Goal: Navigation & Orientation: Find specific page/section

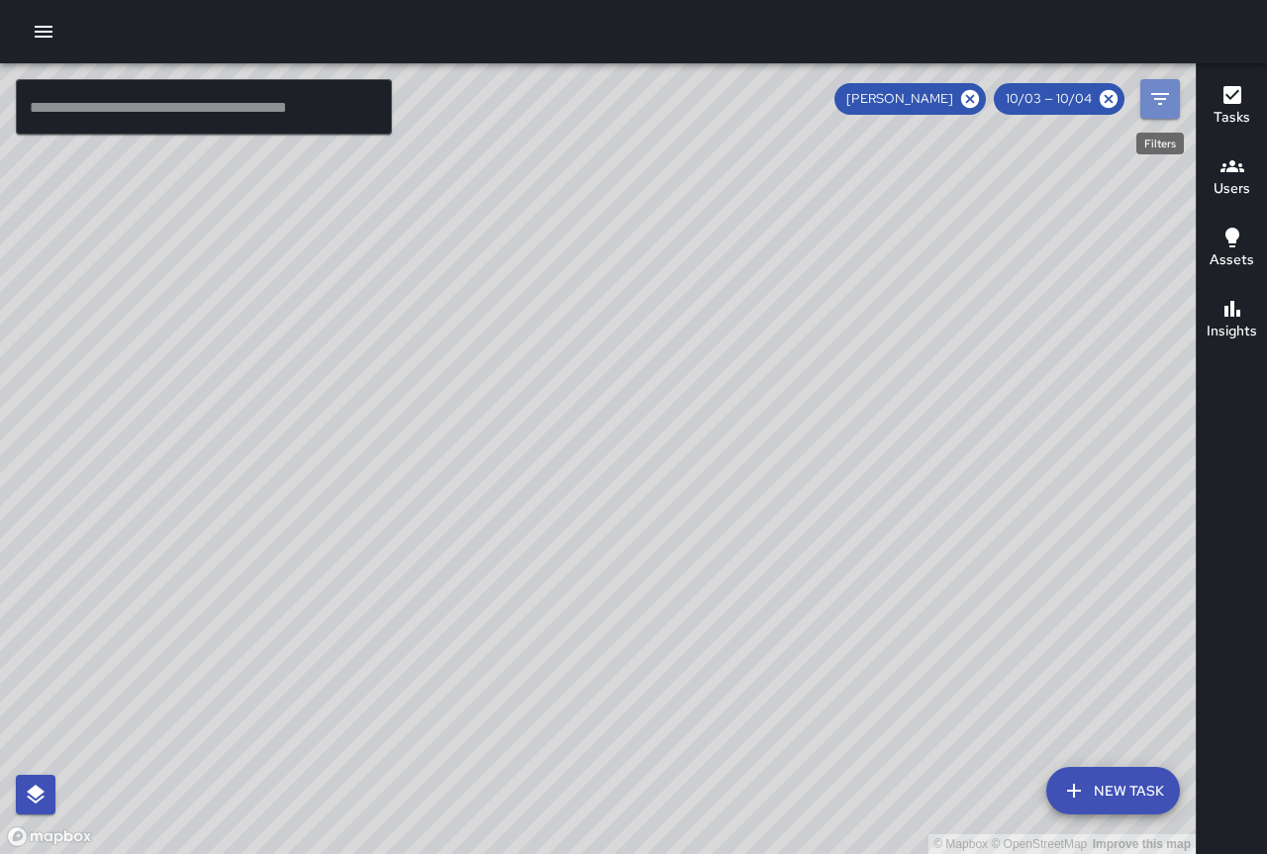
click at [1166, 102] on icon "Filters" at bounding box center [1160, 99] width 24 height 24
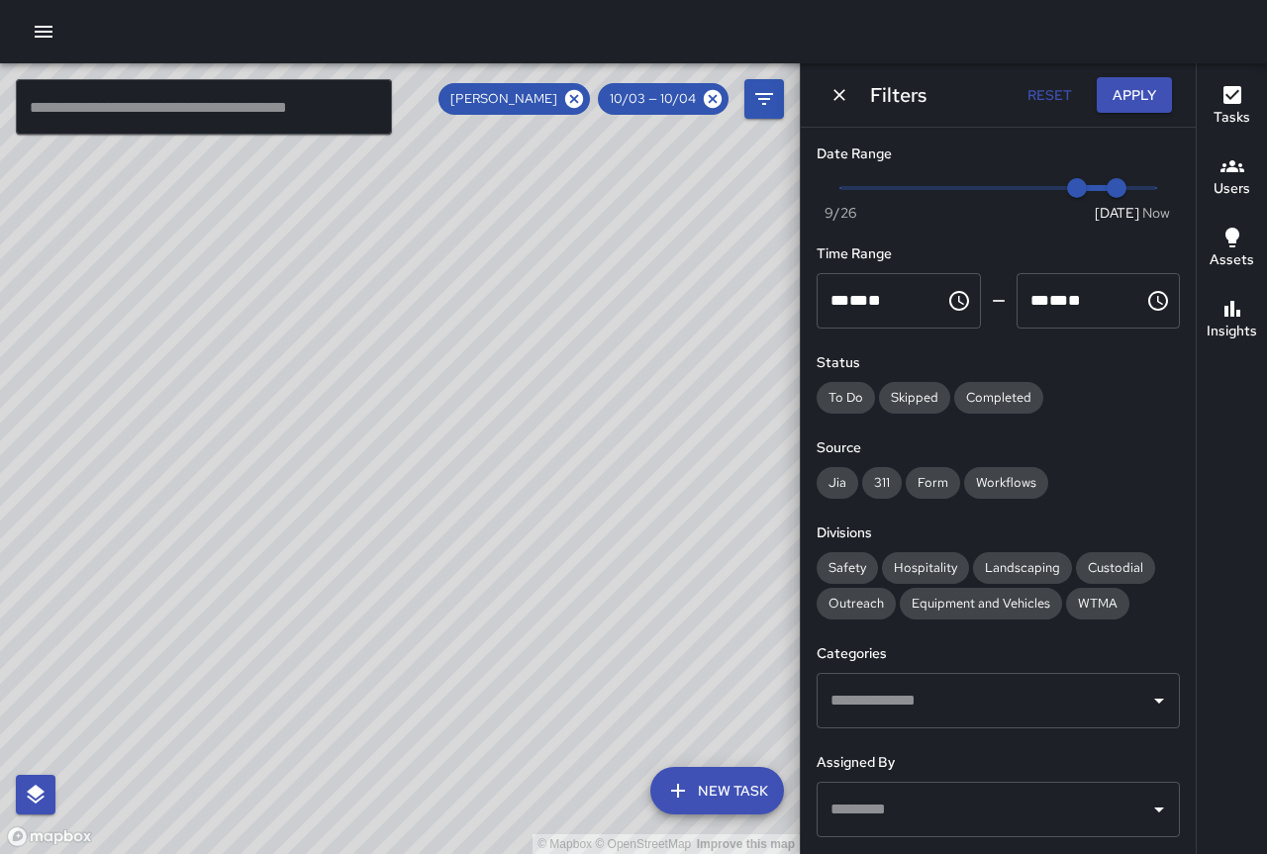
type input "*"
click at [1131, 191] on span "Now [DATE] [DATE] 1:26 pm" at bounding box center [998, 188] width 316 height 30
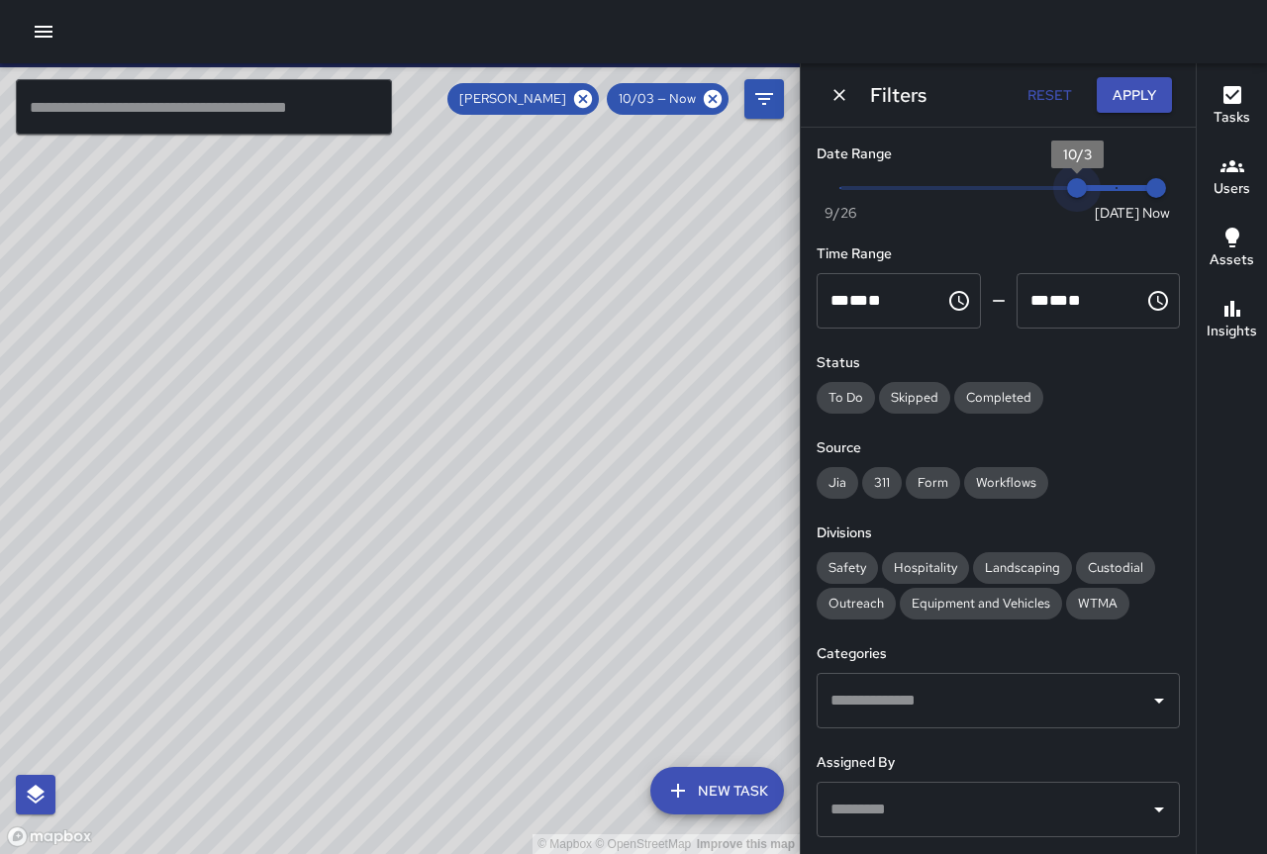
type input "*"
drag, startPoint x: 1066, startPoint y: 192, endPoint x: 1097, endPoint y: 195, distance: 30.8
click at [1107, 195] on span "10/4" at bounding box center [1117, 188] width 20 height 20
click at [1126, 104] on button "Apply" at bounding box center [1134, 95] width 75 height 37
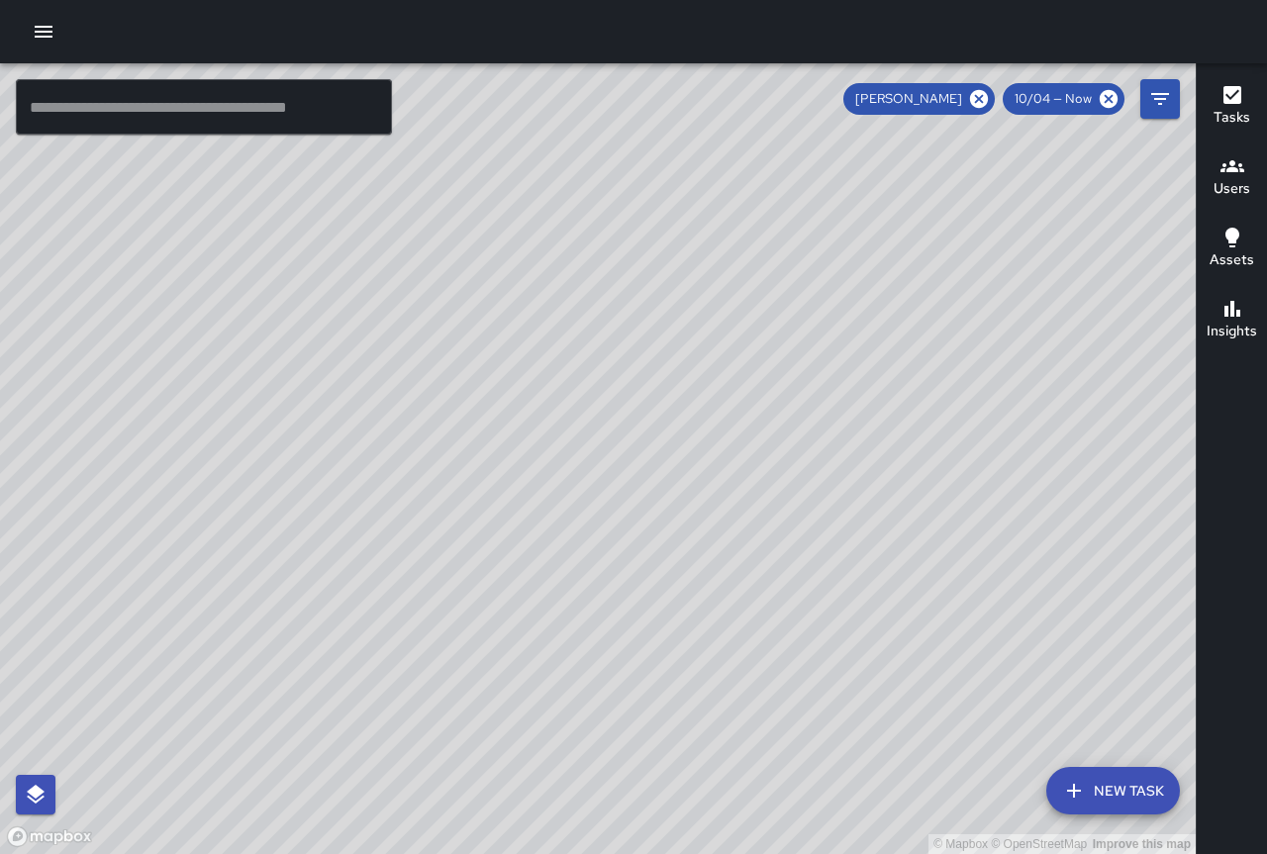
drag, startPoint x: 820, startPoint y: 620, endPoint x: 670, endPoint y: 386, distance: 277.8
click at [670, 386] on div "© Mapbox © OpenStreetMap Improve this map" at bounding box center [598, 458] width 1196 height 791
drag, startPoint x: 627, startPoint y: 376, endPoint x: 727, endPoint y: 483, distance: 146.3
click at [727, 483] on div "© Mapbox © OpenStreetMap Improve this map" at bounding box center [598, 458] width 1196 height 791
drag, startPoint x: 868, startPoint y: 657, endPoint x: 684, endPoint y: 535, distance: 220.7
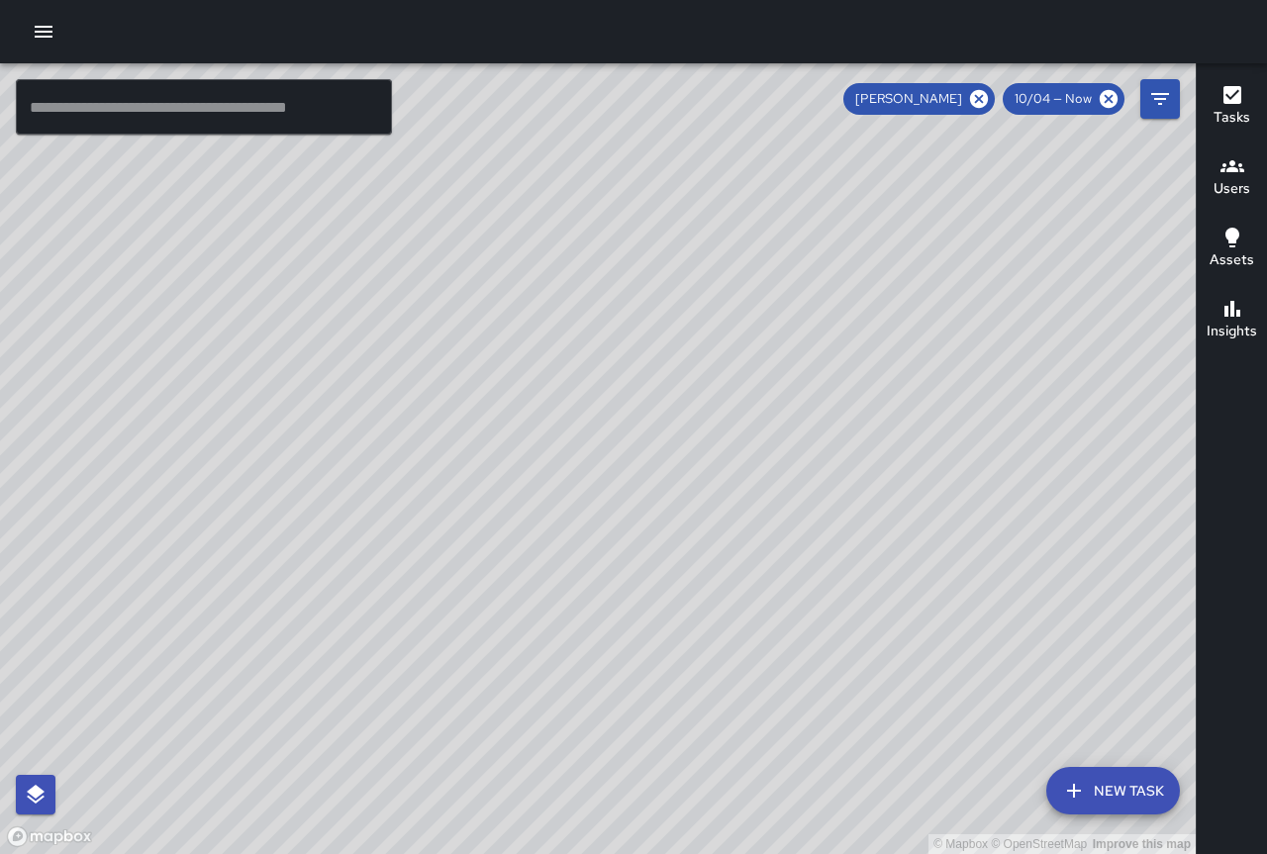
click at [684, 536] on div "© Mapbox © OpenStreetMap Improve this map" at bounding box center [598, 458] width 1196 height 791
drag, startPoint x: 824, startPoint y: 664, endPoint x: 371, endPoint y: 382, distance: 533.9
click at [371, 382] on div "© Mapbox © OpenStreetMap Improve this map" at bounding box center [598, 458] width 1196 height 791
drag, startPoint x: 410, startPoint y: 421, endPoint x: 523, endPoint y: 445, distance: 115.5
click at [523, 445] on div "© Mapbox © OpenStreetMap Improve this map" at bounding box center [598, 458] width 1196 height 791
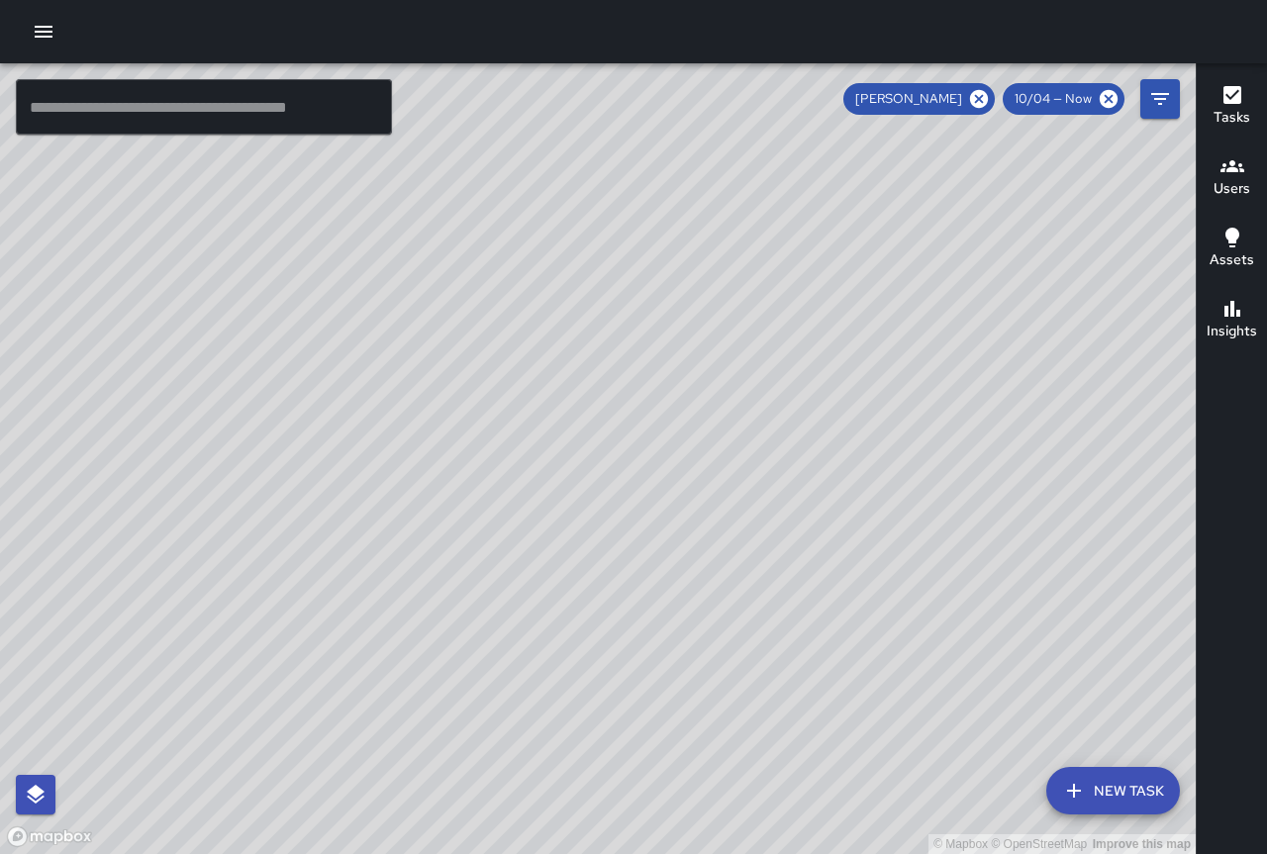
drag, startPoint x: 417, startPoint y: 476, endPoint x: 435, endPoint y: 529, distance: 55.7
click at [435, 529] on div "© Mapbox © OpenStreetMap Improve this map" at bounding box center [598, 458] width 1196 height 791
drag, startPoint x: 382, startPoint y: 438, endPoint x: 429, endPoint y: 614, distance: 181.3
click at [429, 614] on div "© Mapbox © OpenStreetMap Improve this map" at bounding box center [598, 458] width 1196 height 791
drag, startPoint x: 276, startPoint y: 578, endPoint x: 245, endPoint y: 550, distance: 41.3
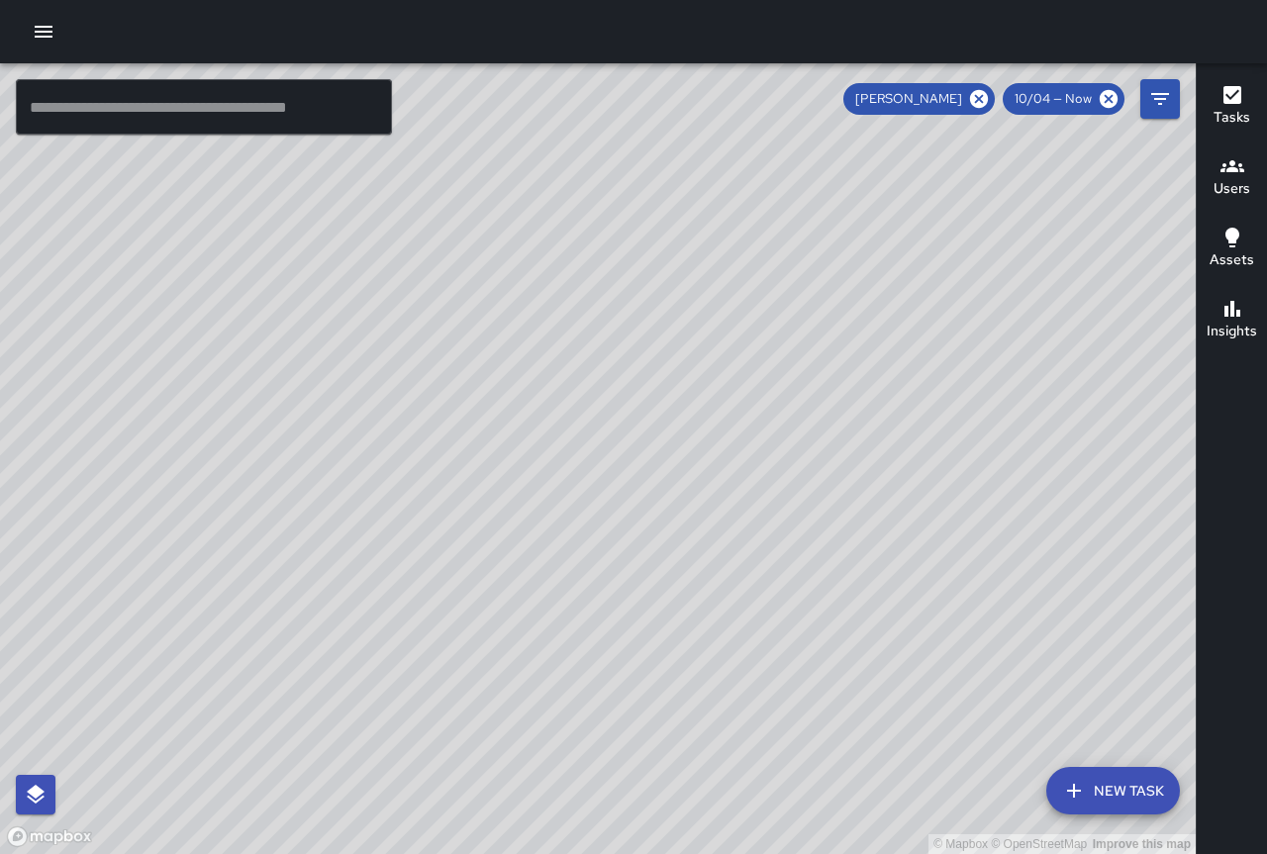
click at [245, 550] on div "© Mapbox © OpenStreetMap Improve this map" at bounding box center [598, 458] width 1196 height 791
drag, startPoint x: 430, startPoint y: 666, endPoint x: 399, endPoint y: 626, distance: 50.1
click at [399, 626] on div "© Mapbox © OpenStreetMap Improve this map" at bounding box center [598, 458] width 1196 height 791
drag, startPoint x: 396, startPoint y: 628, endPoint x: 371, endPoint y: 615, distance: 28.4
click at [371, 615] on div "© Mapbox © OpenStreetMap Improve this map" at bounding box center [598, 458] width 1196 height 791
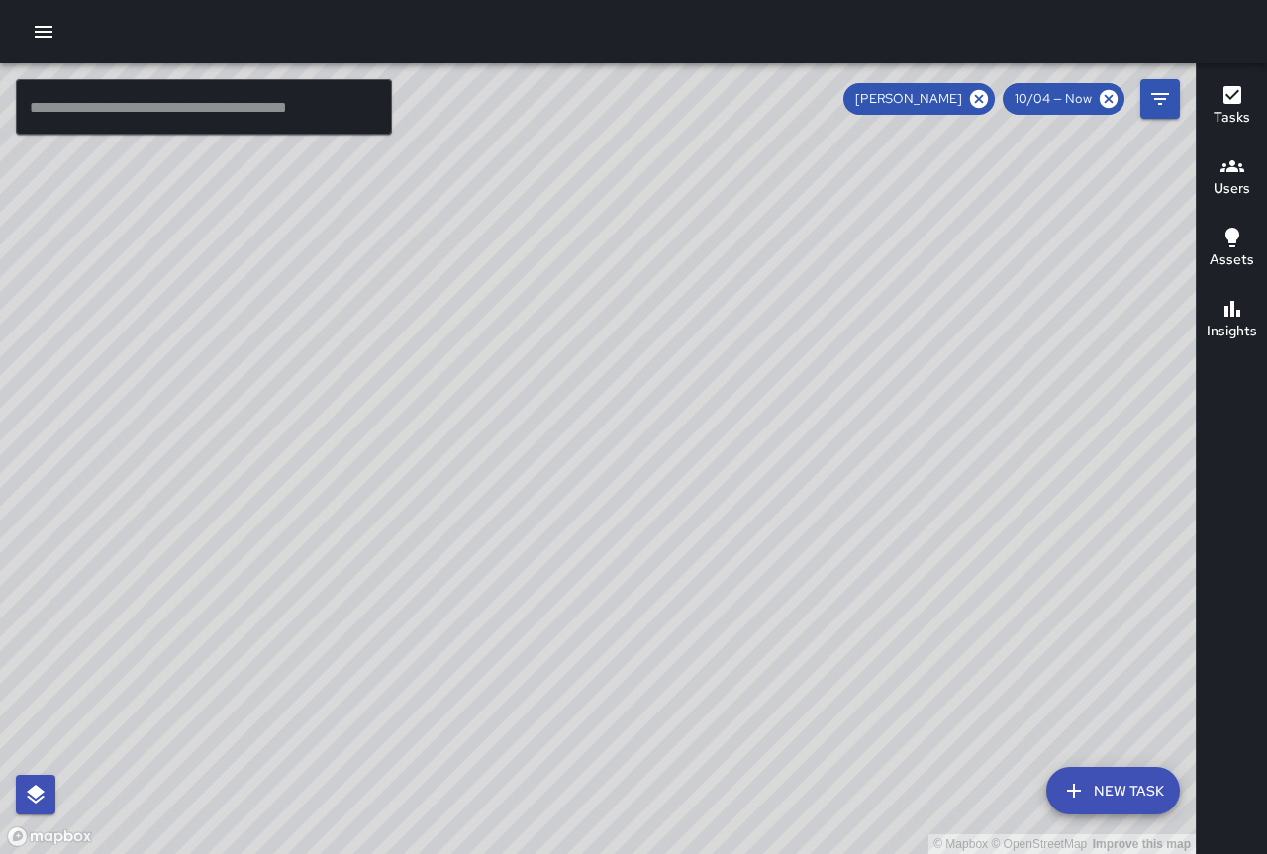
drag, startPoint x: 367, startPoint y: 617, endPoint x: 357, endPoint y: 600, distance: 19.5
click at [357, 600] on div "© Mapbox © OpenStreetMap Improve this map" at bounding box center [598, 458] width 1196 height 791
drag, startPoint x: 373, startPoint y: 625, endPoint x: 313, endPoint y: 551, distance: 94.9
click at [313, 551] on div "© Mapbox © OpenStreetMap Improve this map" at bounding box center [598, 458] width 1196 height 791
drag, startPoint x: 410, startPoint y: 621, endPoint x: 378, endPoint y: 561, distance: 67.3
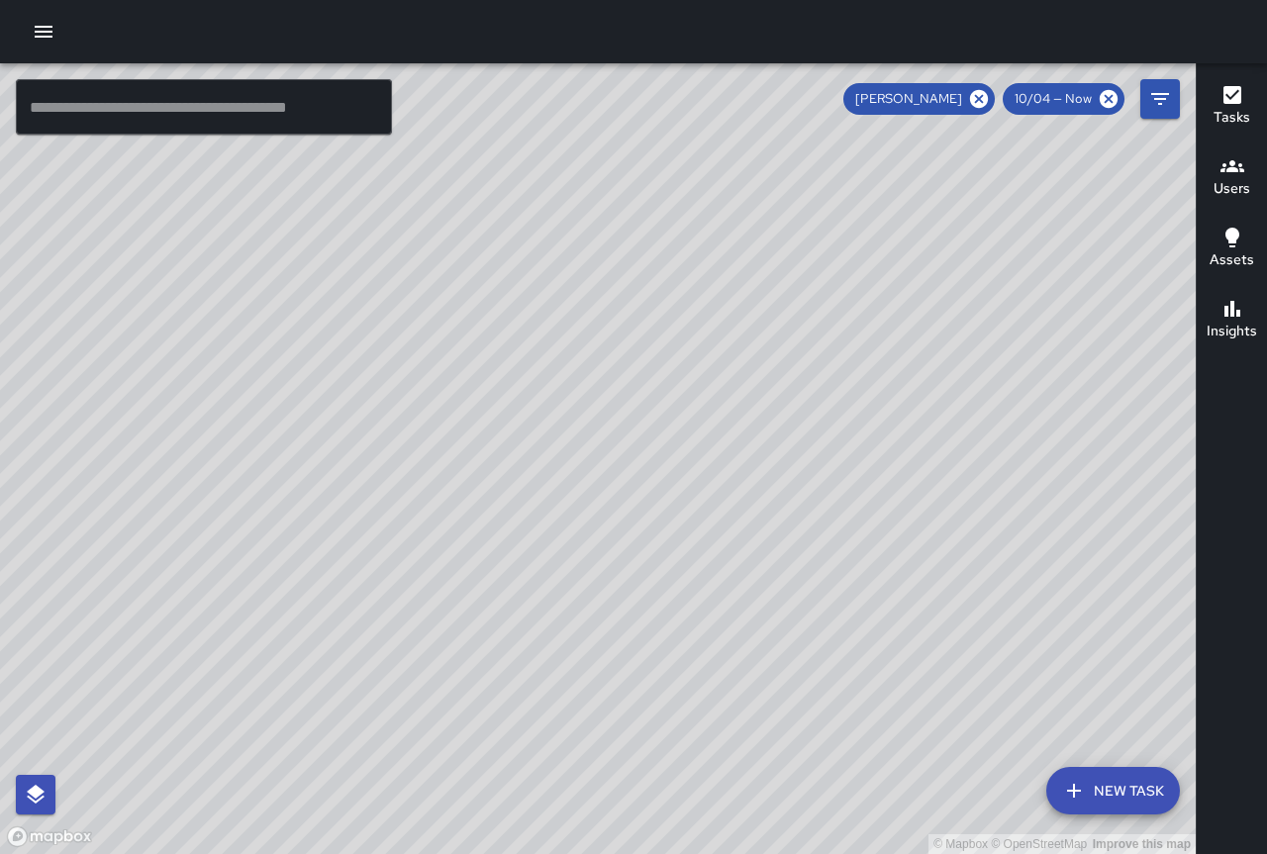
click at [378, 561] on div "© Mapbox © OpenStreetMap Improve this map" at bounding box center [598, 458] width 1196 height 791
drag, startPoint x: 389, startPoint y: 626, endPoint x: 344, endPoint y: 626, distance: 44.5
click at [344, 626] on div "© Mapbox © OpenStreetMap Improve this map" at bounding box center [598, 458] width 1196 height 791
drag, startPoint x: 386, startPoint y: 466, endPoint x: 431, endPoint y: 550, distance: 95.2
click at [431, 550] on div "© Mapbox © OpenStreetMap Improve this map" at bounding box center [598, 458] width 1196 height 791
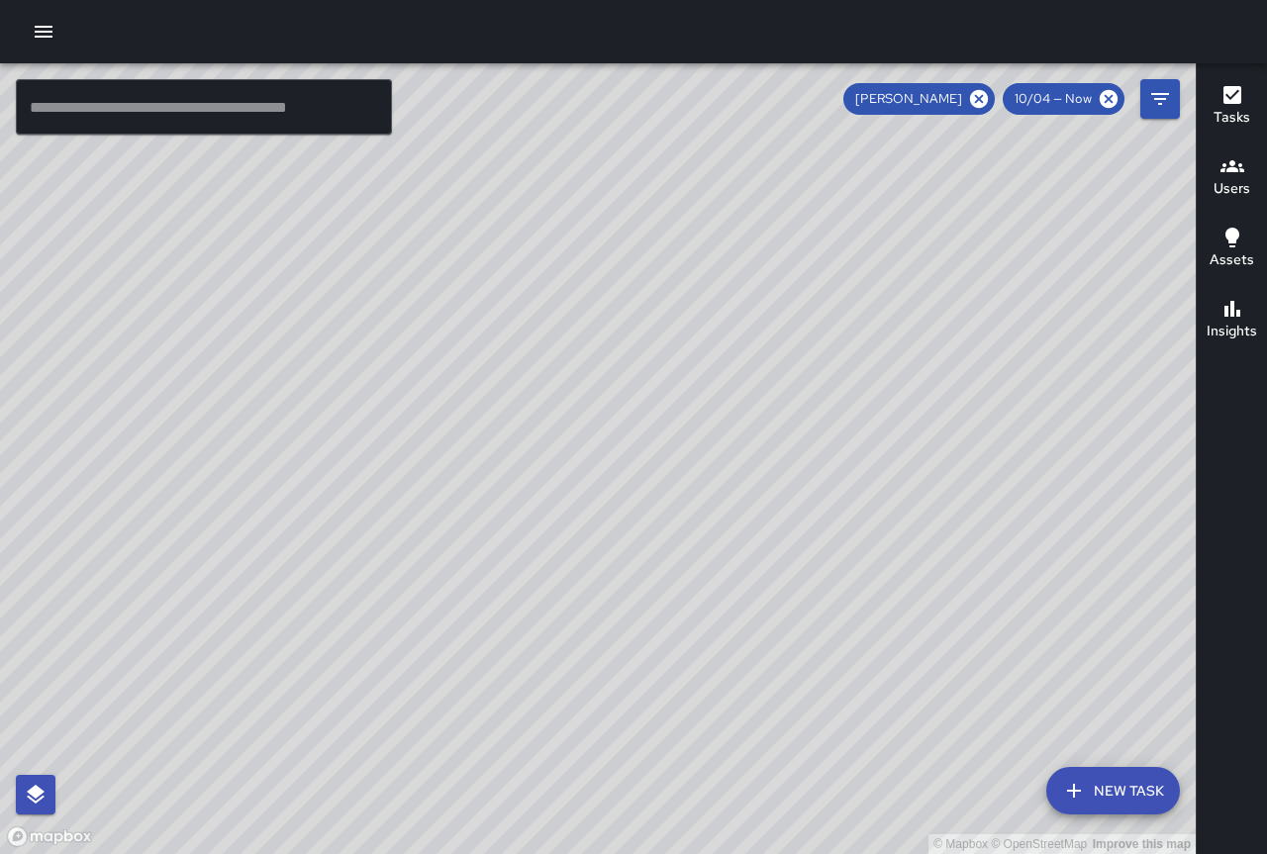
drag, startPoint x: 456, startPoint y: 363, endPoint x: 362, endPoint y: 387, distance: 97.0
click at [362, 387] on div "© Mapbox © OpenStreetMap Improve this map" at bounding box center [598, 458] width 1196 height 791
drag, startPoint x: 541, startPoint y: 472, endPoint x: 362, endPoint y: 380, distance: 201.4
click at [362, 380] on div "© Mapbox © OpenStreetMap Improve this map" at bounding box center [598, 458] width 1196 height 791
drag, startPoint x: 388, startPoint y: 379, endPoint x: 520, endPoint y: 392, distance: 132.3
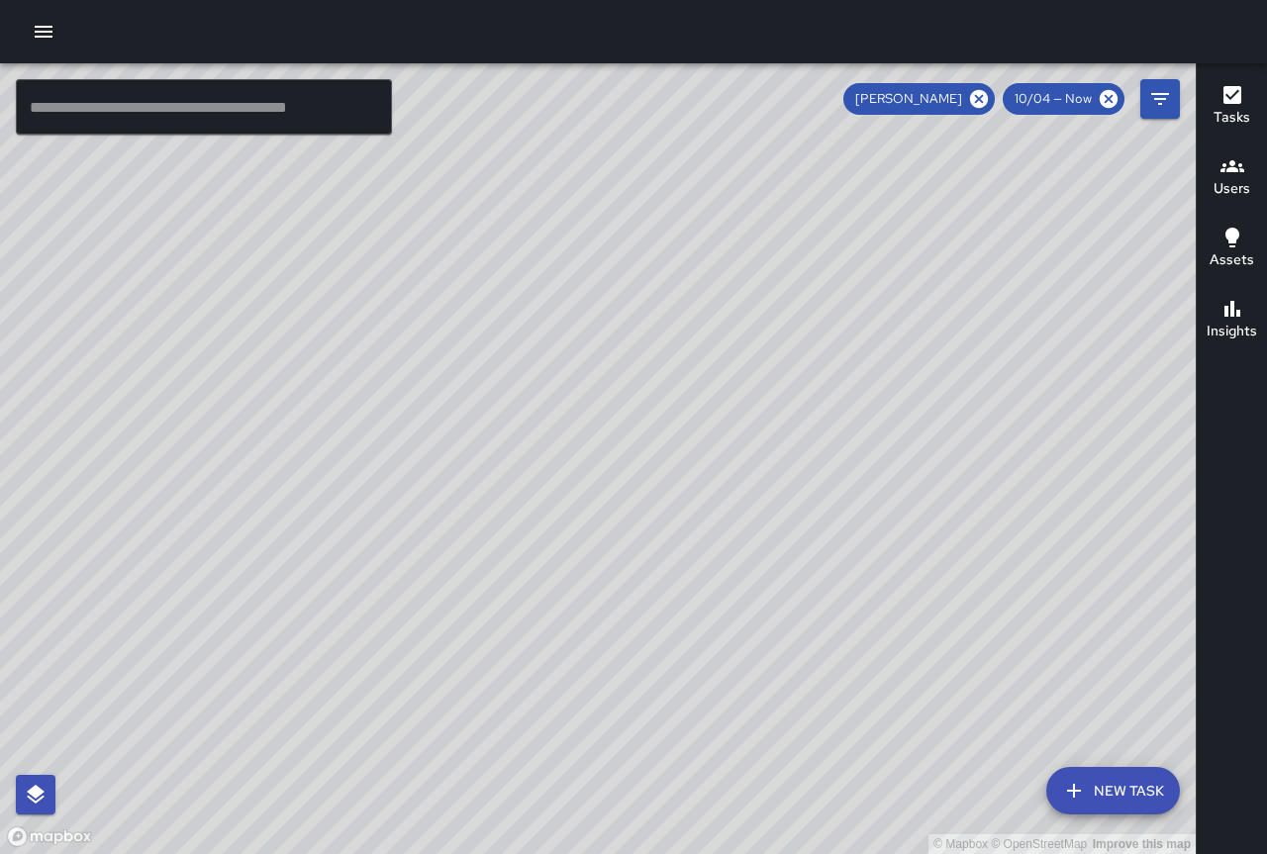
click at [520, 392] on div "© Mapbox © OpenStreetMap Improve this map" at bounding box center [598, 458] width 1196 height 791
drag, startPoint x: 252, startPoint y: 444, endPoint x: 488, endPoint y: 463, distance: 236.3
click at [482, 466] on div "© Mapbox © OpenStreetMap Improve this map" at bounding box center [598, 458] width 1196 height 791
drag, startPoint x: 403, startPoint y: 392, endPoint x: 357, endPoint y: 554, distance: 168.6
click at [357, 554] on div "© Mapbox © OpenStreetMap Improve this map" at bounding box center [598, 458] width 1196 height 791
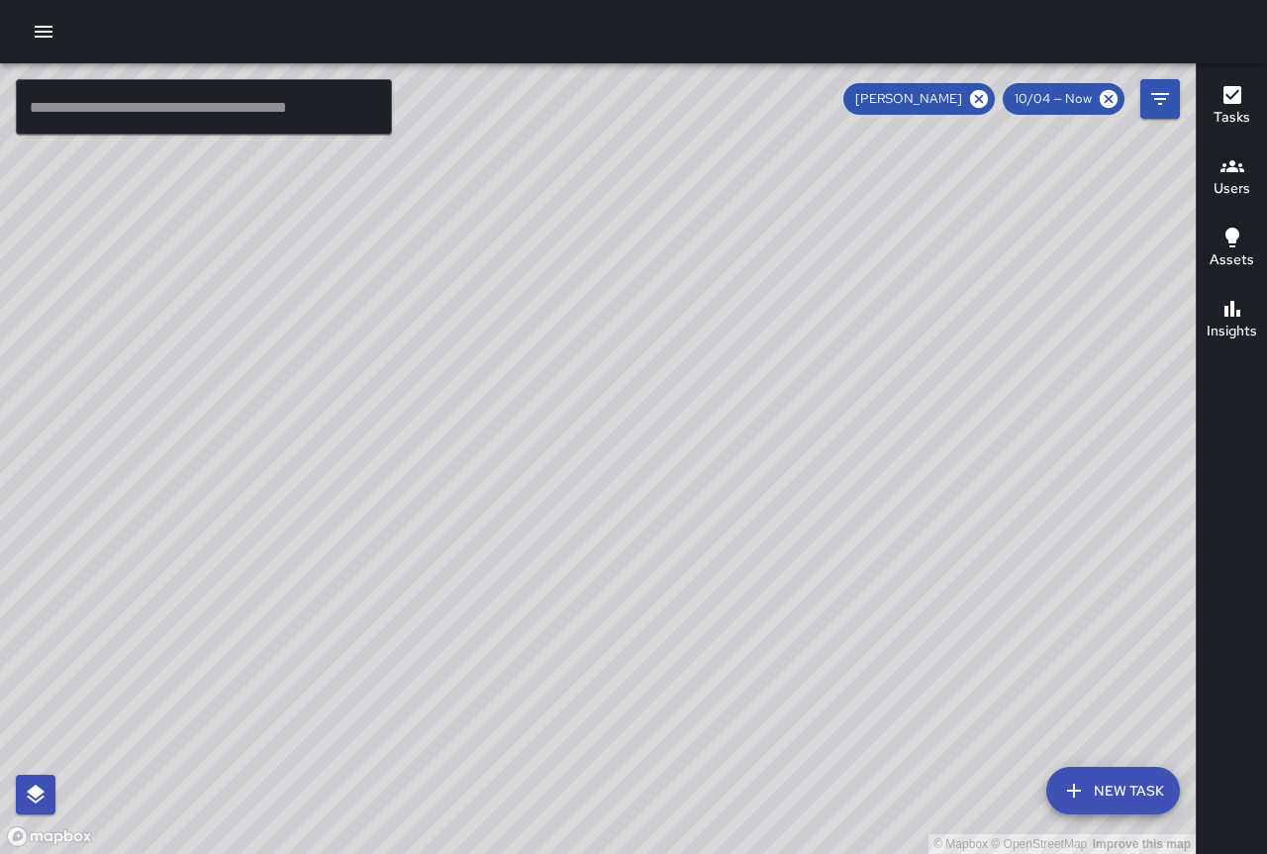
drag, startPoint x: 393, startPoint y: 494, endPoint x: 416, endPoint y: 684, distance: 191.4
click at [416, 684] on div "© Mapbox © OpenStreetMap Improve this map" at bounding box center [598, 458] width 1196 height 791
drag, startPoint x: 507, startPoint y: 555, endPoint x: 678, endPoint y: 345, distance: 270.8
click at [678, 345] on div "© Mapbox © OpenStreetMap Improve this map" at bounding box center [598, 458] width 1196 height 791
drag, startPoint x: 611, startPoint y: 442, endPoint x: 625, endPoint y: 417, distance: 29.2
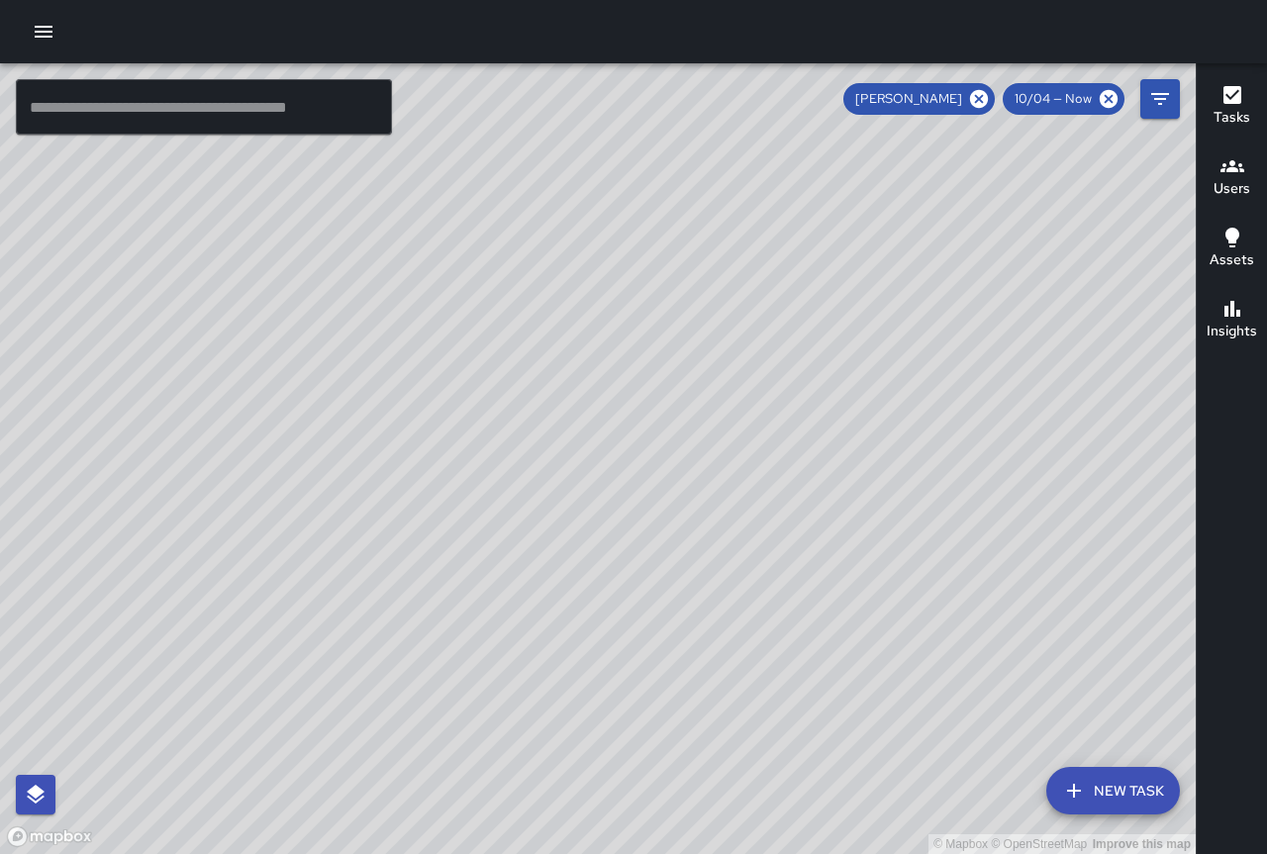
click at [625, 417] on div "© Mapbox © OpenStreetMap Improve this map" at bounding box center [598, 458] width 1196 height 791
drag, startPoint x: 674, startPoint y: 674, endPoint x: 857, endPoint y: 360, distance: 363.3
click at [857, 360] on div "© Mapbox © OpenStreetMap Improve this map" at bounding box center [598, 458] width 1196 height 791
drag, startPoint x: 771, startPoint y: 184, endPoint x: 704, endPoint y: 424, distance: 248.8
click at [704, 424] on div "© Mapbox © OpenStreetMap Improve this map" at bounding box center [598, 458] width 1196 height 791
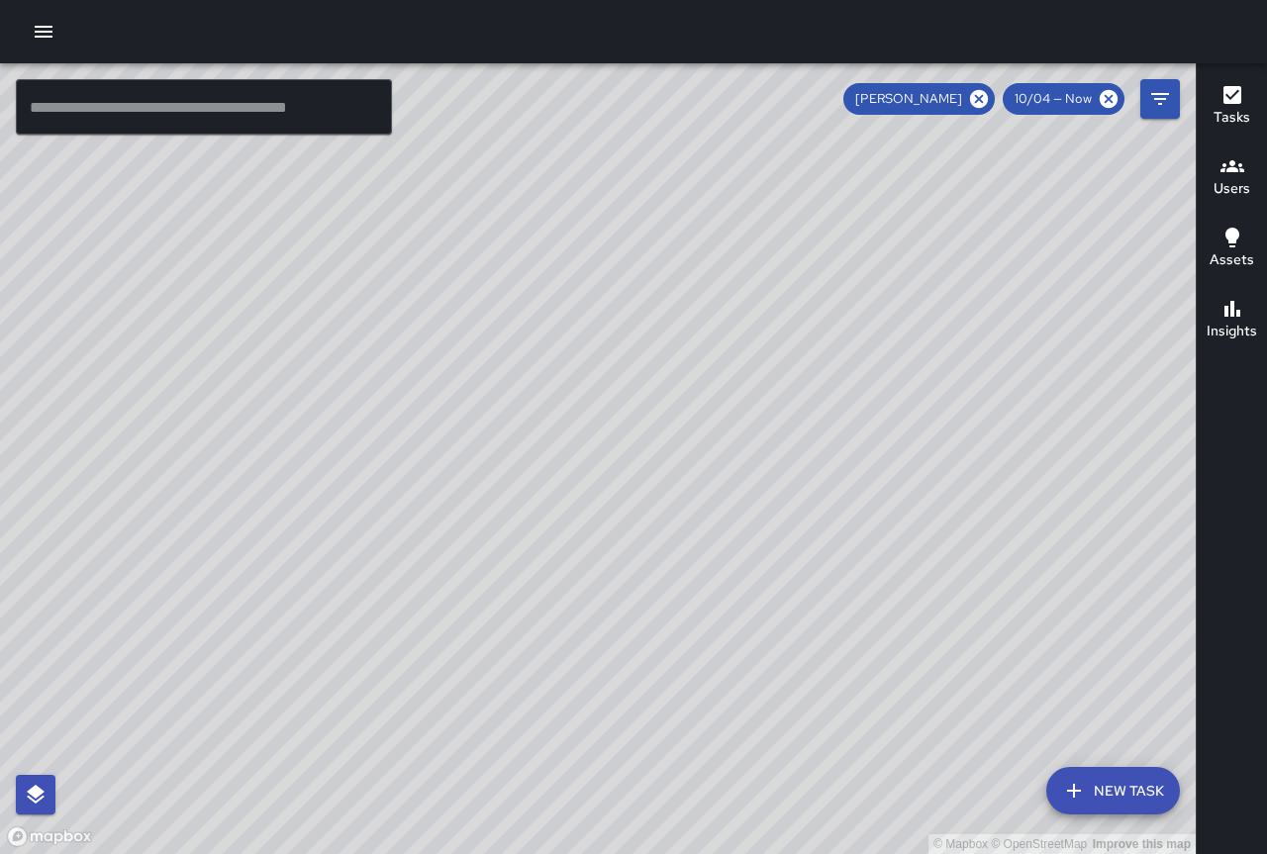
drag, startPoint x: 706, startPoint y: 498, endPoint x: 635, endPoint y: 390, distance: 128.7
click at [635, 390] on div "© Mapbox © OpenStreetMap Improve this map" at bounding box center [598, 458] width 1196 height 791
drag, startPoint x: 1021, startPoint y: 580, endPoint x: 917, endPoint y: 440, distance: 174.0
click at [918, 440] on div "© Mapbox © OpenStreetMap Improve this map" at bounding box center [598, 458] width 1196 height 791
drag, startPoint x: 635, startPoint y: 607, endPoint x: 472, endPoint y: 530, distance: 180.2
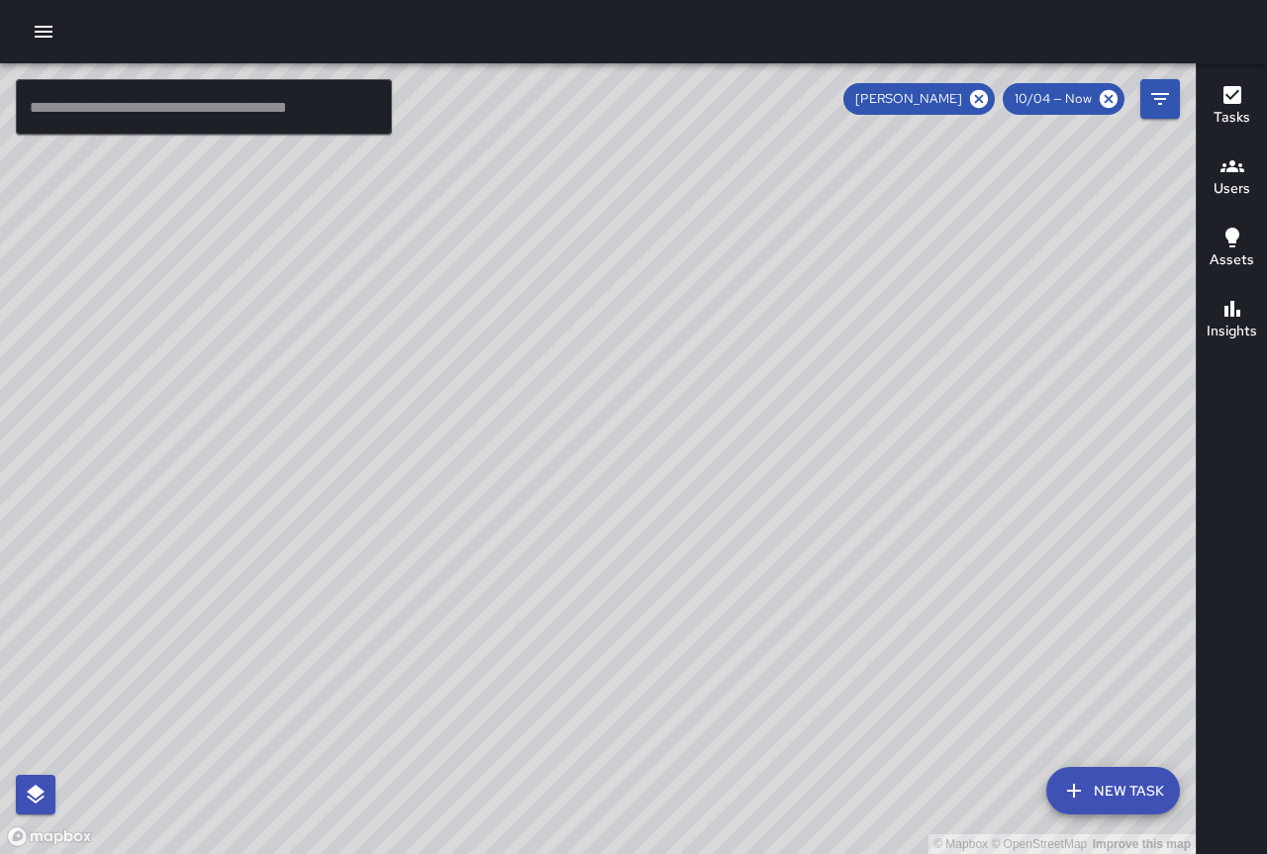
click at [472, 530] on div "© Mapbox © OpenStreetMap Improve this map" at bounding box center [598, 458] width 1196 height 791
drag, startPoint x: 523, startPoint y: 511, endPoint x: 376, endPoint y: 372, distance: 201.6
click at [376, 372] on div "© Mapbox © OpenStreetMap Improve this map" at bounding box center [598, 458] width 1196 height 791
drag, startPoint x: 526, startPoint y: 516, endPoint x: 719, endPoint y: 600, distance: 210.5
click at [719, 600] on div "© Mapbox © OpenStreetMap Improve this map" at bounding box center [598, 458] width 1196 height 791
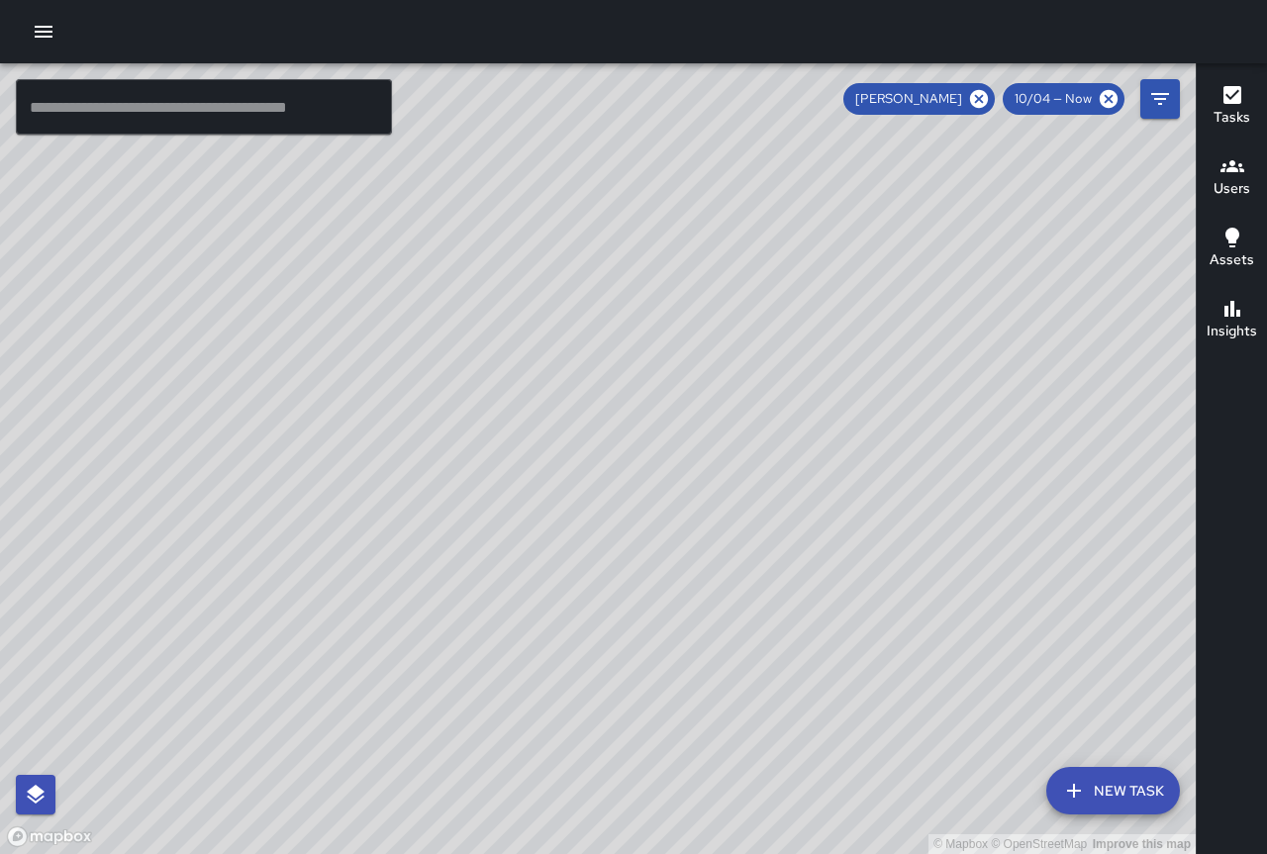
drag, startPoint x: 447, startPoint y: 443, endPoint x: 436, endPoint y: 474, distance: 32.6
click at [436, 474] on div "© Mapbox © OpenStreetMap Improve this map" at bounding box center [598, 458] width 1196 height 791
drag, startPoint x: 728, startPoint y: 687, endPoint x: 635, endPoint y: 665, distance: 95.5
click at [635, 665] on div "© Mapbox © OpenStreetMap Improve this map" at bounding box center [598, 458] width 1196 height 791
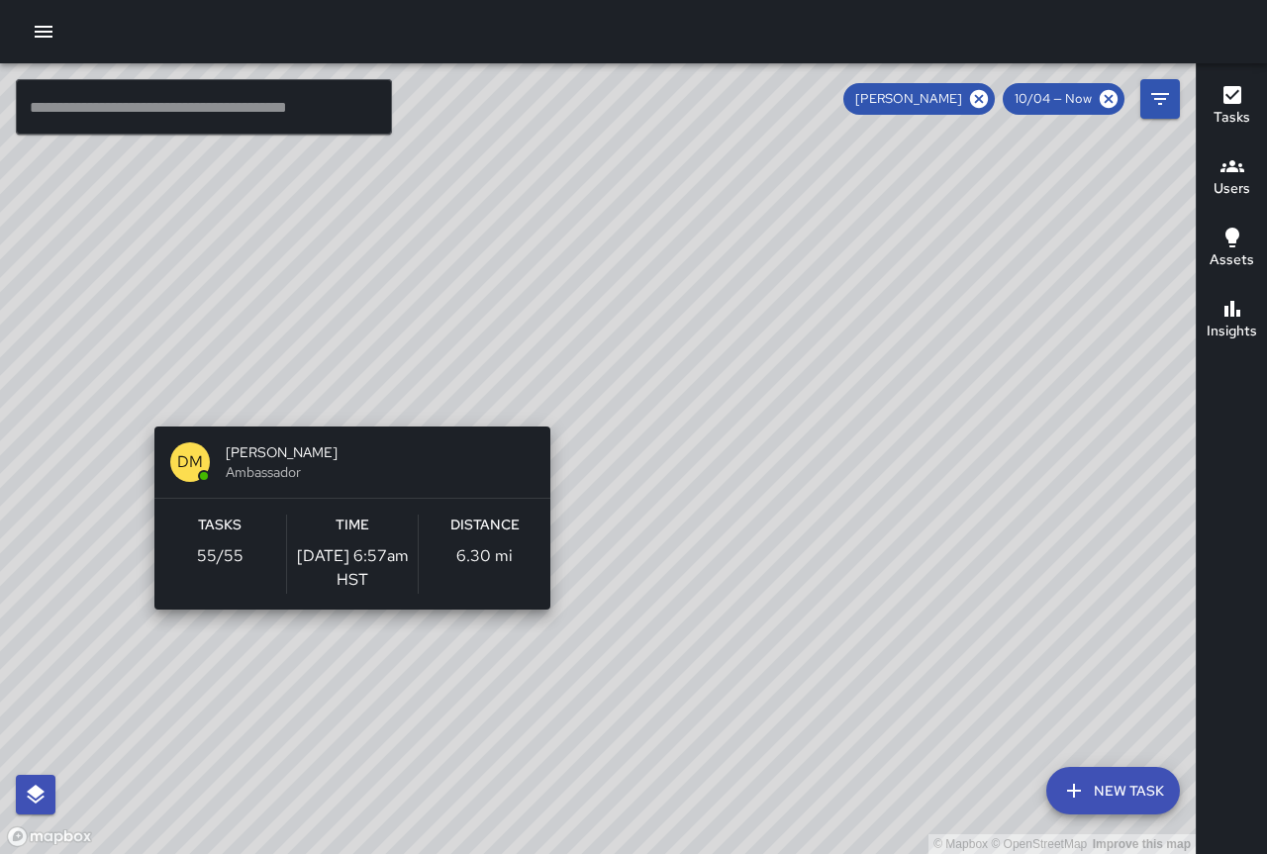
drag, startPoint x: 585, startPoint y: 637, endPoint x: 340, endPoint y: 412, distance: 332.7
click at [340, 412] on div "© Mapbox © OpenStreetMap Improve this map DM [PERSON_NAME] Ambassador Tasks 55 …" at bounding box center [598, 458] width 1196 height 791
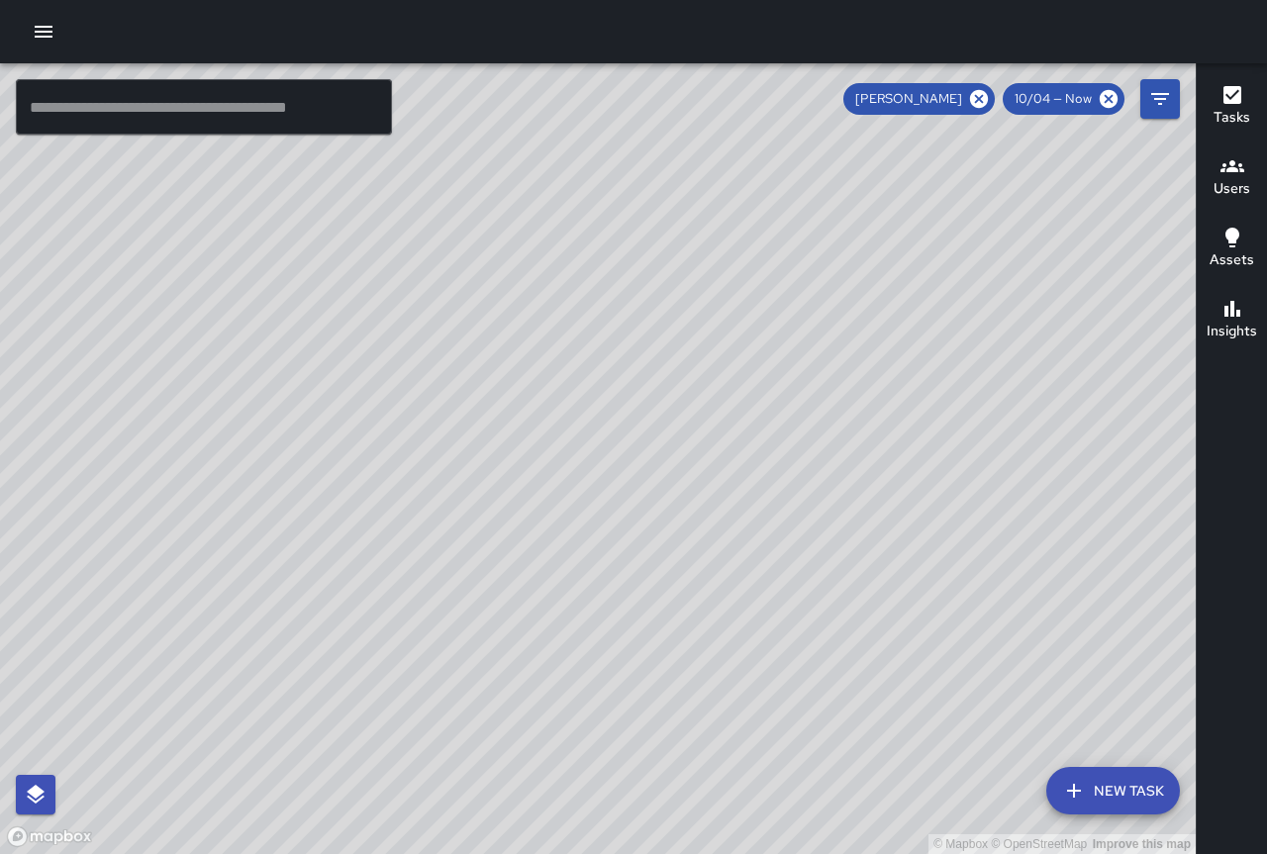
drag, startPoint x: 397, startPoint y: 372, endPoint x: 410, endPoint y: 409, distance: 38.8
click at [410, 409] on div "© Mapbox © OpenStreetMap Improve this map" at bounding box center [598, 458] width 1196 height 791
drag, startPoint x: 499, startPoint y: 527, endPoint x: 405, endPoint y: 617, distance: 130.2
click at [405, 617] on div "© Mapbox © OpenStreetMap Improve this map" at bounding box center [598, 458] width 1196 height 791
drag, startPoint x: 639, startPoint y: 632, endPoint x: 577, endPoint y: 412, distance: 229.3
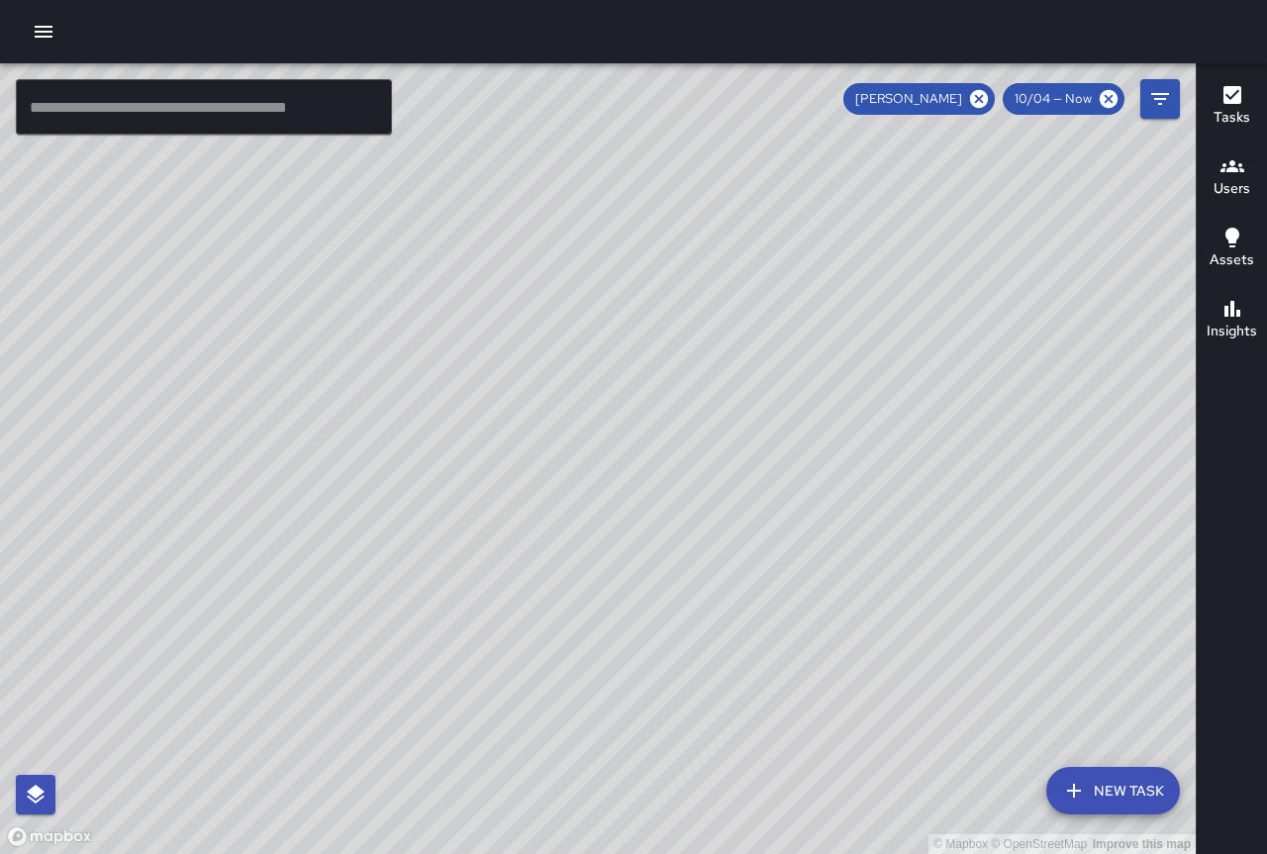
click at [577, 412] on div "© Mapbox © OpenStreetMap Improve this map" at bounding box center [598, 458] width 1196 height 791
drag, startPoint x: 634, startPoint y: 467, endPoint x: 636, endPoint y: 348, distance: 118.8
click at [636, 348] on div "© Mapbox © OpenStreetMap Improve this map" at bounding box center [598, 458] width 1196 height 791
drag, startPoint x: 643, startPoint y: 436, endPoint x: 578, endPoint y: 235, distance: 212.2
click at [541, 195] on div "© Mapbox © OpenStreetMap Improve this map" at bounding box center [598, 458] width 1196 height 791
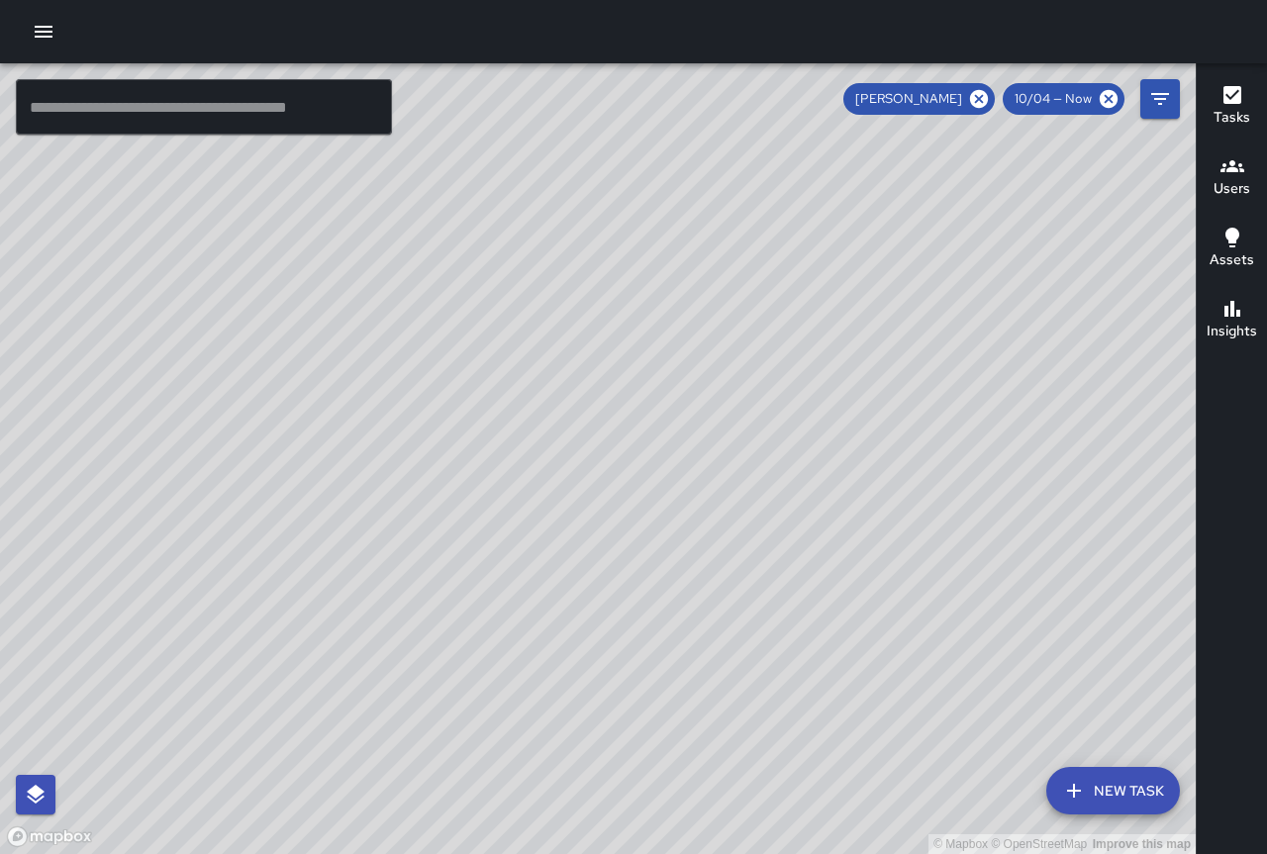
drag, startPoint x: 515, startPoint y: 342, endPoint x: 555, endPoint y: 383, distance: 57.4
click at [555, 383] on div "© Mapbox © OpenStreetMap Improve this map" at bounding box center [598, 458] width 1196 height 791
drag, startPoint x: 465, startPoint y: 364, endPoint x: 578, endPoint y: 478, distance: 160.3
click at [576, 478] on div "© Mapbox © OpenStreetMap Improve this map" at bounding box center [598, 458] width 1196 height 791
click at [544, 489] on div "© Mapbox © OpenStreetMap Improve this map" at bounding box center [598, 458] width 1196 height 791
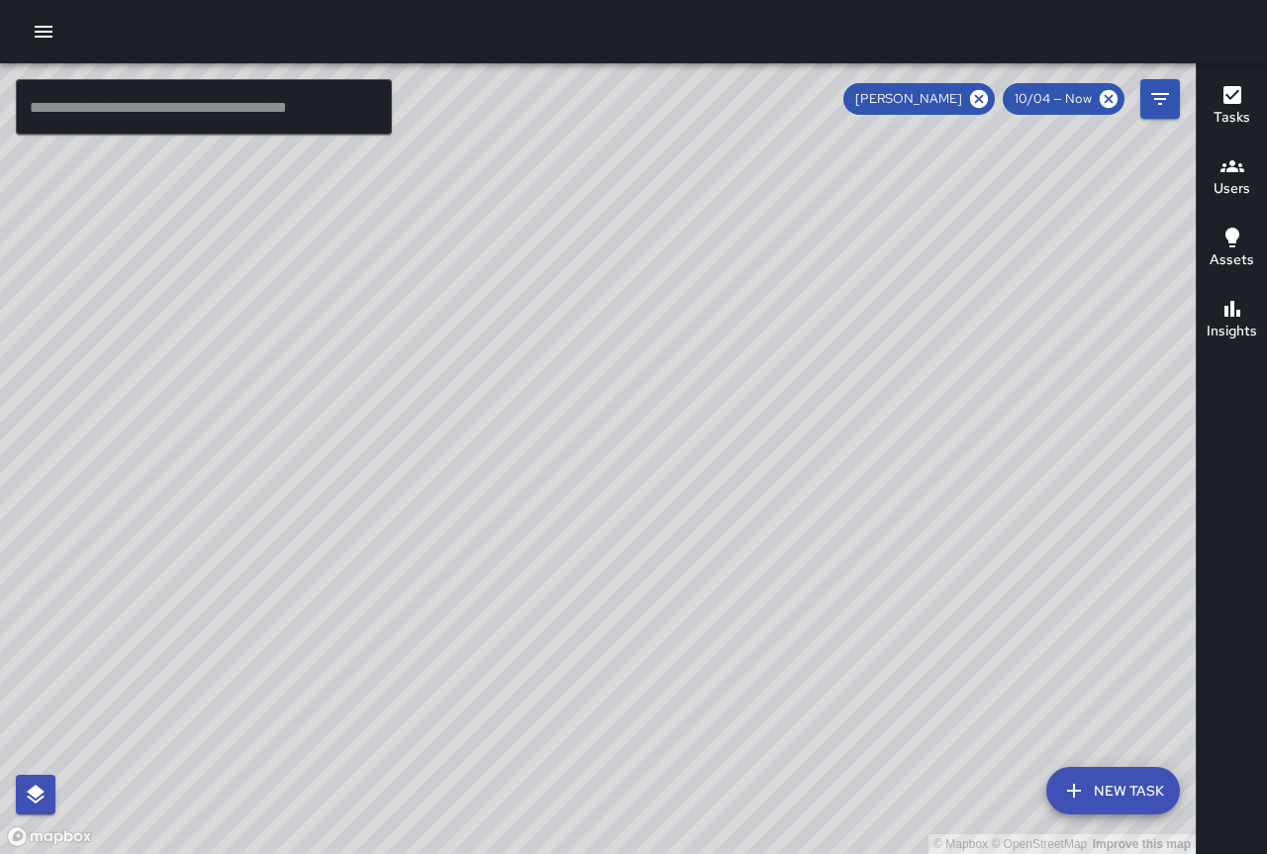
drag, startPoint x: 797, startPoint y: 589, endPoint x: 723, endPoint y: 507, distance: 110.1
click at [723, 507] on div "© Mapbox © OpenStreetMap Improve this map" at bounding box center [598, 458] width 1196 height 791
drag, startPoint x: 749, startPoint y: 601, endPoint x: 549, endPoint y: 424, distance: 267.1
click at [547, 423] on div "© Mapbox © OpenStreetMap Improve this map" at bounding box center [598, 458] width 1196 height 791
click at [479, 485] on div "© Mapbox © OpenStreetMap Improve this map" at bounding box center [598, 458] width 1196 height 791
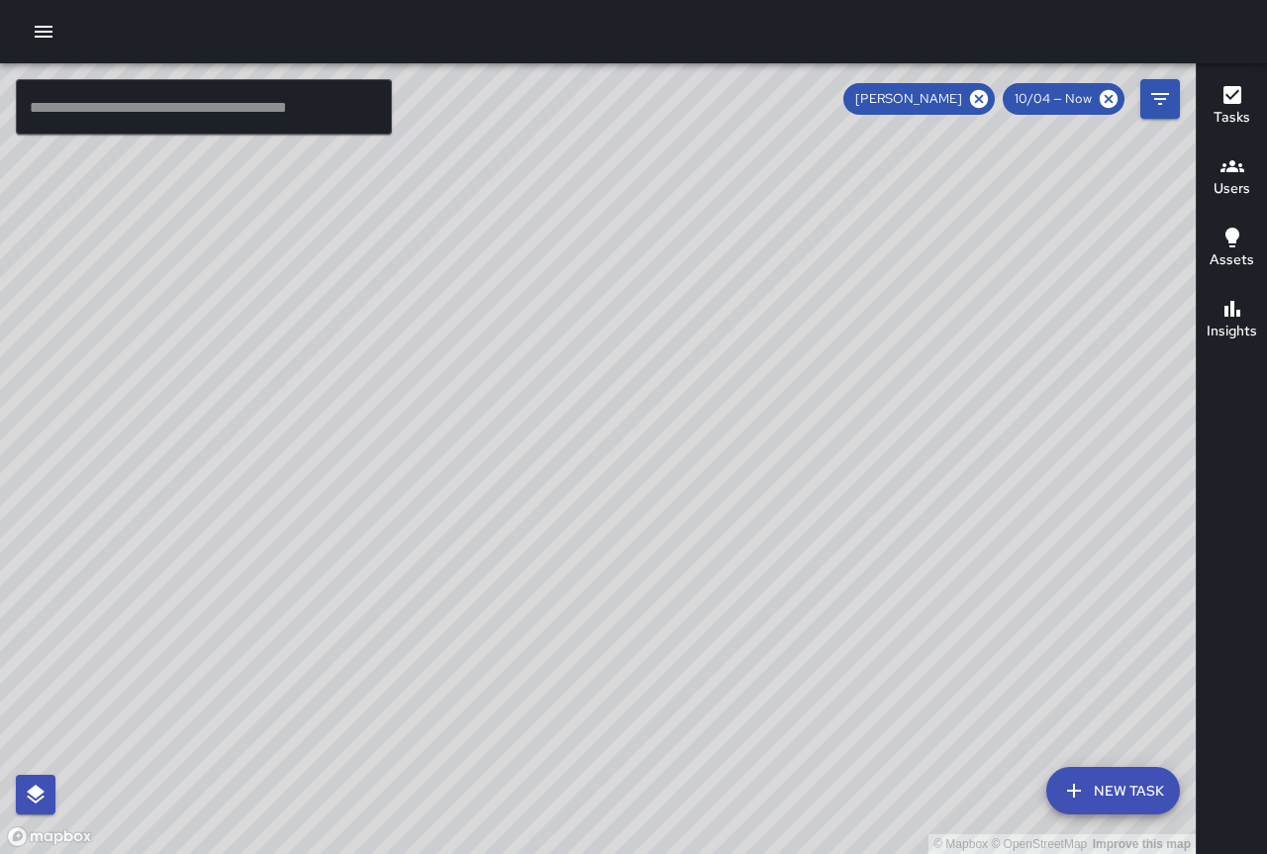
drag, startPoint x: 853, startPoint y: 600, endPoint x: 647, endPoint y: 509, distance: 225.1
click at [647, 509] on div "© Mapbox © OpenStreetMap Improve this map" at bounding box center [598, 458] width 1196 height 791
drag, startPoint x: 761, startPoint y: 666, endPoint x: 671, endPoint y: 382, distance: 298.0
click at [671, 381] on div "© Mapbox © OpenStreetMap Improve this map" at bounding box center [598, 458] width 1196 height 791
drag, startPoint x: 357, startPoint y: 467, endPoint x: 391, endPoint y: 605, distance: 141.6
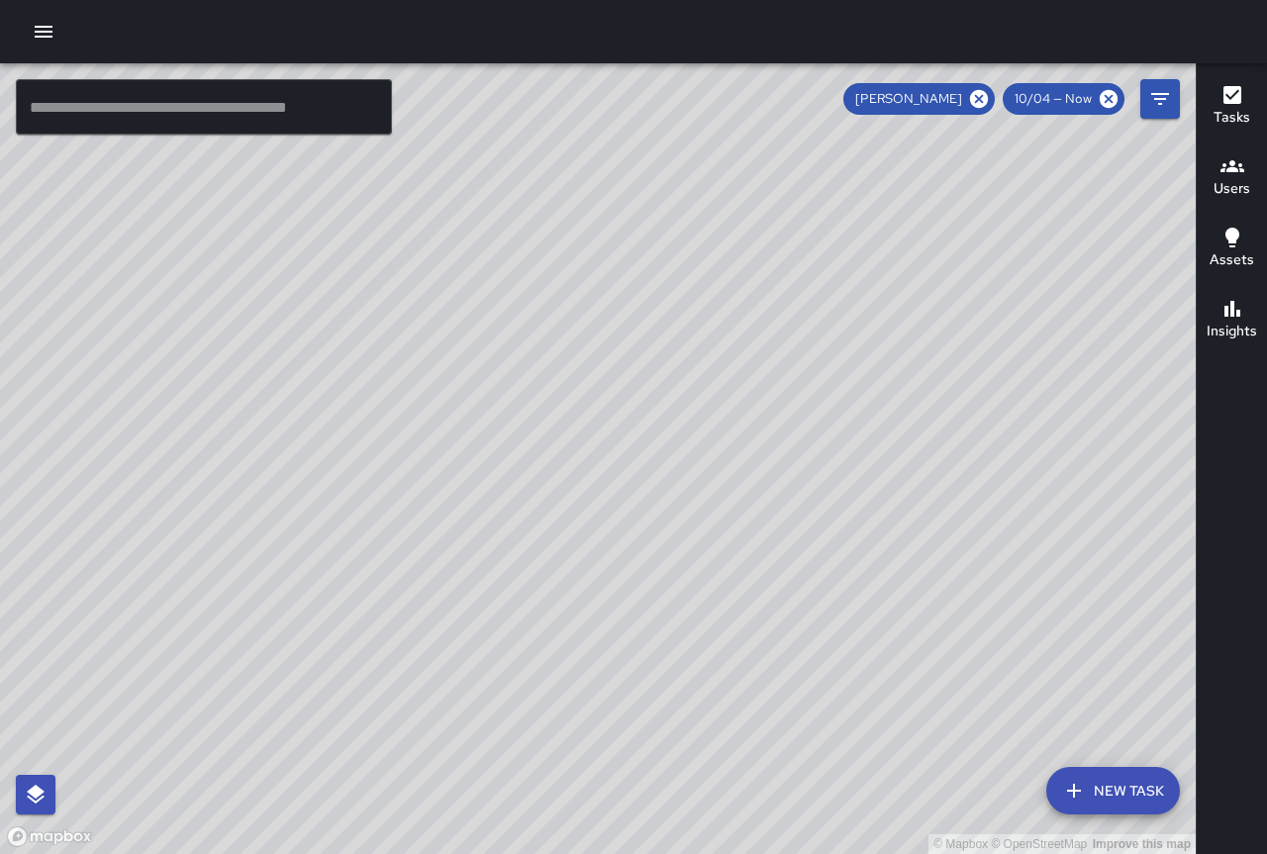
click at [391, 605] on div "© Mapbox © OpenStreetMap Improve this map" at bounding box center [598, 458] width 1196 height 791
drag, startPoint x: 369, startPoint y: 549, endPoint x: 323, endPoint y: 563, distance: 48.5
click at [323, 563] on div "© Mapbox © OpenStreetMap Improve this map" at bounding box center [598, 458] width 1196 height 791
drag, startPoint x: 562, startPoint y: 567, endPoint x: 509, endPoint y: 466, distance: 114.2
click at [509, 466] on div "© Mapbox © OpenStreetMap Improve this map" at bounding box center [598, 458] width 1196 height 791
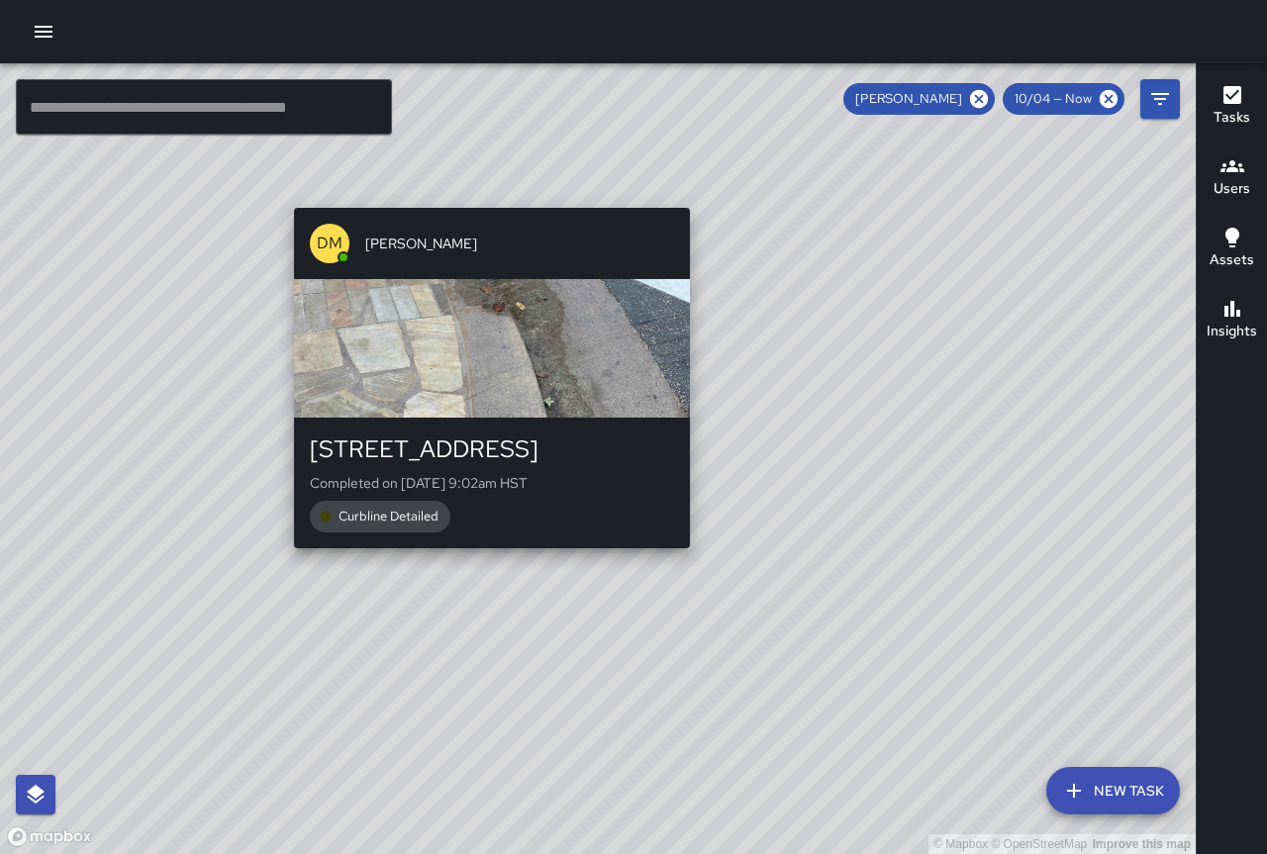
drag, startPoint x: 664, startPoint y: 779, endPoint x: 491, endPoint y: 520, distance: 311.8
click at [491, 520] on div "© Mapbox © OpenStreetMap Improve this map DM [PERSON_NAME] [STREET_ADDRESS] Com…" at bounding box center [598, 458] width 1196 height 791
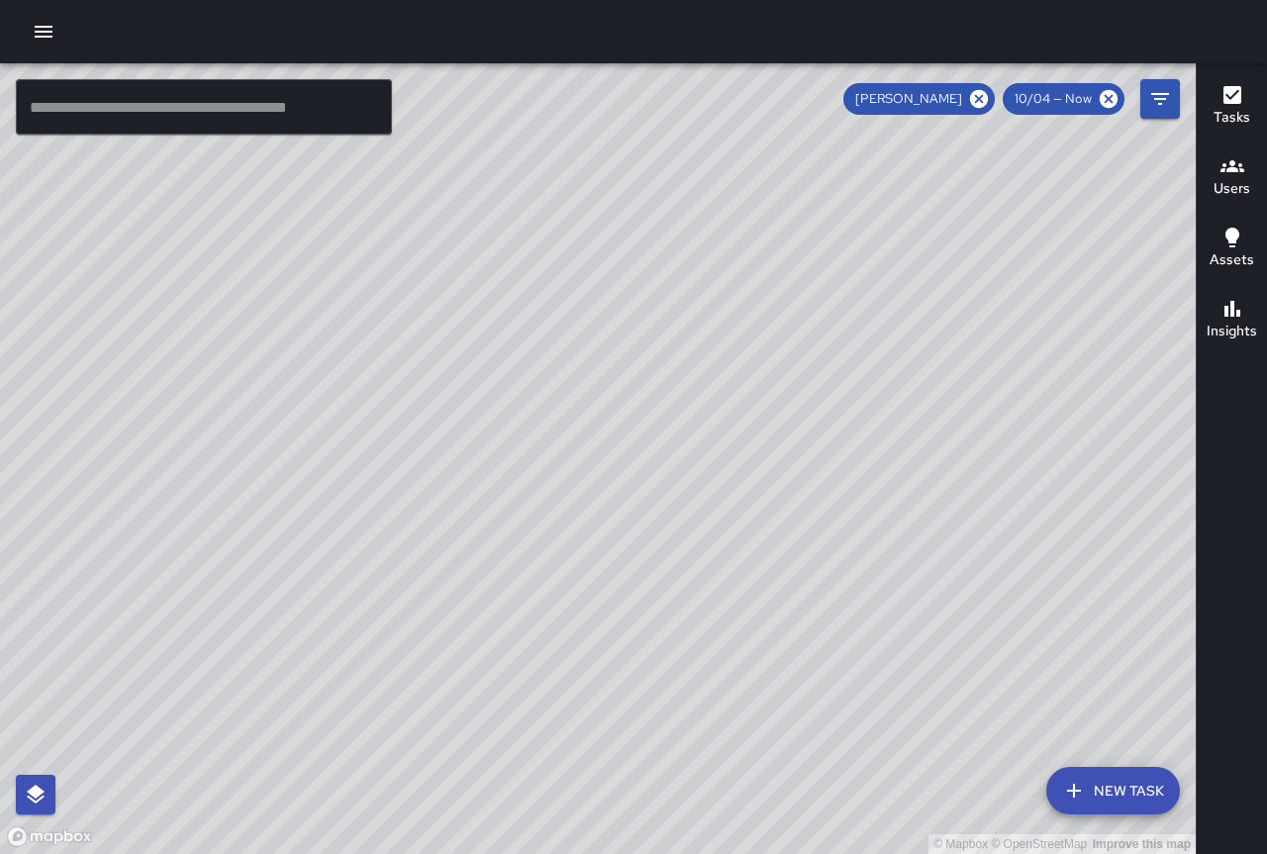
drag, startPoint x: 632, startPoint y: 585, endPoint x: 283, endPoint y: -24, distance: 701.8
click at [283, 0] on html "© Mapbox © OpenStreetMap Improve this map ​ New Task [PERSON_NAME] 10/04 — Now …" at bounding box center [633, 427] width 1267 height 854
drag, startPoint x: 994, startPoint y: 622, endPoint x: 920, endPoint y: 645, distance: 77.0
click at [920, 645] on div "© Mapbox © OpenStreetMap Improve this map" at bounding box center [598, 458] width 1196 height 791
drag, startPoint x: 674, startPoint y: 488, endPoint x: 826, endPoint y: 768, distance: 318.9
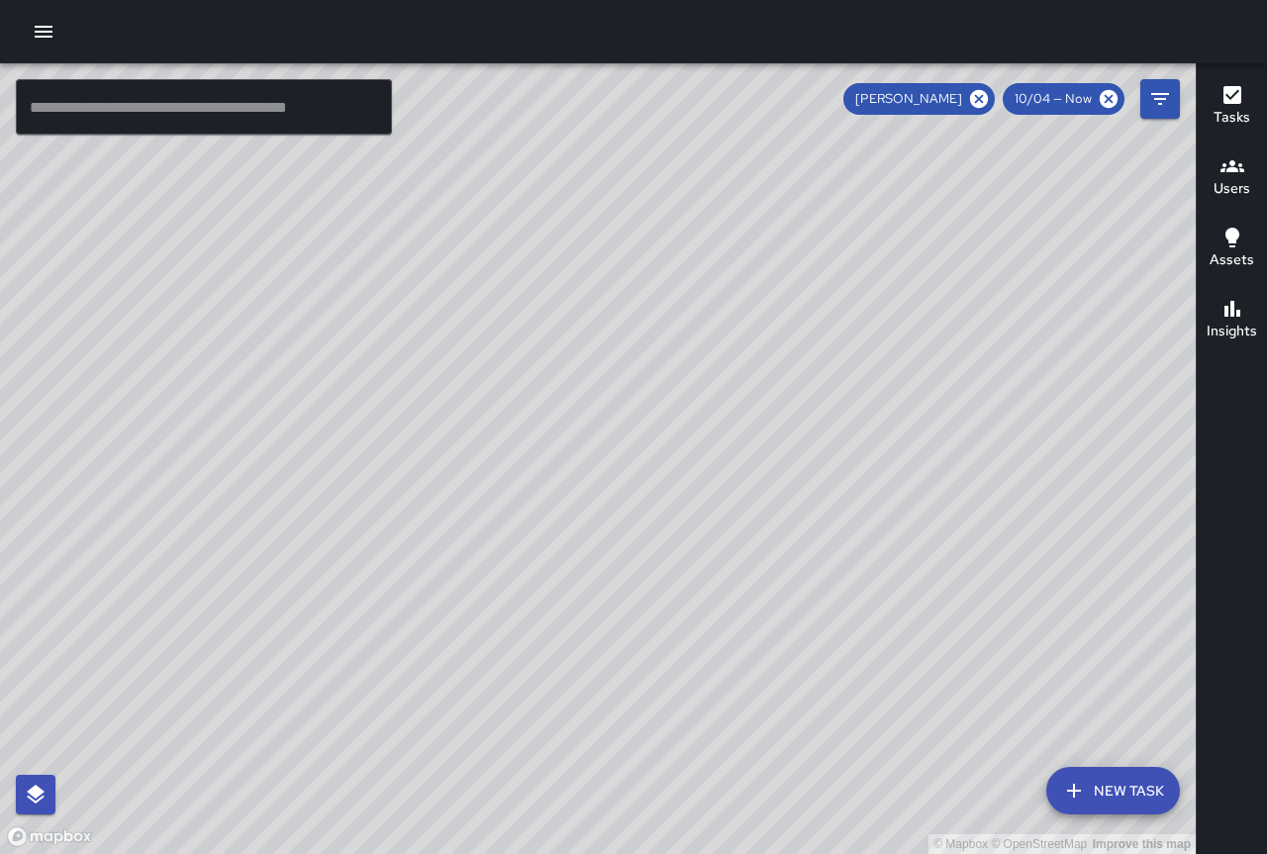
click at [826, 768] on div "© Mapbox © OpenStreetMap Improve this map" at bounding box center [598, 458] width 1196 height 791
drag, startPoint x: 784, startPoint y: 553, endPoint x: 414, endPoint y: 388, distance: 405.4
click at [416, 387] on div "© Mapbox © OpenStreetMap Improve this map" at bounding box center [598, 458] width 1196 height 791
drag, startPoint x: 836, startPoint y: 624, endPoint x: 1118, endPoint y: 500, distance: 308.0
click at [1118, 500] on div "© Mapbox © OpenStreetMap Improve this map" at bounding box center [598, 458] width 1196 height 791
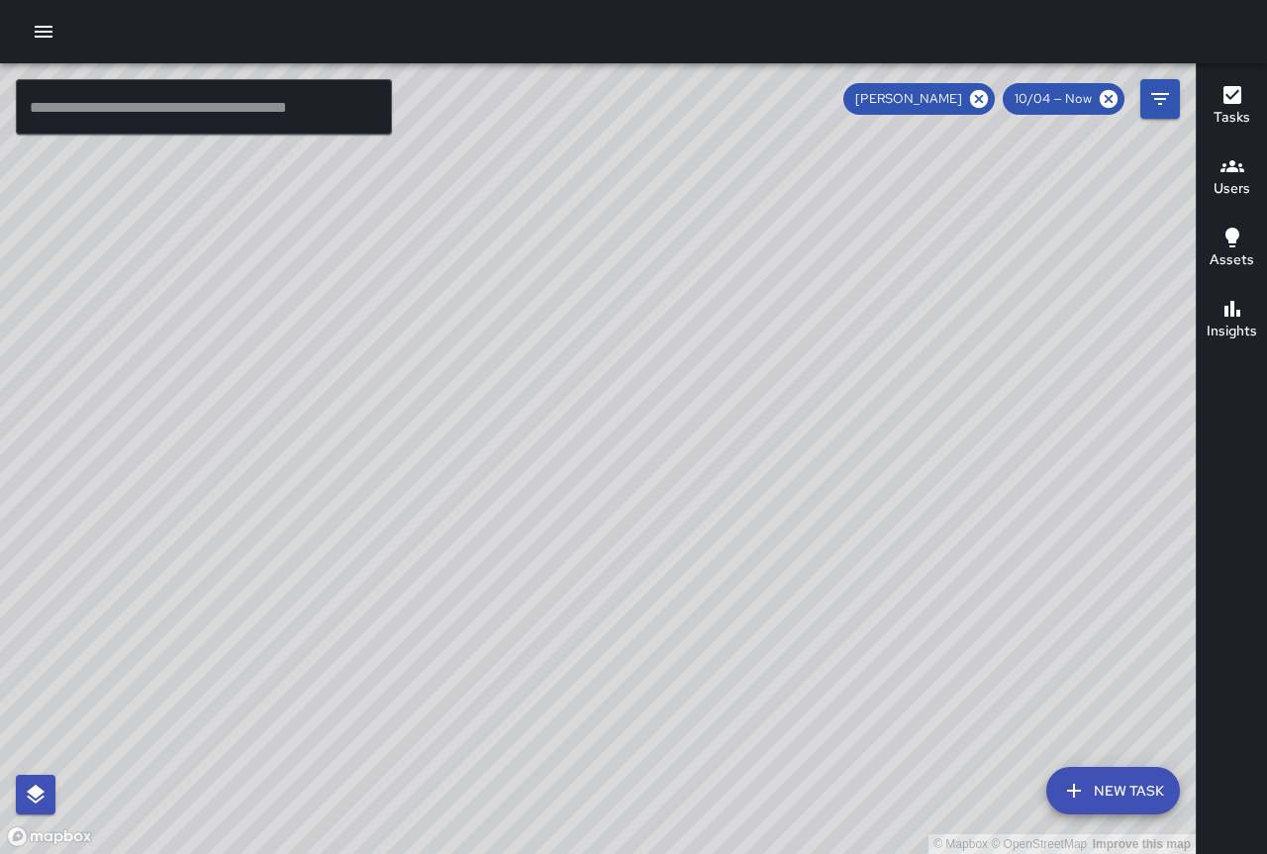
drag, startPoint x: 531, startPoint y: 525, endPoint x: 763, endPoint y: 720, distance: 302.7
click at [763, 720] on div "© Mapbox © OpenStreetMap Improve this map" at bounding box center [598, 458] width 1196 height 791
drag, startPoint x: 543, startPoint y: 263, endPoint x: 624, endPoint y: 445, distance: 199.0
click at [626, 459] on div "© Mapbox © OpenStreetMap Improve this map" at bounding box center [598, 458] width 1196 height 791
drag, startPoint x: 640, startPoint y: 352, endPoint x: 696, endPoint y: 430, distance: 95.0
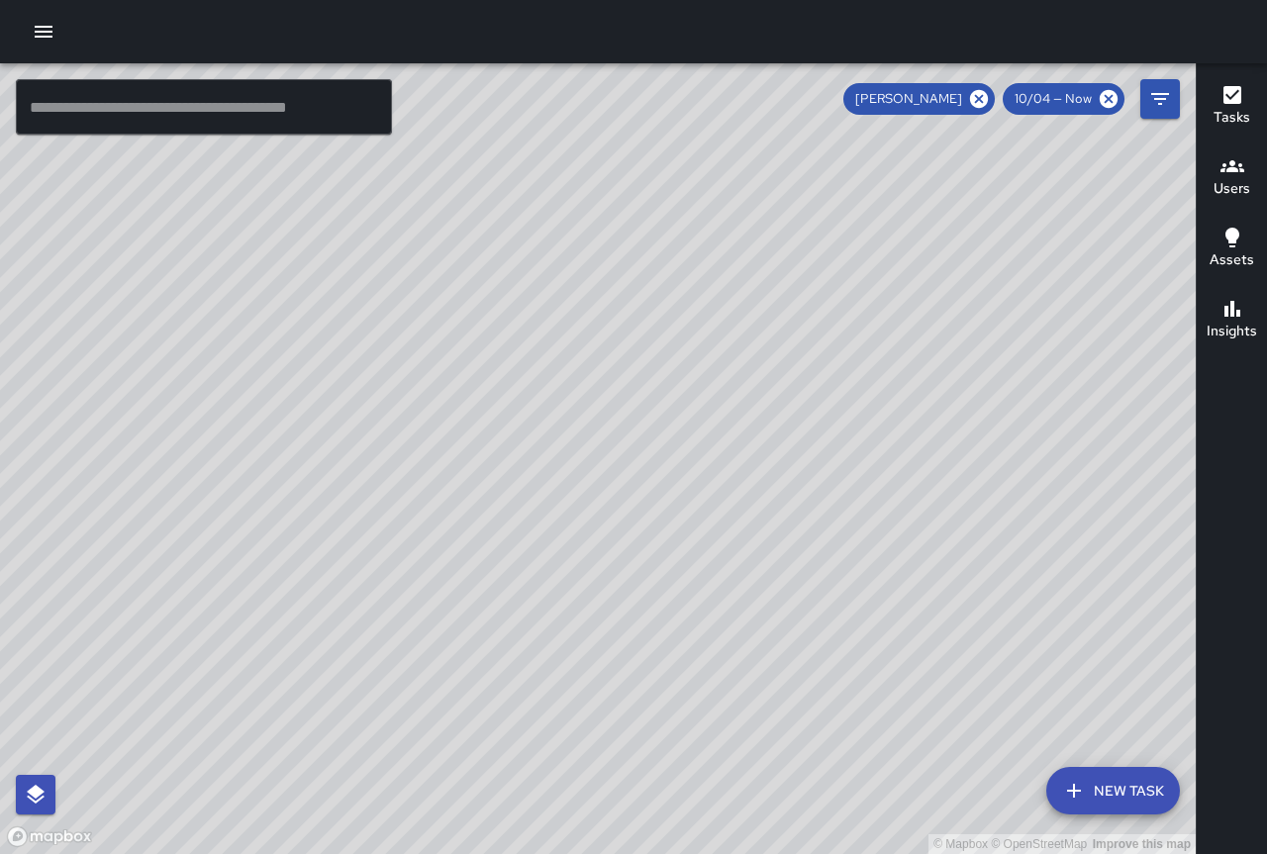
click at [696, 430] on div "© Mapbox © OpenStreetMap Improve this map" at bounding box center [598, 458] width 1196 height 791
drag, startPoint x: 567, startPoint y: 359, endPoint x: 718, endPoint y: 457, distance: 179.5
click at [718, 461] on div "© Mapbox © OpenStreetMap Improve this map" at bounding box center [598, 458] width 1196 height 791
drag, startPoint x: 406, startPoint y: 207, endPoint x: 467, endPoint y: 277, distance: 93.3
click at [467, 277] on div "© Mapbox © OpenStreetMap Improve this map" at bounding box center [598, 458] width 1196 height 791
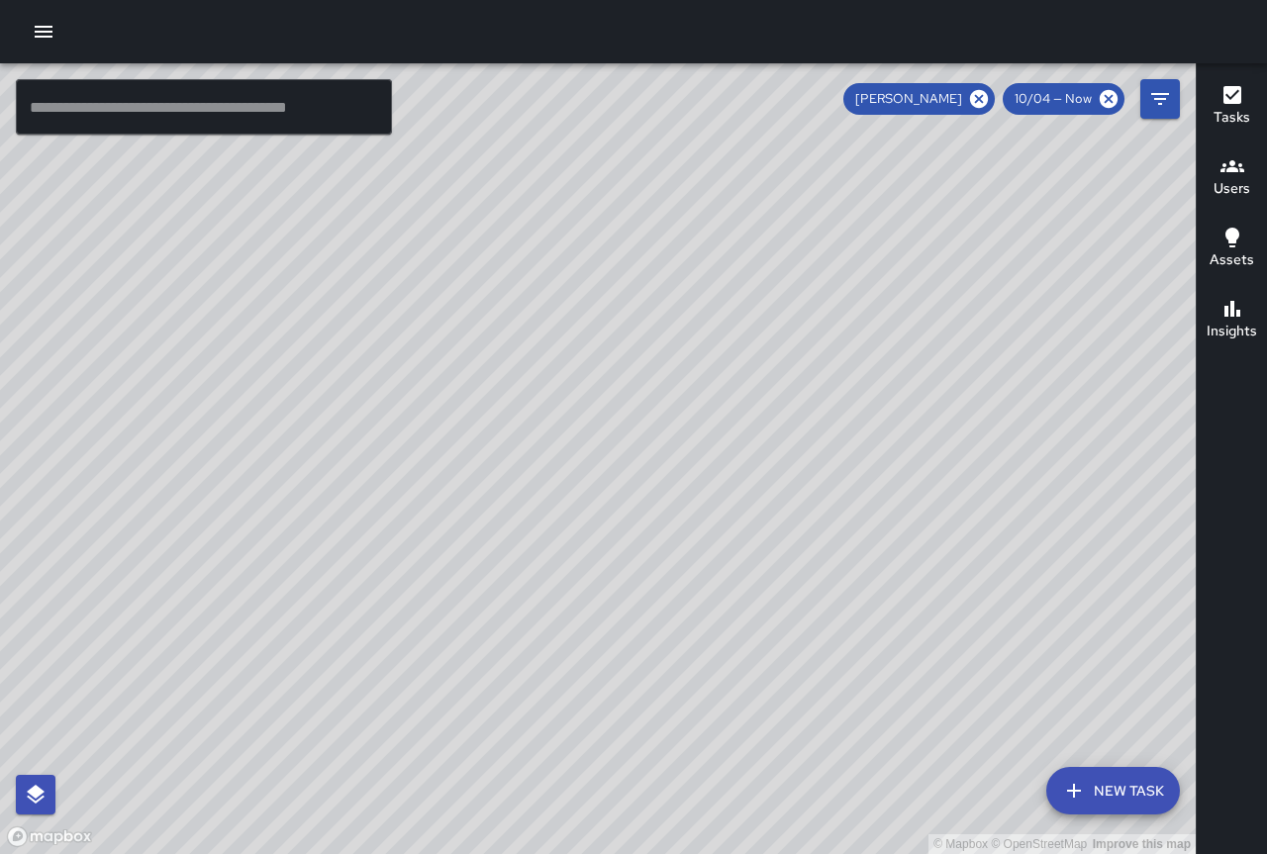
drag, startPoint x: 623, startPoint y: 298, endPoint x: 683, endPoint y: 382, distance: 103.5
click at [649, 388] on div "© Mapbox © OpenStreetMap Improve this map" at bounding box center [598, 458] width 1196 height 791
drag, startPoint x: 744, startPoint y: 394, endPoint x: 589, endPoint y: 471, distance: 173.5
click at [575, 468] on div "© Mapbox © OpenStreetMap Improve this map" at bounding box center [598, 458] width 1196 height 791
drag, startPoint x: 605, startPoint y: 440, endPoint x: 462, endPoint y: 225, distance: 258.6
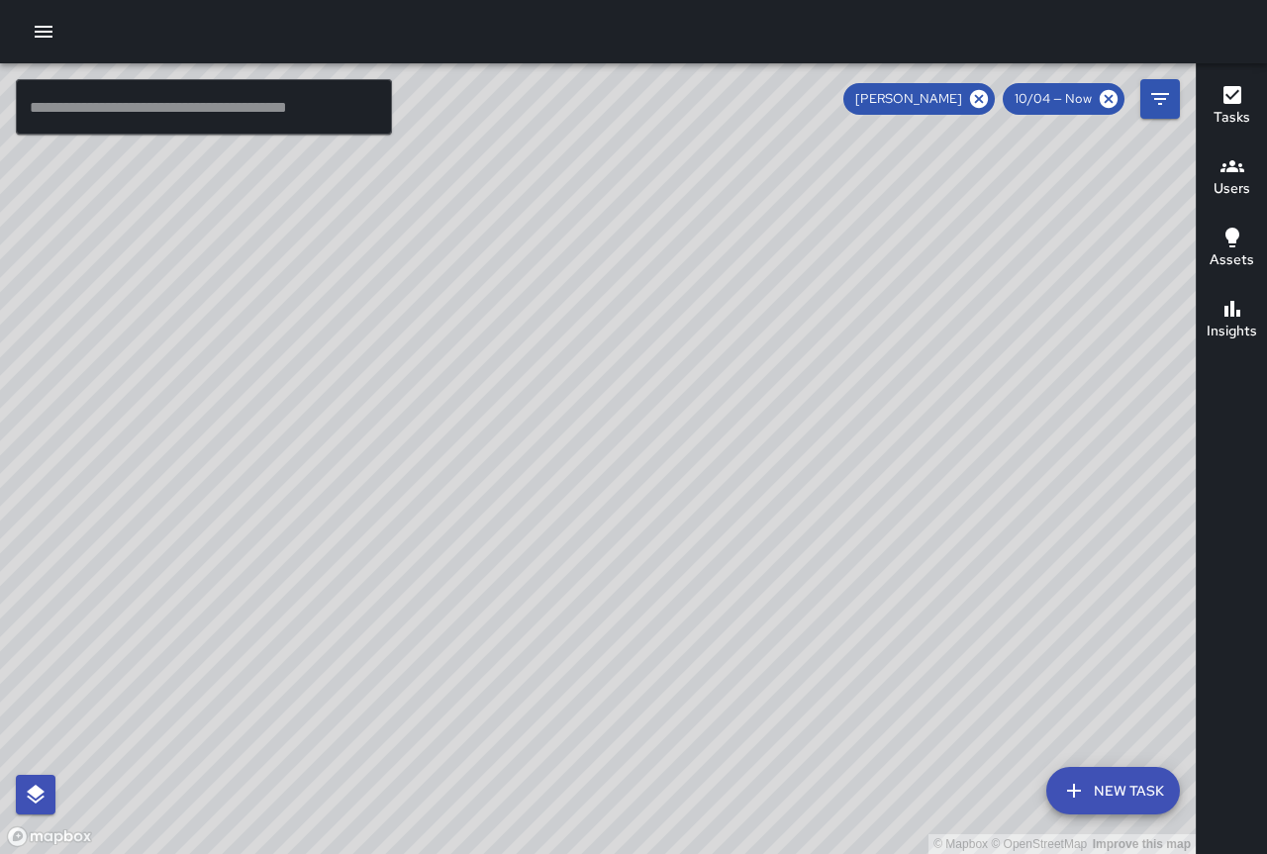
click at [433, 204] on div "© Mapbox © OpenStreetMap Improve this map" at bounding box center [598, 458] width 1196 height 791
drag, startPoint x: 509, startPoint y: 430, endPoint x: 430, endPoint y: 380, distance: 93.4
click at [430, 380] on div "© Mapbox © OpenStreetMap Improve this map" at bounding box center [598, 458] width 1196 height 791
drag, startPoint x: 547, startPoint y: 492, endPoint x: 471, endPoint y: 372, distance: 141.9
click at [471, 372] on div "© Mapbox © OpenStreetMap Improve this map" at bounding box center [598, 458] width 1196 height 791
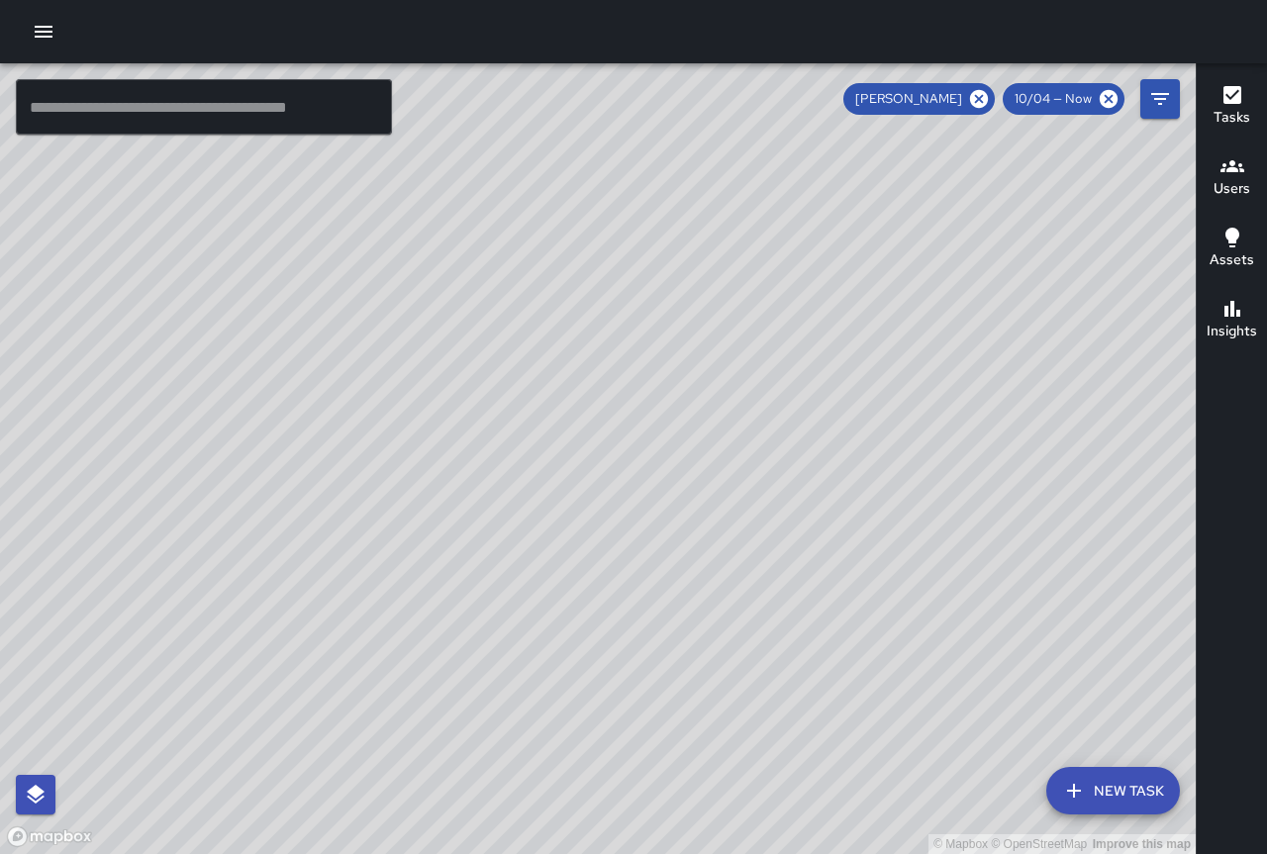
drag, startPoint x: 391, startPoint y: 467, endPoint x: 669, endPoint y: 585, distance: 302.0
click at [668, 585] on div "© Mapbox © OpenStreetMap Improve this map" at bounding box center [598, 458] width 1196 height 791
drag, startPoint x: 511, startPoint y: 524, endPoint x: 533, endPoint y: 51, distance: 472.6
click at [531, 22] on div "© Mapbox © OpenStreetMap Improve this map ​ New Task [PERSON_NAME] 10/04 — Now …" at bounding box center [633, 427] width 1267 height 854
drag, startPoint x: 789, startPoint y: 404, endPoint x: 732, endPoint y: 513, distance: 122.6
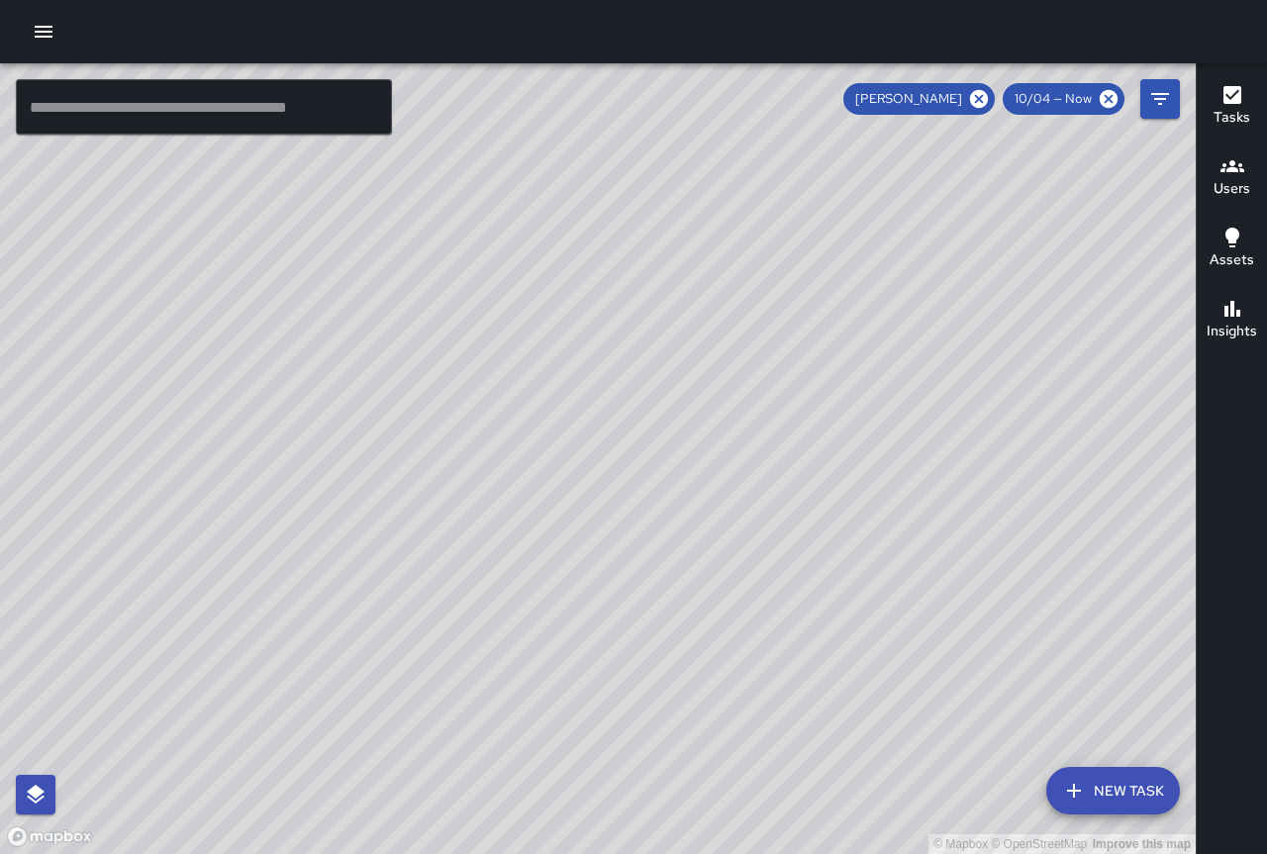
click at [643, 663] on div "© Mapbox © OpenStreetMap Improve this map" at bounding box center [598, 458] width 1196 height 791
drag, startPoint x: 617, startPoint y: 394, endPoint x: 834, endPoint y: 457, distance: 226.8
click at [834, 457] on div "© Mapbox © OpenStreetMap Improve this map" at bounding box center [598, 458] width 1196 height 791
drag, startPoint x: 709, startPoint y: 461, endPoint x: 644, endPoint y: 559, distance: 117.2
click at [644, 559] on div "© Mapbox © OpenStreetMap Improve this map" at bounding box center [598, 458] width 1196 height 791
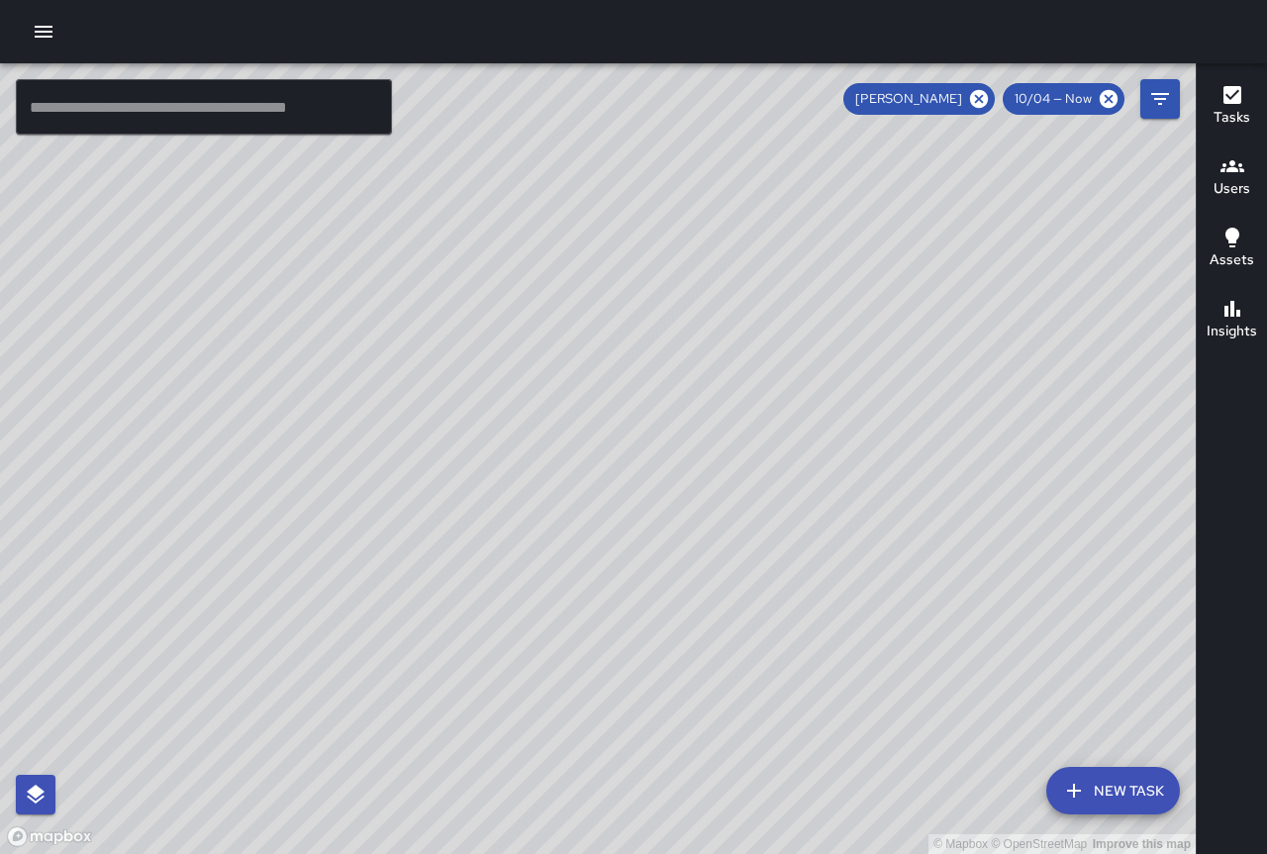
drag, startPoint x: 590, startPoint y: 505, endPoint x: 821, endPoint y: 605, distance: 252.2
click at [932, 660] on div "© Mapbox © OpenStreetMap Improve this map" at bounding box center [598, 458] width 1196 height 791
drag, startPoint x: 431, startPoint y: 519, endPoint x: 560, endPoint y: 629, distance: 170.6
click at [560, 629] on div "© Mapbox © OpenStreetMap Improve this map" at bounding box center [598, 458] width 1196 height 791
drag, startPoint x: 286, startPoint y: 276, endPoint x: 632, endPoint y: 548, distance: 440.5
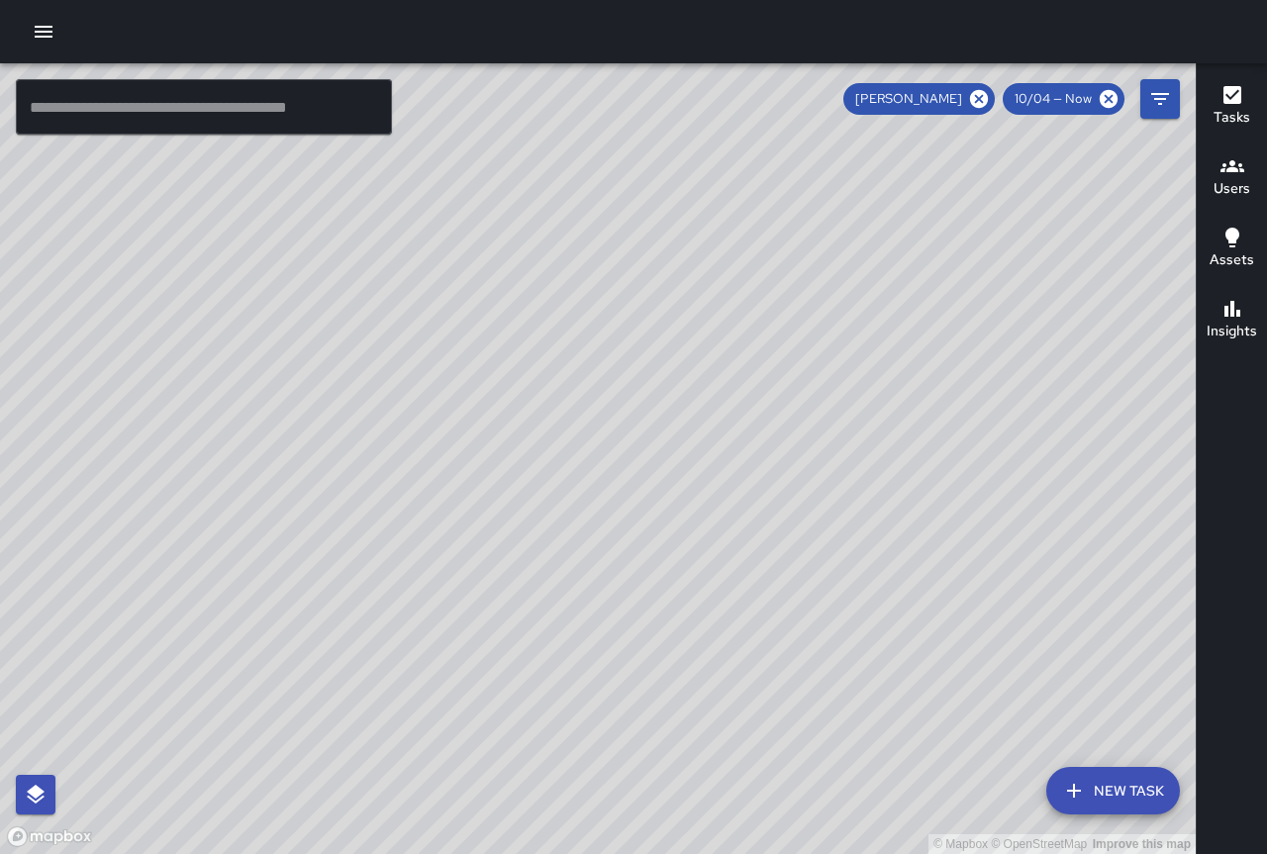
click at [632, 549] on div "© Mapbox © OpenStreetMap Improve this map" at bounding box center [598, 458] width 1196 height 791
drag, startPoint x: 151, startPoint y: 68, endPoint x: 656, endPoint y: 514, distance: 673.2
click at [656, 515] on div "© Mapbox © OpenStreetMap Improve this map" at bounding box center [598, 458] width 1196 height 791
drag, startPoint x: 339, startPoint y: 310, endPoint x: 416, endPoint y: 378, distance: 102.3
click at [424, 386] on div "© Mapbox © OpenStreetMap Improve this map" at bounding box center [598, 458] width 1196 height 791
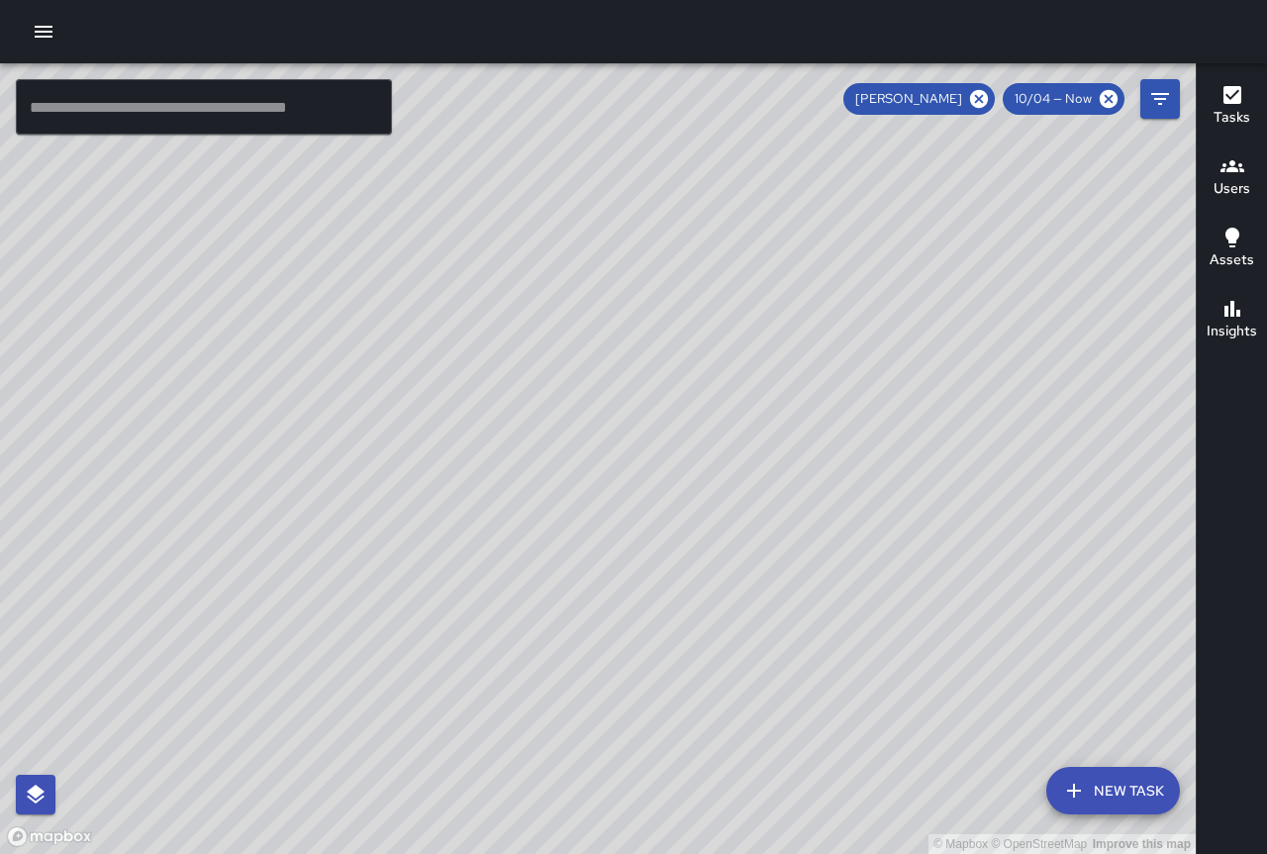
drag, startPoint x: 771, startPoint y: 498, endPoint x: 165, endPoint y: -9, distance: 789.7
click at [165, 0] on html "© Mapbox © OpenStreetMap Improve this map ​ New Task [PERSON_NAME] 10/04 — Now …" at bounding box center [633, 427] width 1267 height 854
drag, startPoint x: 530, startPoint y: 334, endPoint x: 475, endPoint y: 290, distance: 70.5
click at [476, 290] on div "© Mapbox © OpenStreetMap Improve this map" at bounding box center [598, 458] width 1196 height 791
drag, startPoint x: 466, startPoint y: 376, endPoint x: 550, endPoint y: 456, distance: 116.2
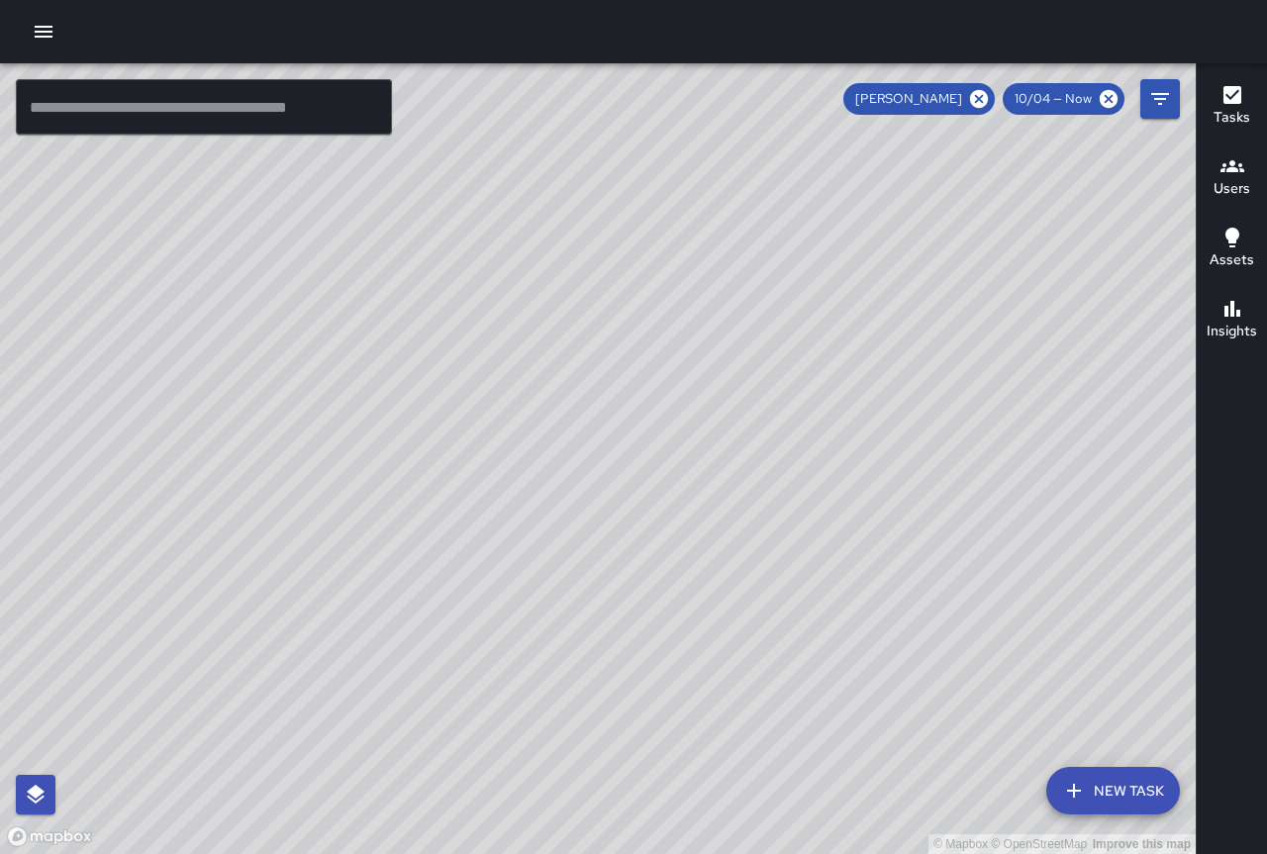
click at [549, 460] on div "© Mapbox © OpenStreetMap Improve this map" at bounding box center [598, 458] width 1196 height 791
drag, startPoint x: 753, startPoint y: 675, endPoint x: 742, endPoint y: 680, distance: 12.0
click at [742, 680] on div "© Mapbox © OpenStreetMap Improve this map" at bounding box center [598, 458] width 1196 height 791
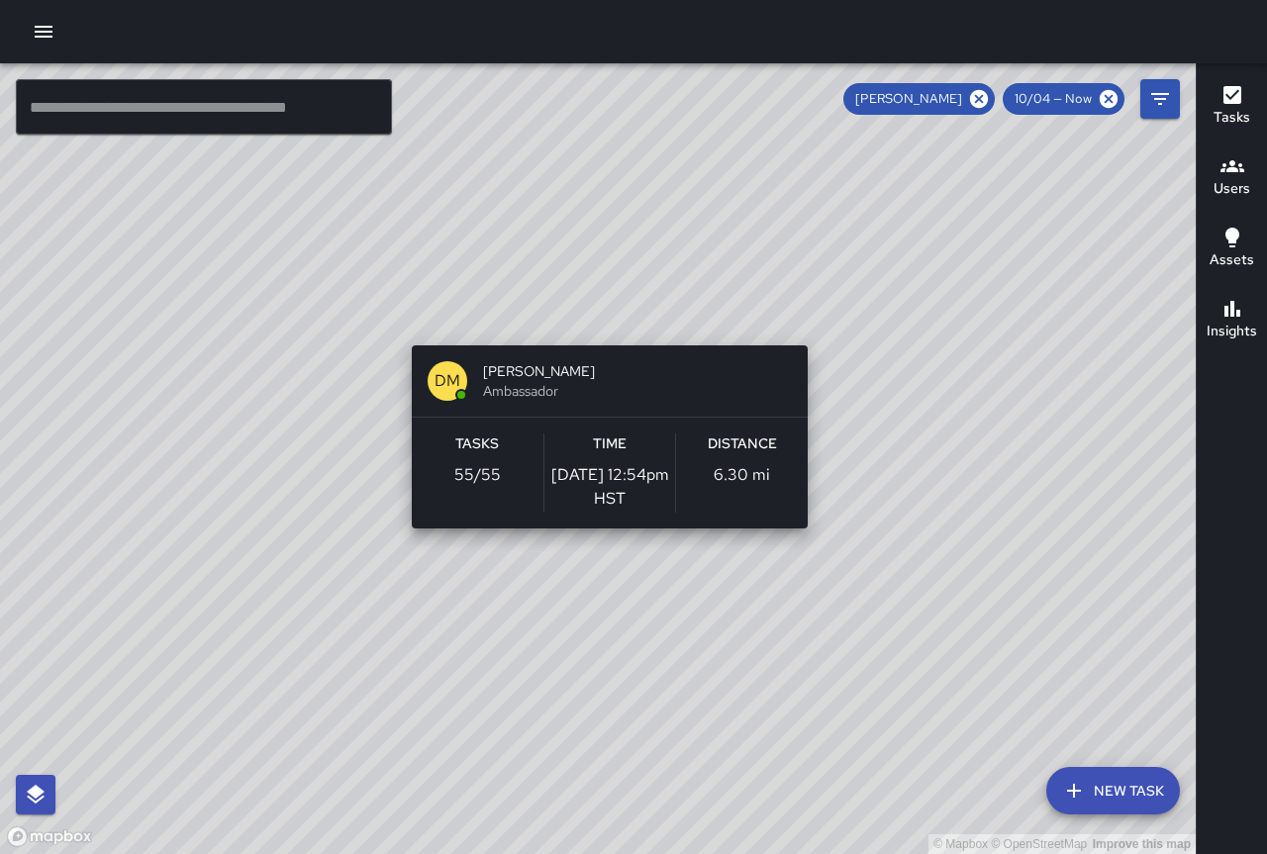
drag, startPoint x: 934, startPoint y: 758, endPoint x: 598, endPoint y: 333, distance: 542.5
click at [598, 333] on div "© Mapbox © OpenStreetMap Improve this map DM [PERSON_NAME] Ambassador Tasks 55 …" at bounding box center [598, 458] width 1196 height 791
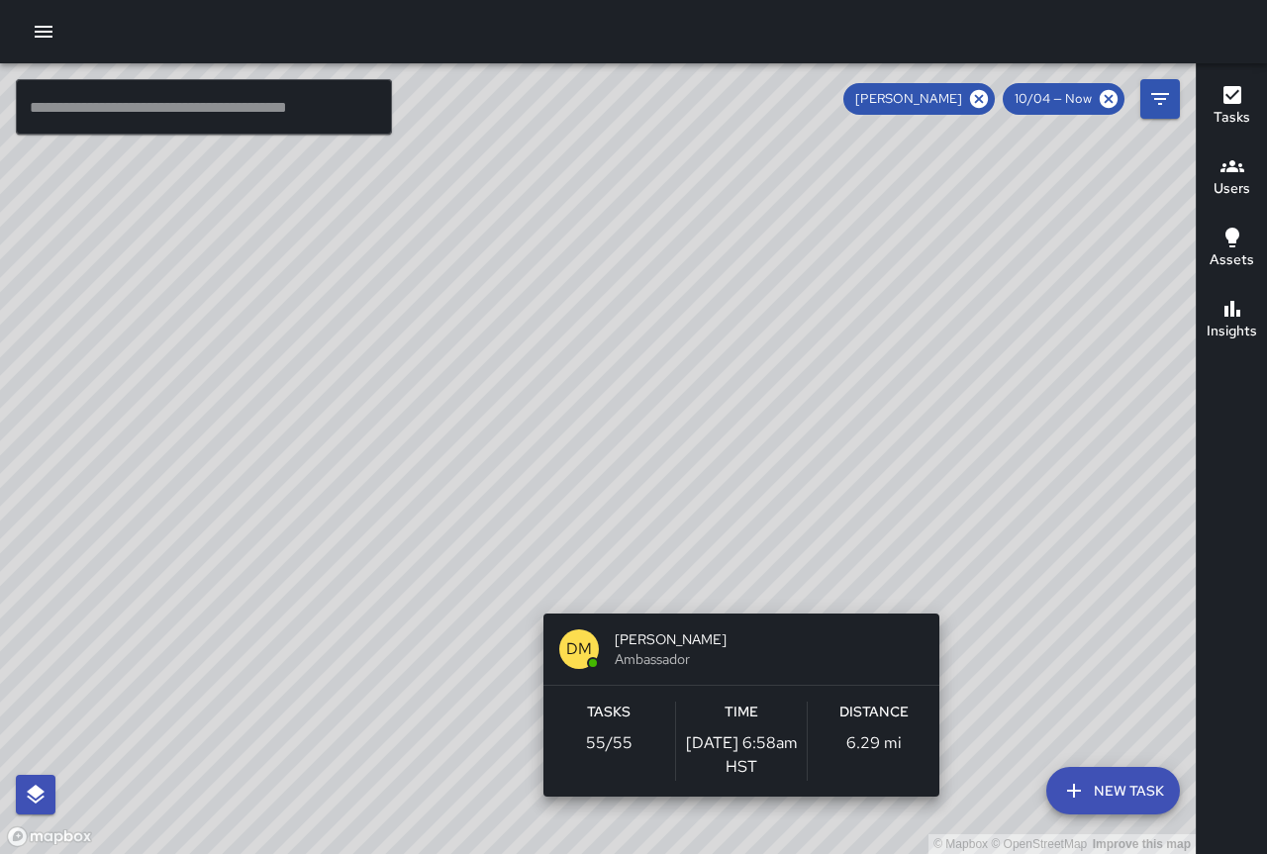
drag, startPoint x: 399, startPoint y: 142, endPoint x: 734, endPoint y: 605, distance: 571.9
click at [734, 605] on div "© Mapbox © OpenStreetMap Improve this map DM [PERSON_NAME] Ambassador Tasks 55 …" at bounding box center [598, 458] width 1196 height 791
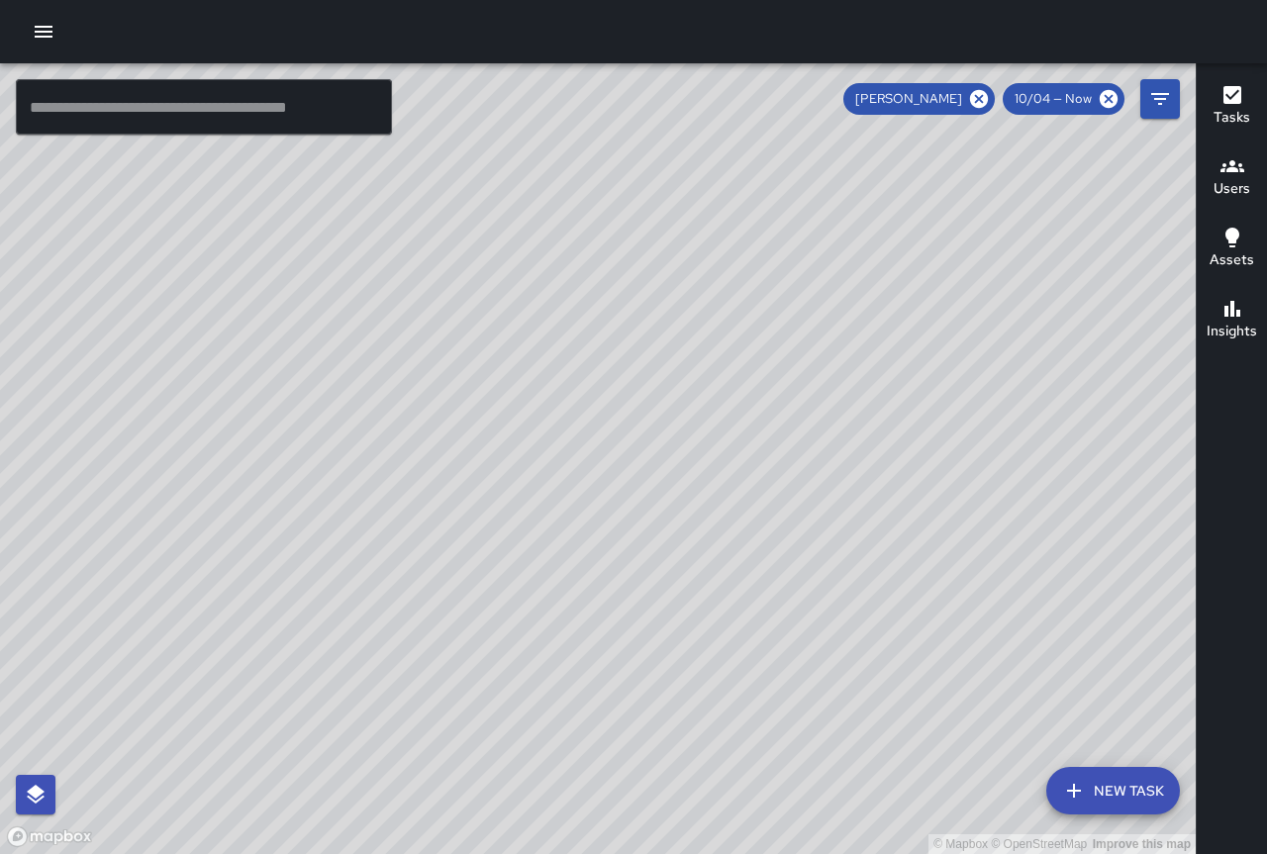
drag, startPoint x: 978, startPoint y: 526, endPoint x: 410, endPoint y: 102, distance: 708.6
click at [410, 96] on div "© Mapbox © OpenStreetMap Improve this map" at bounding box center [598, 458] width 1196 height 791
drag, startPoint x: 765, startPoint y: 580, endPoint x: 654, endPoint y: 308, distance: 293.9
click at [654, 308] on div "© Mapbox © OpenStreetMap Improve this map" at bounding box center [598, 458] width 1196 height 791
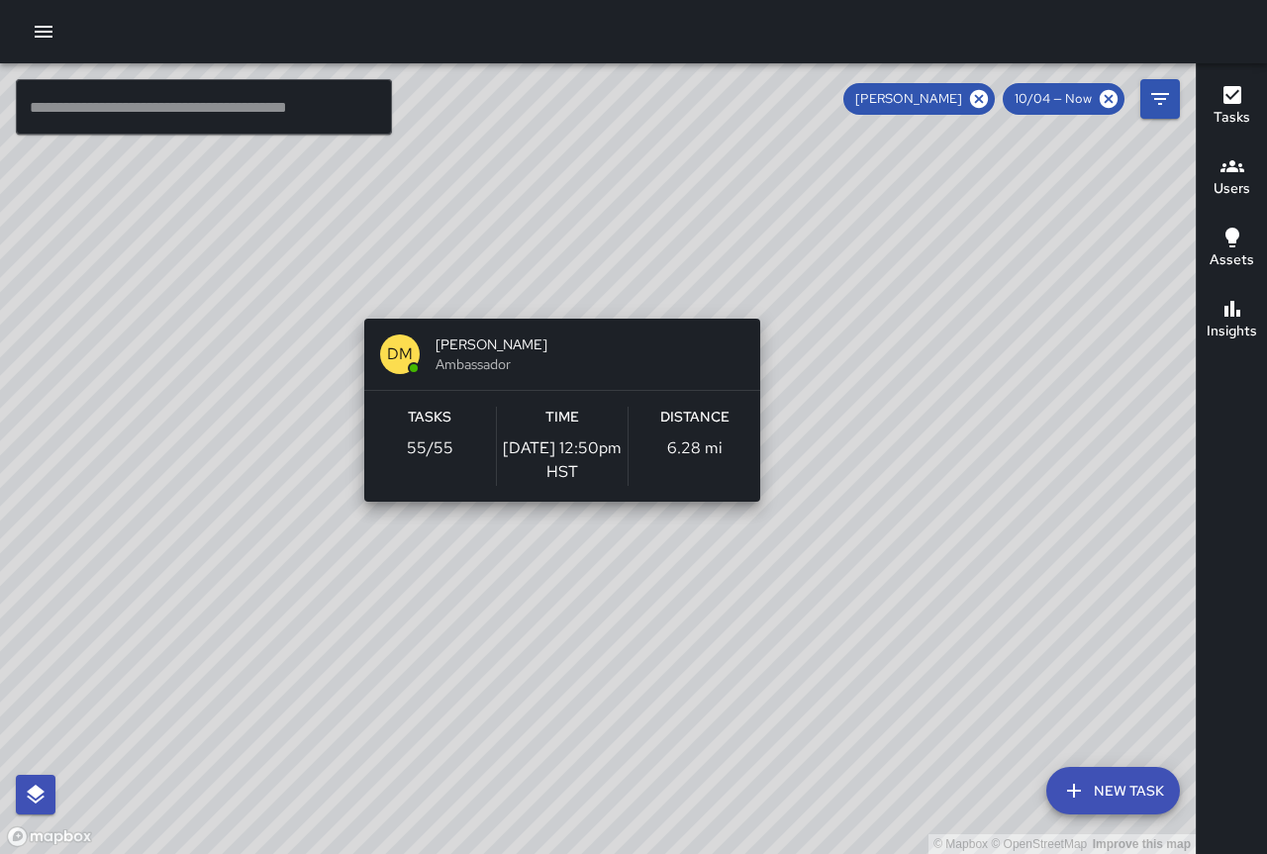
drag, startPoint x: 944, startPoint y: 582, endPoint x: 553, endPoint y: 307, distance: 478.1
click at [553, 307] on div "© Mapbox © OpenStreetMap Improve this map DM [PERSON_NAME] Ambassador Tasks 55 …" at bounding box center [598, 458] width 1196 height 791
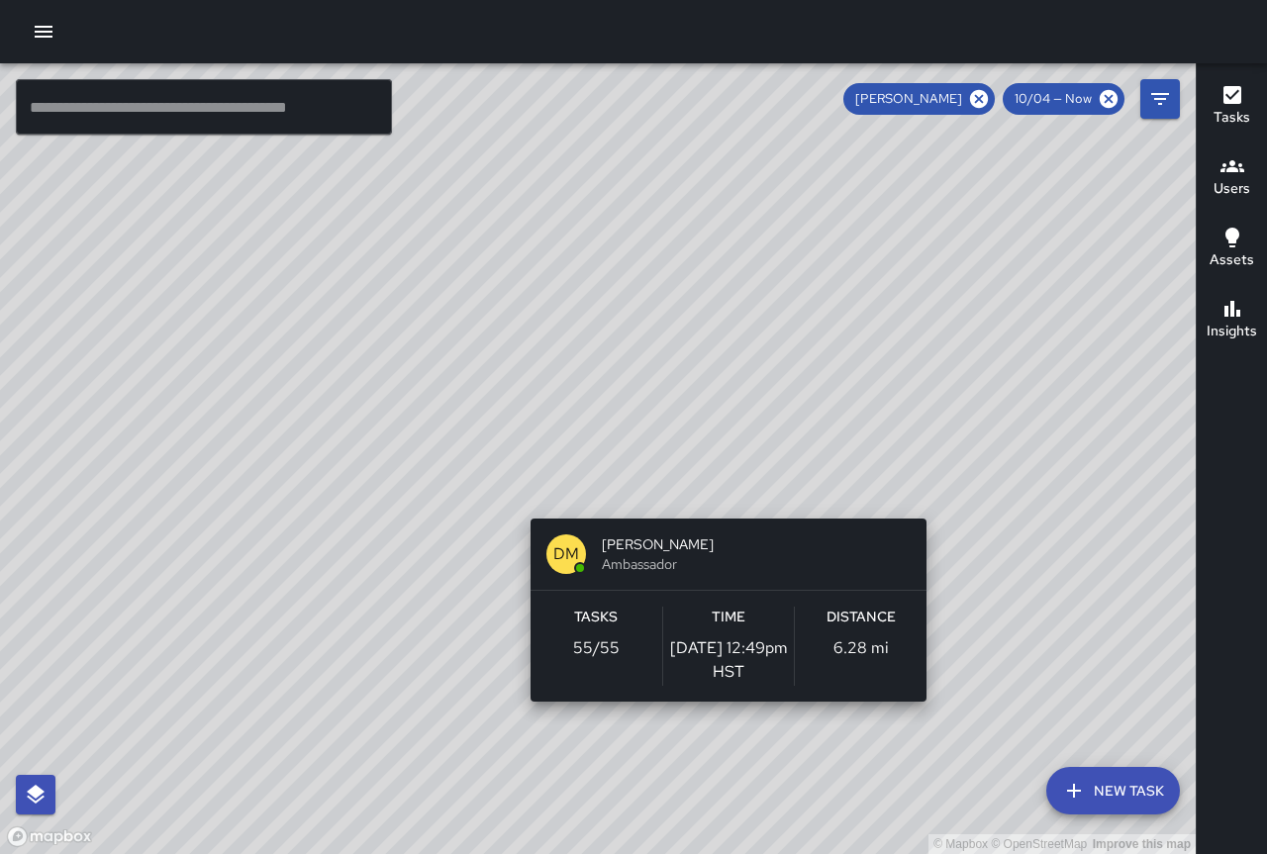
click at [934, 714] on div "© Mapbox © OpenStreetMap Improve this map DM [PERSON_NAME] Ambassador Tasks 55 …" at bounding box center [598, 458] width 1196 height 791
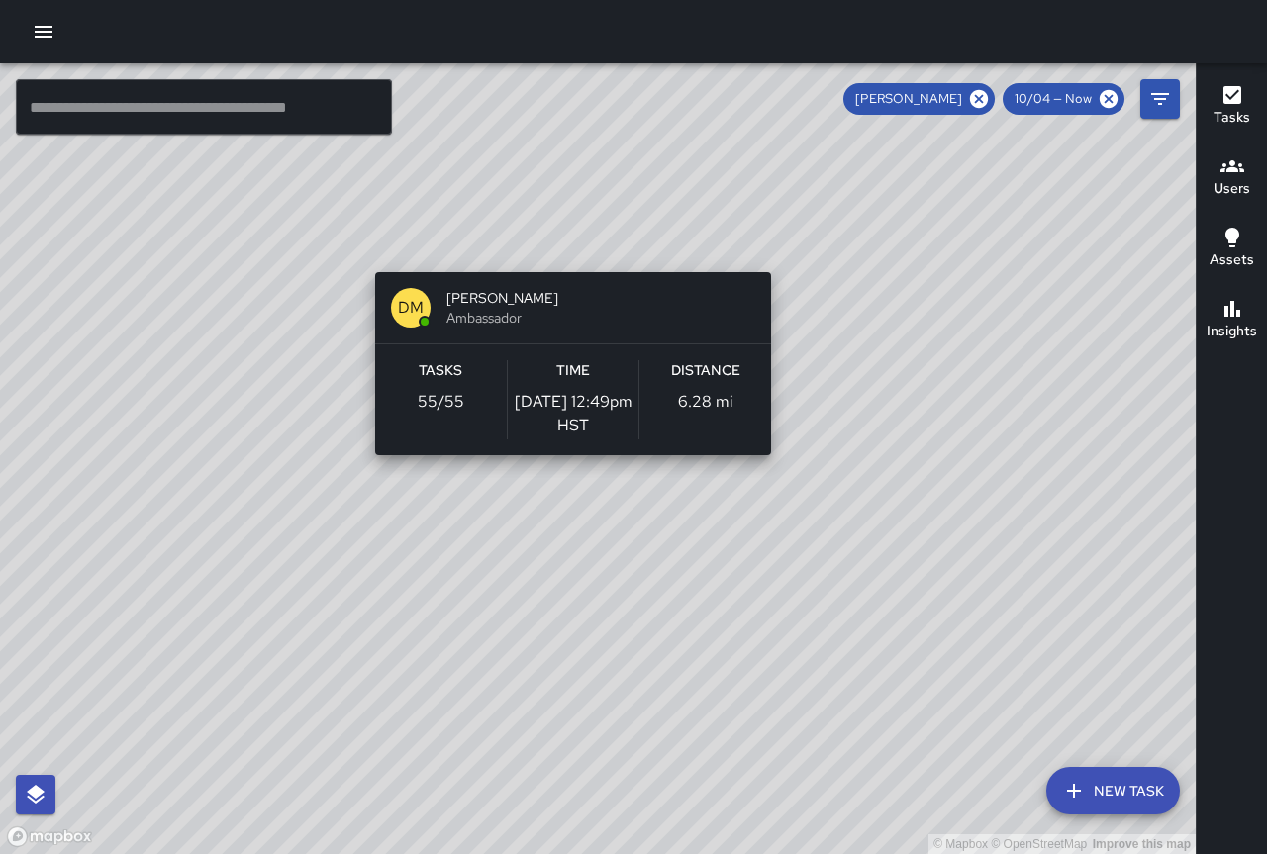
drag, startPoint x: 1102, startPoint y: 712, endPoint x: 564, endPoint y: 258, distance: 703.1
click at [564, 258] on div "© Mapbox © OpenStreetMap Improve this map DM [PERSON_NAME] Ambassador Tasks 55 …" at bounding box center [598, 458] width 1196 height 791
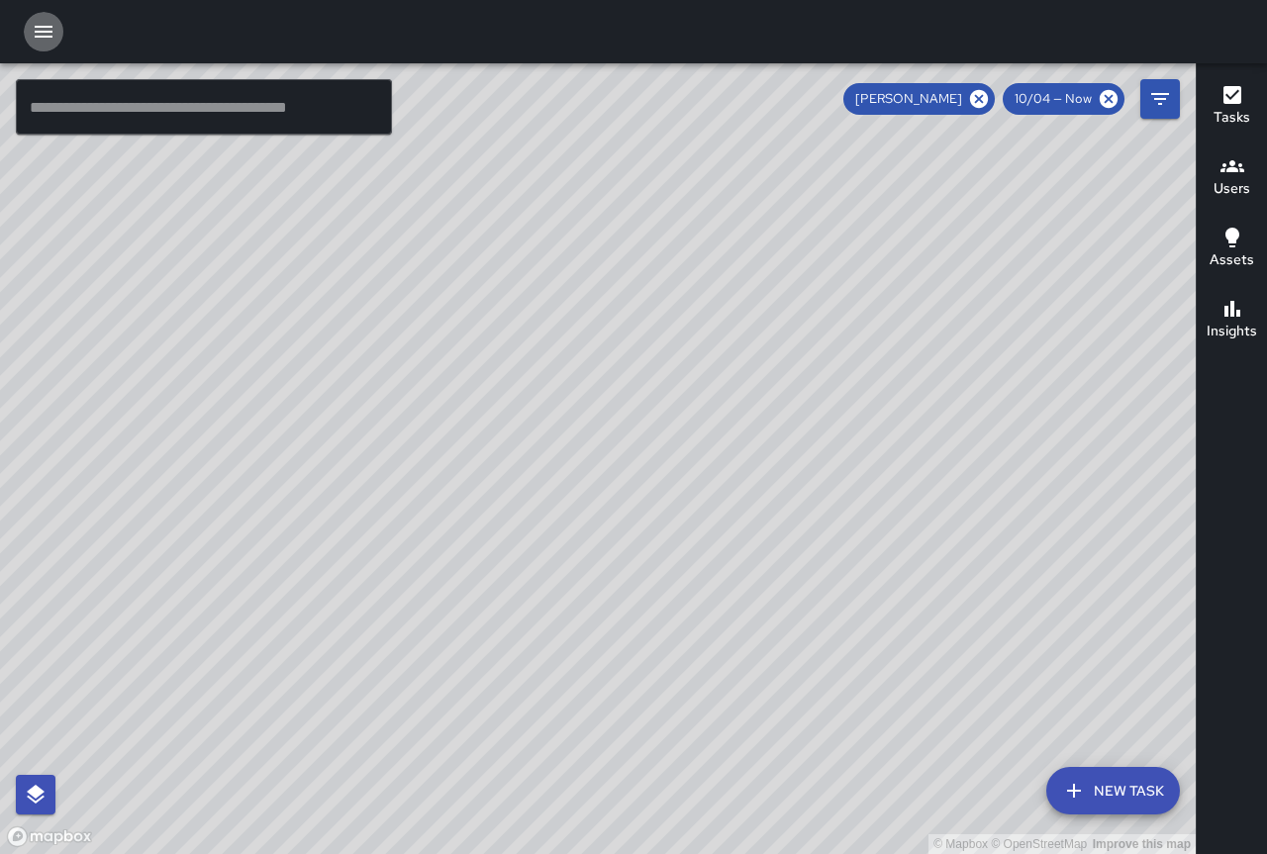
click at [43, 20] on icon "button" at bounding box center [44, 32] width 24 height 24
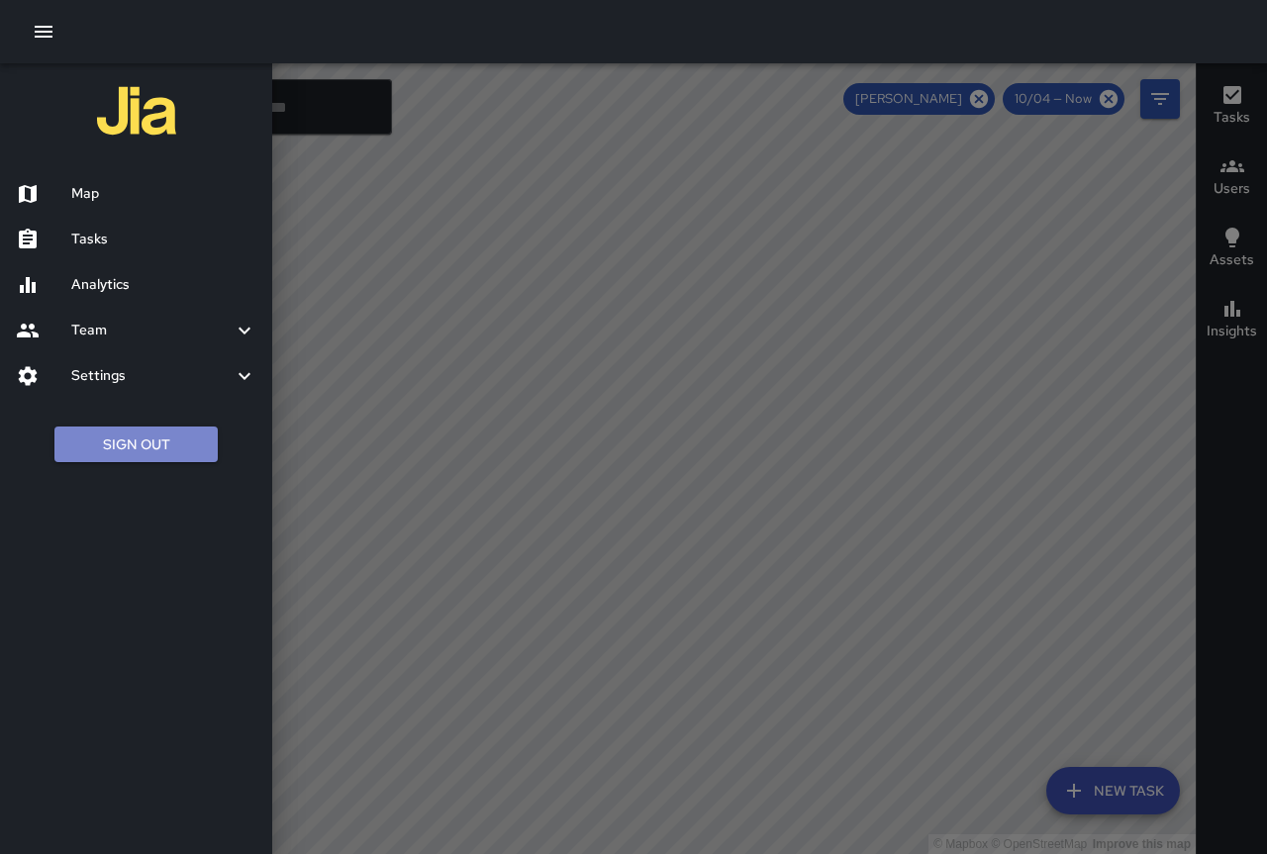
click at [178, 432] on button "Sign Out" at bounding box center [135, 445] width 163 height 37
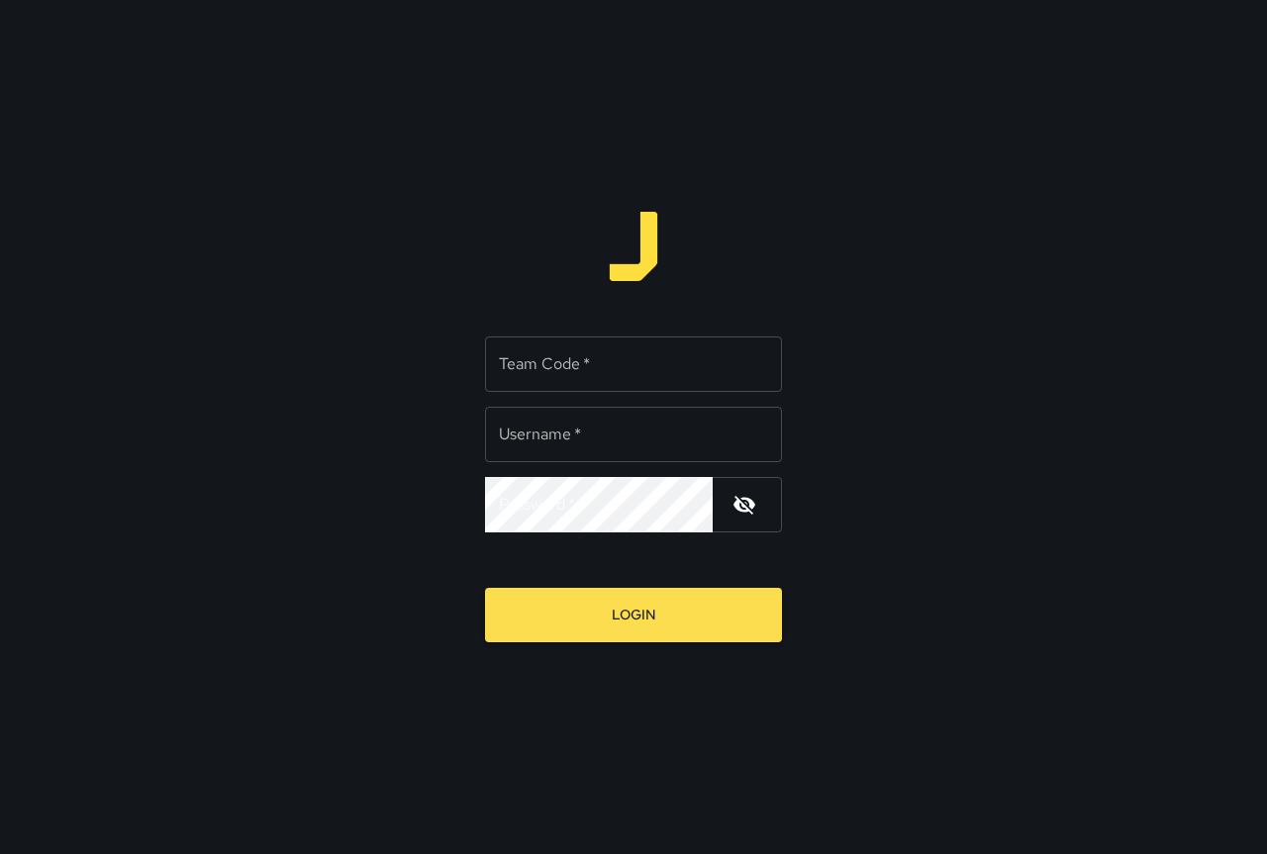
click at [647, 367] on input "Team Code   *" at bounding box center [633, 364] width 297 height 55
type input "****"
click at [575, 456] on input "Username   *" at bounding box center [633, 434] width 297 height 55
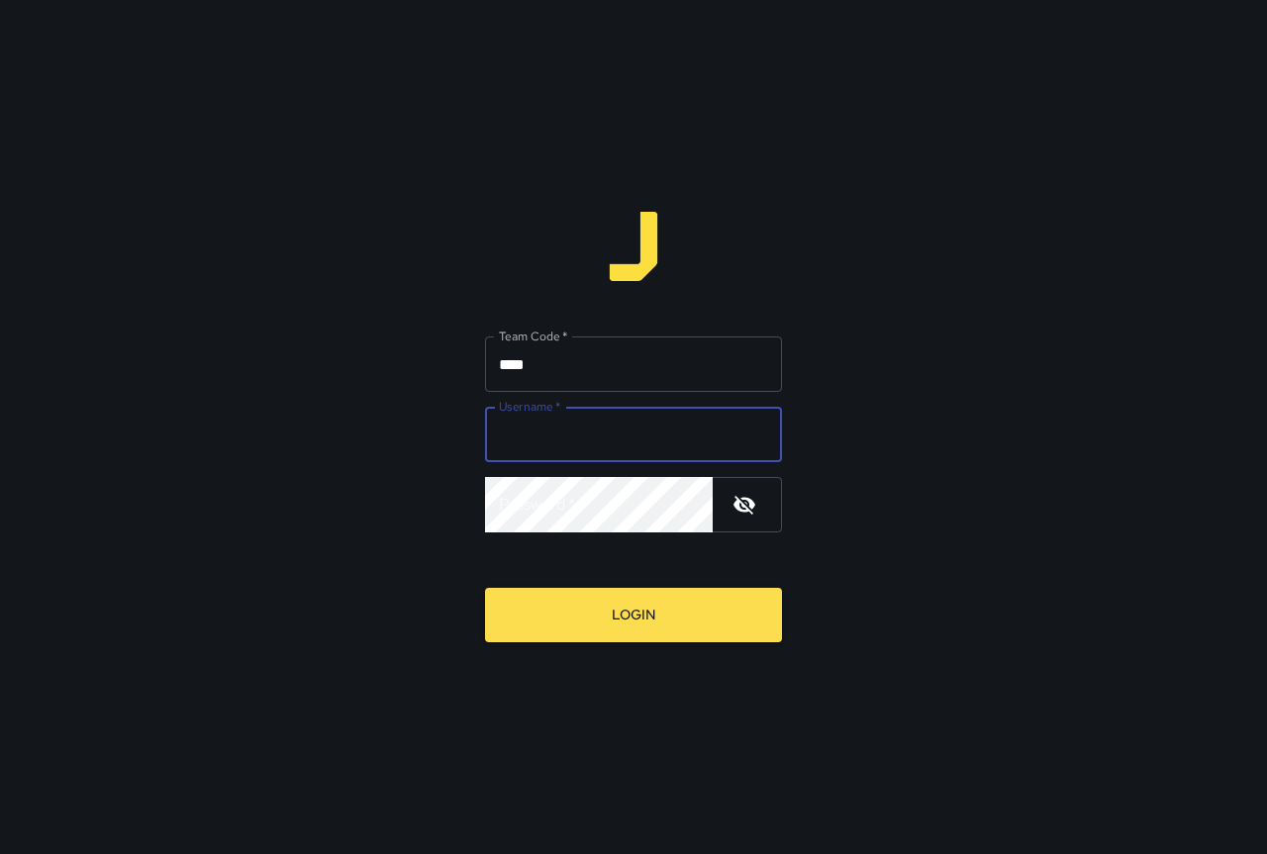
click at [515, 454] on input "Username   *" at bounding box center [633, 434] width 297 height 55
type input "****"
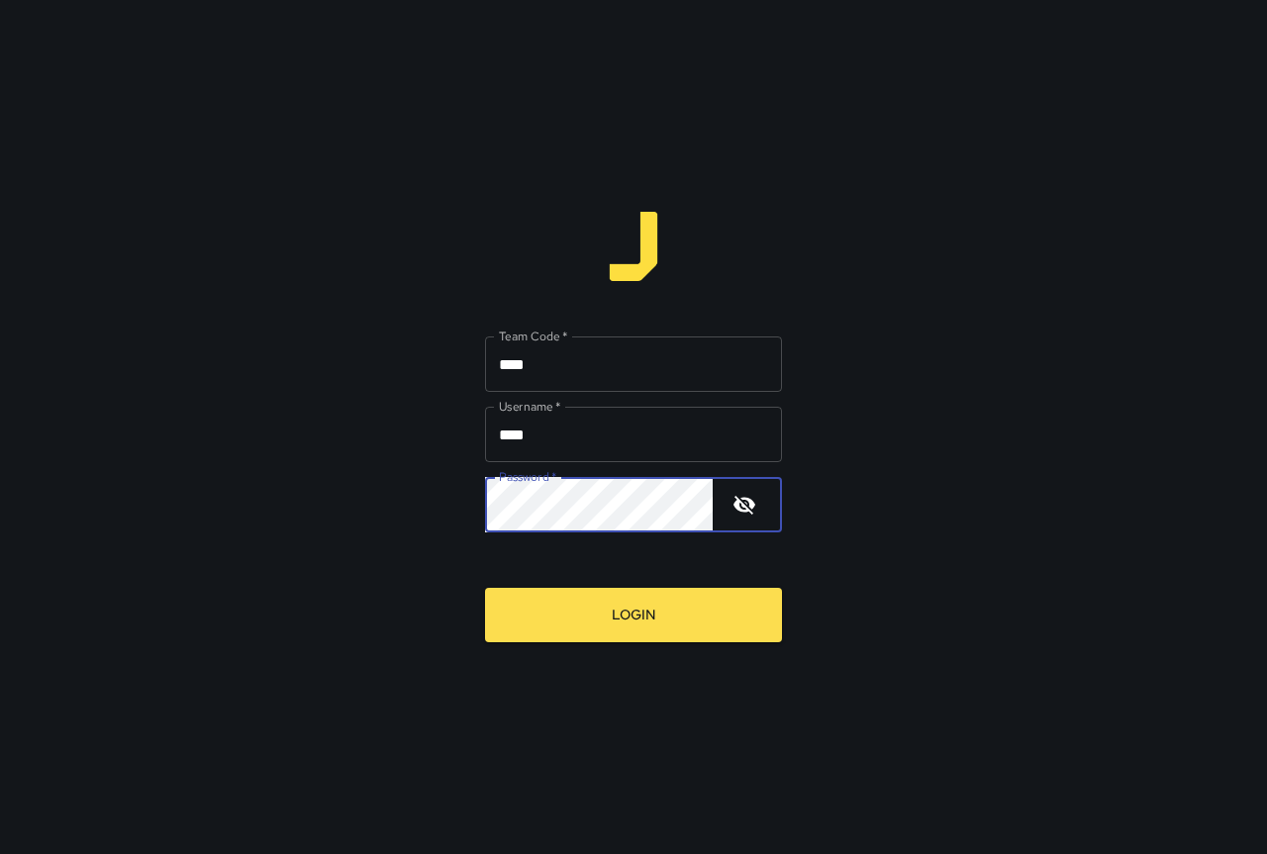
click at [637, 597] on button "Login" at bounding box center [633, 615] width 297 height 54
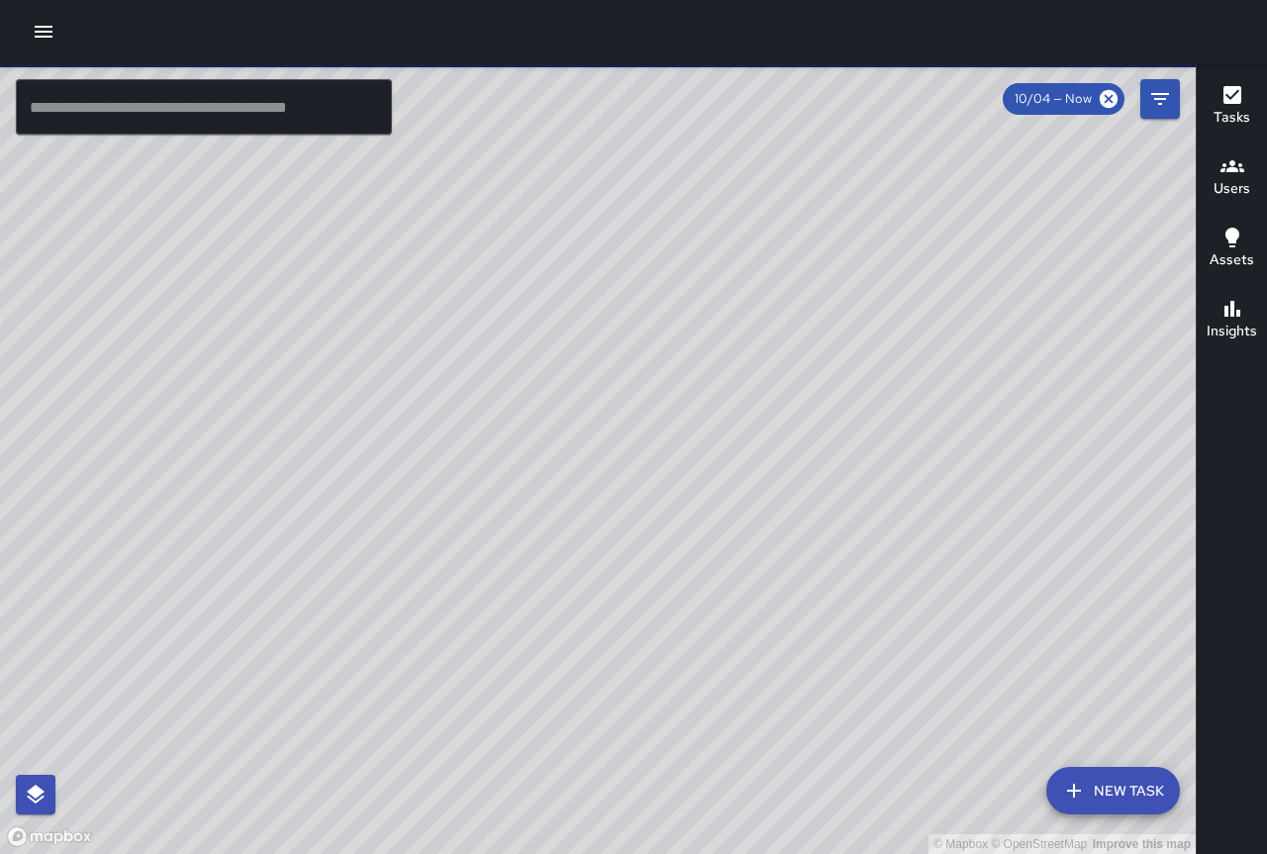
drag, startPoint x: 659, startPoint y: 363, endPoint x: 562, endPoint y: 255, distance: 145.1
click at [554, 249] on div "© Mapbox © OpenStreetMap Improve this map" at bounding box center [598, 458] width 1196 height 791
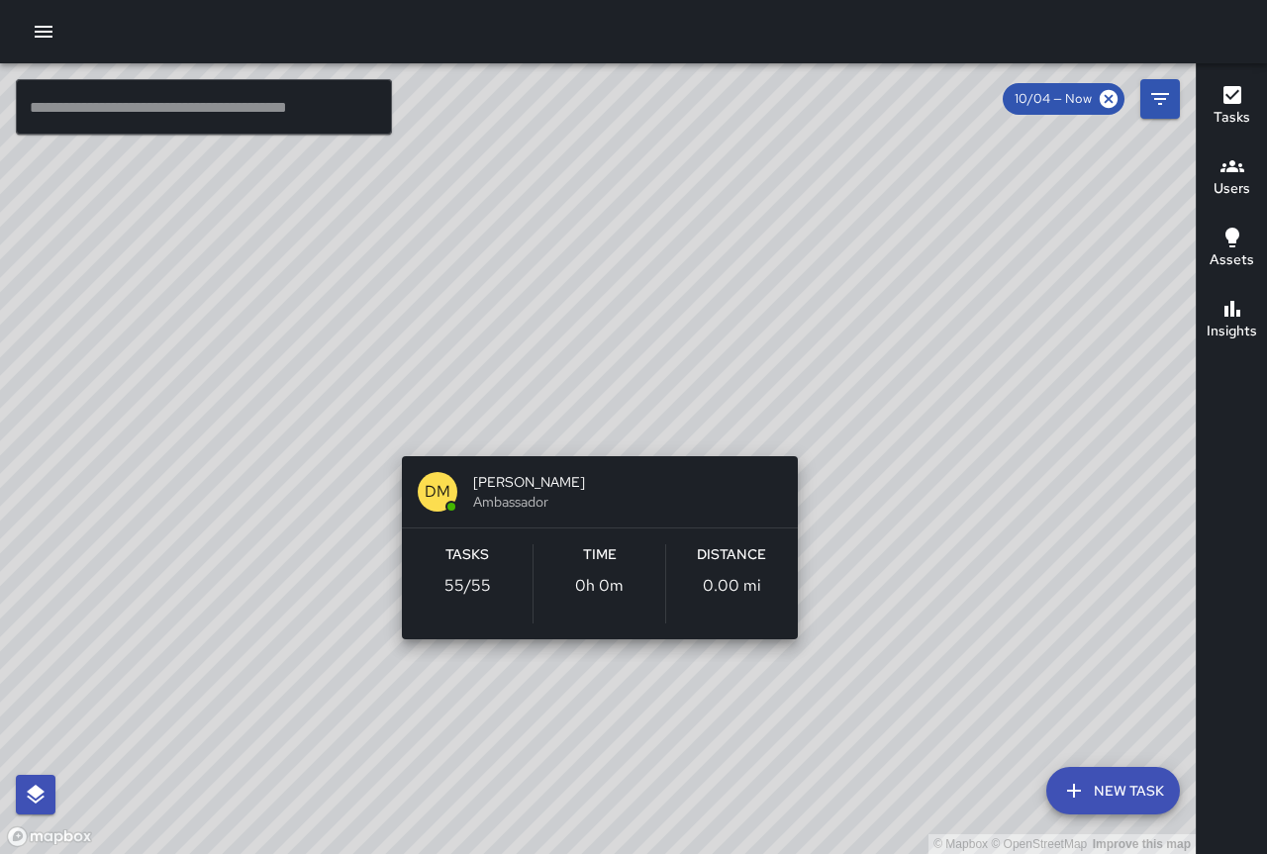
click at [817, 427] on div "© Mapbox © OpenStreetMap Improve this map DM Donald Mcintire Ambassador Tasks 5…" at bounding box center [598, 458] width 1196 height 791
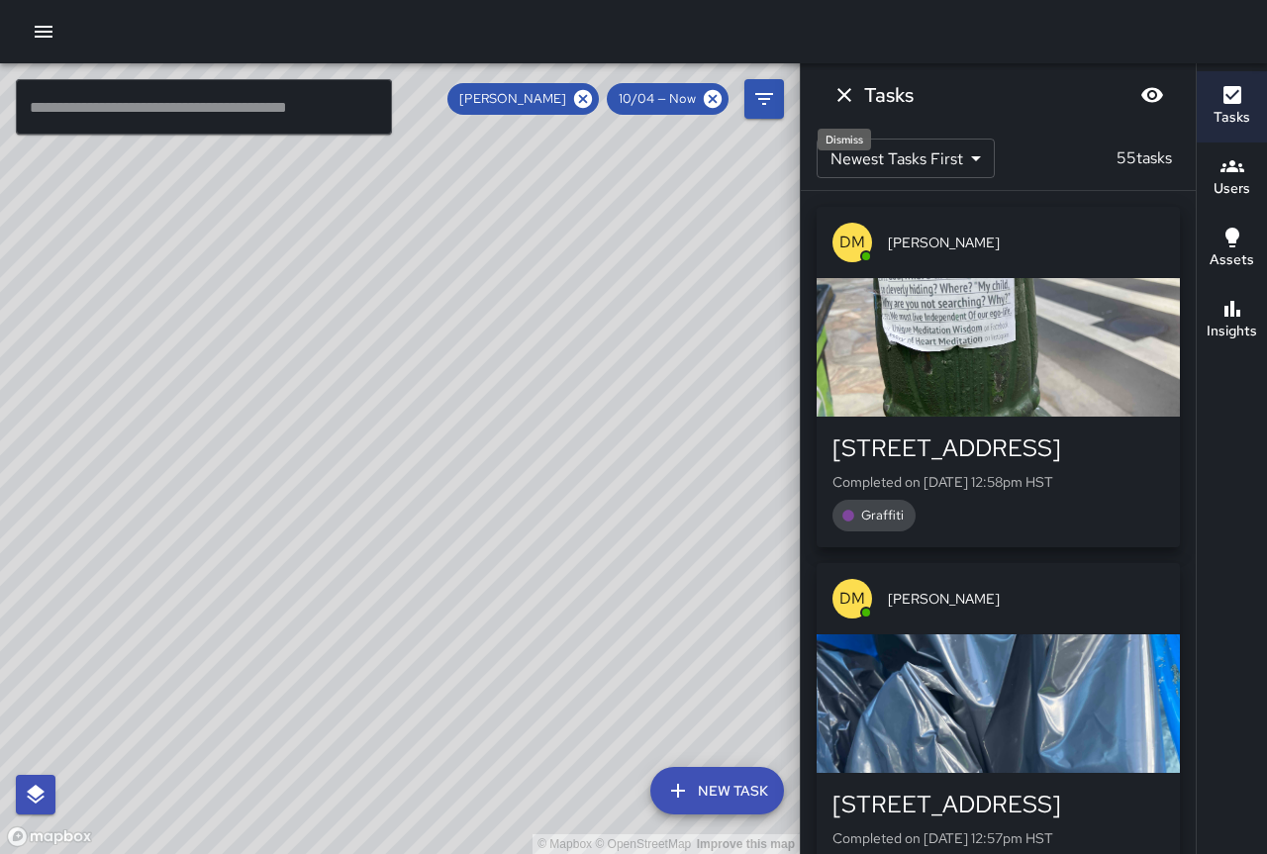
click at [846, 92] on icon "Dismiss" at bounding box center [844, 95] width 14 height 14
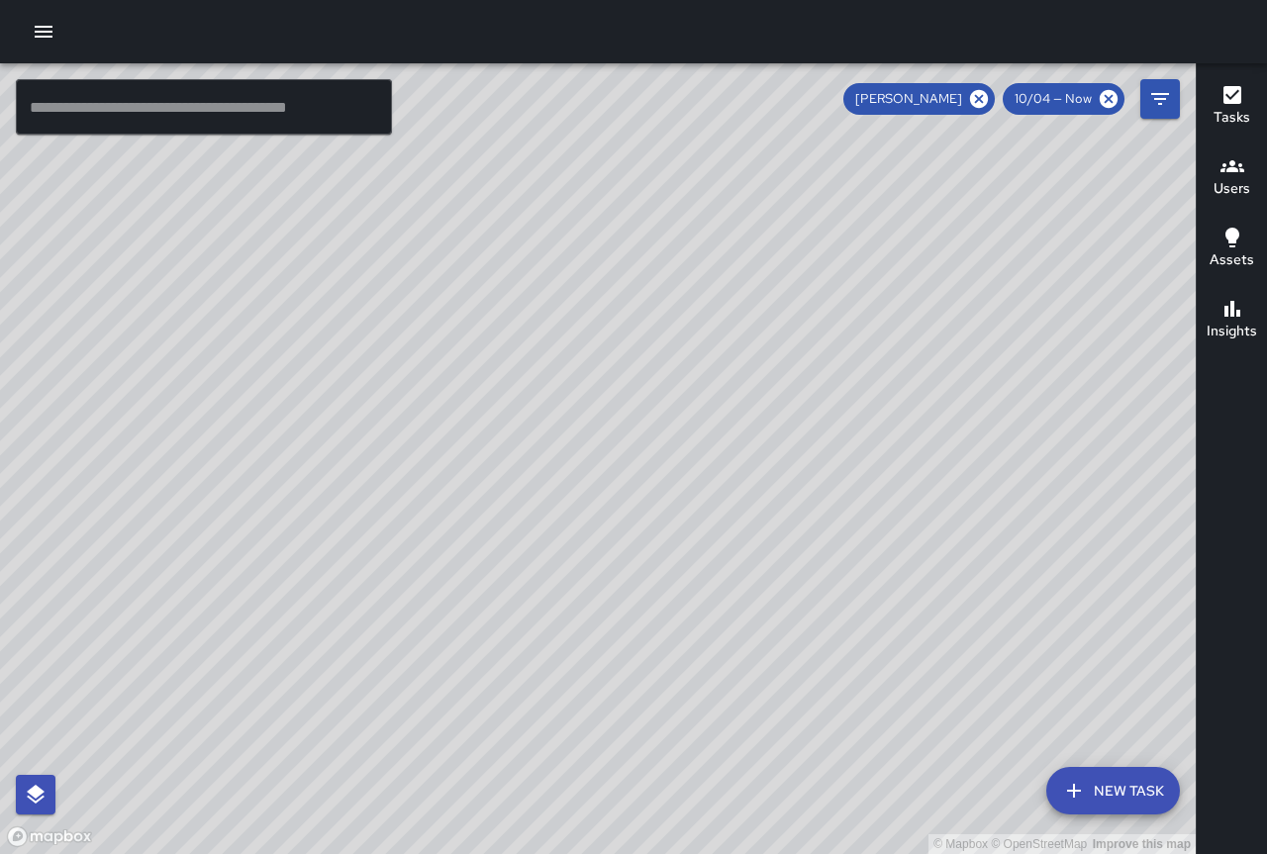
drag, startPoint x: 902, startPoint y: 389, endPoint x: 772, endPoint y: 197, distance: 231.7
click at [772, 197] on div "© Mapbox © OpenStreetMap Improve this map" at bounding box center [598, 458] width 1196 height 791
drag, startPoint x: 1071, startPoint y: 556, endPoint x: 437, endPoint y: 33, distance: 821.8
click at [373, 0] on html "© Mapbox © OpenStreetMap Improve this map ​ New Task Donald Mcintire 10/04 — No…" at bounding box center [633, 427] width 1267 height 854
drag, startPoint x: 735, startPoint y: 533, endPoint x: 357, endPoint y: 202, distance: 502.9
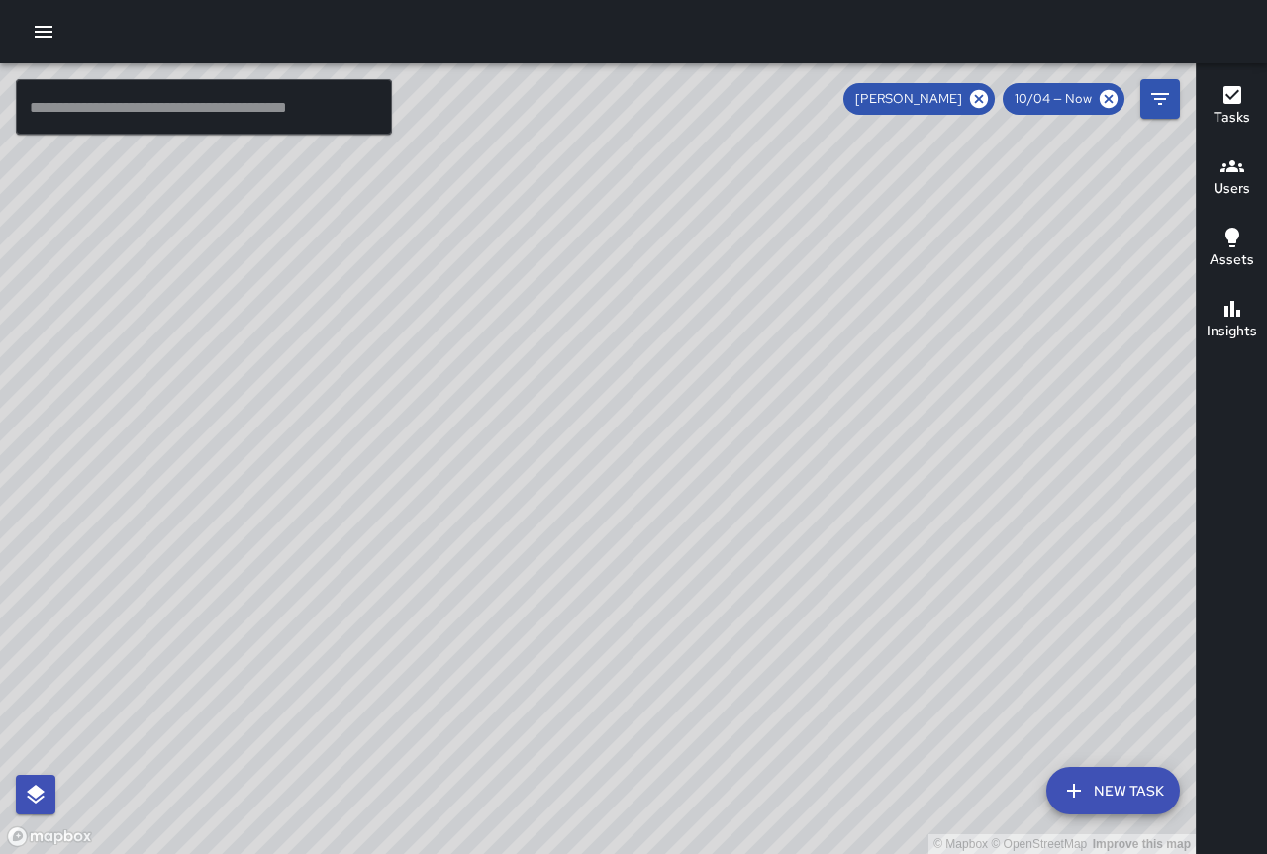
click at [357, 202] on div "© Mapbox © OpenStreetMap Improve this map" at bounding box center [598, 458] width 1196 height 791
drag, startPoint x: 662, startPoint y: 472, endPoint x: 565, endPoint y: 484, distance: 97.7
click at [565, 484] on div "© Mapbox © OpenStreetMap Improve this map" at bounding box center [598, 458] width 1196 height 791
click at [1159, 105] on icon "Filters" at bounding box center [1160, 99] width 18 height 12
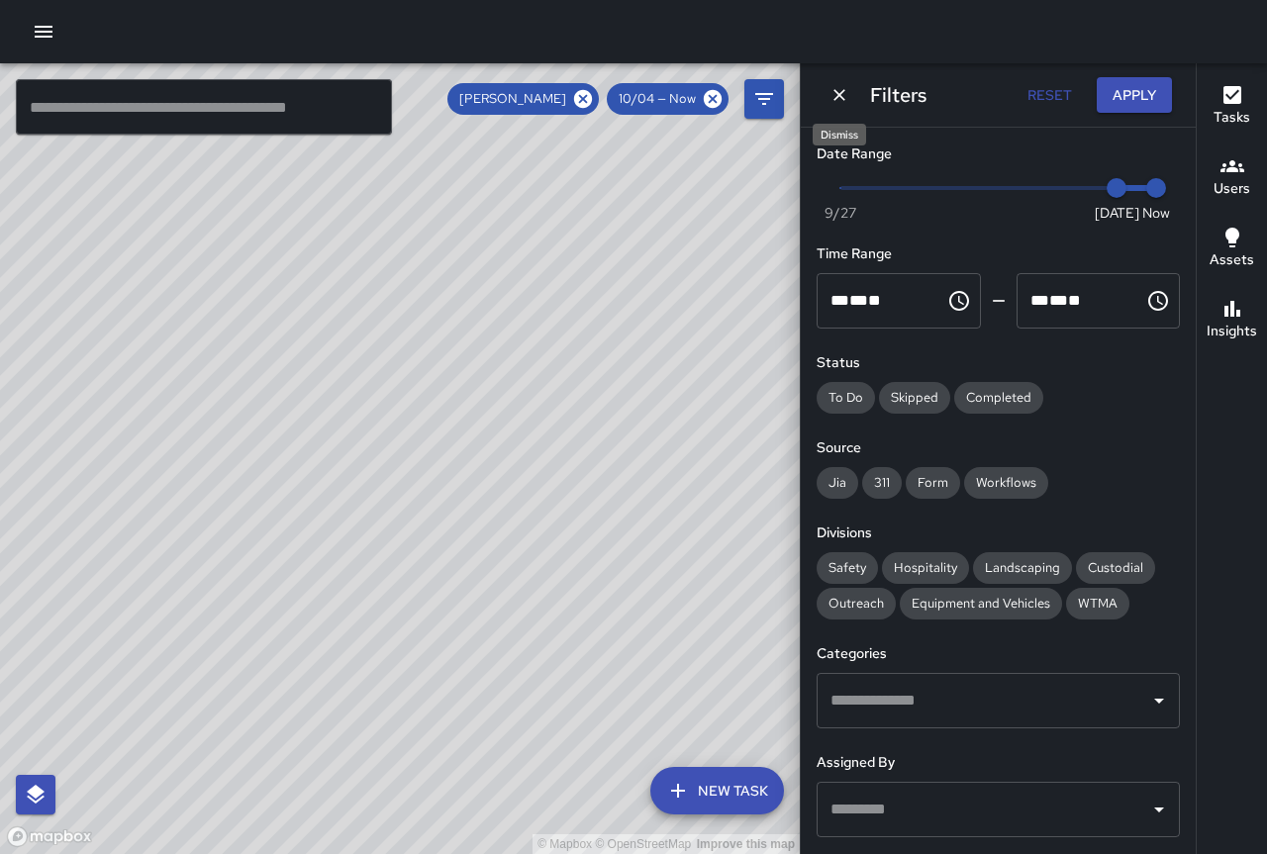
click at [840, 85] on icon "Dismiss" at bounding box center [839, 95] width 20 height 20
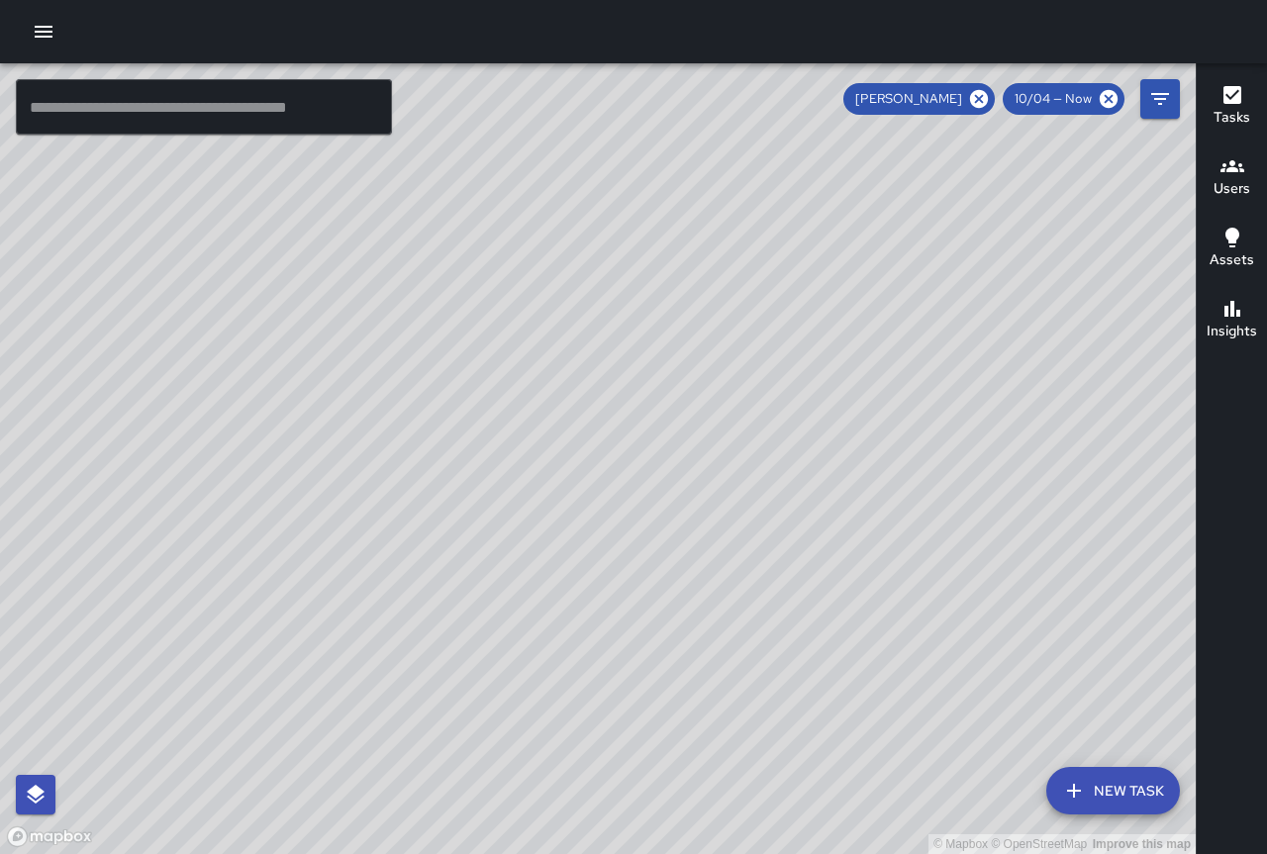
drag, startPoint x: 941, startPoint y: 506, endPoint x: 858, endPoint y: 399, distance: 135.4
click at [858, 399] on div "© Mapbox © OpenStreetMap Improve this map" at bounding box center [598, 458] width 1196 height 791
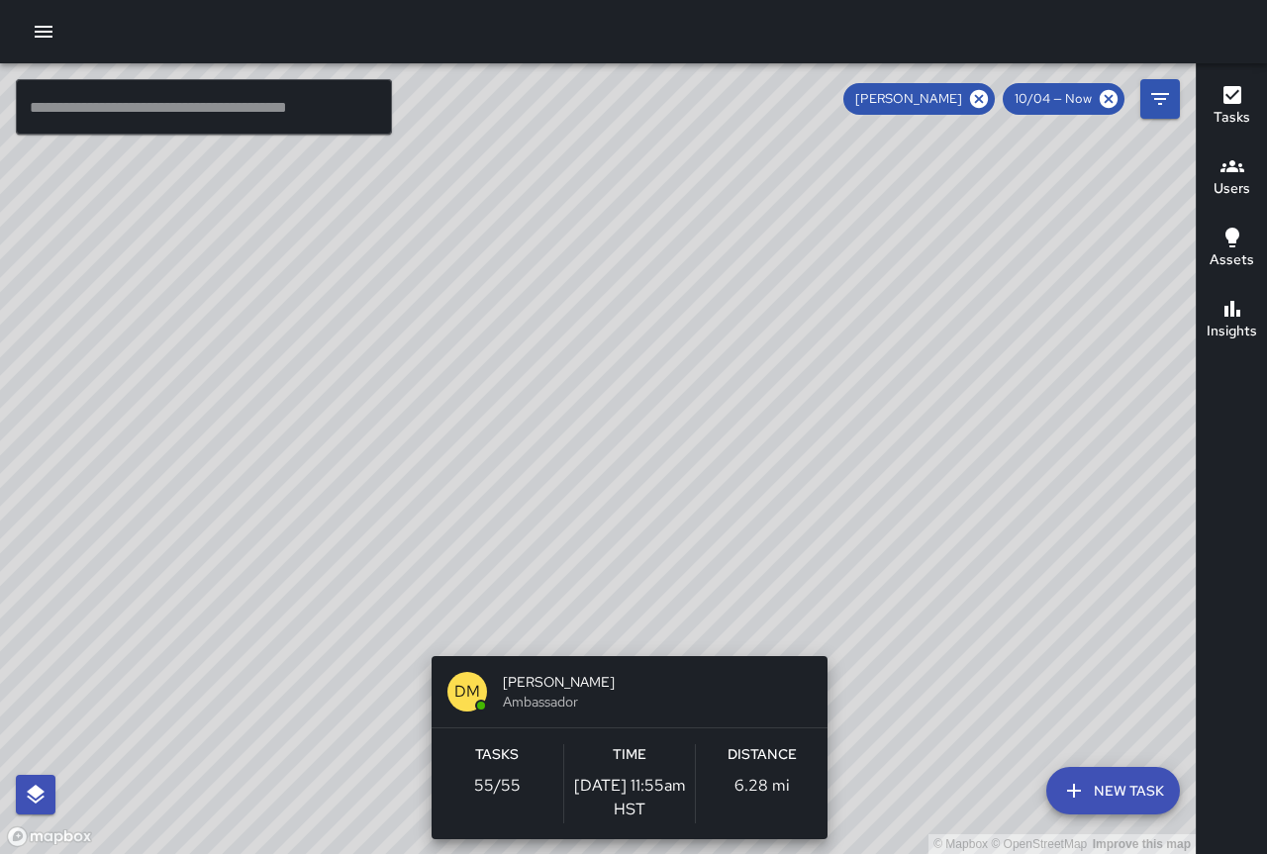
drag, startPoint x: 1095, startPoint y: 725, endPoint x: 835, endPoint y: 648, distance: 270.6
click at [835, 648] on div "© Mapbox © OpenStreetMap Improve this map DM Donald Mcintire Ambassador Tasks 5…" at bounding box center [598, 458] width 1196 height 791
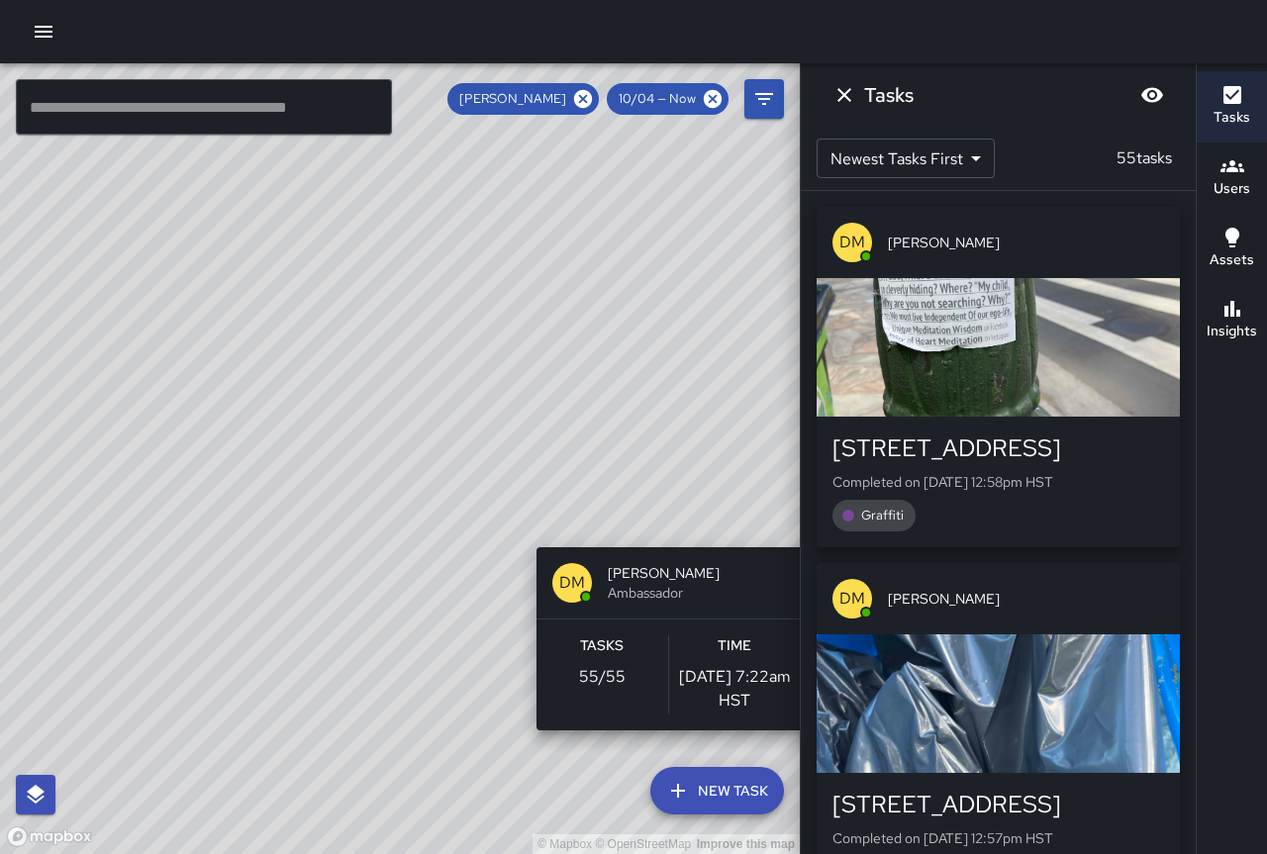
drag, startPoint x: 726, startPoint y: 535, endPoint x: 264, endPoint y: 584, distance: 464.7
drag, startPoint x: 264, startPoint y: 584, endPoint x: 320, endPoint y: 646, distance: 83.4
click at [320, 646] on div "© Mapbox © OpenStreetMap Improve this map DM Donald Mcintire Ambassador Tasks 5…" at bounding box center [400, 458] width 800 height 791
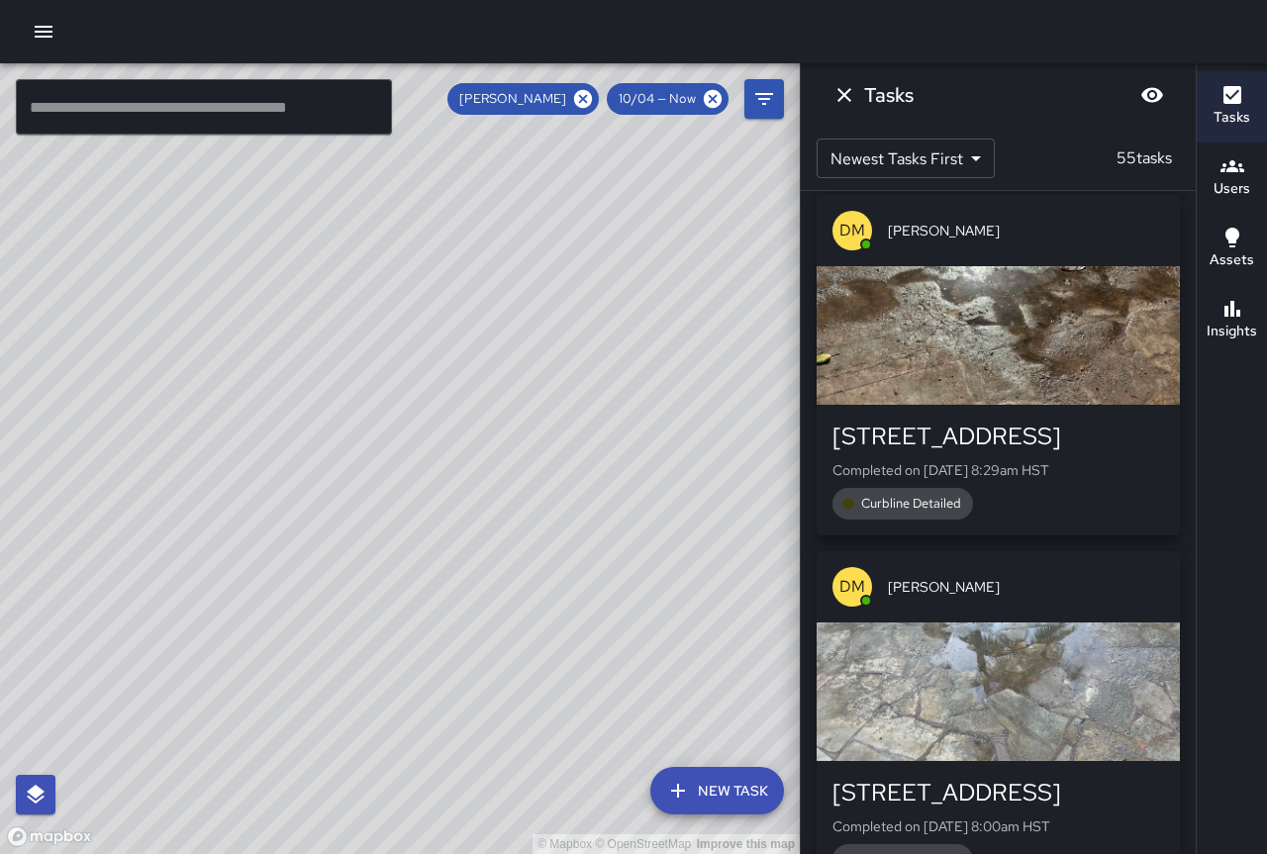
scroll to position [9296, 0]
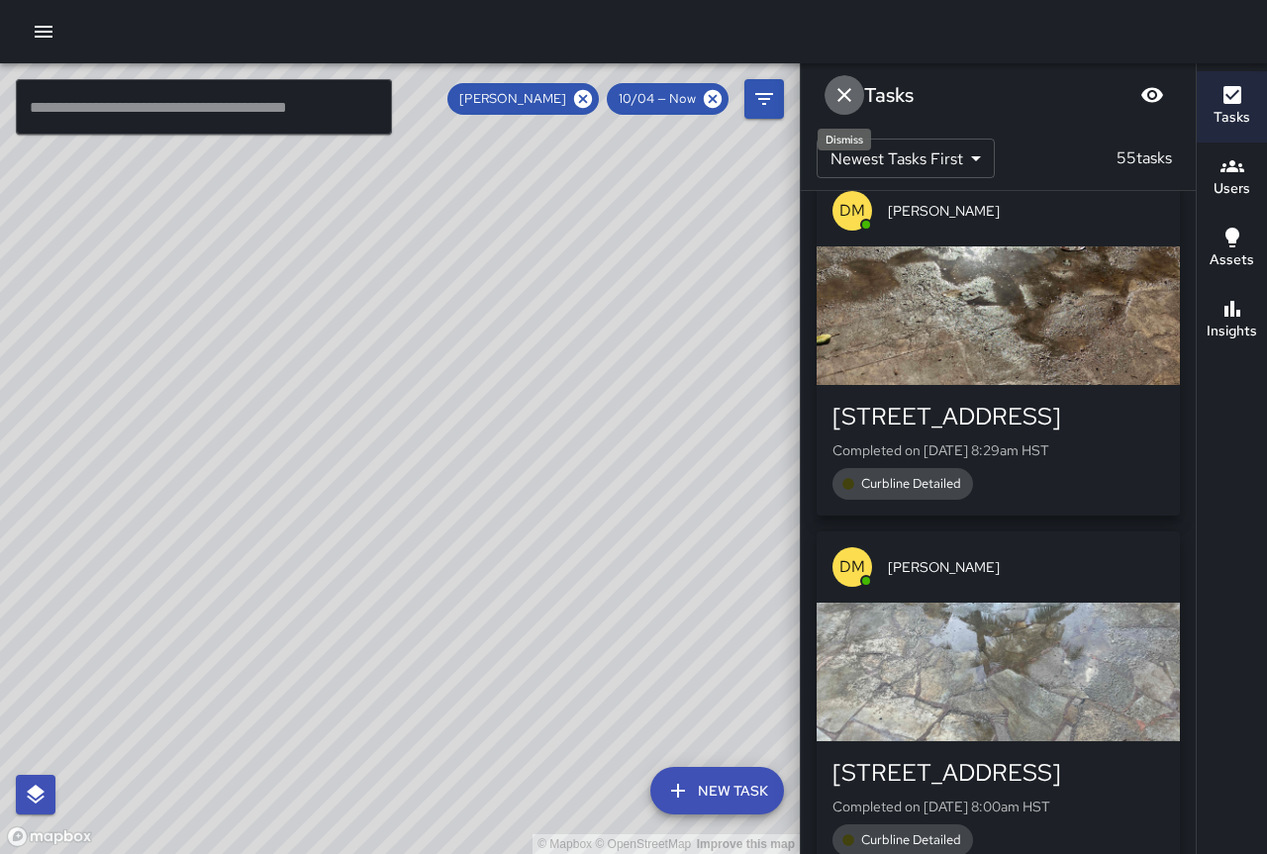
drag, startPoint x: 842, startPoint y: 90, endPoint x: 835, endPoint y: 115, distance: 25.7
click at [842, 95] on icon "Dismiss" at bounding box center [844, 95] width 24 height 24
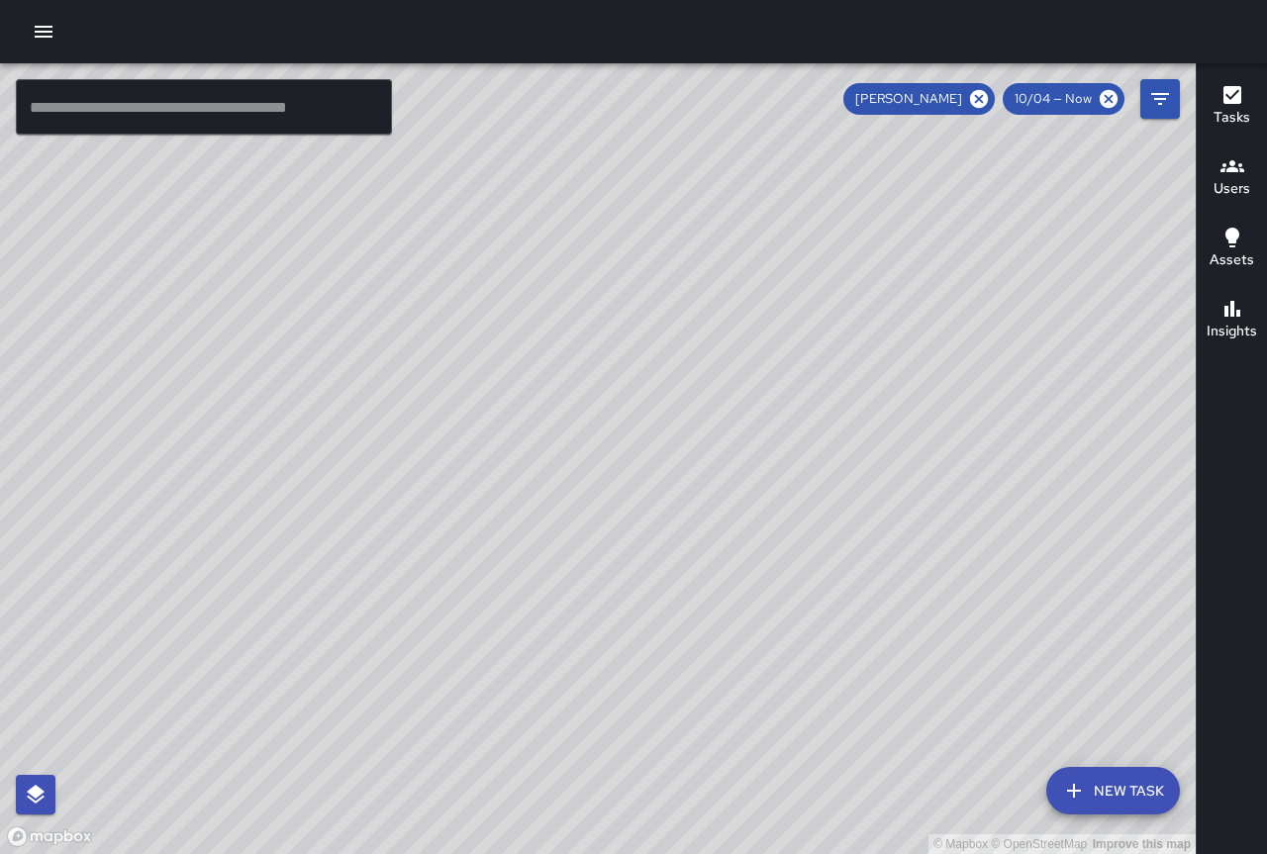
drag, startPoint x: 727, startPoint y: 708, endPoint x: 806, endPoint y: 430, distance: 288.9
click at [806, 430] on div "© Mapbox © OpenStreetMap Improve this map" at bounding box center [598, 458] width 1196 height 791
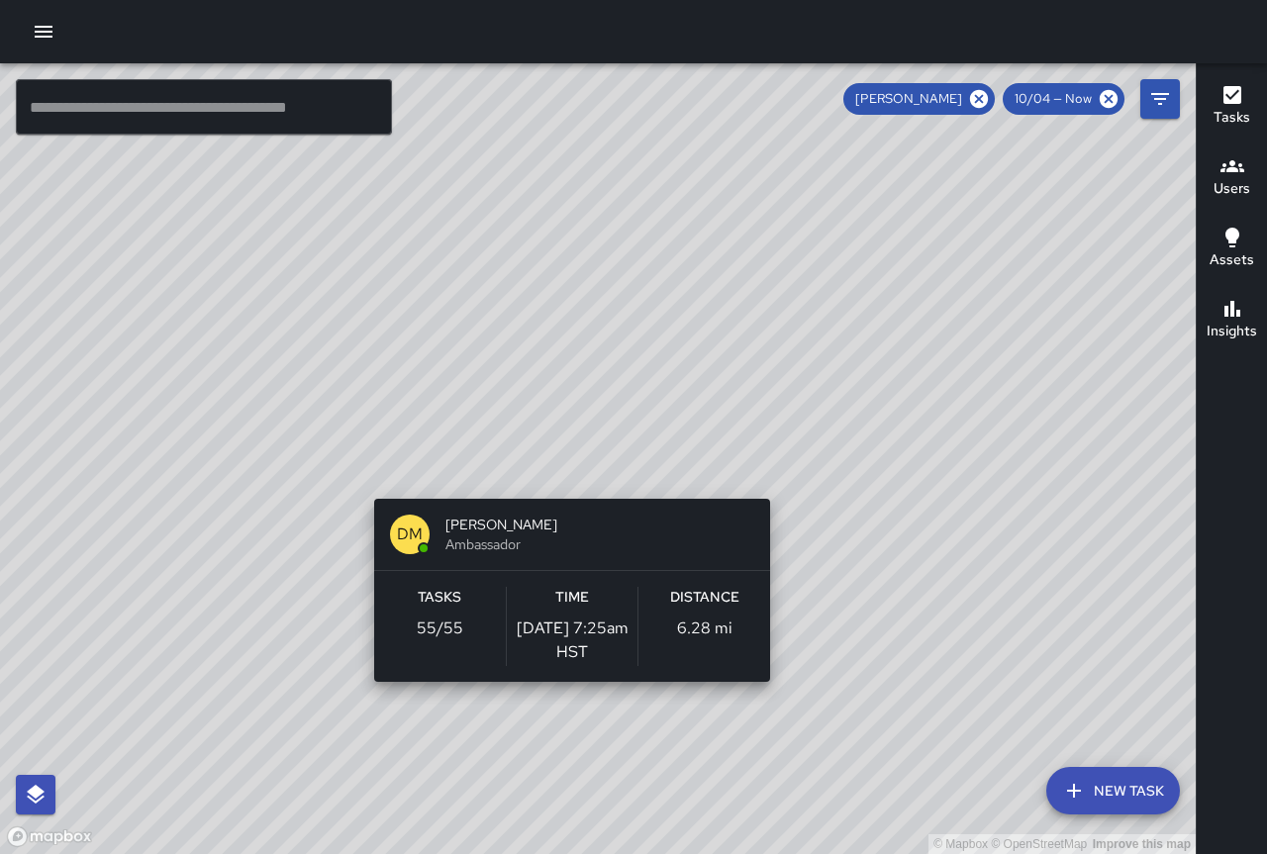
drag, startPoint x: 1022, startPoint y: 672, endPoint x: 584, endPoint y: 489, distance: 475.1
click at [576, 486] on div "© Mapbox © OpenStreetMap Improve this map DM Donald Mcintire Ambassador Tasks 5…" at bounding box center [598, 458] width 1196 height 791
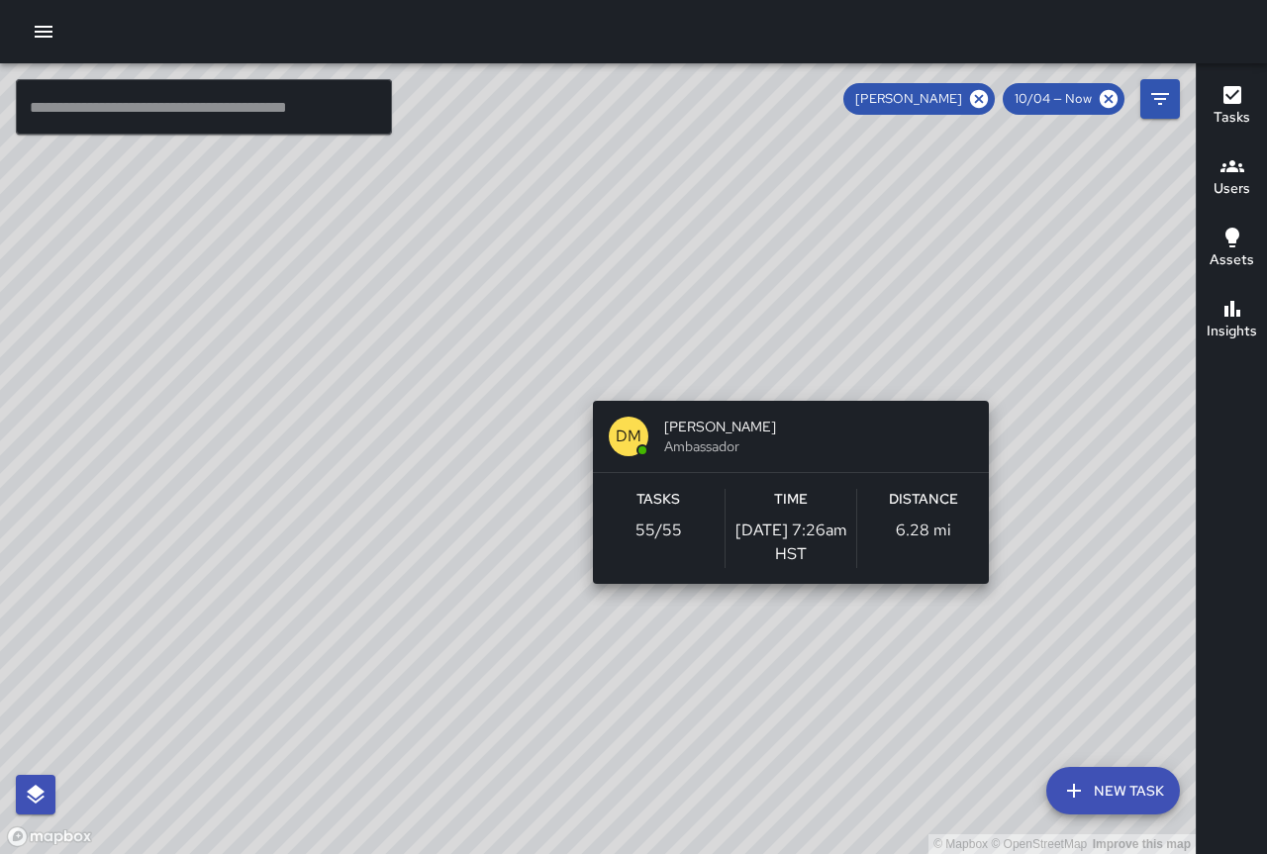
click at [783, 389] on div "© Mapbox © OpenStreetMap Improve this map DM Donald Mcintire Ambassador Tasks 5…" at bounding box center [598, 458] width 1196 height 791
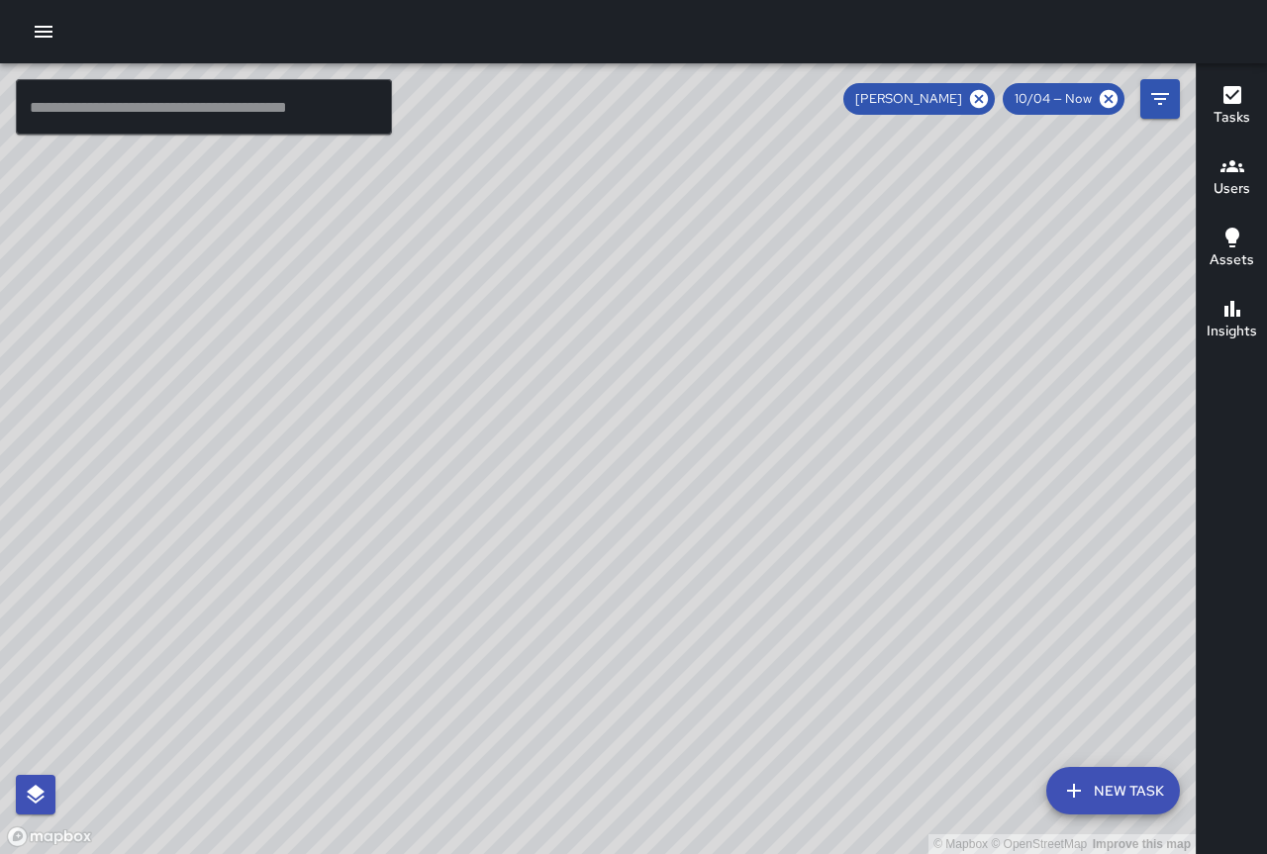
drag, startPoint x: 936, startPoint y: 787, endPoint x: 808, endPoint y: 476, distance: 336.4
click at [815, 472] on div "© Mapbox © OpenStreetMap Improve this map" at bounding box center [598, 458] width 1196 height 791
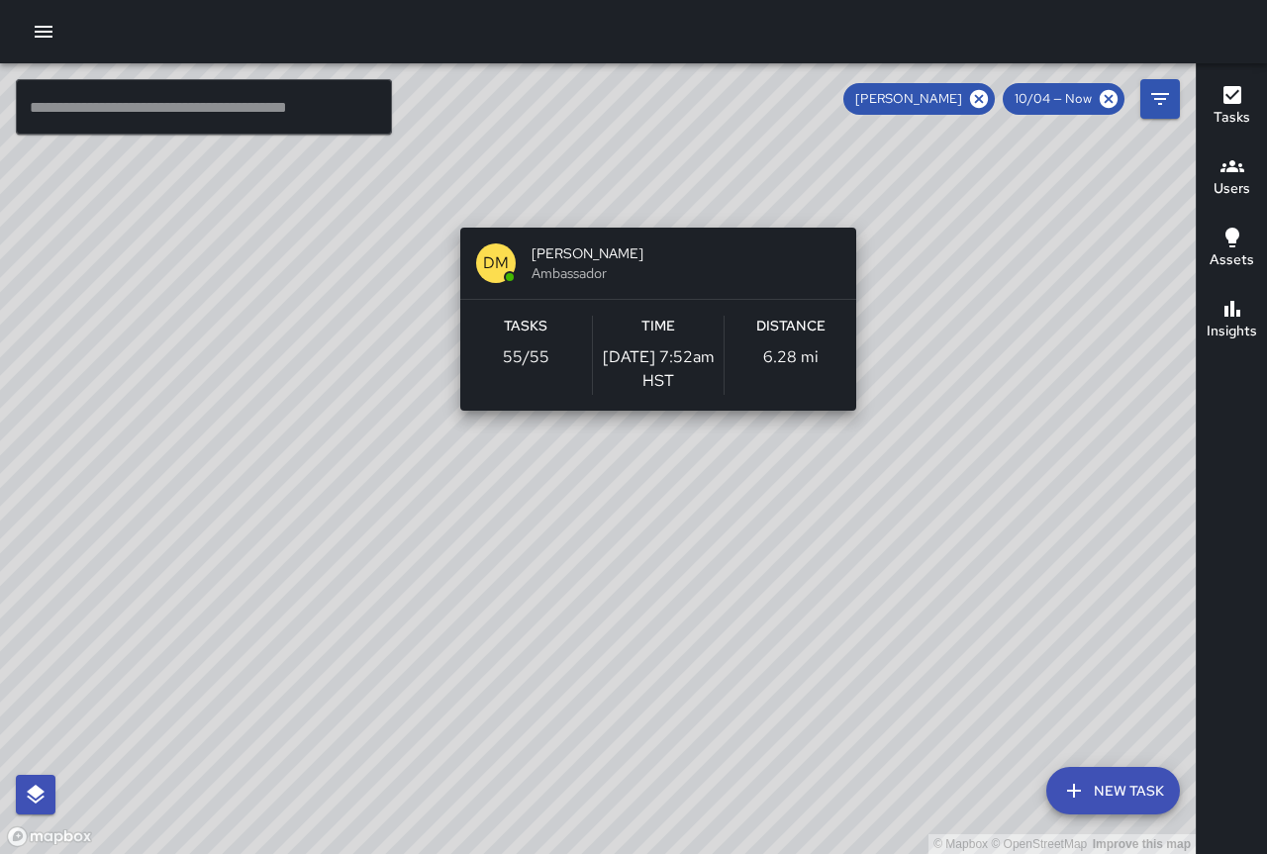
drag, startPoint x: 994, startPoint y: 776, endPoint x: 649, endPoint y: 216, distance: 657.6
click at [649, 216] on div "© Mapbox © OpenStreetMap Improve this map DM Donald Mcintire Ambassador Tasks 5…" at bounding box center [598, 458] width 1196 height 791
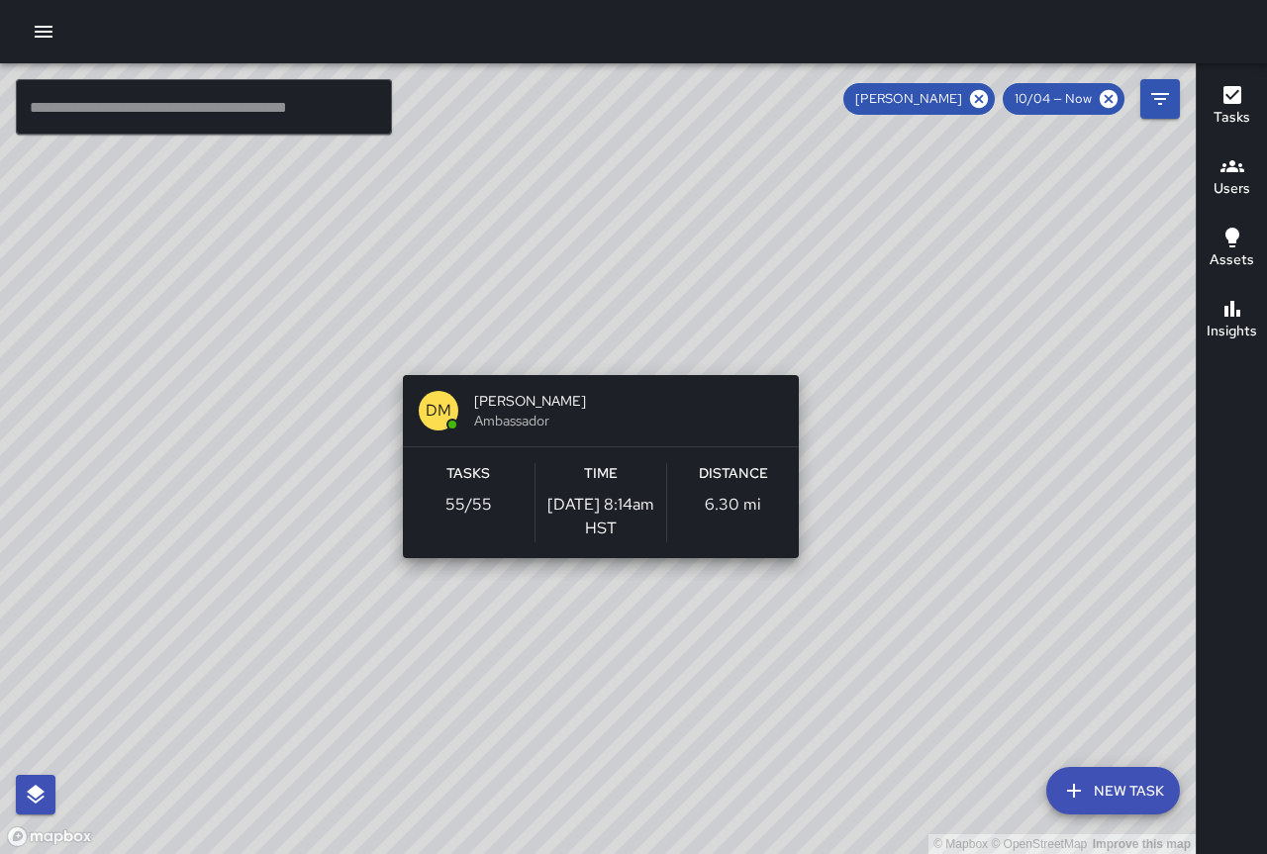
drag, startPoint x: 920, startPoint y: 574, endPoint x: 807, endPoint y: 362, distance: 240.4
click at [807, 362] on div "© Mapbox © OpenStreetMap Improve this map DM Donald Mcintire Ambassador Tasks 5…" at bounding box center [598, 458] width 1196 height 791
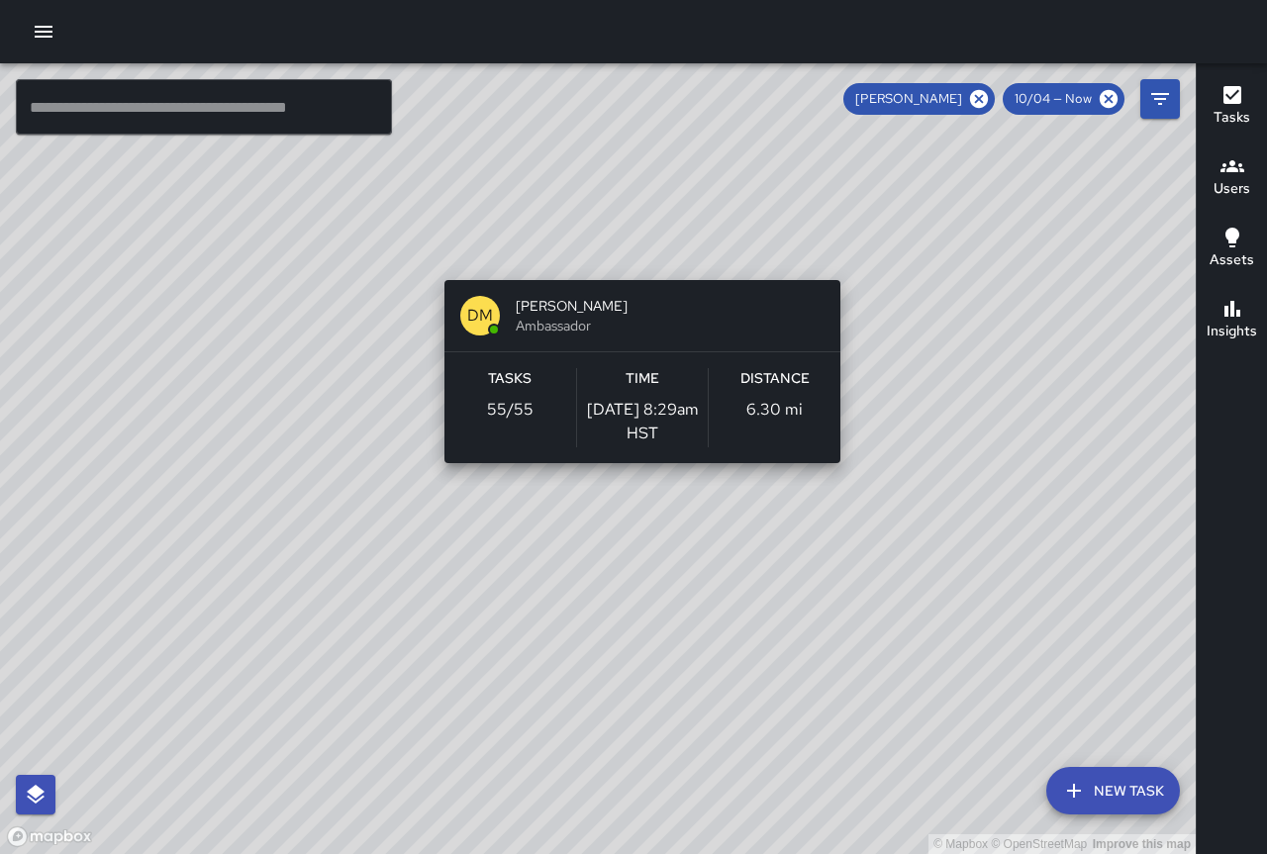
drag, startPoint x: 1011, startPoint y: 570, endPoint x: 847, endPoint y: 263, distance: 348.0
click at [847, 263] on div "© Mapbox © OpenStreetMap Improve this map DM Donald Mcintire Ambassador Tasks 5…" at bounding box center [598, 458] width 1196 height 791
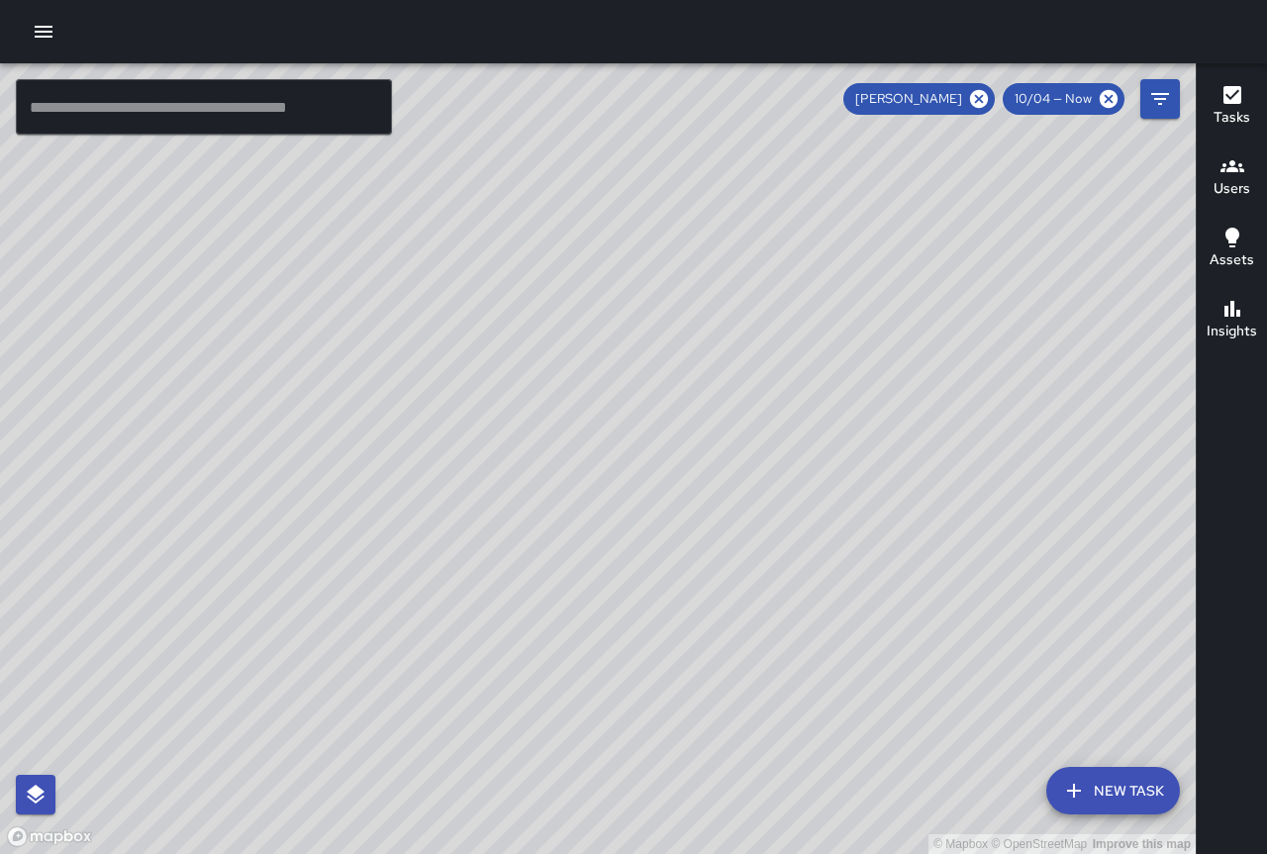
drag, startPoint x: 801, startPoint y: 118, endPoint x: 717, endPoint y: 174, distance: 101.3
click at [717, 174] on div "© Mapbox © OpenStreetMap Improve this map" at bounding box center [598, 458] width 1196 height 791
drag, startPoint x: 927, startPoint y: 619, endPoint x: 758, endPoint y: 404, distance: 273.4
click at [758, 404] on div "© Mapbox © OpenStreetMap Improve this map" at bounding box center [598, 458] width 1196 height 791
drag, startPoint x: 945, startPoint y: 519, endPoint x: 966, endPoint y: 334, distance: 186.2
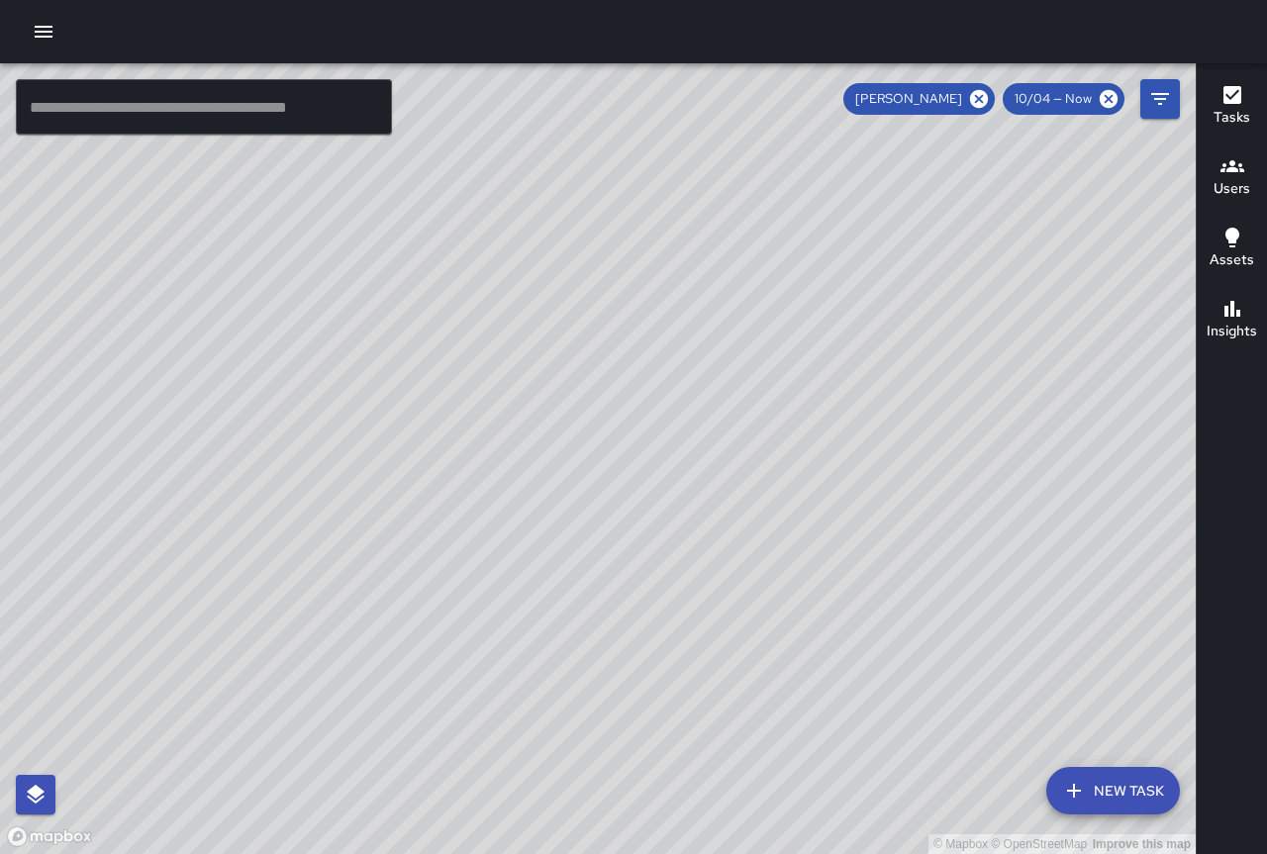
click at [966, 334] on div "© Mapbox © OpenStreetMap Improve this map" at bounding box center [598, 458] width 1196 height 791
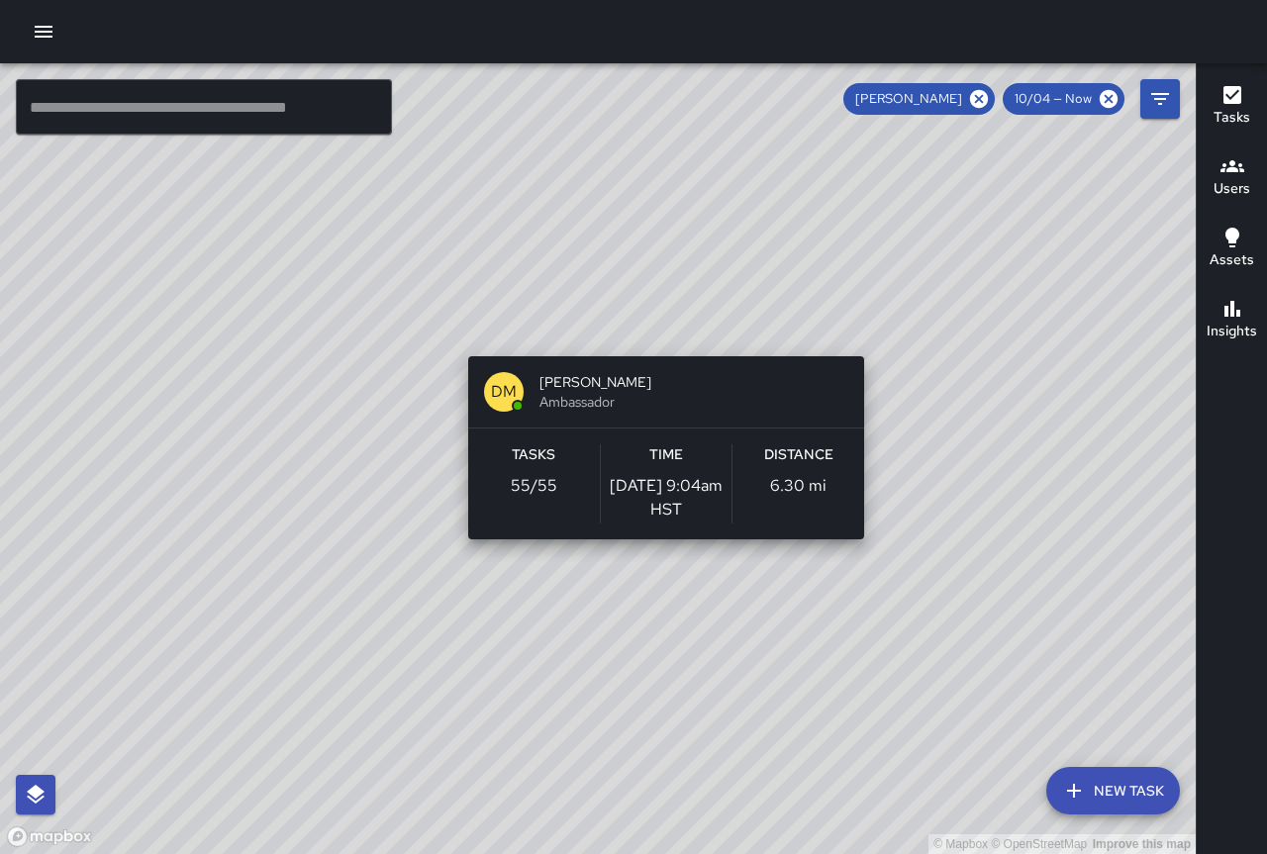
drag, startPoint x: 1126, startPoint y: 360, endPoint x: 858, endPoint y: 342, distance: 268.8
click at [858, 342] on div "© Mapbox © OpenStreetMap Improve this map DM Donald Mcintire Ambassador Tasks 5…" at bounding box center [598, 458] width 1196 height 791
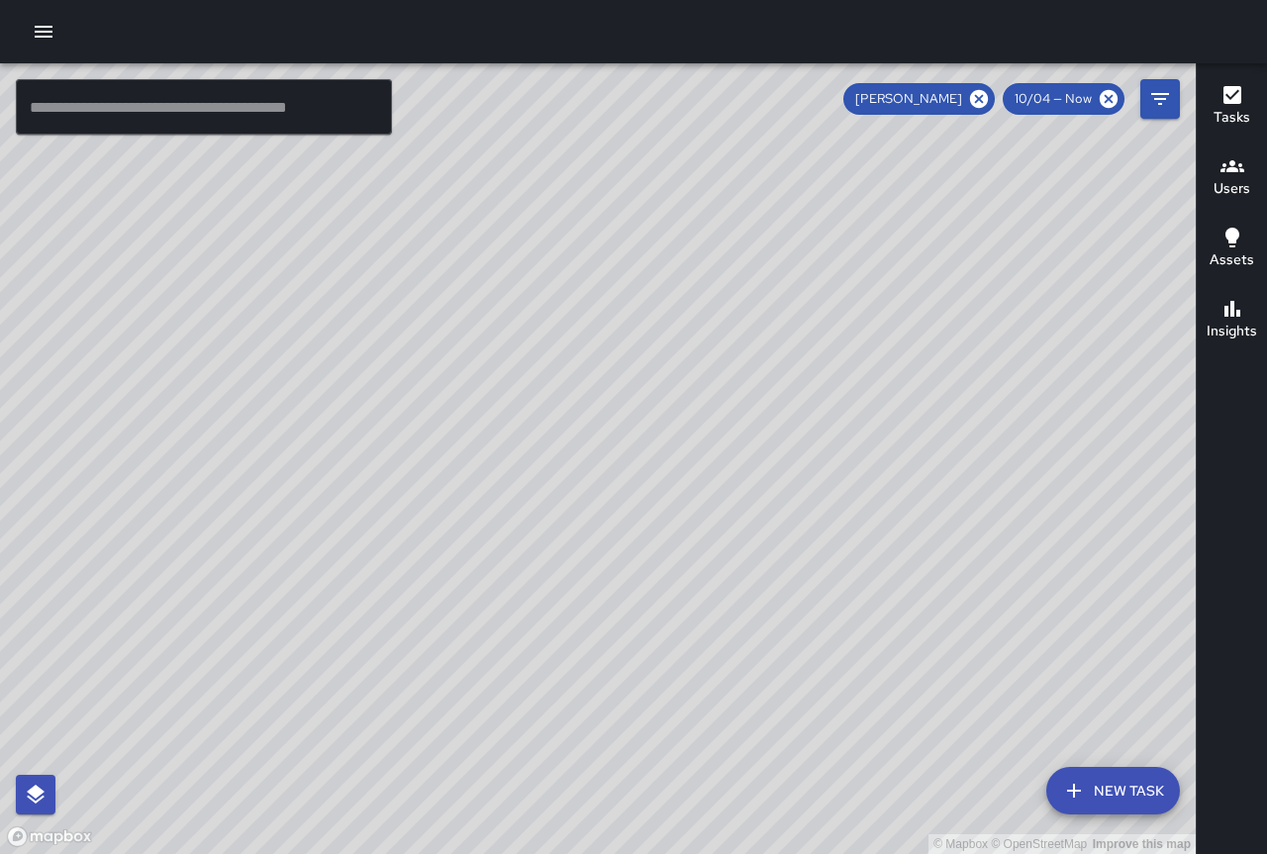
drag, startPoint x: 886, startPoint y: 585, endPoint x: 710, endPoint y: 518, distance: 188.6
click at [710, 518] on div "© Mapbox © OpenStreetMap Improve this map" at bounding box center [598, 458] width 1196 height 791
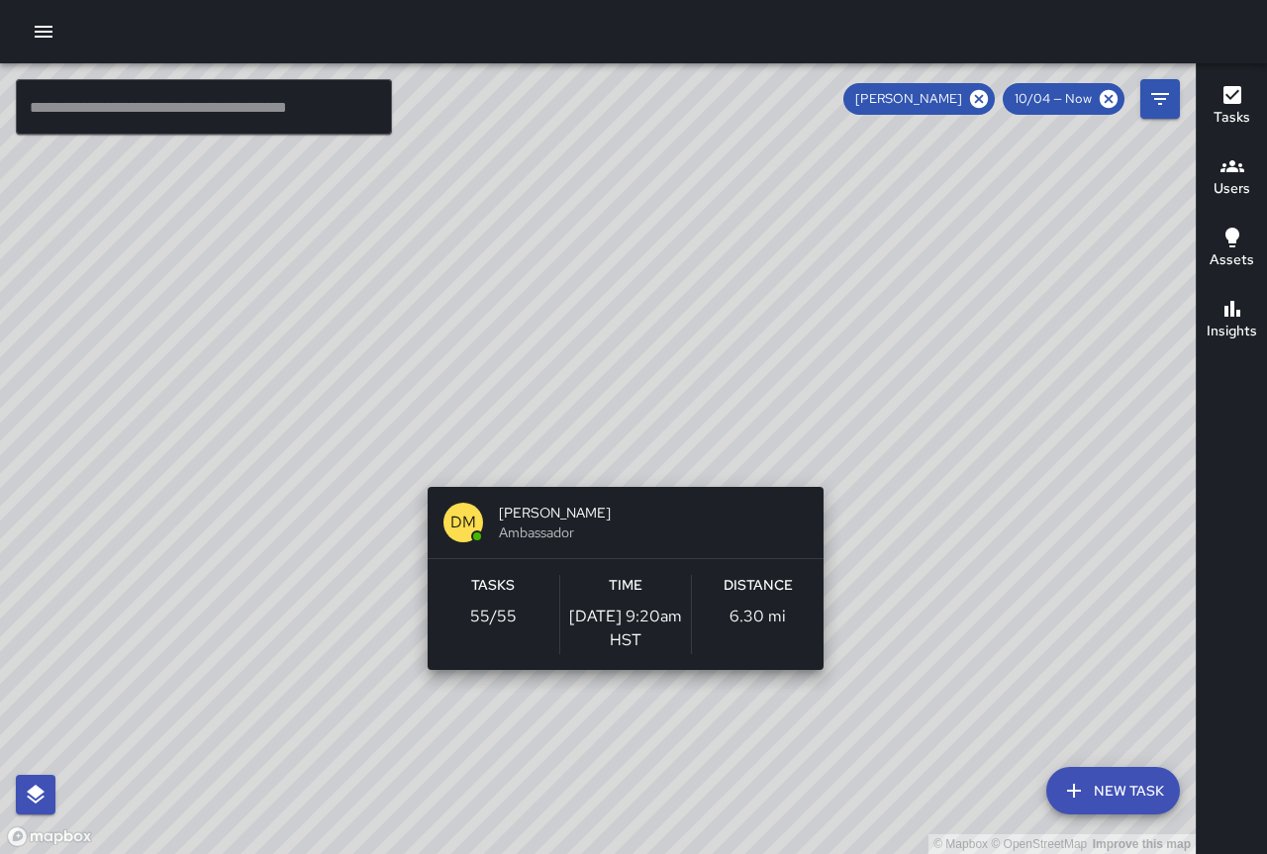
drag, startPoint x: 663, startPoint y: 440, endPoint x: 563, endPoint y: 364, distance: 125.7
click at [581, 395] on div "© Mapbox © OpenStreetMap Improve this map DM Donald Mcintire Ambassador Tasks 5…" at bounding box center [598, 458] width 1196 height 791
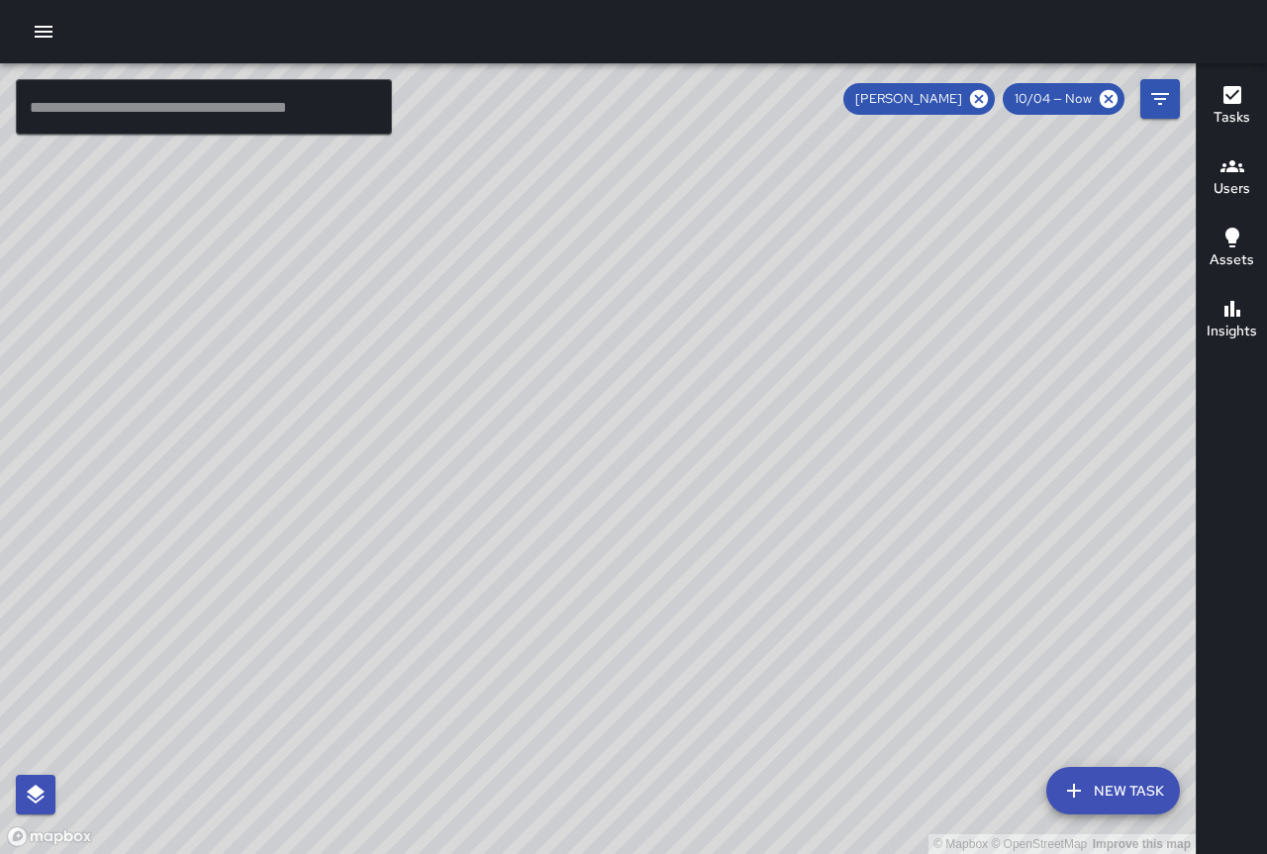
drag, startPoint x: 820, startPoint y: 560, endPoint x: 654, endPoint y: 410, distance: 224.2
click at [654, 409] on div "© Mapbox © OpenStreetMap Improve this map" at bounding box center [598, 458] width 1196 height 791
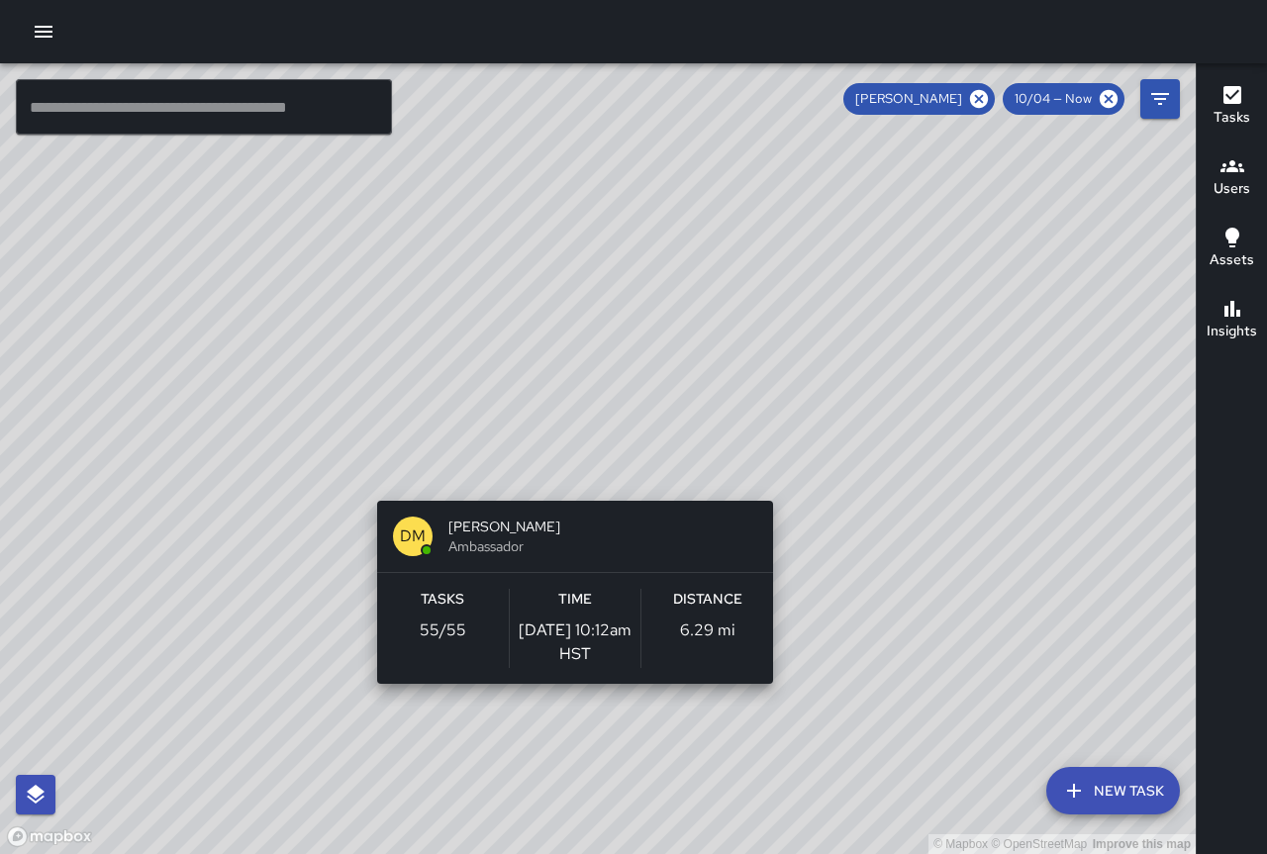
drag, startPoint x: 809, startPoint y: 477, endPoint x: 670, endPoint y: 591, distance: 179.3
click at [571, 679] on div "© Mapbox © OpenStreetMap Improve this map DM Donald Mcintire Ambassador Tasks 5…" at bounding box center [598, 458] width 1196 height 791
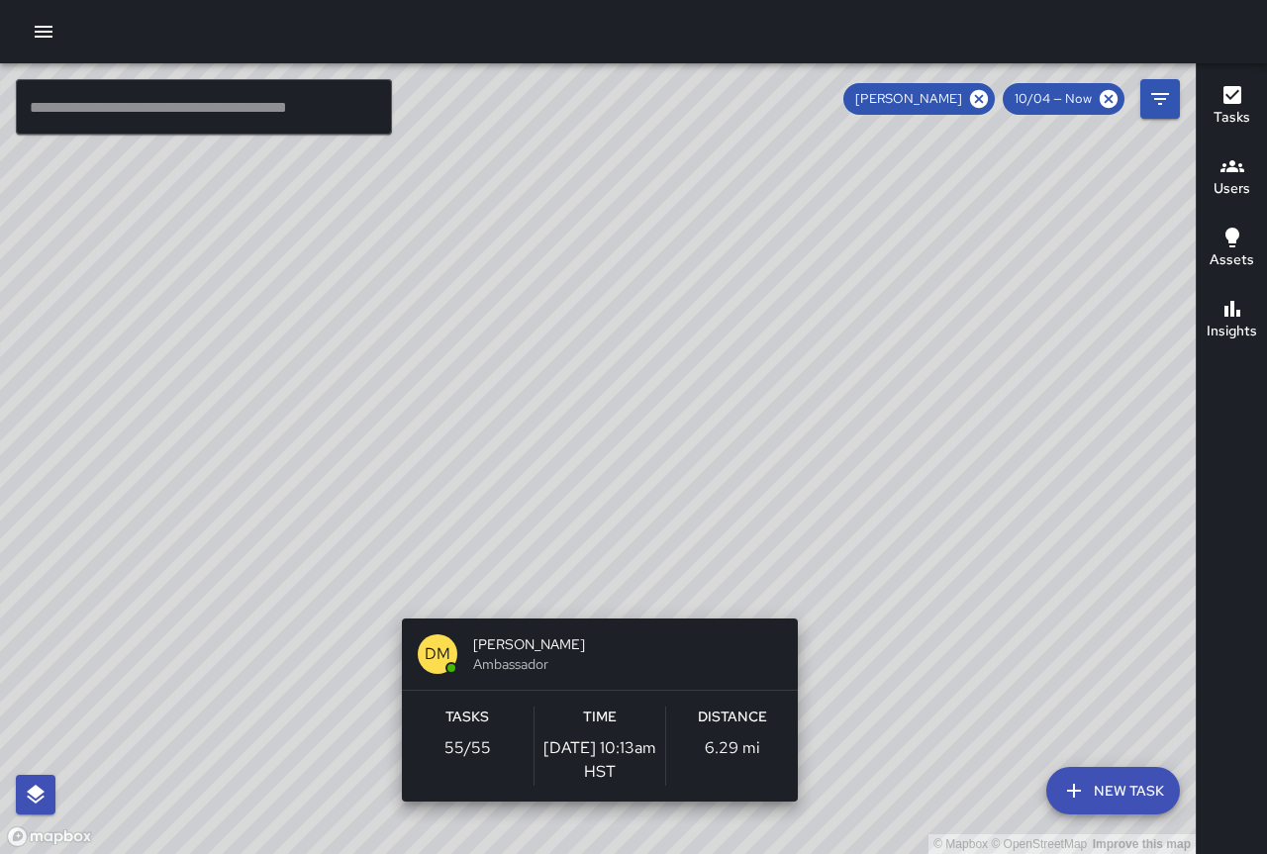
drag, startPoint x: 771, startPoint y: 395, endPoint x: 606, endPoint y: 594, distance: 258.6
click at [599, 600] on div "© Mapbox © OpenStreetMap Improve this map DM Donald Mcintire Ambassador Tasks 5…" at bounding box center [598, 458] width 1196 height 791
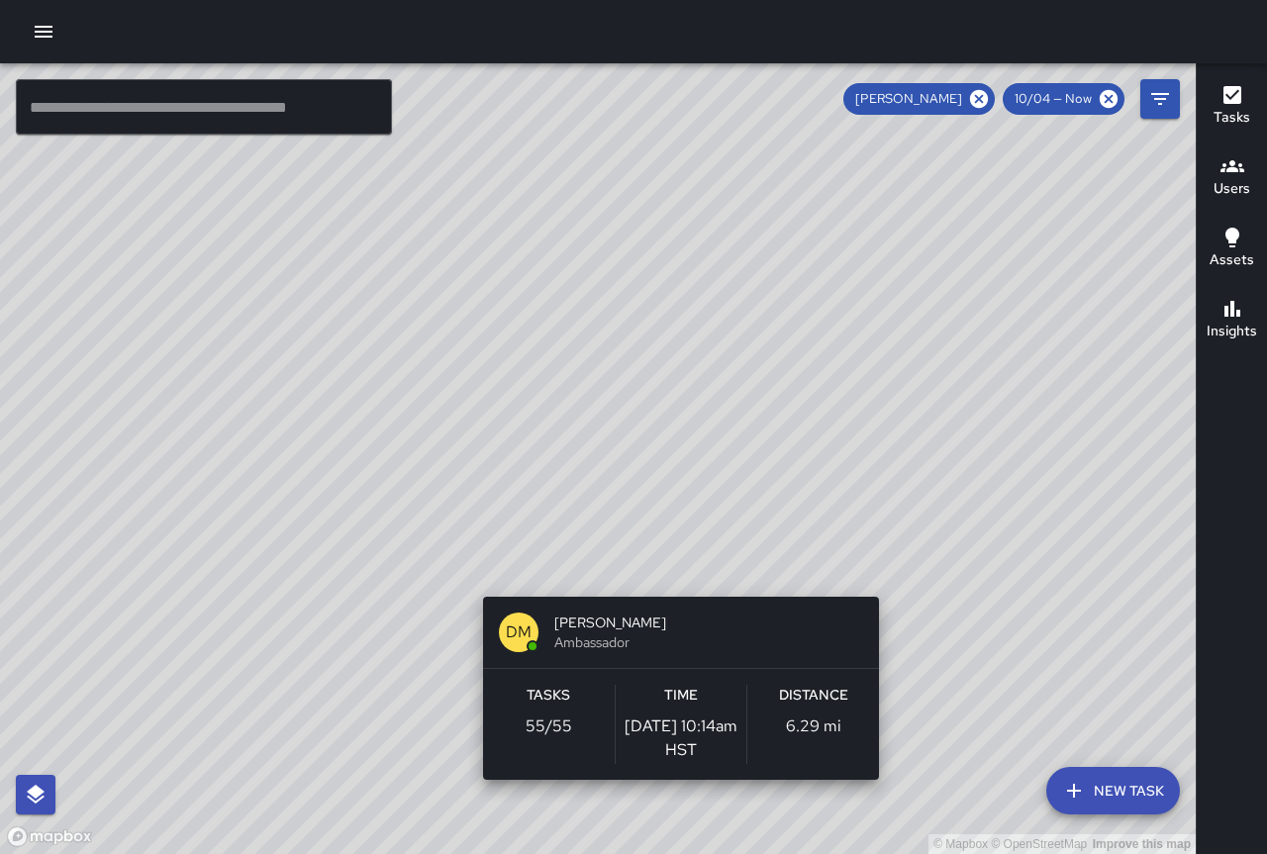
drag, startPoint x: 915, startPoint y: 182, endPoint x: 886, endPoint y: 587, distance: 405.8
click at [886, 587] on div "© Mapbox © OpenStreetMap Improve this map DM Donald Mcintire Ambassador Tasks 5…" at bounding box center [598, 458] width 1196 height 791
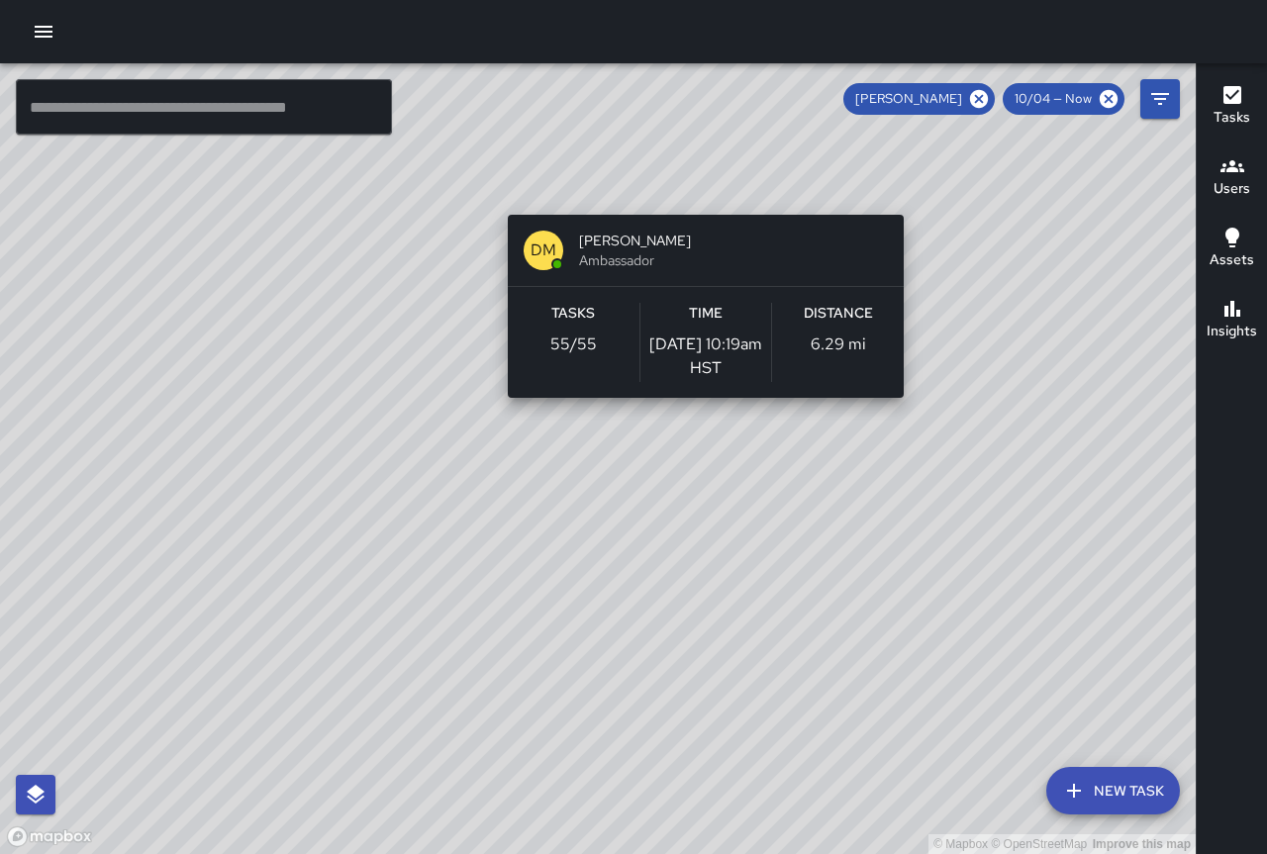
drag, startPoint x: 756, startPoint y: 258, endPoint x: 593, endPoint y: 76, distance: 244.6
click at [593, 76] on div "© Mapbox © OpenStreetMap Improve this map DM Donald Mcintire Ambassador Tasks 5…" at bounding box center [598, 458] width 1196 height 791
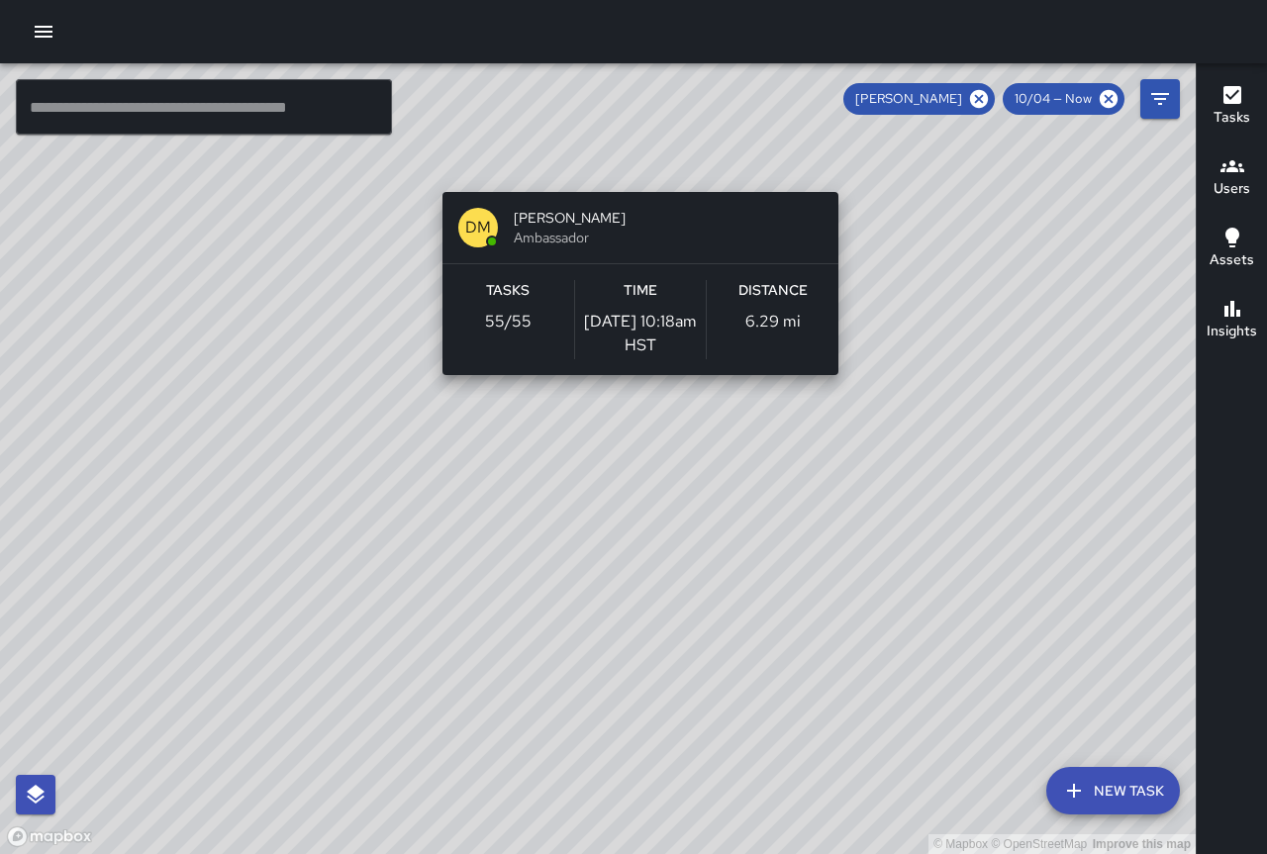
drag, startPoint x: 617, startPoint y: 113, endPoint x: 636, endPoint y: 193, distance: 82.6
click at [636, 193] on div "© Mapbox © OpenStreetMap Improve this map DM Donald Mcintire Ambassador Tasks 5…" at bounding box center [598, 458] width 1196 height 791
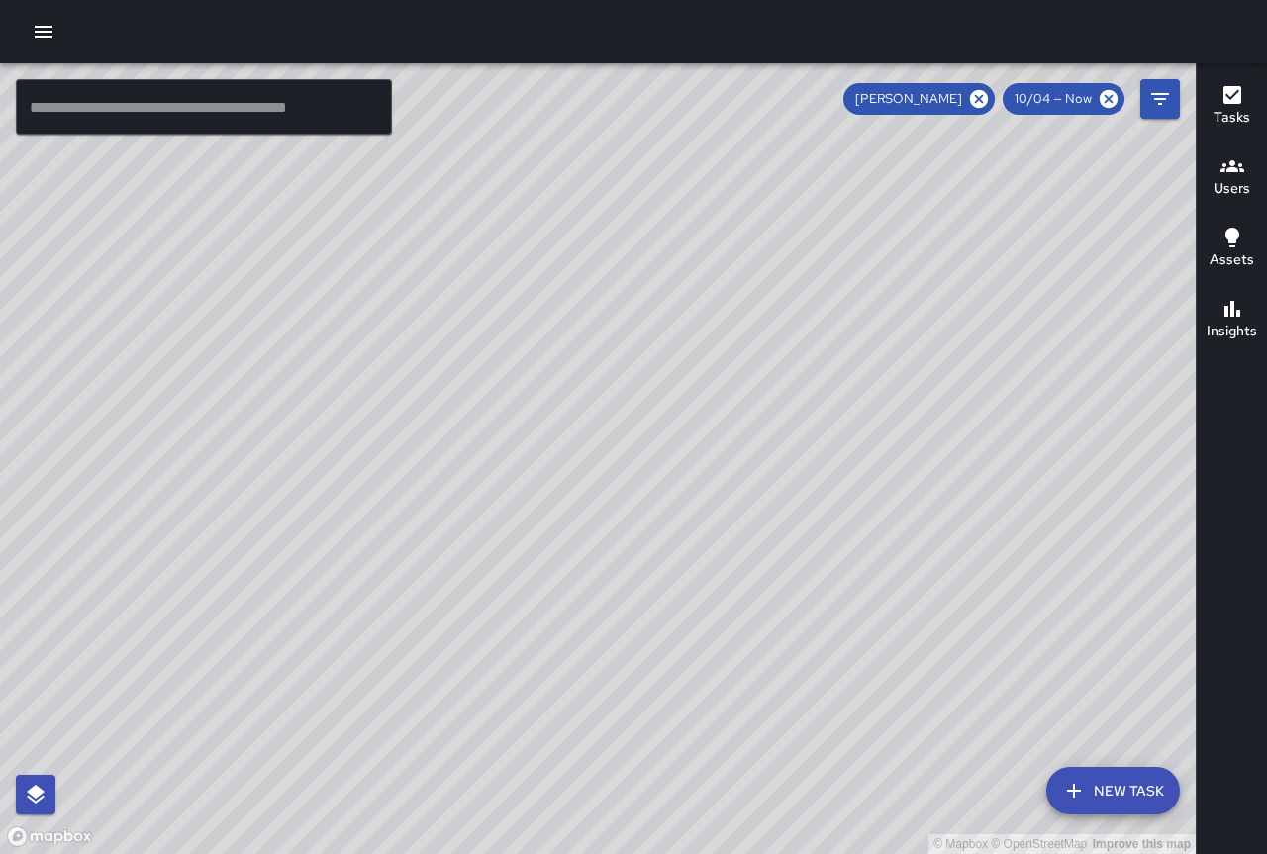
drag, startPoint x: 799, startPoint y: 390, endPoint x: 506, endPoint y: 61, distance: 440.2
click at [506, 61] on div "© Mapbox © OpenStreetMap Improve this map ​ New Task [PERSON_NAME] 10/04 — Now …" at bounding box center [633, 427] width 1267 height 854
drag, startPoint x: 726, startPoint y: 506, endPoint x: 454, endPoint y: 363, distance: 307.2
click at [454, 363] on div "© Mapbox © OpenStreetMap Improve this map" at bounding box center [598, 458] width 1196 height 791
drag, startPoint x: 505, startPoint y: 502, endPoint x: 530, endPoint y: 244, distance: 258.5
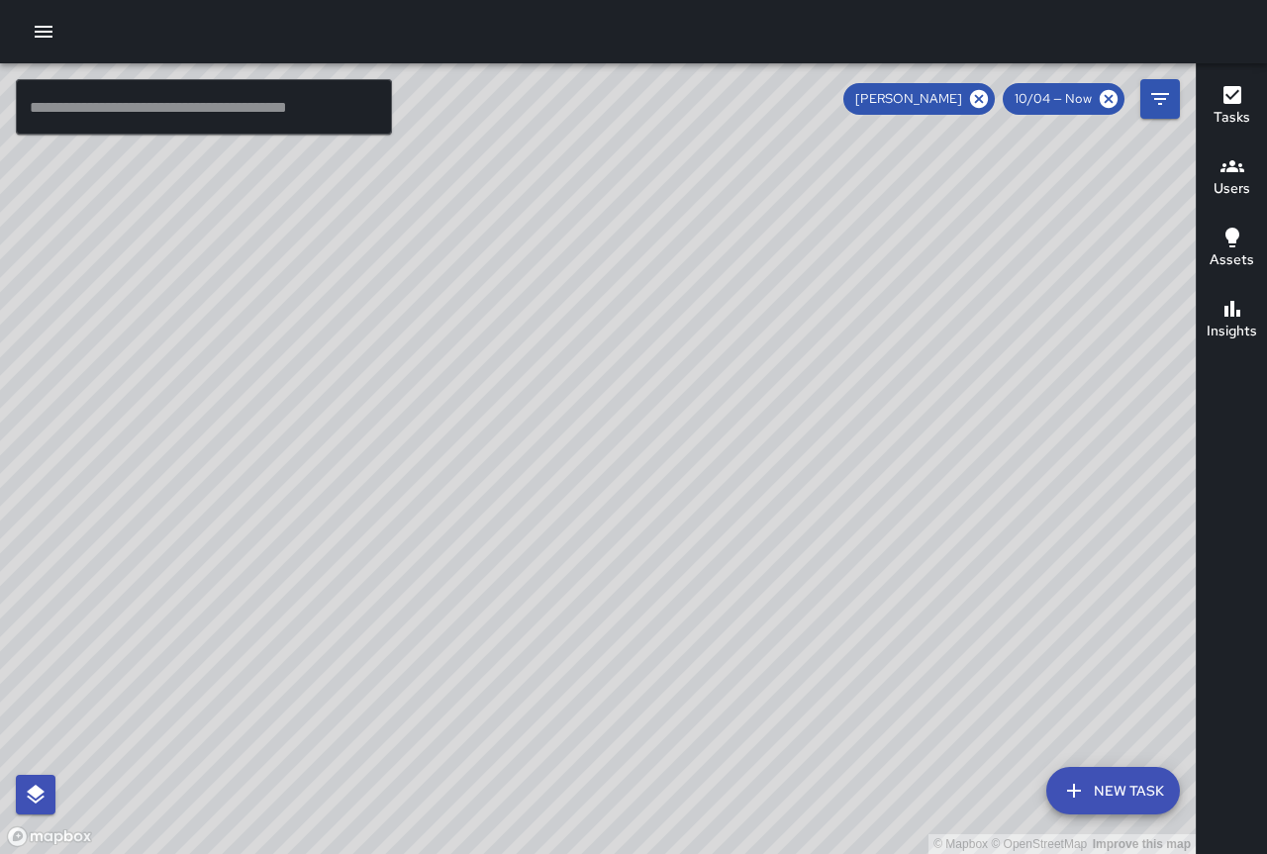
click at [530, 244] on div "© Mapbox © OpenStreetMap Improve this map" at bounding box center [598, 458] width 1196 height 791
drag, startPoint x: 554, startPoint y: 343, endPoint x: 90, endPoint y: -53, distance: 610.7
click at [90, 0] on html "© Mapbox © OpenStreetMap Improve this map ​ New Task [PERSON_NAME] 10/04 — Now …" at bounding box center [633, 427] width 1267 height 854
drag, startPoint x: 340, startPoint y: 373, endPoint x: 668, endPoint y: 518, distance: 358.1
click at [668, 518] on div "© Mapbox © OpenStreetMap Improve this map" at bounding box center [598, 458] width 1196 height 791
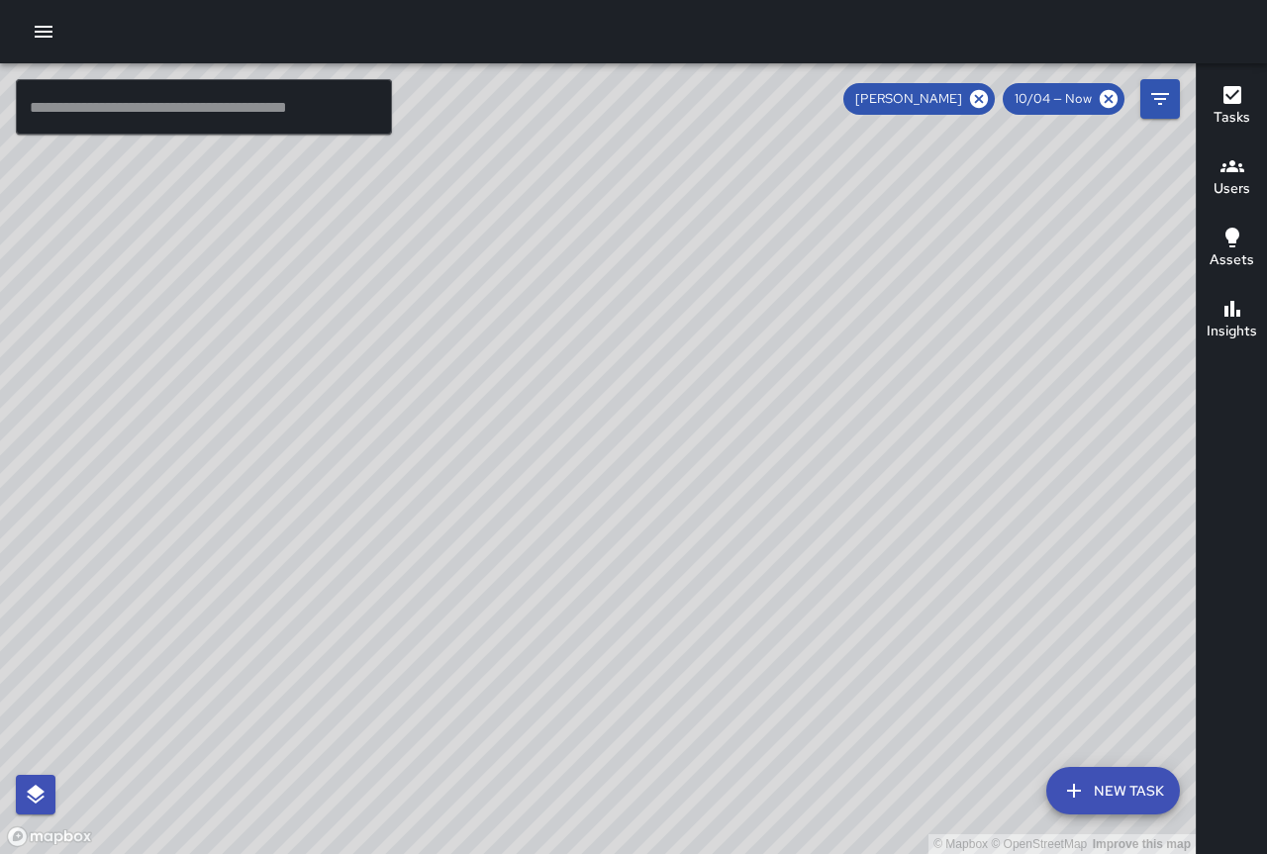
drag, startPoint x: 668, startPoint y: 518, endPoint x: 616, endPoint y: 602, distance: 99.1
click at [616, 602] on div "© Mapbox © OpenStreetMap Improve this map" at bounding box center [598, 458] width 1196 height 791
drag, startPoint x: 568, startPoint y: 589, endPoint x: 585, endPoint y: 788, distance: 199.6
click at [585, 788] on div "© Mapbox © OpenStreetMap Improve this map" at bounding box center [598, 458] width 1196 height 791
drag, startPoint x: 429, startPoint y: 470, endPoint x: 343, endPoint y: 597, distance: 152.6
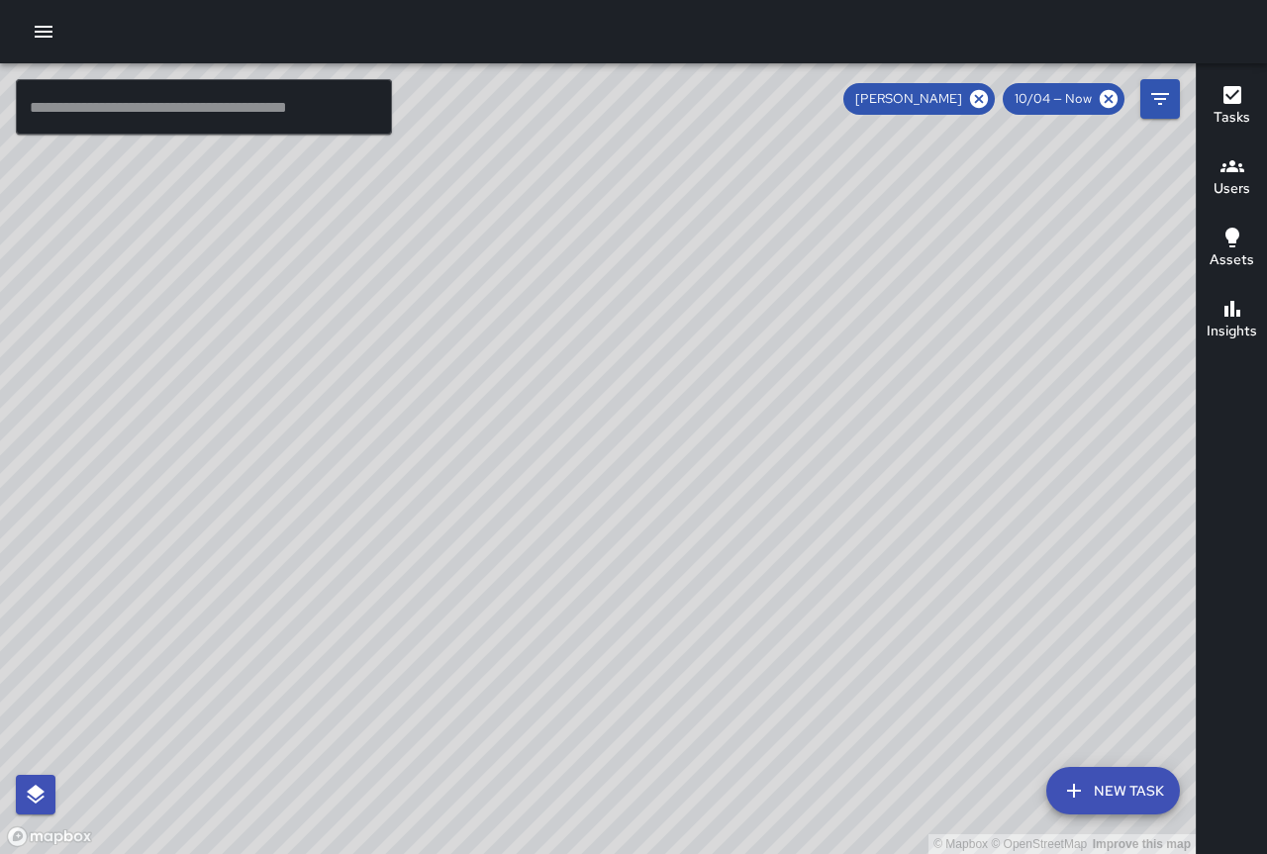
click at [343, 597] on div "© Mapbox © OpenStreetMap Improve this map" at bounding box center [598, 458] width 1196 height 791
drag, startPoint x: 345, startPoint y: 490, endPoint x: 361, endPoint y: 322, distance: 169.0
click at [360, 323] on div "© Mapbox © OpenStreetMap Improve this map" at bounding box center [598, 458] width 1196 height 791
drag, startPoint x: 379, startPoint y: 399, endPoint x: 885, endPoint y: 264, distance: 523.4
click at [885, 264] on div "© Mapbox © OpenStreetMap Improve this map" at bounding box center [598, 458] width 1196 height 791
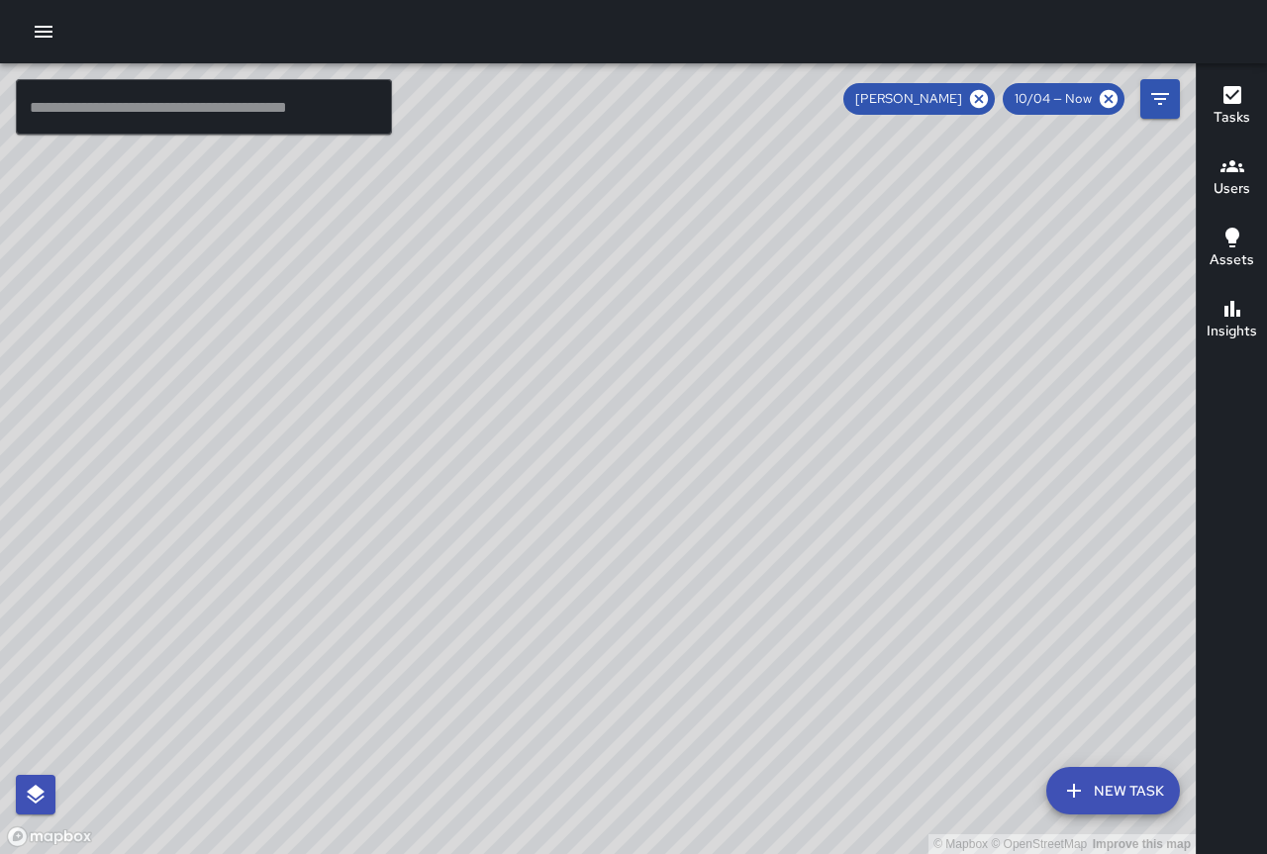
drag, startPoint x: 646, startPoint y: 347, endPoint x: 725, endPoint y: 299, distance: 92.8
click at [725, 299] on div "© Mapbox © OpenStreetMap Improve this map" at bounding box center [598, 458] width 1196 height 791
drag, startPoint x: 642, startPoint y: 404, endPoint x: 729, endPoint y: 332, distance: 113.2
click at [729, 332] on div "© Mapbox © OpenStreetMap Improve this map" at bounding box center [598, 458] width 1196 height 791
drag, startPoint x: 417, startPoint y: 592, endPoint x: 814, endPoint y: 159, distance: 587.0
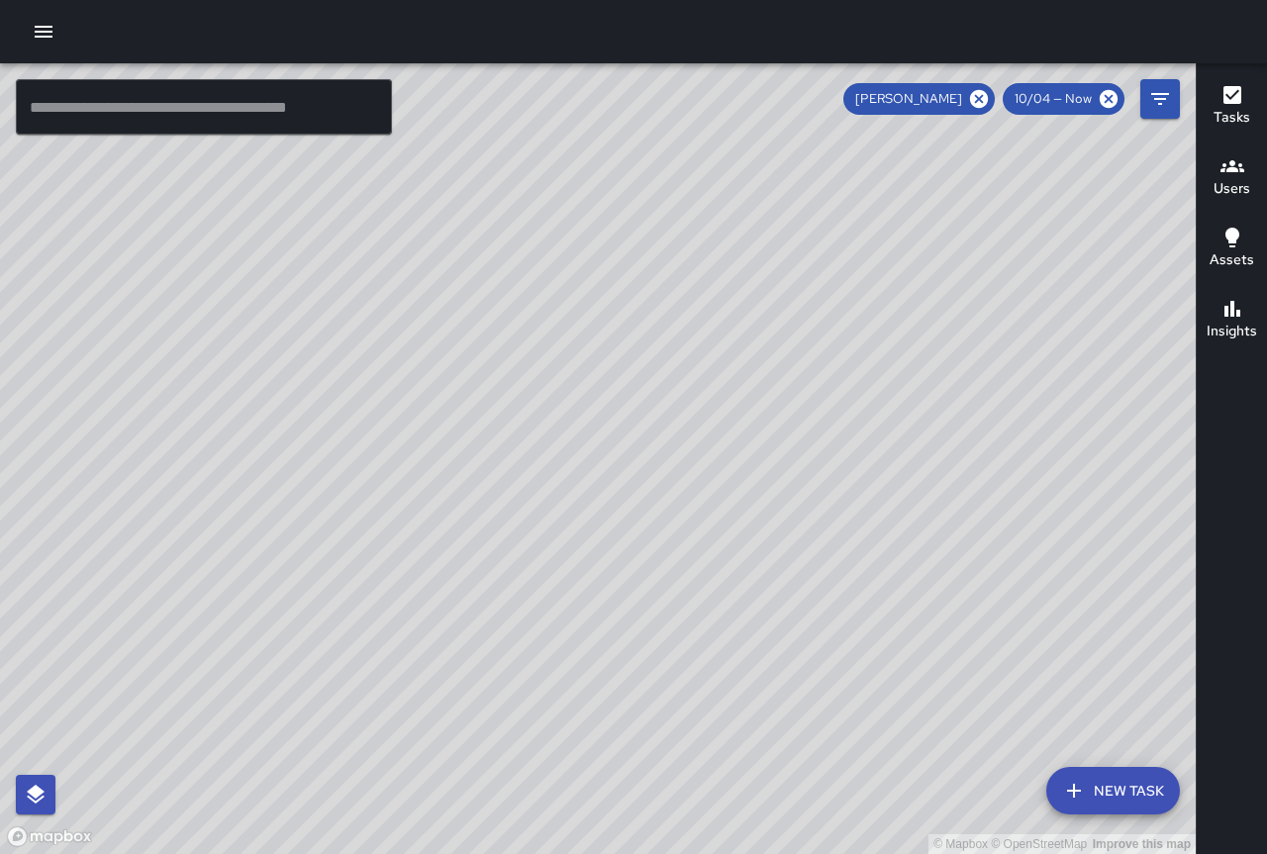
click at [814, 159] on div "© Mapbox © OpenStreetMap Improve this map" at bounding box center [598, 458] width 1196 height 791
drag, startPoint x: 640, startPoint y: 373, endPoint x: 714, endPoint y: 606, distance: 243.8
click at [713, 606] on div "© Mapbox © OpenStreetMap Improve this map" at bounding box center [598, 458] width 1196 height 791
drag, startPoint x: 720, startPoint y: 482, endPoint x: 848, endPoint y: 722, distance: 271.9
click at [849, 722] on div "© Mapbox © OpenStreetMap Improve this map" at bounding box center [598, 458] width 1196 height 791
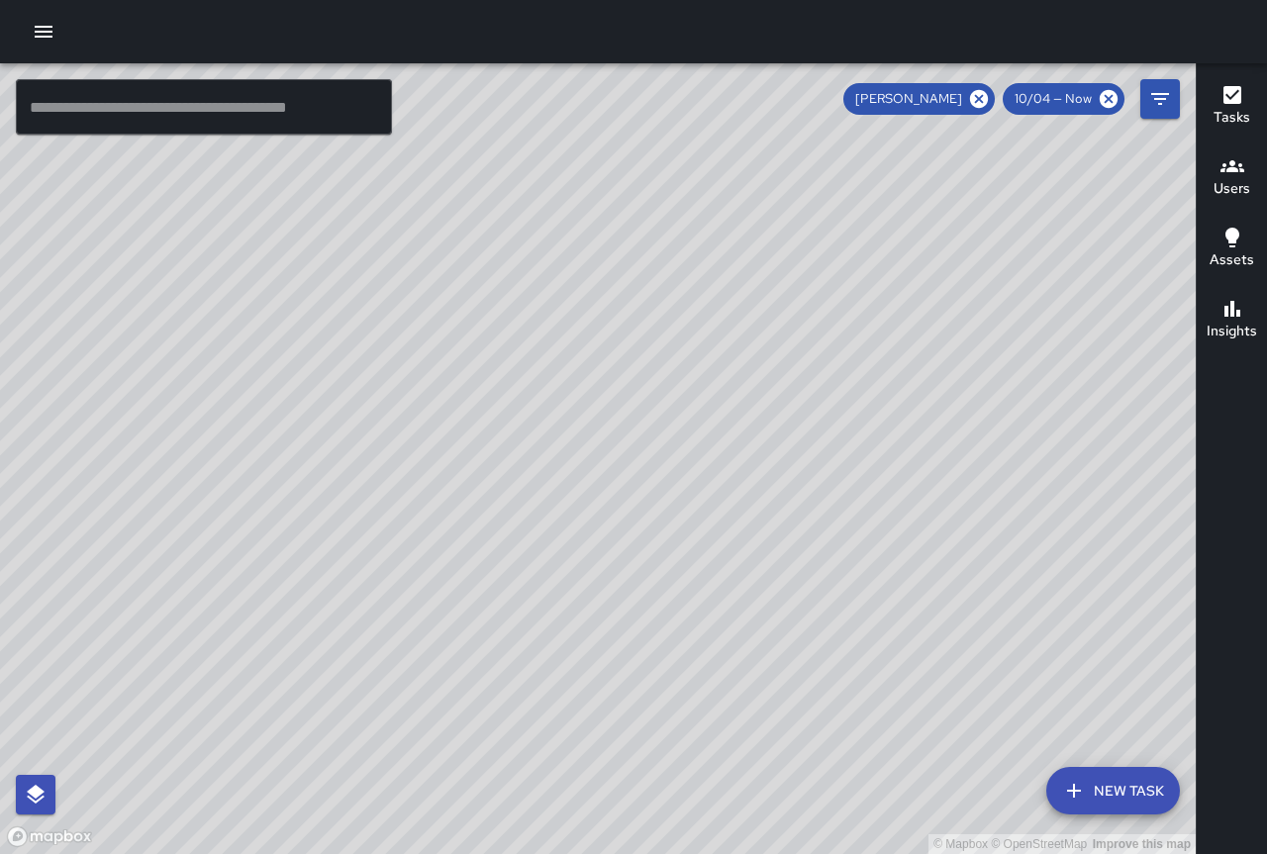
drag, startPoint x: 925, startPoint y: 527, endPoint x: 923, endPoint y: 756, distance: 229.6
click at [923, 756] on div "© Mapbox © OpenStreetMap Improve this map" at bounding box center [598, 458] width 1196 height 791
drag, startPoint x: 830, startPoint y: 571, endPoint x: 1096, endPoint y: 715, distance: 301.6
click at [1101, 717] on div "© Mapbox © OpenStreetMap Improve this map" at bounding box center [598, 458] width 1196 height 791
drag, startPoint x: 625, startPoint y: 487, endPoint x: 892, endPoint y: 852, distance: 452.5
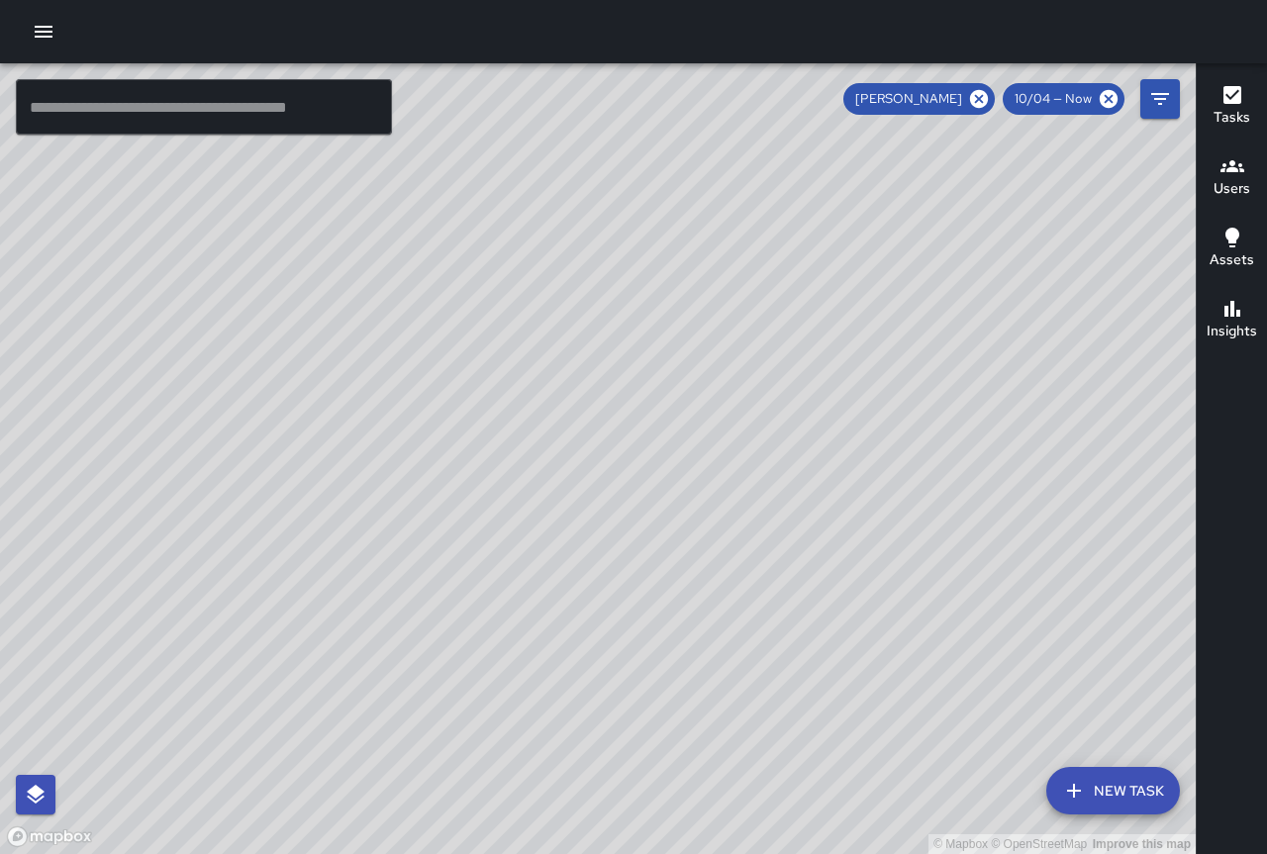
click at [892, 852] on div "© Mapbox © OpenStreetMap Improve this map" at bounding box center [598, 458] width 1196 height 791
drag, startPoint x: 706, startPoint y: 605, endPoint x: 619, endPoint y: 893, distance: 300.9
click at [619, 853] on html "© Mapbox © OpenStreetMap Improve this map ​ New Task [PERSON_NAME] 10/04 — Now …" at bounding box center [633, 427] width 1267 height 854
drag, startPoint x: 703, startPoint y: 516, endPoint x: 557, endPoint y: 609, distance: 172.7
click at [557, 609] on div "© Mapbox © OpenStreetMap Improve this map" at bounding box center [598, 458] width 1196 height 791
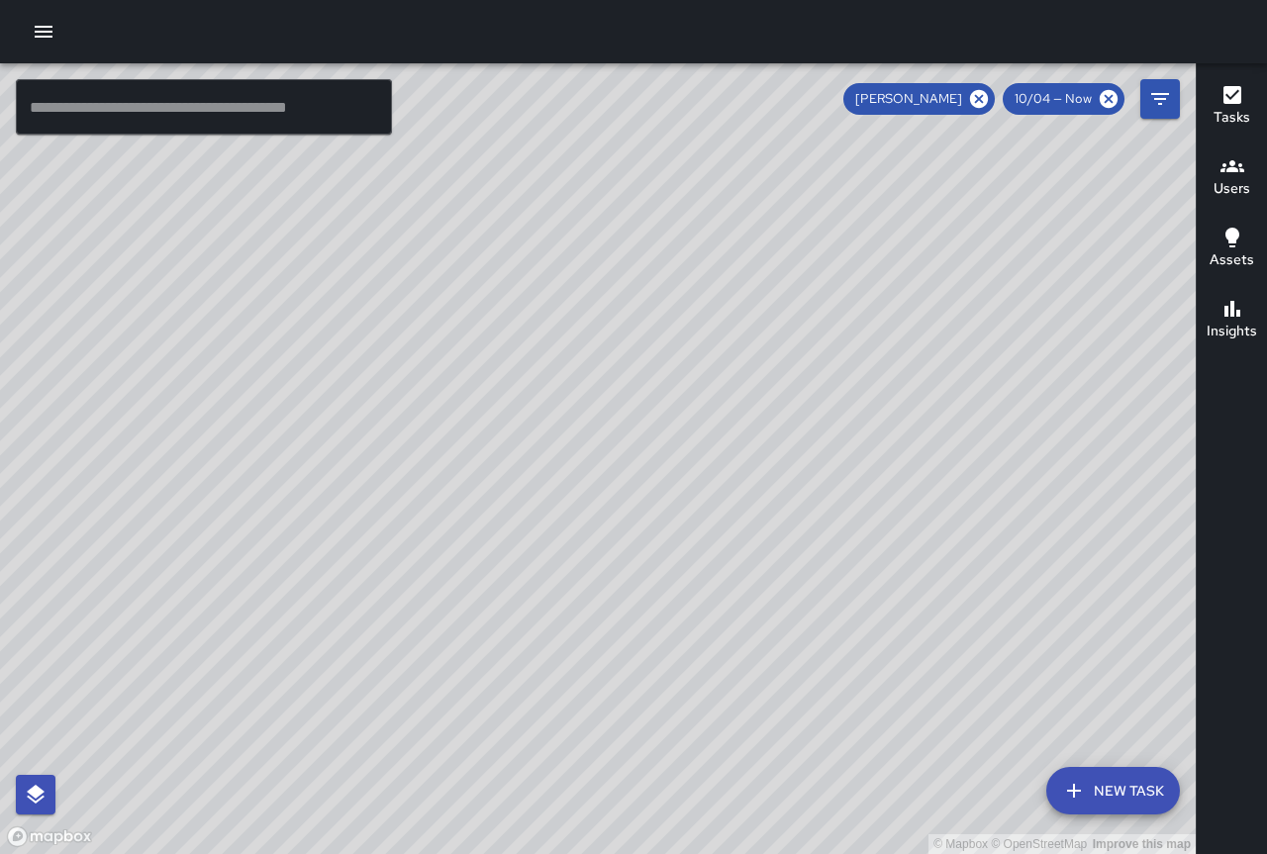
drag, startPoint x: 564, startPoint y: 548, endPoint x: 792, endPoint y: 668, distance: 257.2
click at [792, 668] on div "© Mapbox © OpenStreetMap Improve this map" at bounding box center [598, 458] width 1196 height 791
drag, startPoint x: 730, startPoint y: 547, endPoint x: 796, endPoint y: 678, distance: 146.1
click at [797, 682] on div "© Mapbox © OpenStreetMap Improve this map" at bounding box center [598, 458] width 1196 height 791
drag, startPoint x: 636, startPoint y: 509, endPoint x: 722, endPoint y: 708, distance: 216.4
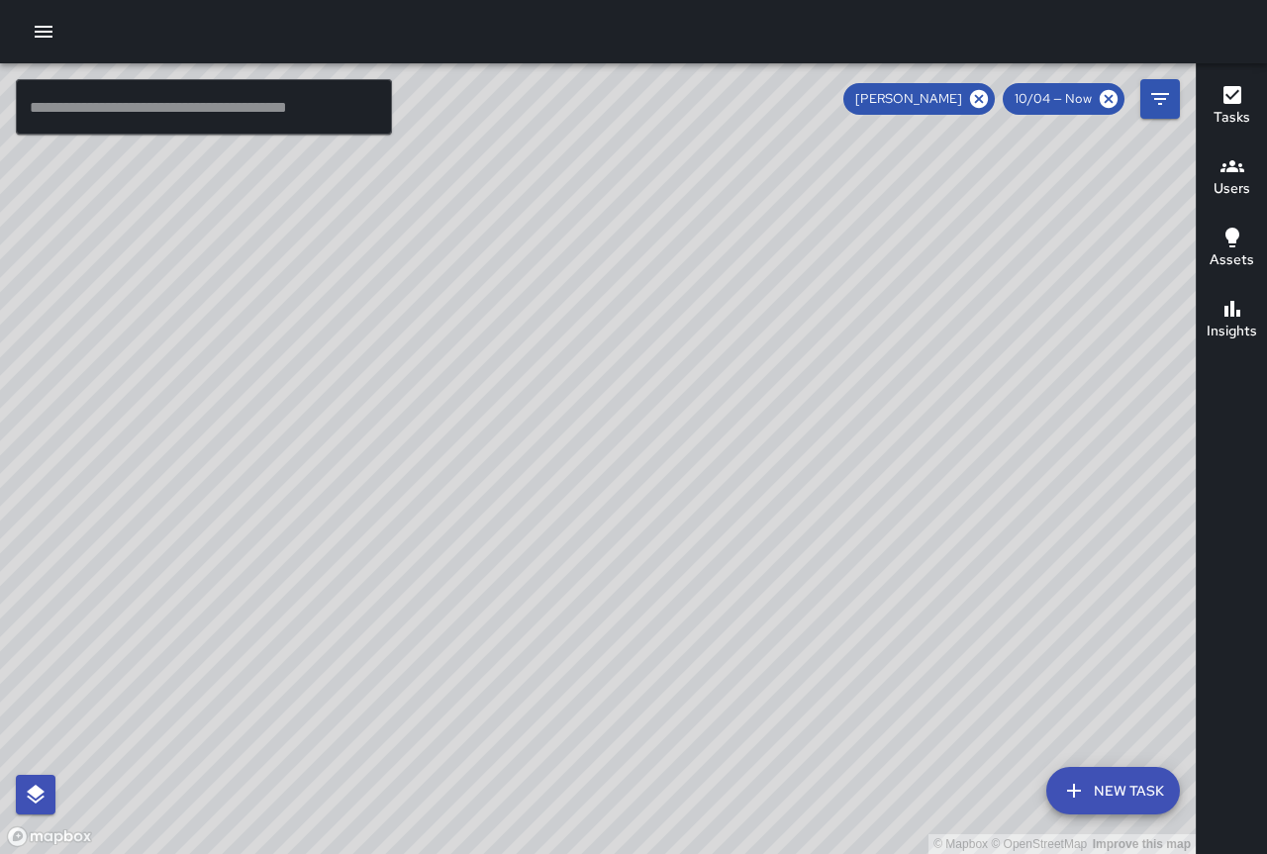
click at [722, 708] on div "© Mapbox © OpenStreetMap Improve this map" at bounding box center [598, 458] width 1196 height 791
drag, startPoint x: 667, startPoint y: 570, endPoint x: 560, endPoint y: 590, distance: 108.7
click at [560, 590] on div "© Mapbox © OpenStreetMap Improve this map" at bounding box center [598, 458] width 1196 height 791
drag, startPoint x: 573, startPoint y: 571, endPoint x: 683, endPoint y: 626, distance: 123.0
click at [683, 626] on div "© Mapbox © OpenStreetMap Improve this map" at bounding box center [598, 458] width 1196 height 791
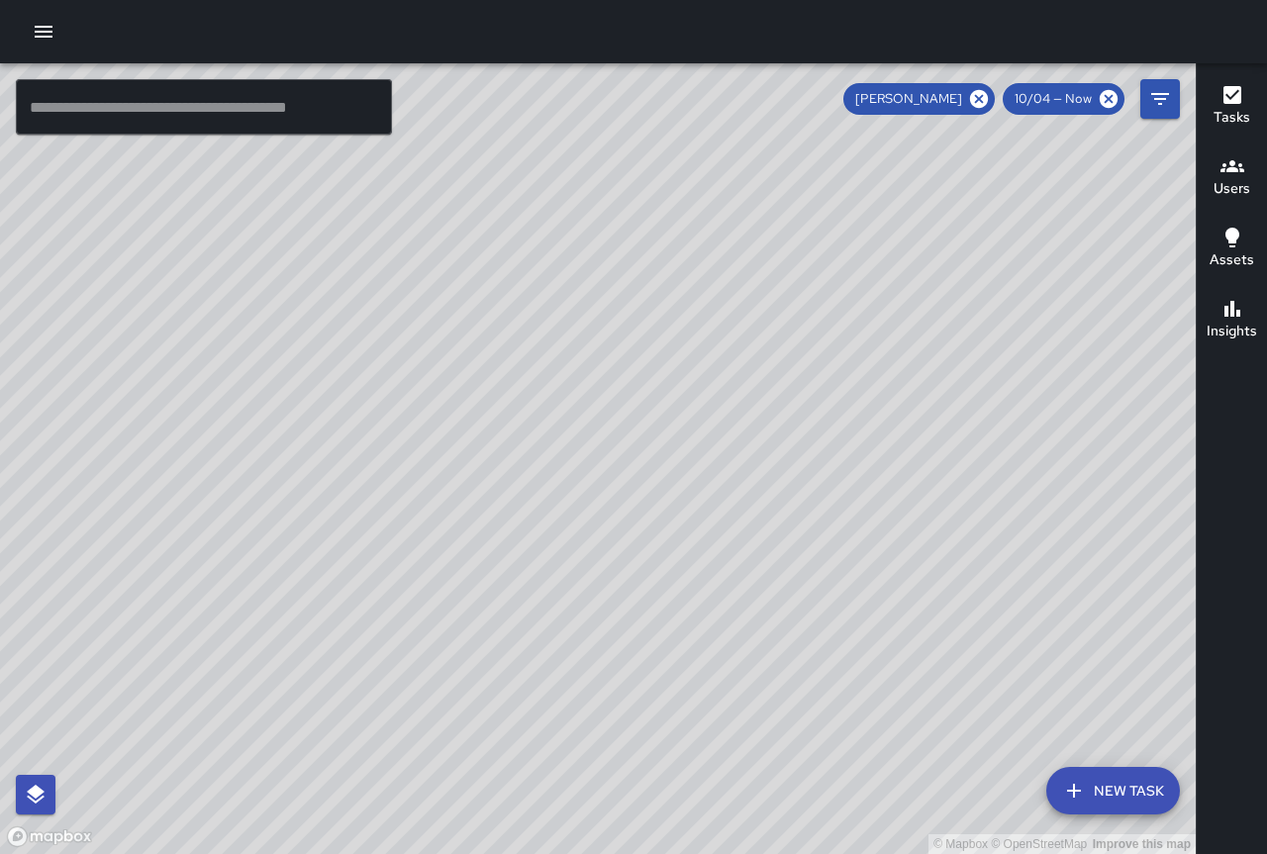
drag, startPoint x: 735, startPoint y: 410, endPoint x: 857, endPoint y: 384, distance: 124.4
click at [857, 384] on div "© Mapbox © OpenStreetMap Improve this map" at bounding box center [598, 458] width 1196 height 791
drag, startPoint x: 846, startPoint y: 400, endPoint x: 826, endPoint y: 425, distance: 31.7
click at [826, 425] on div "© Mapbox © OpenStreetMap Improve this map" at bounding box center [598, 458] width 1196 height 791
drag, startPoint x: 837, startPoint y: 420, endPoint x: 810, endPoint y: 492, distance: 77.4
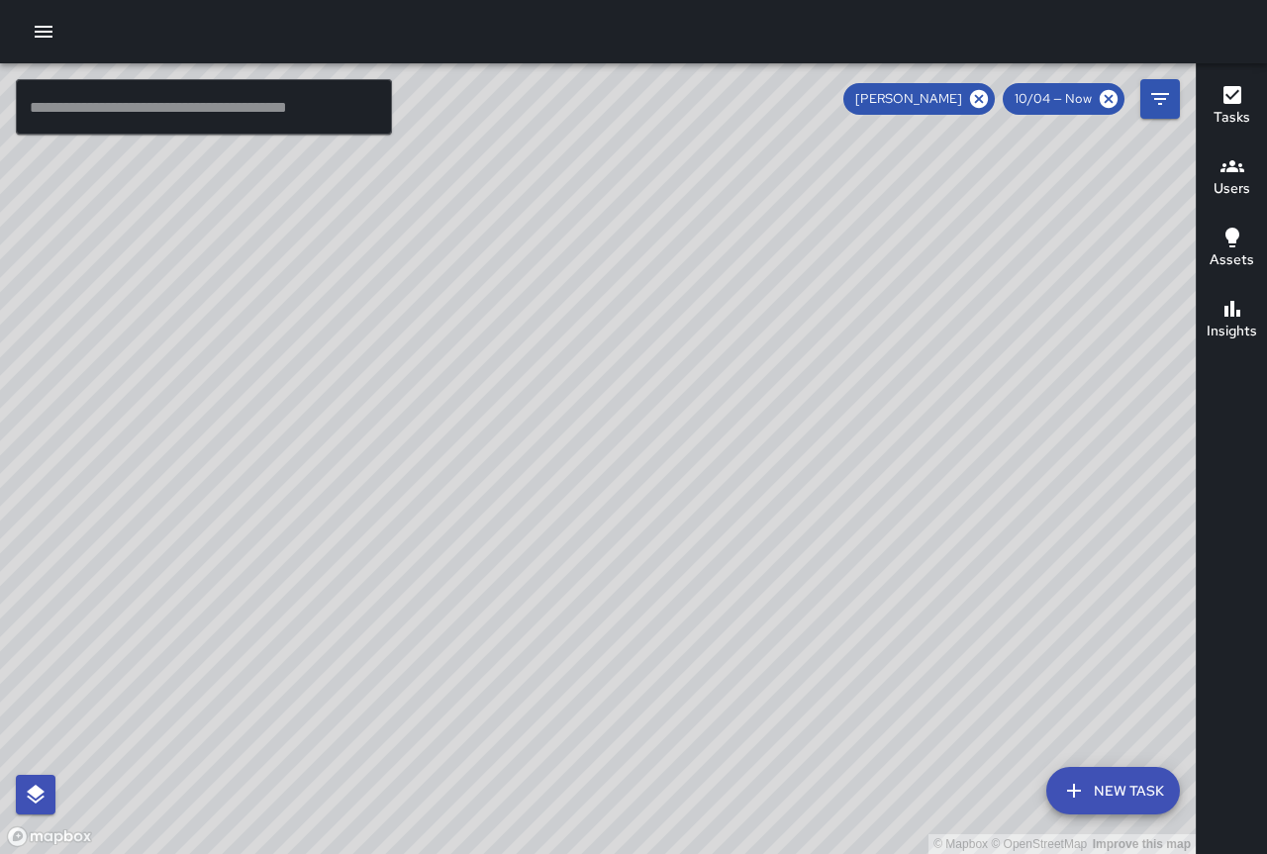
click at [810, 492] on div "© Mapbox © OpenStreetMap Improve this map" at bounding box center [598, 458] width 1196 height 791
drag, startPoint x: 809, startPoint y: 491, endPoint x: 769, endPoint y: 484, distance: 40.2
click at [769, 484] on div "© Mapbox © OpenStreetMap Improve this map" at bounding box center [598, 458] width 1196 height 791
drag, startPoint x: 817, startPoint y: 492, endPoint x: 774, endPoint y: 451, distance: 58.8
click at [774, 451] on div "© Mapbox © OpenStreetMap Improve this map" at bounding box center [598, 458] width 1196 height 791
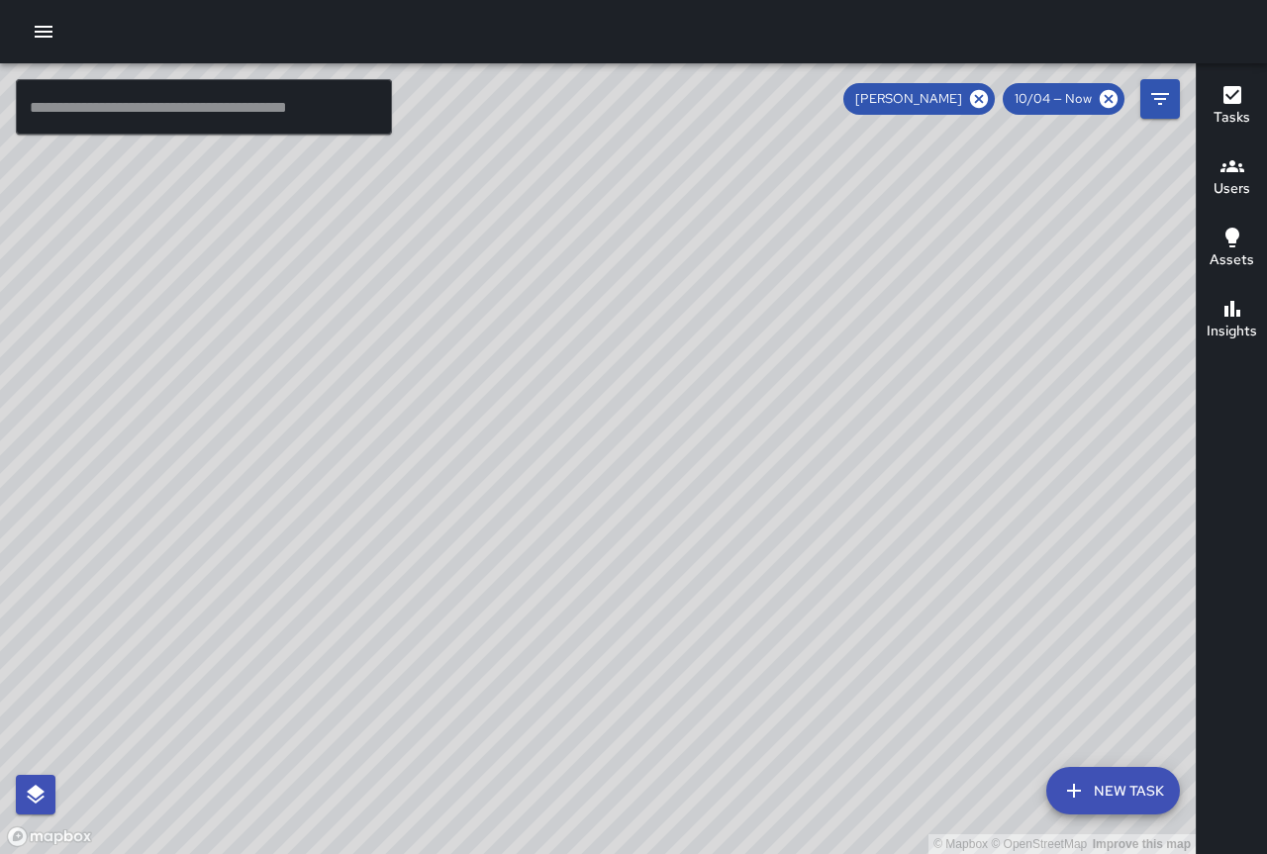
drag, startPoint x: 771, startPoint y: 452, endPoint x: 687, endPoint y: 475, distance: 87.2
click at [687, 475] on div "© Mapbox © OpenStreetMap Improve this map" at bounding box center [598, 458] width 1196 height 791
drag, startPoint x: 687, startPoint y: 475, endPoint x: 712, endPoint y: 459, distance: 29.4
click at [712, 459] on div "© Mapbox © OpenStreetMap Improve this map" at bounding box center [598, 458] width 1196 height 791
drag, startPoint x: 642, startPoint y: 391, endPoint x: 744, endPoint y: 341, distance: 113.3
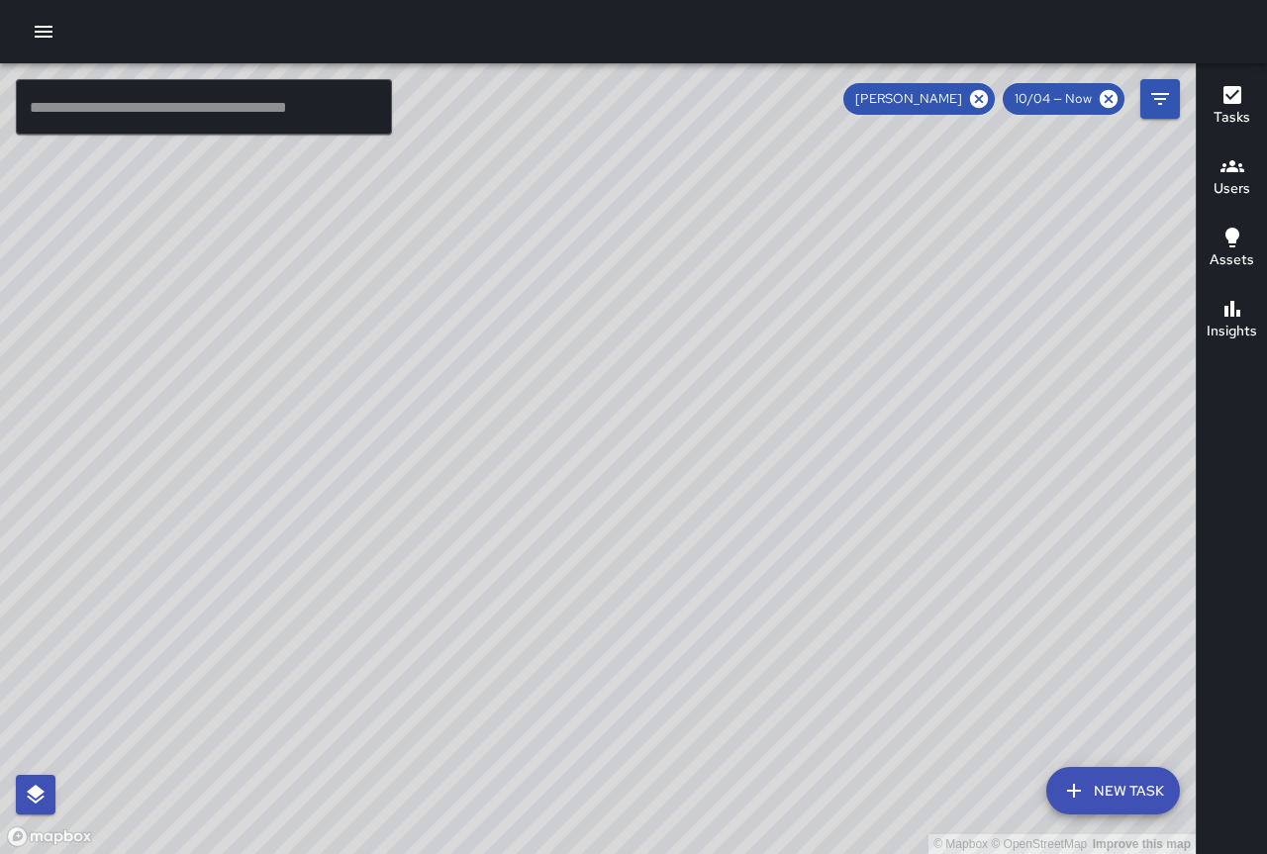
click at [744, 341] on div "© Mapbox © OpenStreetMap Improve this map" at bounding box center [598, 458] width 1196 height 791
drag, startPoint x: 751, startPoint y: 463, endPoint x: 943, endPoint y: 265, distance: 275.8
click at [943, 265] on div "© Mapbox © OpenStreetMap Improve this map" at bounding box center [598, 458] width 1196 height 791
drag, startPoint x: 860, startPoint y: 337, endPoint x: 960, endPoint y: 431, distance: 136.6
click at [960, 431] on div "© Mapbox © OpenStreetMap Improve this map" at bounding box center [598, 458] width 1196 height 791
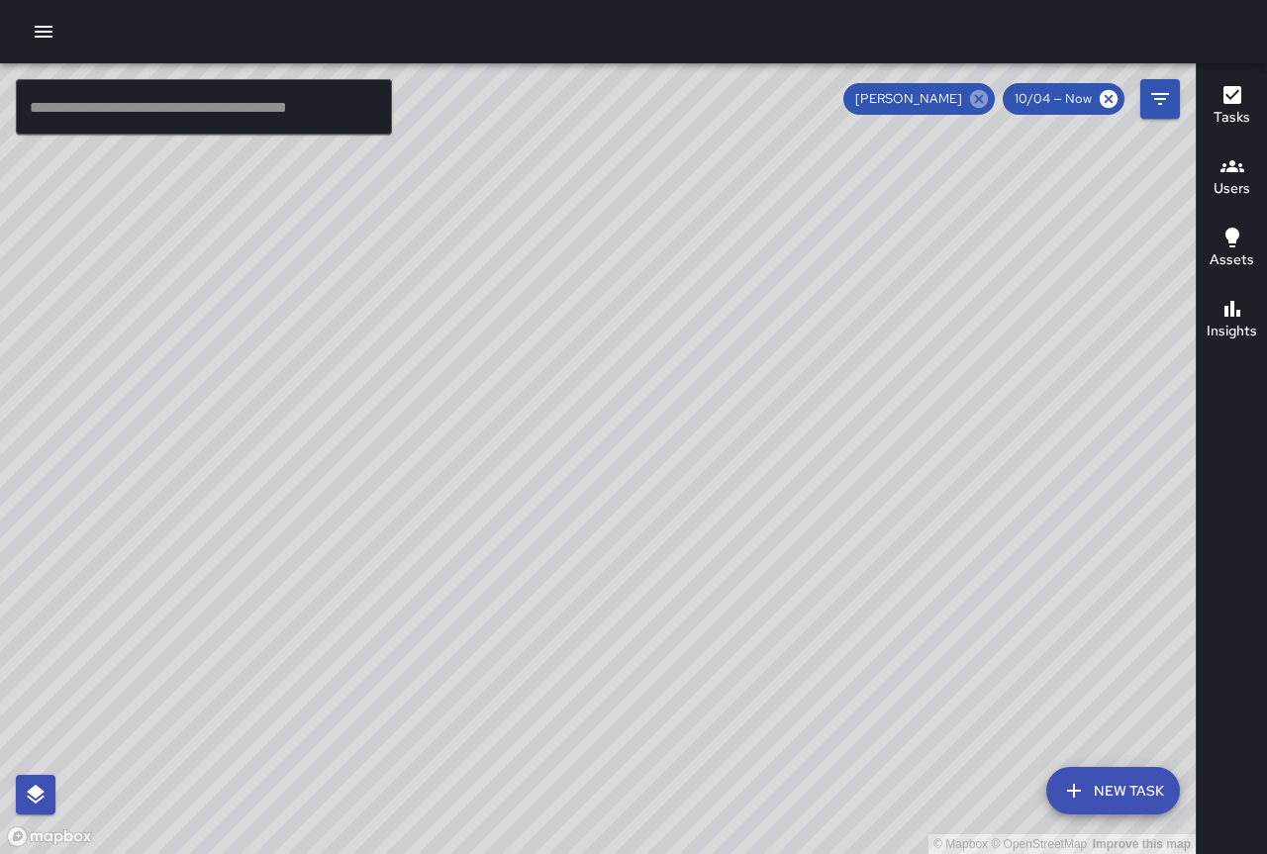
click at [984, 98] on icon at bounding box center [979, 99] width 18 height 18
drag, startPoint x: 634, startPoint y: 344, endPoint x: 685, endPoint y: 626, distance: 285.6
click at [685, 626] on div "© Mapbox © OpenStreetMap Improve this map" at bounding box center [598, 458] width 1196 height 791
drag, startPoint x: 416, startPoint y: 452, endPoint x: 432, endPoint y: 540, distance: 89.5
click at [432, 540] on div "© Mapbox © OpenStreetMap Improve this map" at bounding box center [598, 458] width 1196 height 791
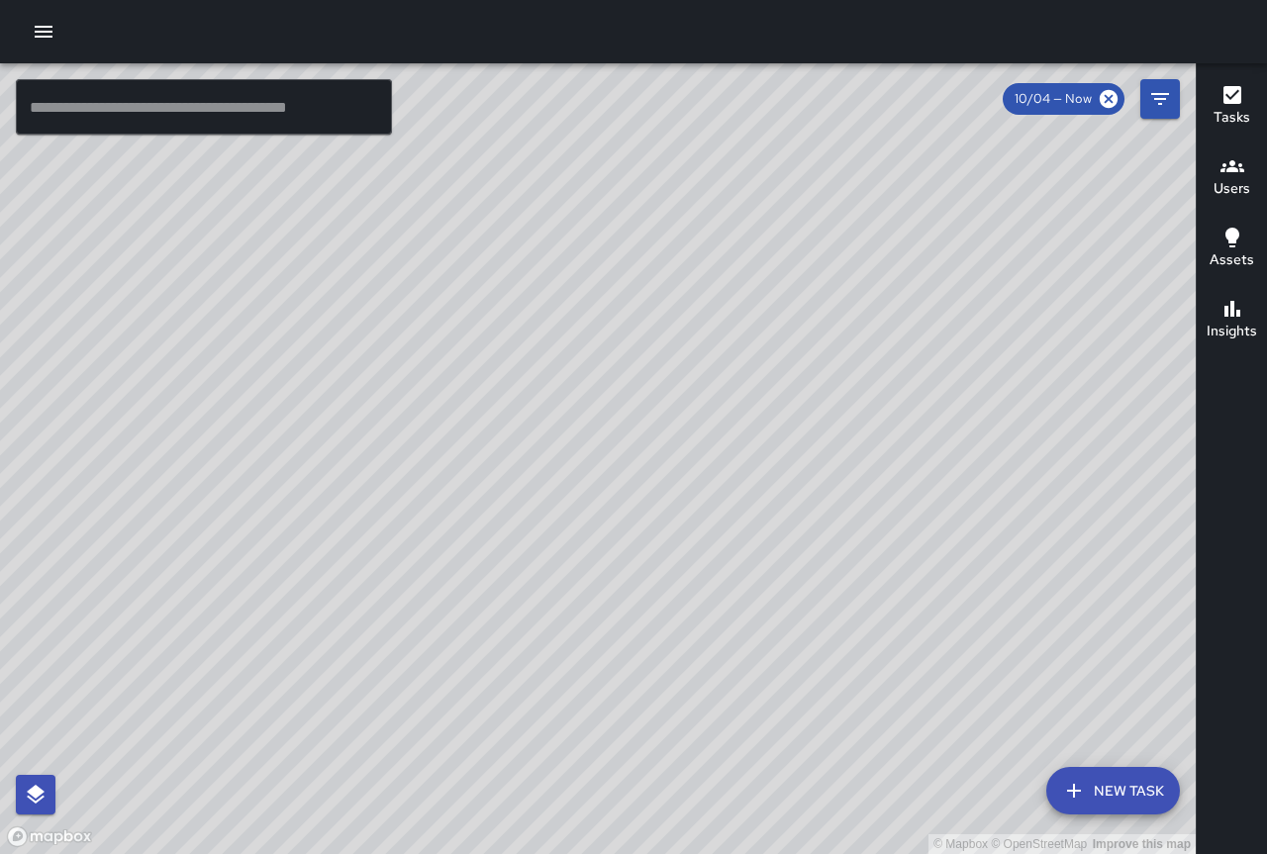
drag, startPoint x: 762, startPoint y: 494, endPoint x: 308, endPoint y: 297, distance: 495.1
click at [308, 297] on div "© Mapbox © OpenStreetMap Improve this map" at bounding box center [598, 458] width 1196 height 791
drag, startPoint x: 531, startPoint y: 580, endPoint x: 324, endPoint y: 254, distance: 386.3
click at [324, 254] on div "© Mapbox © OpenStreetMap Improve this map" at bounding box center [598, 458] width 1196 height 791
drag, startPoint x: 558, startPoint y: 479, endPoint x: 515, endPoint y: 301, distance: 183.4
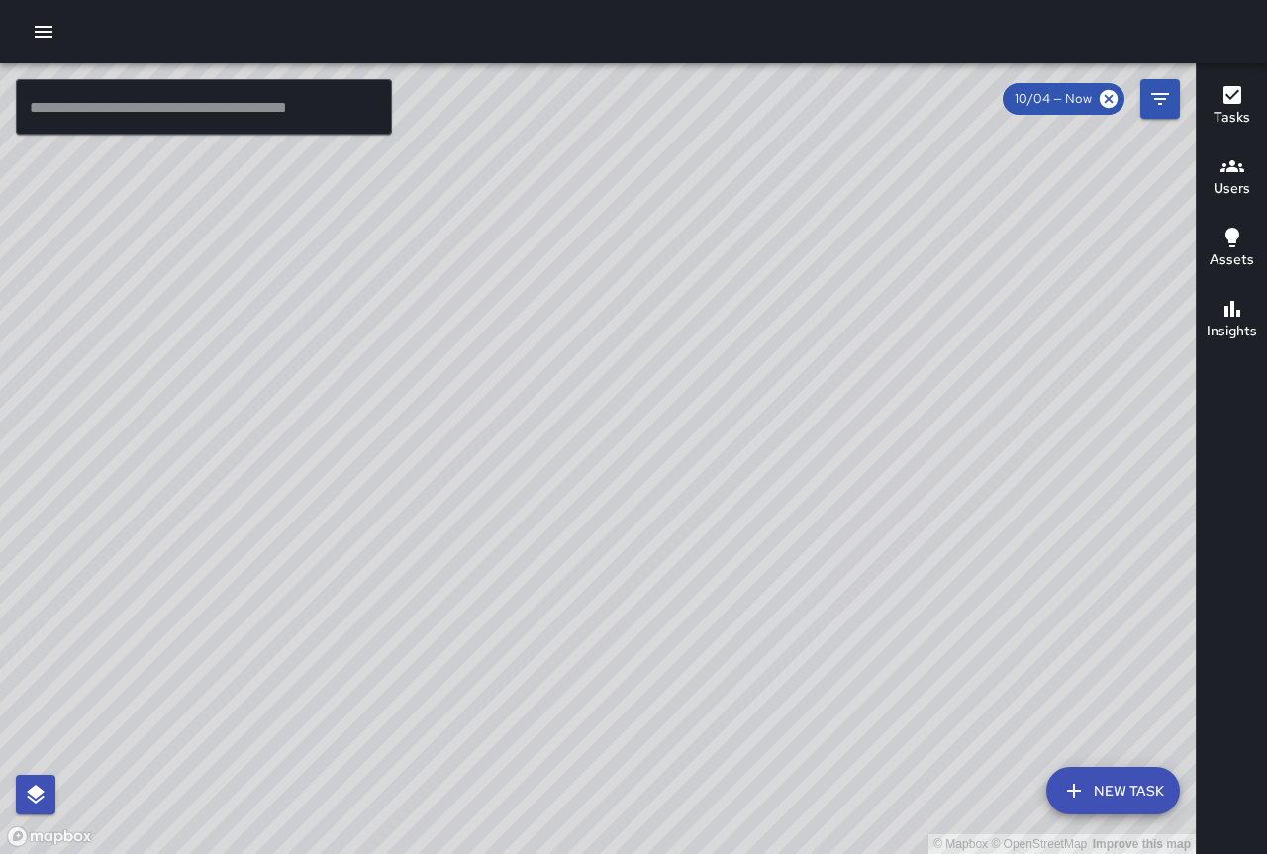
click at [515, 301] on div "© Mapbox © OpenStreetMap Improve this map" at bounding box center [598, 458] width 1196 height 791
drag, startPoint x: 572, startPoint y: 446, endPoint x: 785, endPoint y: 582, distance: 252.3
click at [819, 559] on div "© Mapbox © OpenStreetMap Improve this map" at bounding box center [598, 458] width 1196 height 791
drag, startPoint x: 604, startPoint y: 451, endPoint x: 797, endPoint y: 635, distance: 266.7
click at [797, 635] on div "© Mapbox © OpenStreetMap Improve this map" at bounding box center [598, 458] width 1196 height 791
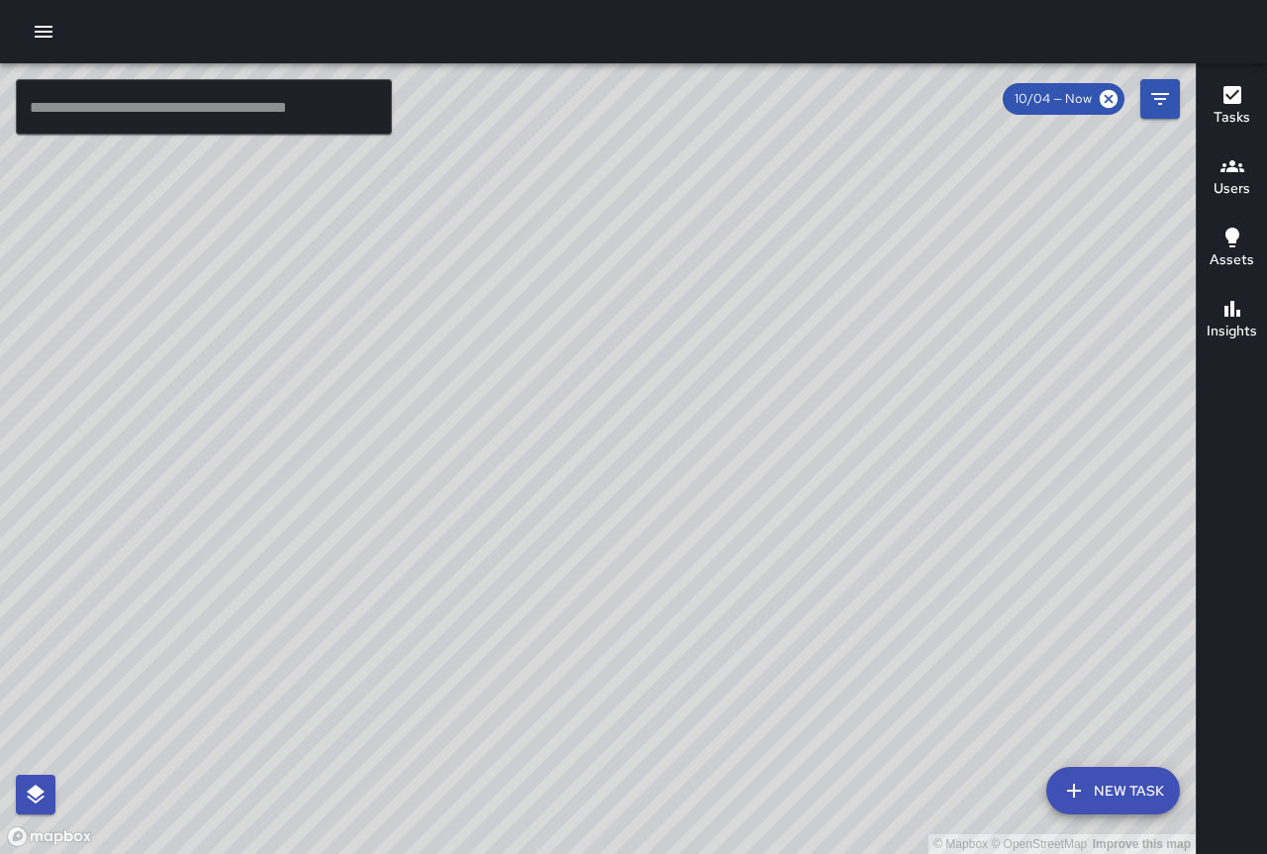
drag, startPoint x: 734, startPoint y: 509, endPoint x: 925, endPoint y: 750, distance: 307.9
click at [925, 751] on div "© Mapbox © OpenStreetMap Improve this map" at bounding box center [598, 458] width 1196 height 791
drag, startPoint x: 789, startPoint y: 558, endPoint x: 874, endPoint y: 760, distance: 219.1
click at [884, 773] on div "© Mapbox © OpenStreetMap Improve this map DM Donald Mcintire 2490 Kalākaua Aven…" at bounding box center [598, 458] width 1196 height 791
drag, startPoint x: 474, startPoint y: 415, endPoint x: 528, endPoint y: 520, distance: 117.7
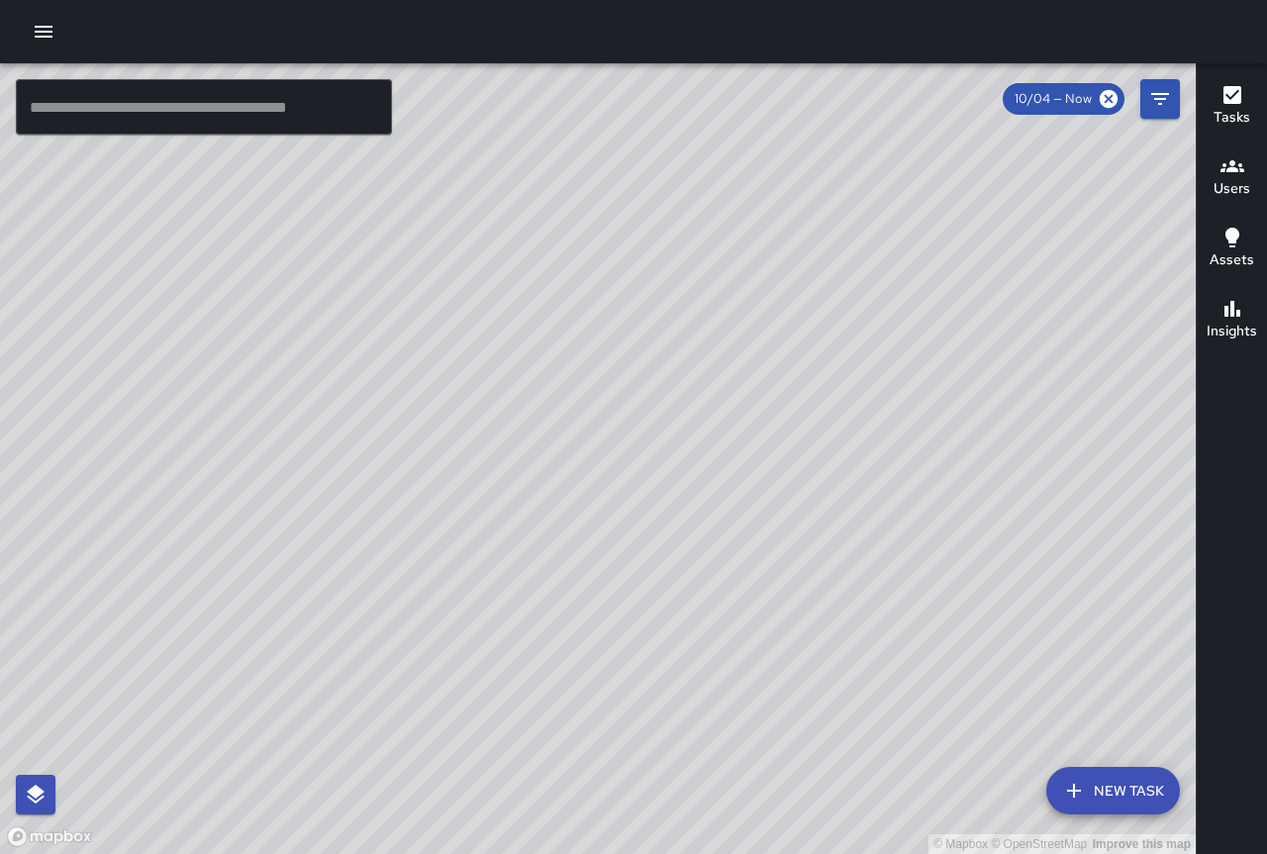
click at [502, 518] on div "© Mapbox © OpenStreetMap Improve this map" at bounding box center [598, 458] width 1196 height 791
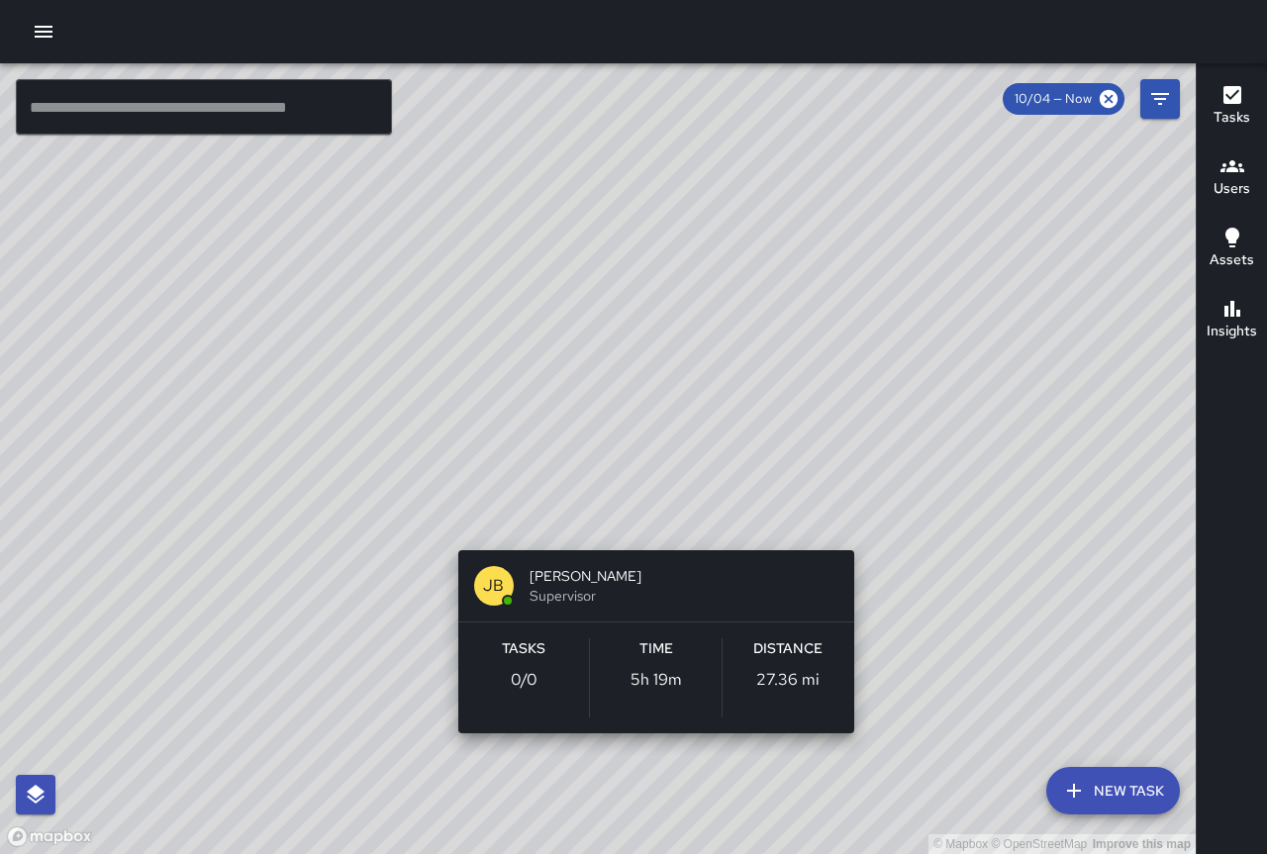
click at [647, 530] on div "© Mapbox © OpenStreetMap Improve this map JB James Bordenave Supervisor Tasks 0…" at bounding box center [598, 458] width 1196 height 791
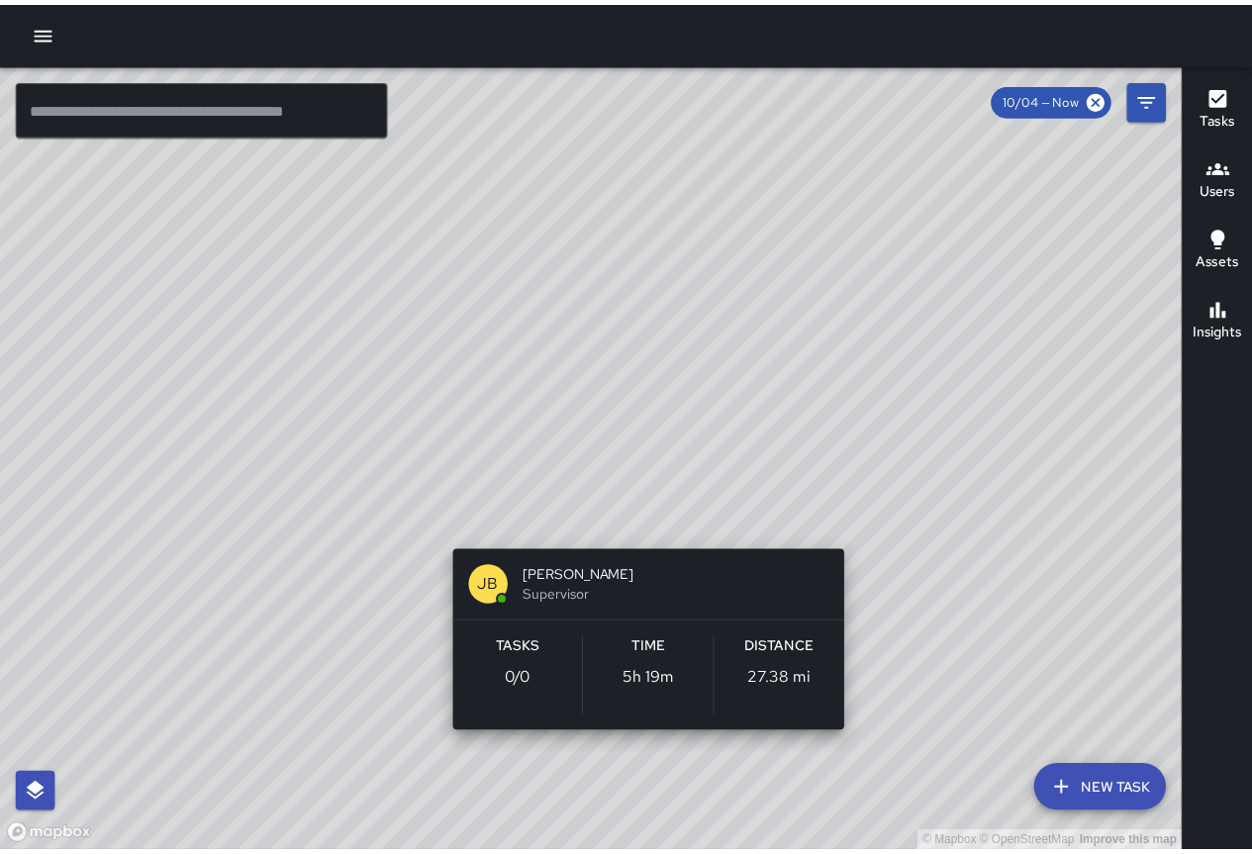
scroll to position [0, 0]
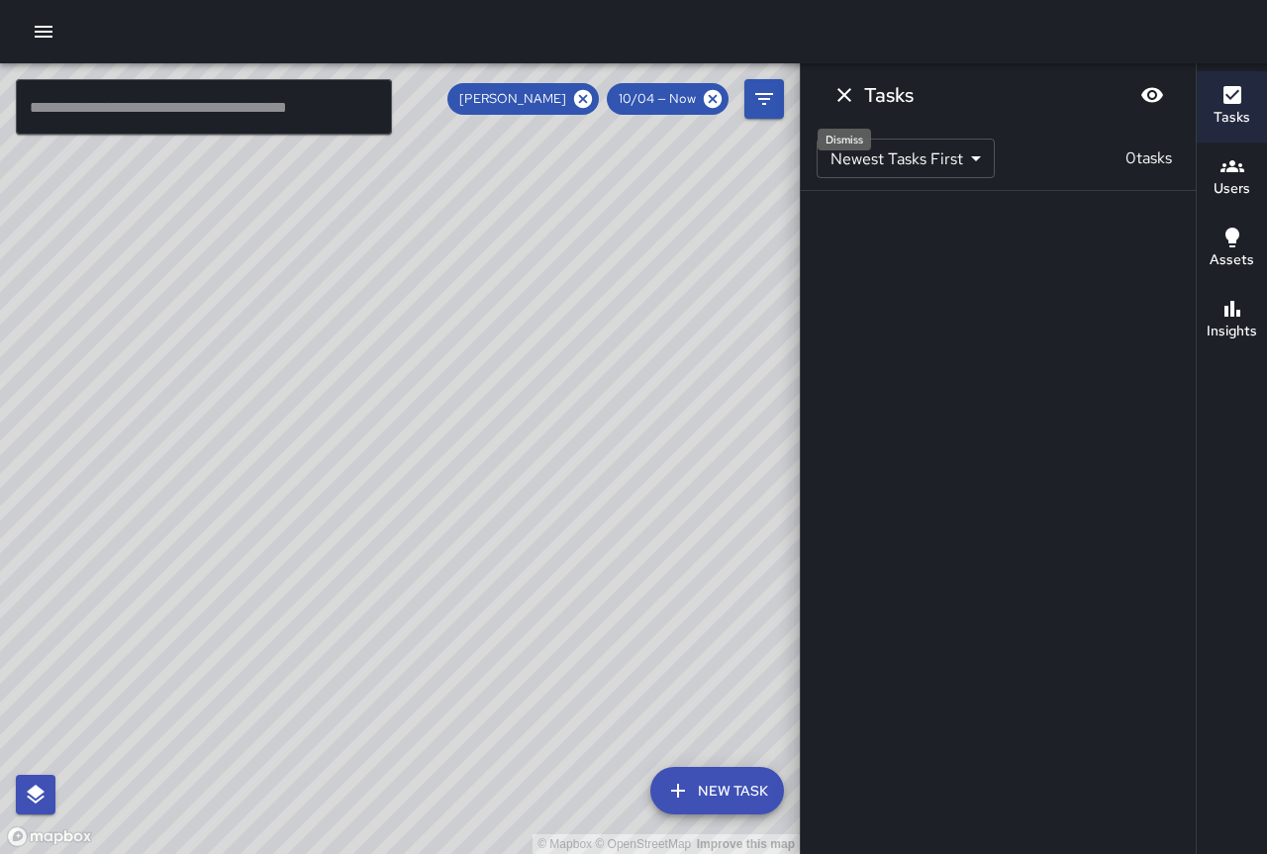
click at [837, 101] on icon "Dismiss" at bounding box center [844, 95] width 24 height 24
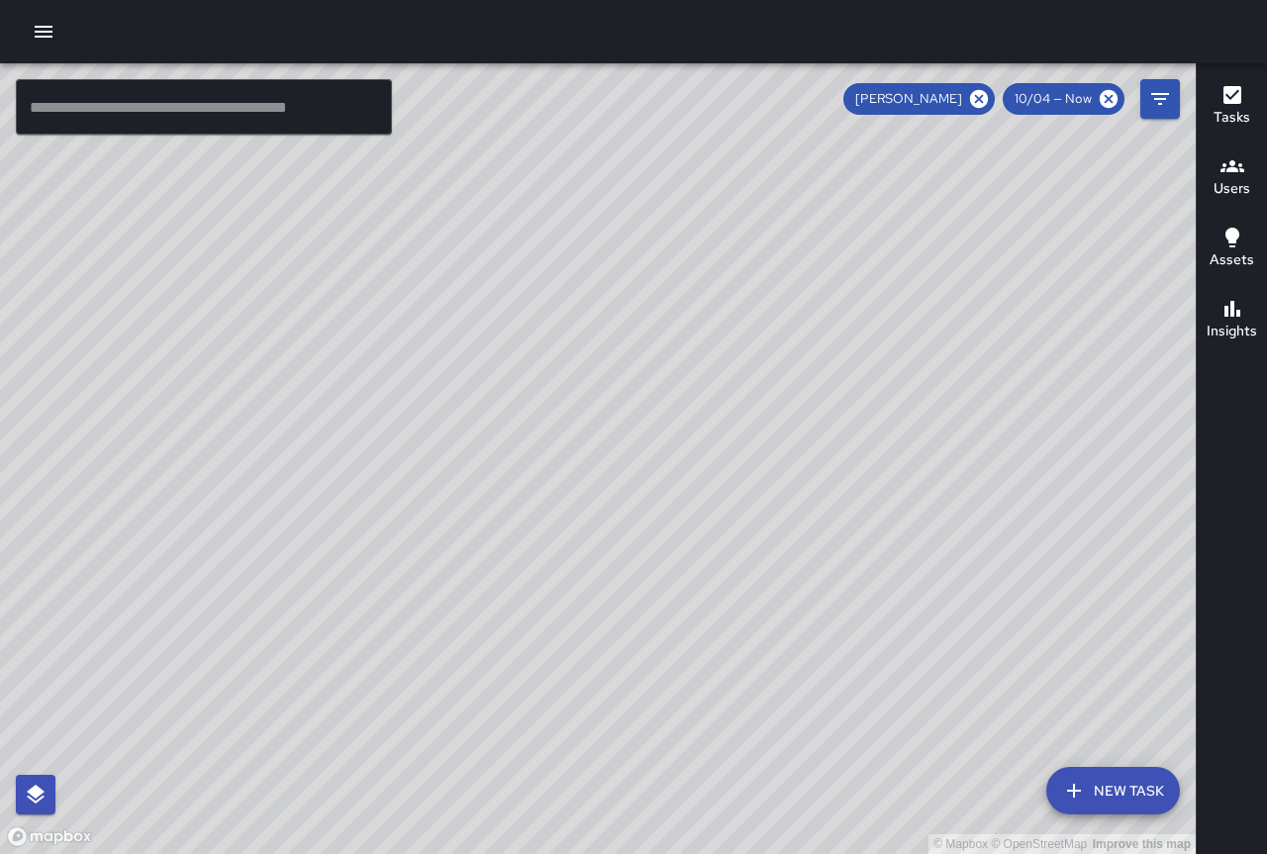
drag, startPoint x: 791, startPoint y: 582, endPoint x: 1045, endPoint y: 893, distance: 401.6
click at [1045, 853] on html "© Mapbox © OpenStreetMap Improve this map JB James Bordenave Supervisor Tasks 0…" at bounding box center [633, 427] width 1267 height 854
drag, startPoint x: 776, startPoint y: 782, endPoint x: 958, endPoint y: 889, distance: 211.2
click at [958, 853] on html "© Mapbox © OpenStreetMap Improve this map ​ New Task James Bordenave 10/04 — No…" at bounding box center [633, 427] width 1267 height 854
drag, startPoint x: 581, startPoint y: 592, endPoint x: 786, endPoint y: 836, distance: 319.0
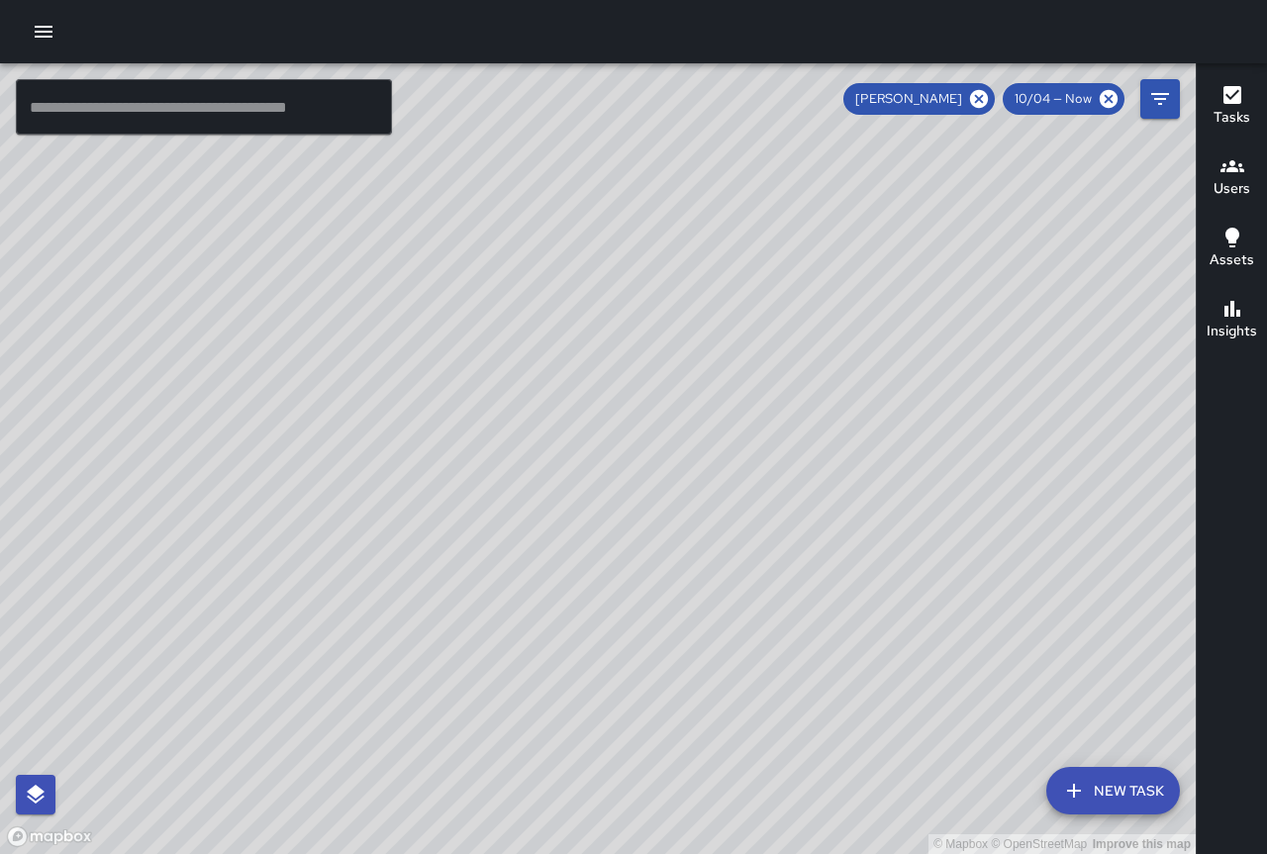
click at [786, 836] on div "© Mapbox © OpenStreetMap Improve this map" at bounding box center [598, 458] width 1196 height 791
drag, startPoint x: 700, startPoint y: 698, endPoint x: 583, endPoint y: 752, distance: 128.9
click at [583, 753] on div "© Mapbox © OpenStreetMap Improve this map" at bounding box center [598, 458] width 1196 height 791
drag, startPoint x: 524, startPoint y: 592, endPoint x: 555, endPoint y: 755, distance: 166.3
click at [554, 761] on div "© Mapbox © OpenStreetMap Improve this map" at bounding box center [598, 458] width 1196 height 791
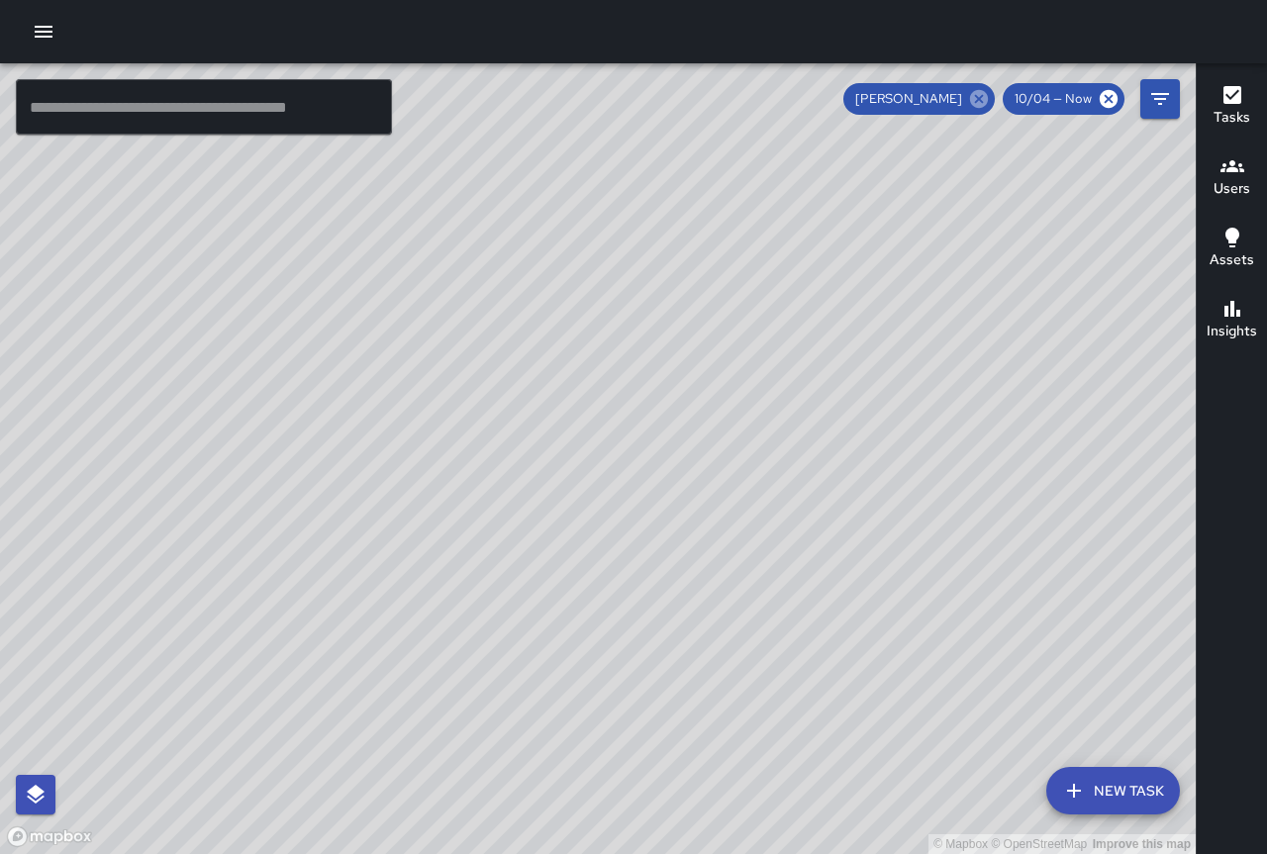
click at [977, 101] on icon at bounding box center [979, 99] width 18 height 18
drag, startPoint x: 751, startPoint y: 575, endPoint x: 716, endPoint y: 453, distance: 126.8
click at [716, 453] on div "© Mapbox © OpenStreetMap Improve this map" at bounding box center [598, 458] width 1196 height 791
drag, startPoint x: 559, startPoint y: 555, endPoint x: 681, endPoint y: 656, distance: 158.1
click at [683, 660] on div "© Mapbox © OpenStreetMap Improve this map" at bounding box center [598, 458] width 1196 height 791
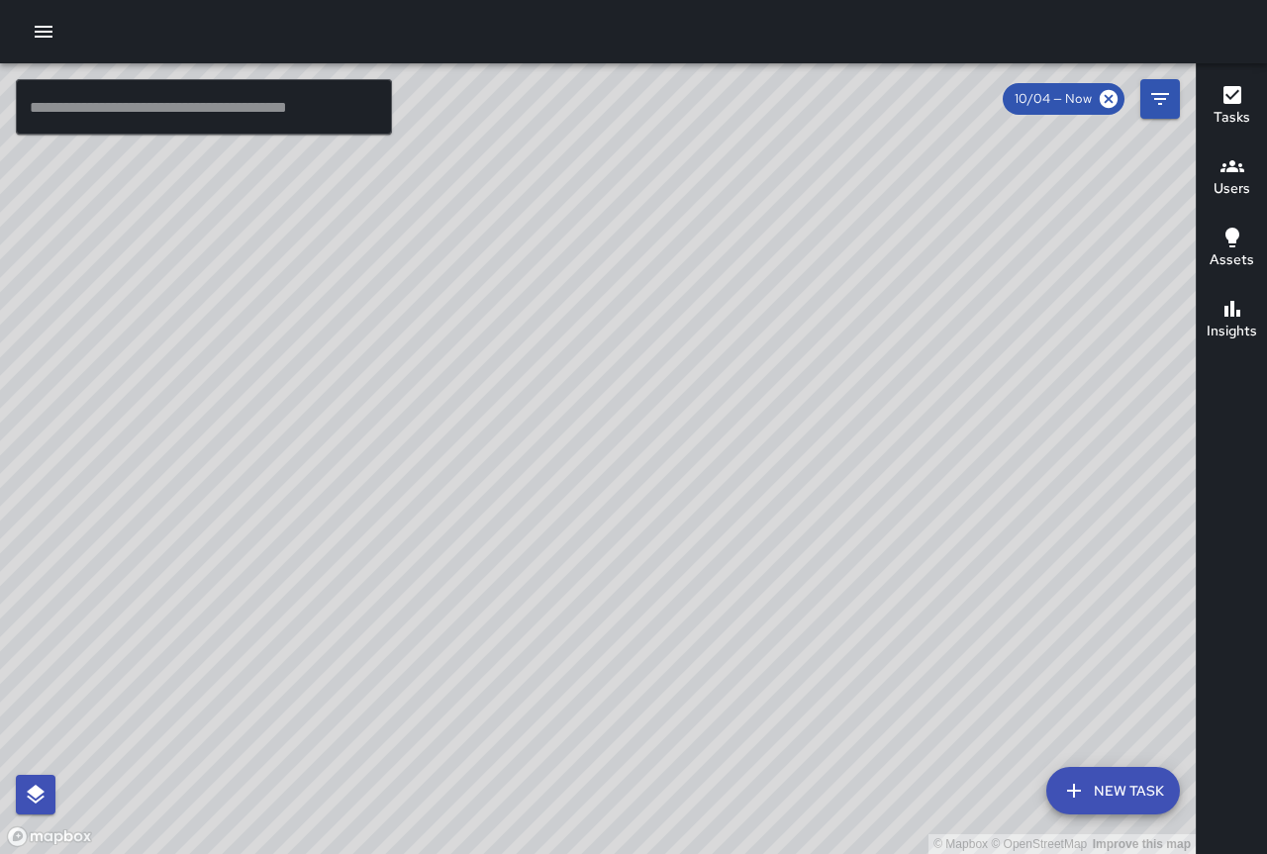
drag, startPoint x: 751, startPoint y: 492, endPoint x: 700, endPoint y: 581, distance: 102.9
click at [700, 581] on div "© Mapbox © OpenStreetMap Improve this map" at bounding box center [598, 458] width 1196 height 791
drag, startPoint x: 403, startPoint y: 565, endPoint x: 418, endPoint y: 720, distance: 155.1
click at [418, 720] on div "© Mapbox © OpenStreetMap Improve this map" at bounding box center [598, 458] width 1196 height 791
drag, startPoint x: 400, startPoint y: 578, endPoint x: 400, endPoint y: 630, distance: 52.5
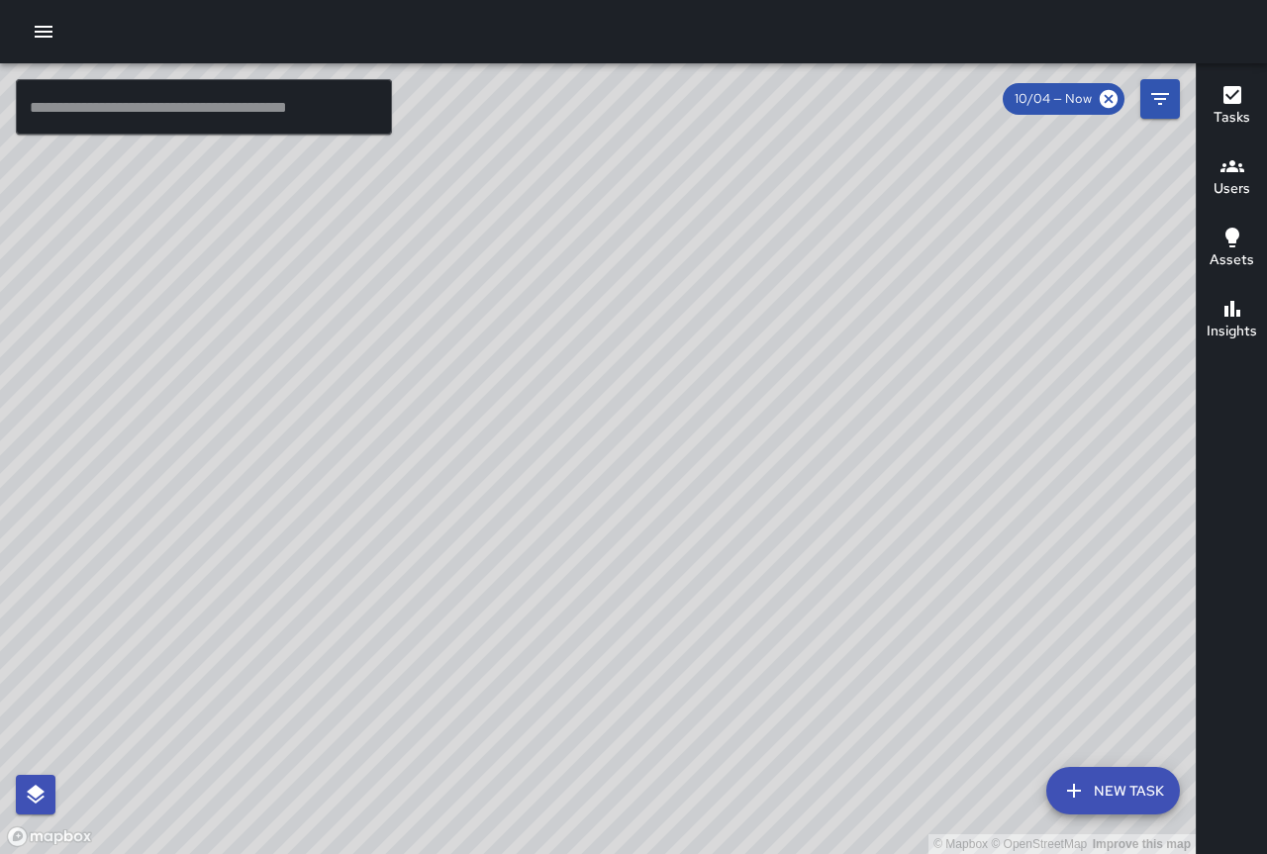
click at [400, 630] on div "© Mapbox © OpenStreetMap Improve this map" at bounding box center [598, 458] width 1196 height 791
drag, startPoint x: 465, startPoint y: 742, endPoint x: 461, endPoint y: 822, distance: 80.3
click at [462, 822] on div "© Mapbox © OpenStreetMap Improve this map" at bounding box center [598, 458] width 1196 height 791
drag, startPoint x: 415, startPoint y: 513, endPoint x: 530, endPoint y: 747, distance: 261.6
click at [530, 747] on div "© Mapbox © OpenStreetMap Improve this map" at bounding box center [598, 458] width 1196 height 791
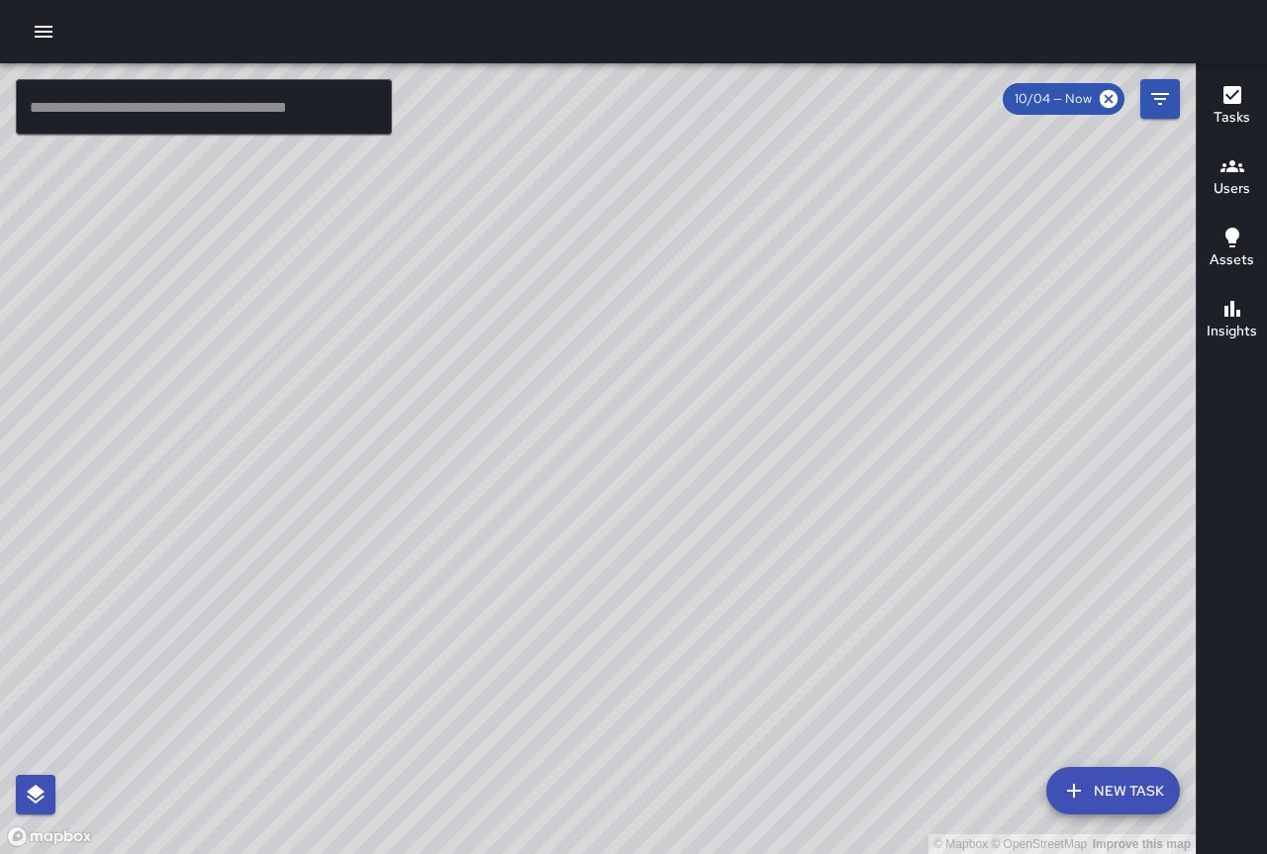
drag, startPoint x: 485, startPoint y: 568, endPoint x: 531, endPoint y: 771, distance: 208.2
click at [531, 771] on div "© Mapbox © OpenStreetMap Improve this map" at bounding box center [598, 458] width 1196 height 791
drag, startPoint x: 455, startPoint y: 676, endPoint x: 0, endPoint y: 262, distance: 615.2
click at [0, 262] on div "© Mapbox © OpenStreetMap Improve this map" at bounding box center [598, 458] width 1196 height 791
drag, startPoint x: 245, startPoint y: 215, endPoint x: 108, endPoint y: 84, distance: 189.7
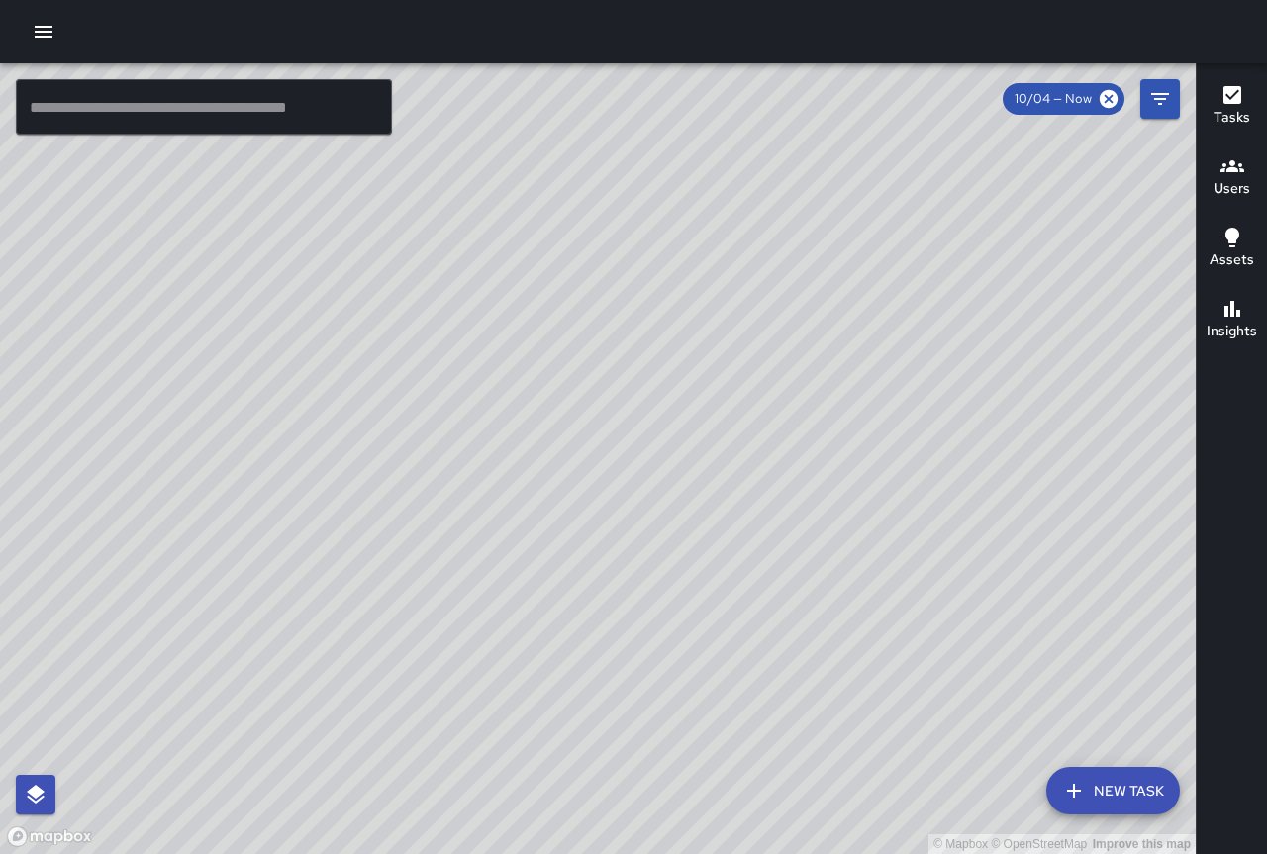
click at [108, 84] on div "© Mapbox © OpenStreetMap Improve this map ​ New Task 10/04 — Now Map Layers Tas…" at bounding box center [598, 458] width 1196 height 791
drag, startPoint x: 252, startPoint y: 508, endPoint x: 576, endPoint y: 23, distance: 583.0
click at [594, 8] on div "© Mapbox © OpenStreetMap Improve this map ​ New Task 10/04 — Now Map Layers Tas…" at bounding box center [633, 427] width 1267 height 854
drag, startPoint x: 761, startPoint y: 379, endPoint x: 694, endPoint y: 532, distance: 167.5
click at [694, 532] on div "© Mapbox © OpenStreetMap Improve this map" at bounding box center [598, 458] width 1196 height 791
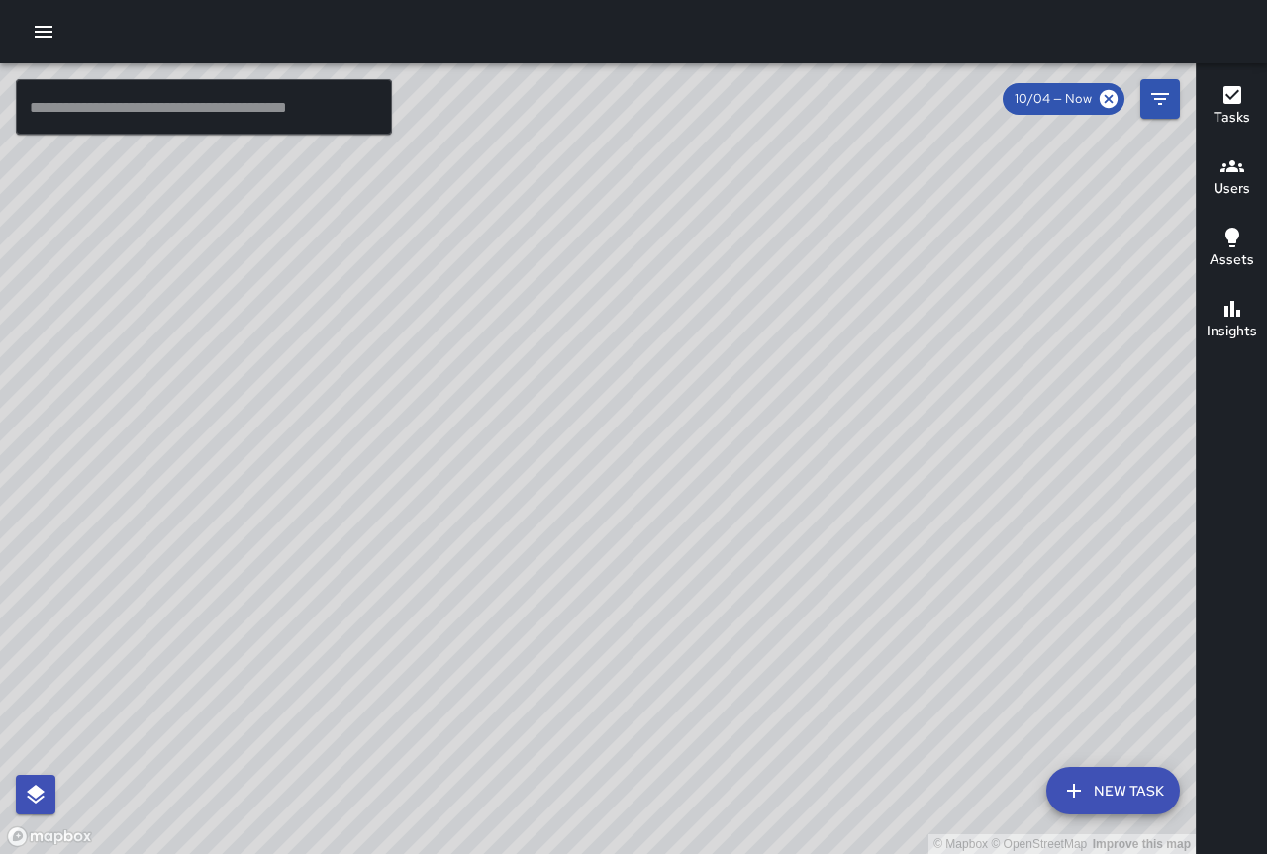
drag, startPoint x: 881, startPoint y: 405, endPoint x: 894, endPoint y: 218, distance: 187.5
click at [897, 218] on div "© Mapbox © OpenStreetMap Improve this map" at bounding box center [598, 458] width 1196 height 791
drag, startPoint x: 843, startPoint y: 504, endPoint x: 687, endPoint y: 208, distance: 334.7
click at [688, 208] on div "© Mapbox © OpenStreetMap Improve this map" at bounding box center [598, 458] width 1196 height 791
drag, startPoint x: 664, startPoint y: 383, endPoint x: 537, endPoint y: 254, distance: 180.6
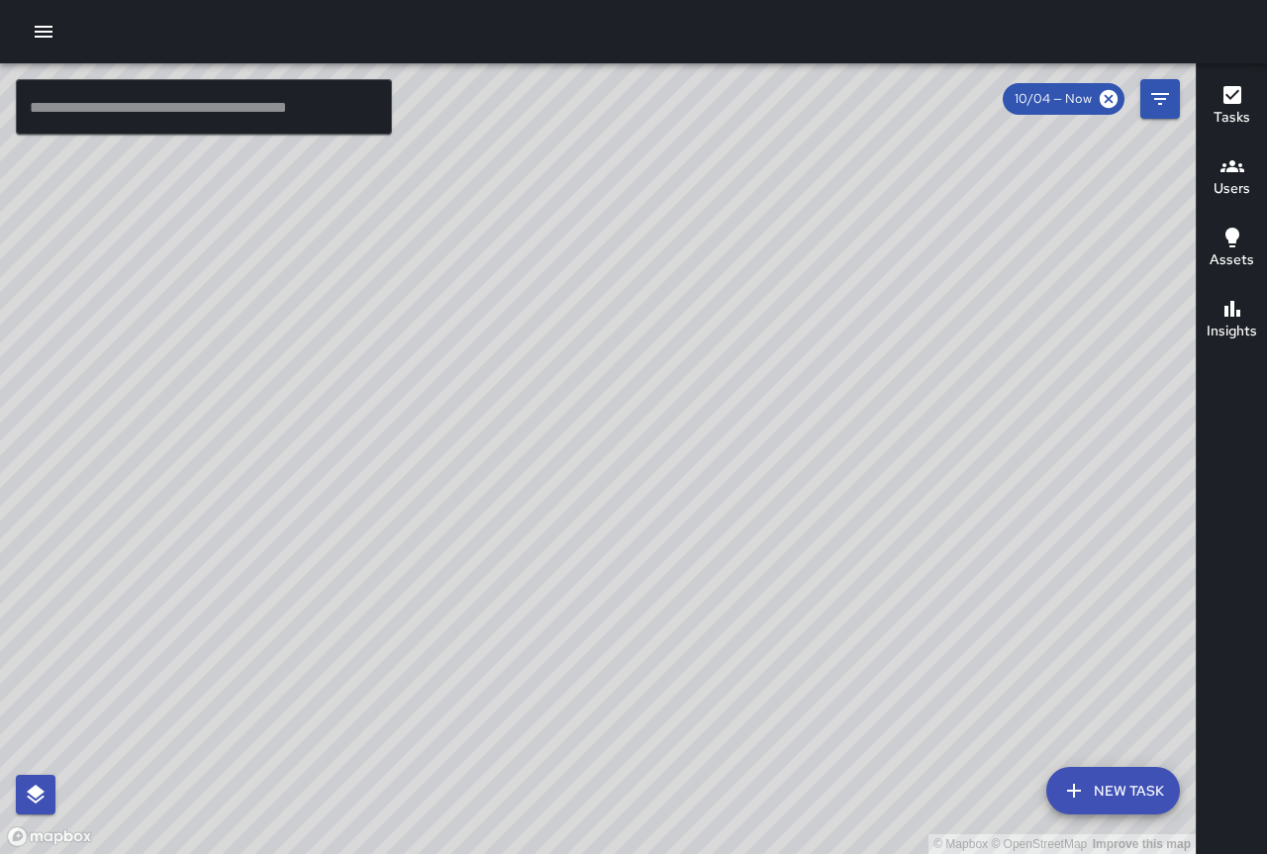
click at [537, 254] on div "© Mapbox © OpenStreetMap Improve this map" at bounding box center [598, 458] width 1196 height 791
drag, startPoint x: 801, startPoint y: 519, endPoint x: 505, endPoint y: 217, distance: 422.7
click at [503, 209] on div "© Mapbox © OpenStreetMap Improve this map" at bounding box center [598, 458] width 1196 height 791
drag, startPoint x: 631, startPoint y: 400, endPoint x: 665, endPoint y: 238, distance: 165.8
click at [665, 238] on div "© Mapbox © OpenStreetMap Improve this map" at bounding box center [598, 458] width 1196 height 791
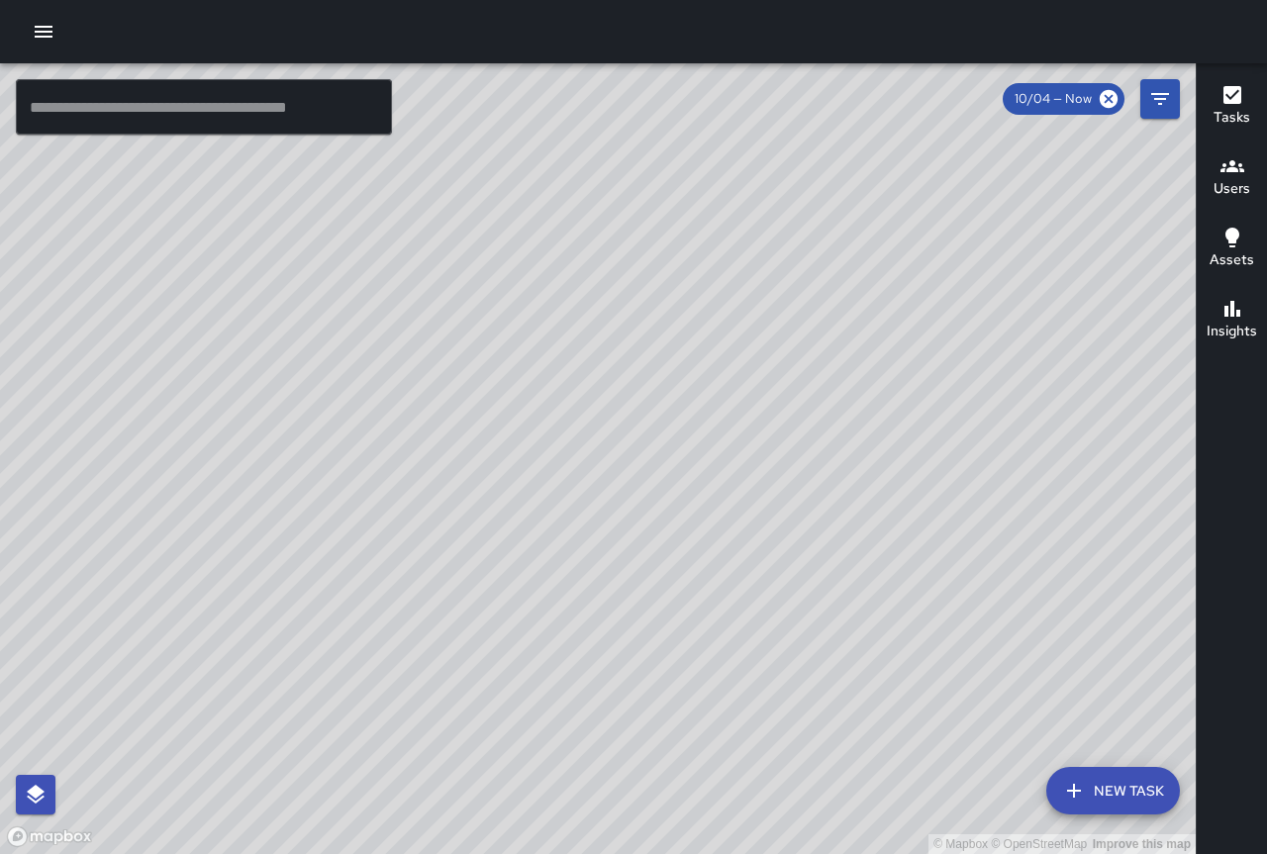
drag, startPoint x: 750, startPoint y: 444, endPoint x: 611, endPoint y: 49, distance: 418.8
click at [611, 49] on div "© Mapbox © OpenStreetMap Improve this map ​ New Task 10/04 — Now Map Layers Tas…" at bounding box center [633, 427] width 1267 height 854
drag, startPoint x: 653, startPoint y: 198, endPoint x: 1266, endPoint y: 764, distance: 834.2
click at [1266, 764] on div "© Mapbox © OpenStreetMap Improve this map ​ New Task 10/04 — Now Map Layers Tas…" at bounding box center [633, 458] width 1267 height 791
drag, startPoint x: 618, startPoint y: 398, endPoint x: 620, endPoint y: 599, distance: 200.9
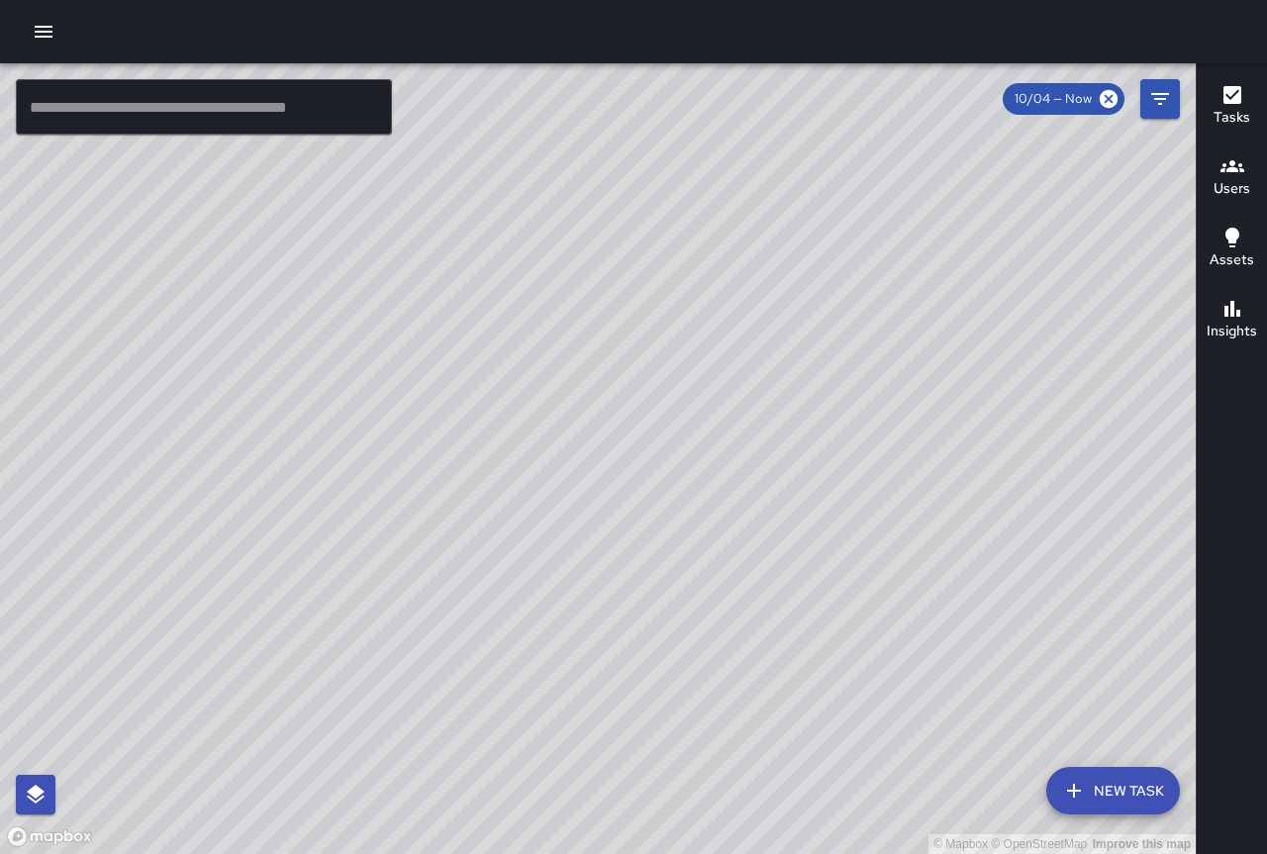
click at [620, 599] on div "© Mapbox © OpenStreetMap Improve this map" at bounding box center [598, 458] width 1196 height 791
drag, startPoint x: 417, startPoint y: 426, endPoint x: 1148, endPoint y: 807, distance: 824.7
click at [1148, 807] on div "© Mapbox © OpenStreetMap Improve this map ​ New Task 10/04 — Now Map Layers Tas…" at bounding box center [598, 458] width 1196 height 791
drag, startPoint x: 457, startPoint y: 426, endPoint x: 944, endPoint y: 761, distance: 591.3
click at [946, 770] on div "© Mapbox © OpenStreetMap Improve this map" at bounding box center [598, 458] width 1196 height 791
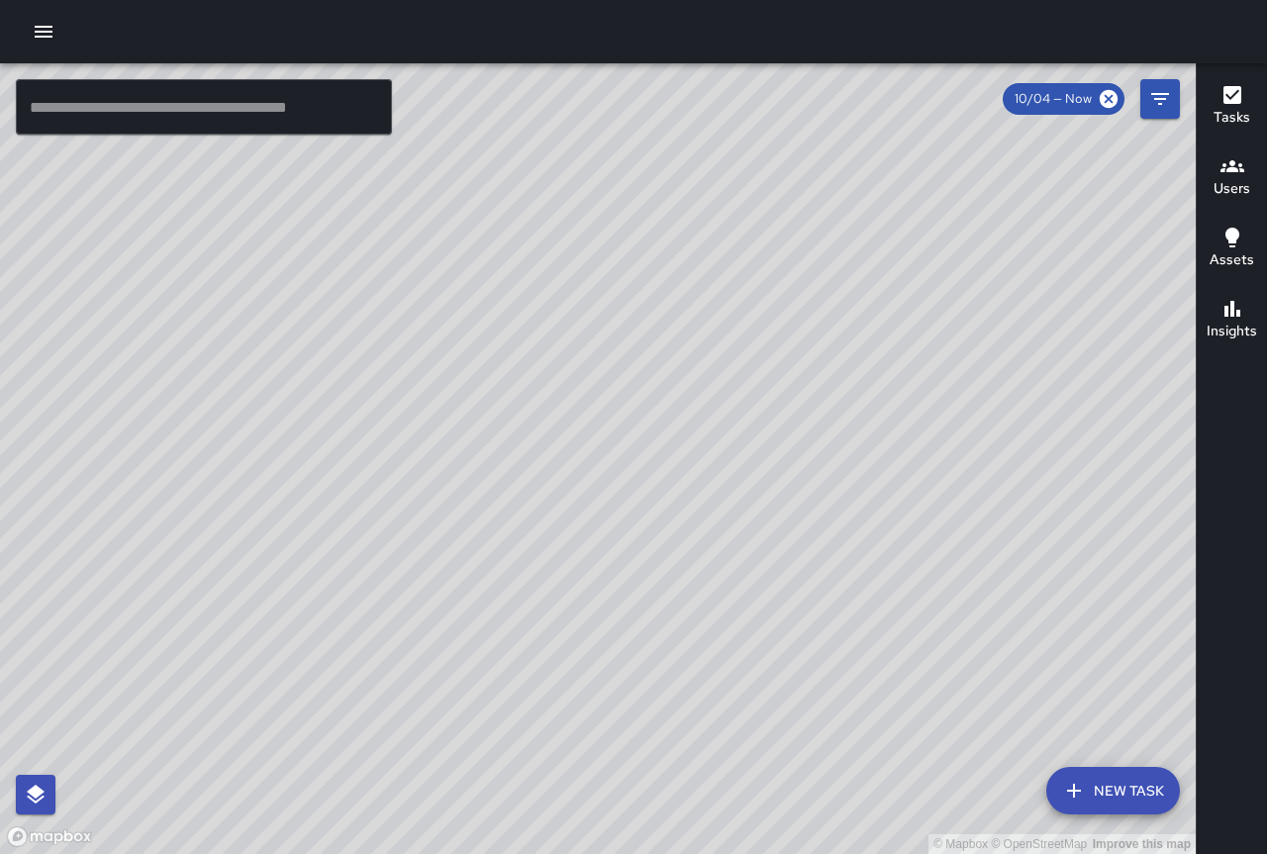
drag, startPoint x: 799, startPoint y: 420, endPoint x: 793, endPoint y: 658, distance: 238.6
click at [793, 658] on div "© Mapbox © OpenStreetMap Improve this map" at bounding box center [598, 458] width 1196 height 791
drag, startPoint x: 985, startPoint y: 537, endPoint x: 838, endPoint y: 759, distance: 265.7
click at [838, 759] on div "© Mapbox © OpenStreetMap Improve this map" at bounding box center [598, 458] width 1196 height 791
drag, startPoint x: 672, startPoint y: 281, endPoint x: 661, endPoint y: 393, distance: 112.4
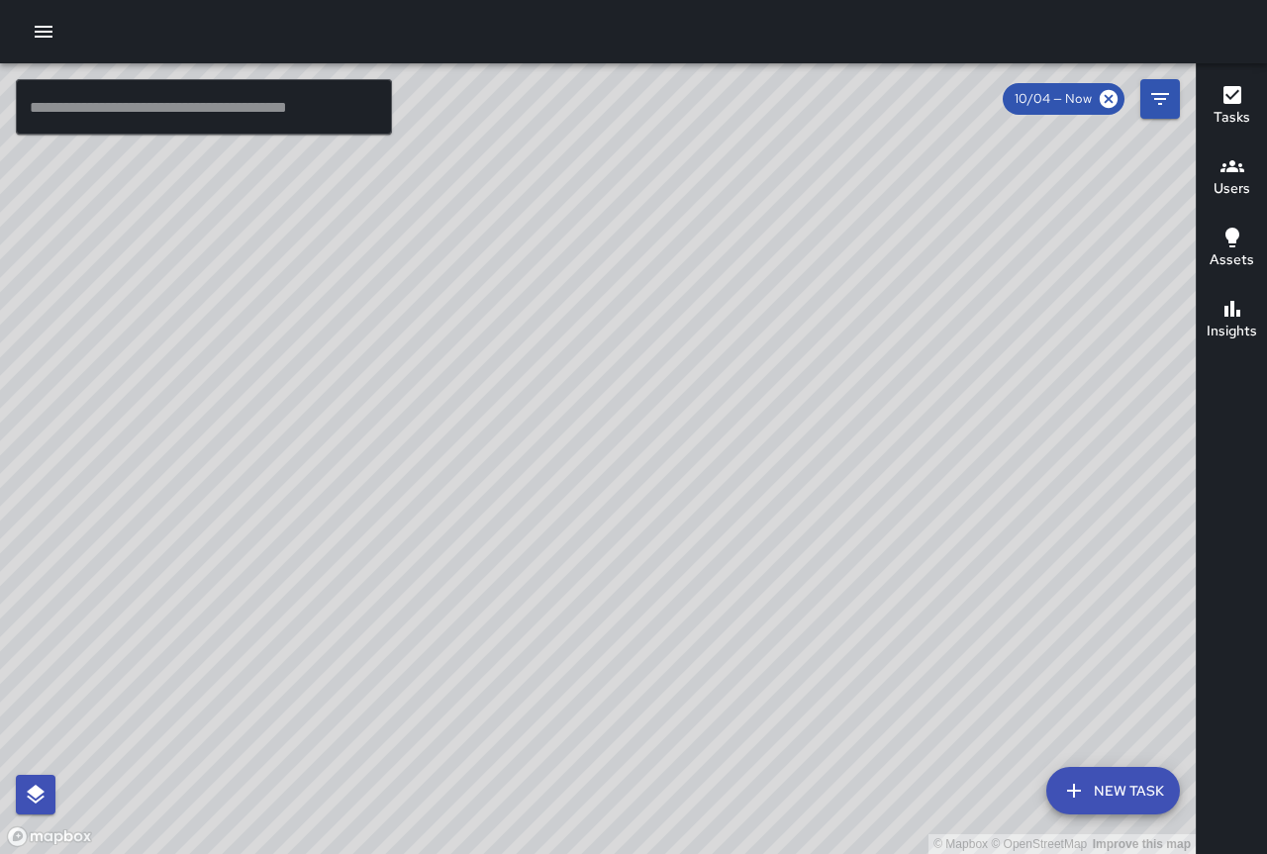
click at [661, 393] on div "© Mapbox © OpenStreetMap Improve this map" at bounding box center [598, 458] width 1196 height 791
drag, startPoint x: 712, startPoint y: 407, endPoint x: 724, endPoint y: 541, distance: 135.2
click at [724, 541] on div "© Mapbox © OpenStreetMap Improve this map" at bounding box center [598, 458] width 1196 height 791
drag, startPoint x: 334, startPoint y: 566, endPoint x: 273, endPoint y: 519, distance: 76.8
click at [273, 519] on div "© Mapbox © OpenStreetMap Improve this map" at bounding box center [598, 458] width 1196 height 791
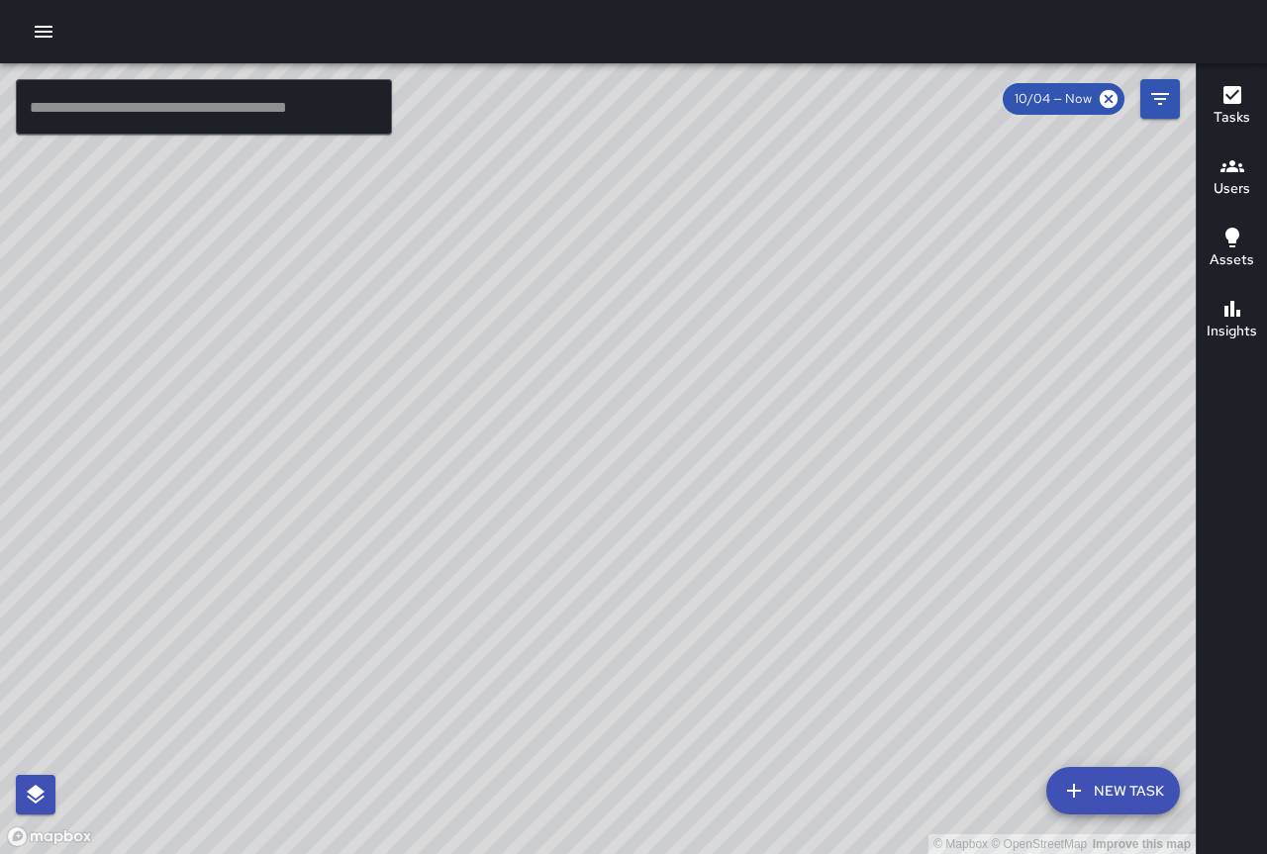
drag, startPoint x: 901, startPoint y: 530, endPoint x: 791, endPoint y: 738, distance: 235.1
click at [791, 738] on div "© Mapbox © OpenStreetMap Improve this map" at bounding box center [598, 458] width 1196 height 791
drag, startPoint x: 751, startPoint y: 725, endPoint x: 489, endPoint y: 444, distance: 384.4
click at [489, 444] on div "© Mapbox © OpenStreetMap Improve this map" at bounding box center [598, 458] width 1196 height 791
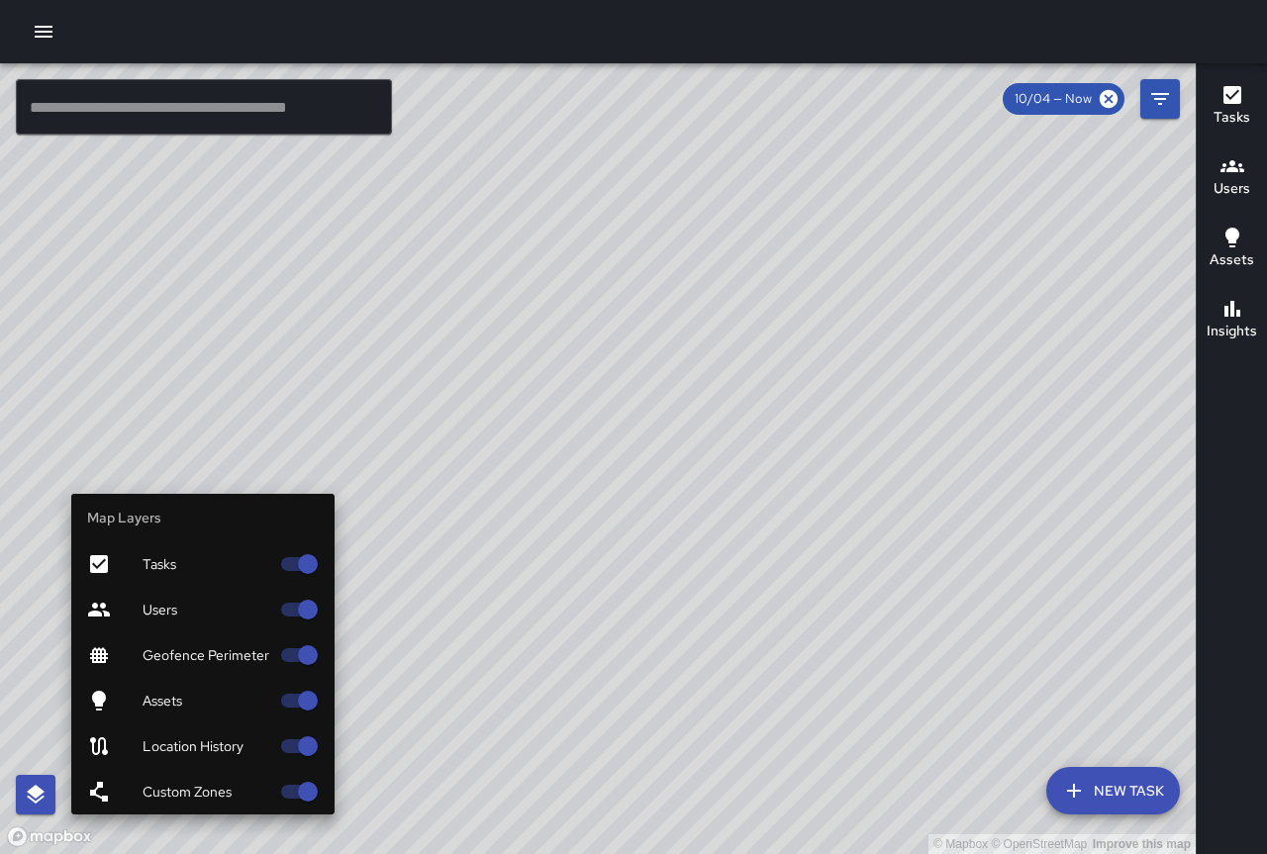
click at [246, 654] on span "Geofence Perimeter" at bounding box center [206, 655] width 127 height 20
click at [44, 802] on icon "button" at bounding box center [36, 795] width 24 height 24
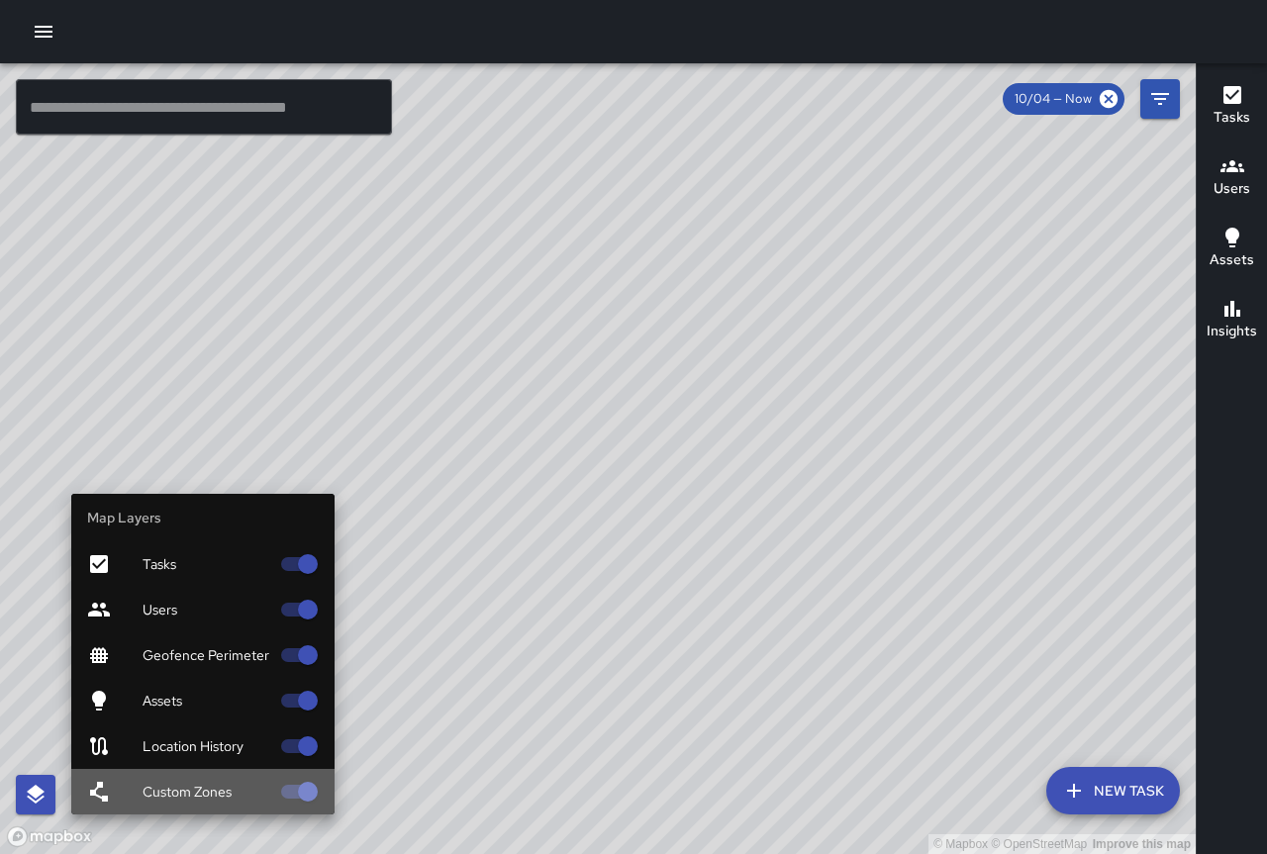
click at [211, 783] on span "Custom Zones" at bounding box center [206, 792] width 127 height 20
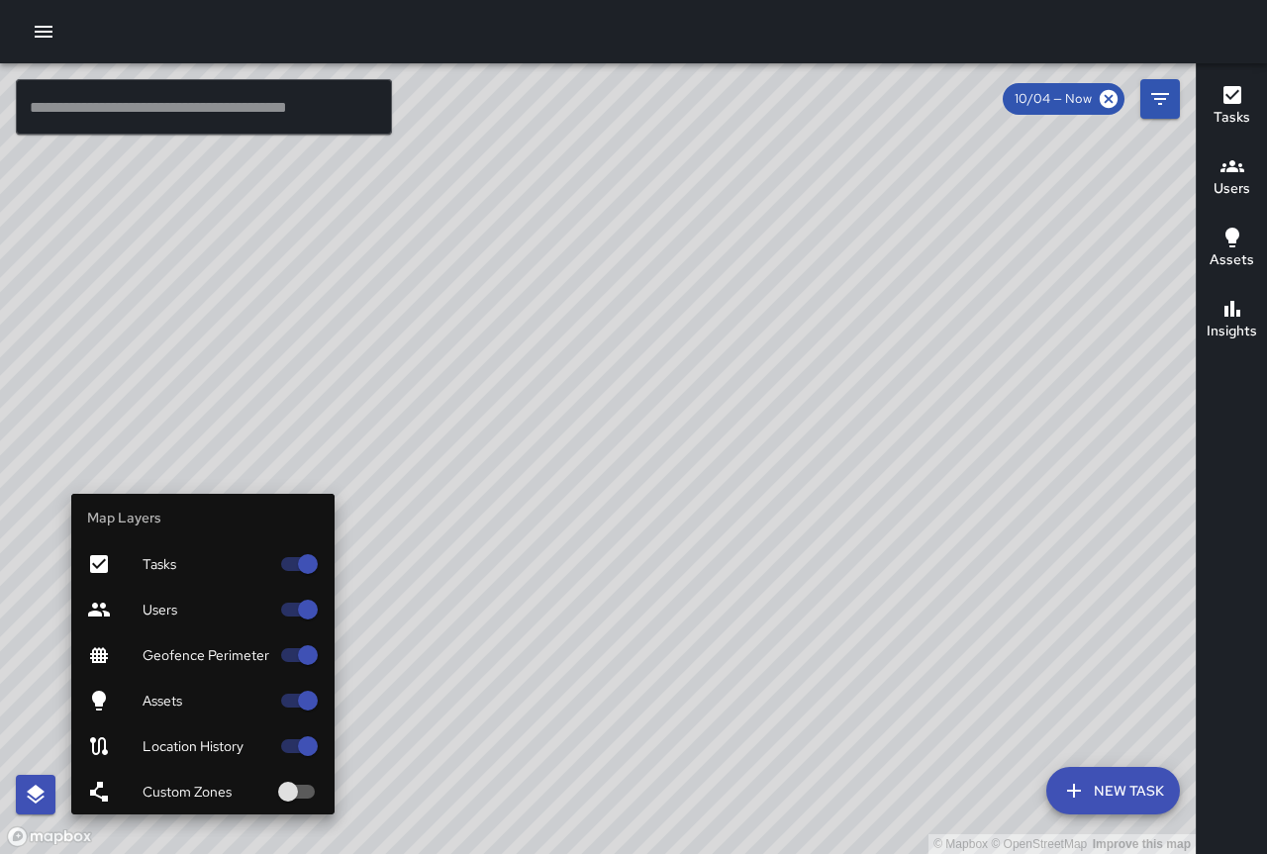
click at [211, 782] on span "Custom Zones" at bounding box center [206, 792] width 127 height 20
click at [211, 740] on span "Location History" at bounding box center [206, 746] width 127 height 20
click at [32, 797] on icon "button" at bounding box center [36, 795] width 24 height 24
click at [225, 757] on div "Location History" at bounding box center [202, 746] width 263 height 46
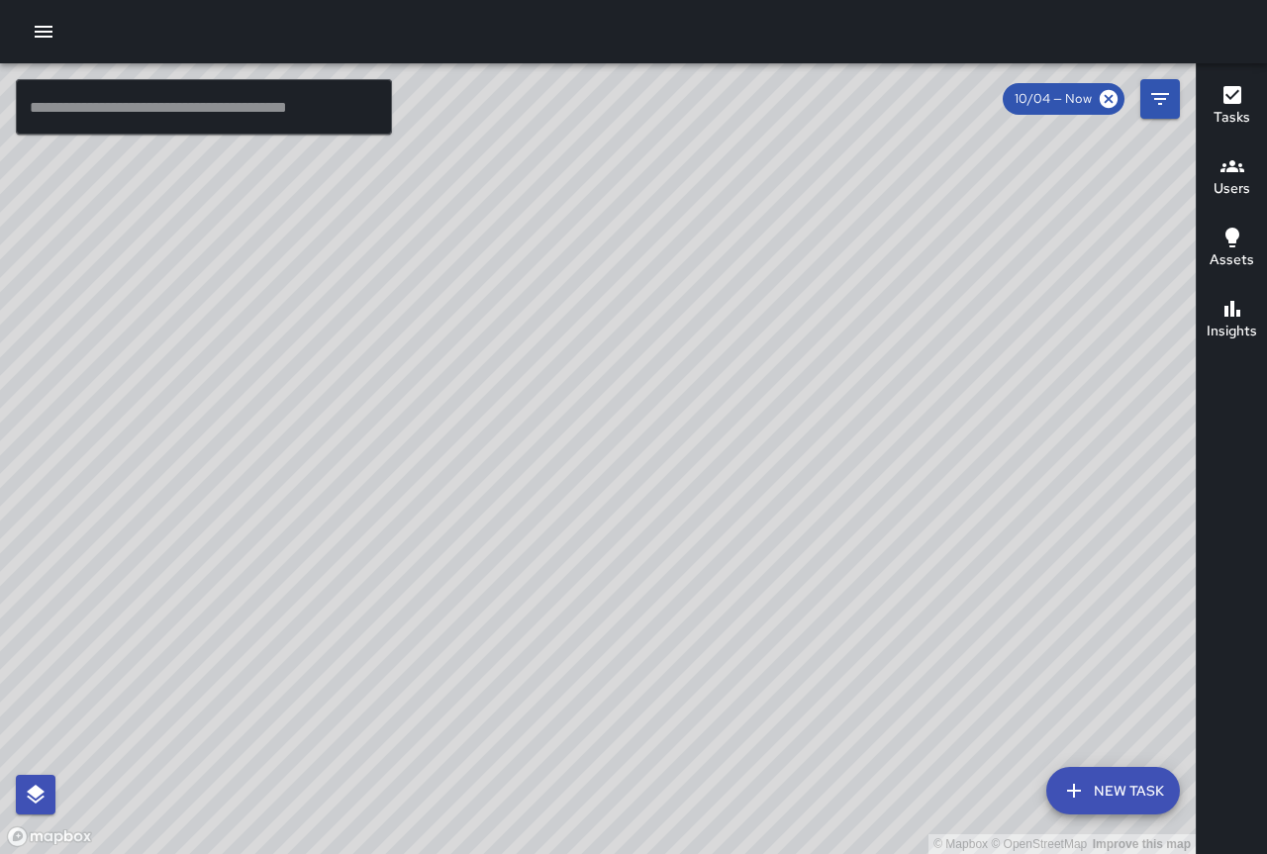
click at [50, 27] on icon "button" at bounding box center [44, 32] width 18 height 12
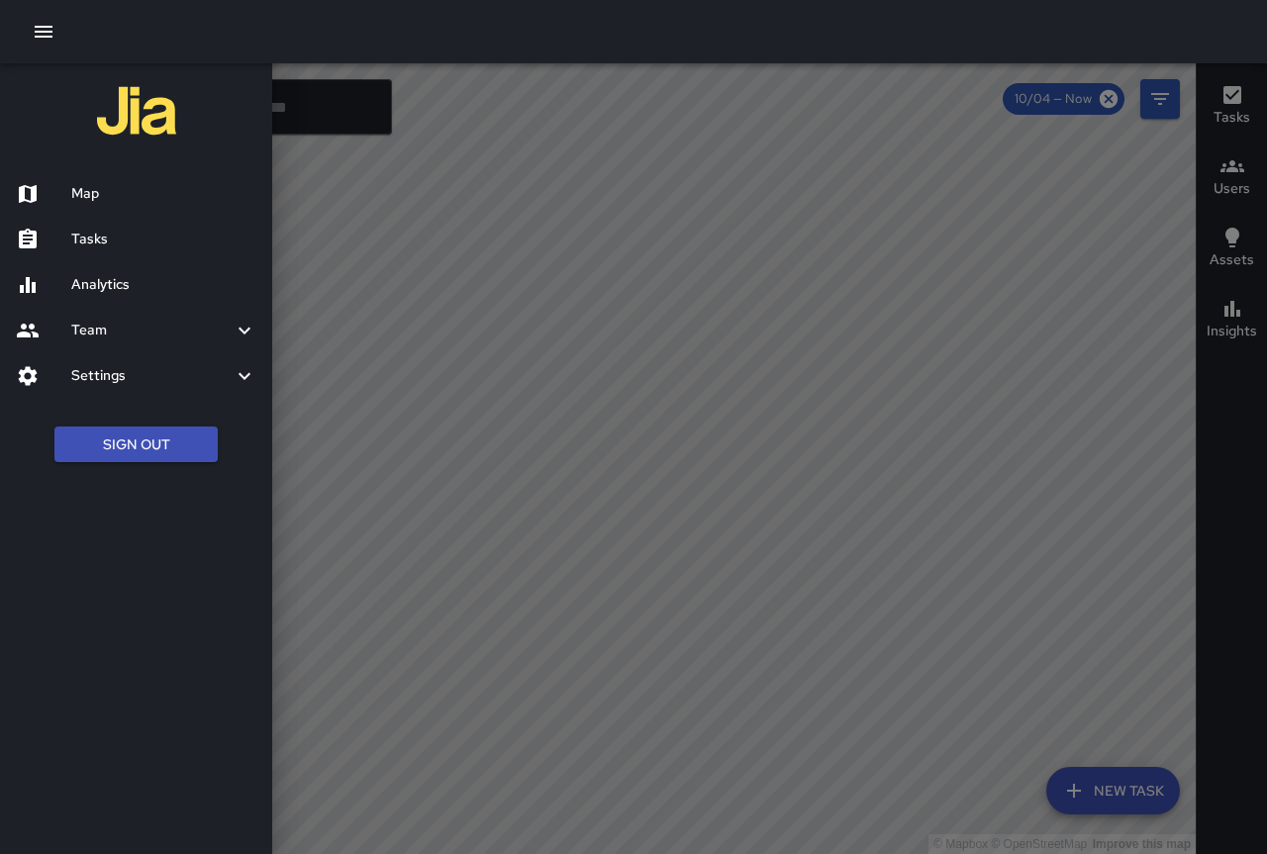
click at [99, 204] on h6 "Map" at bounding box center [163, 194] width 185 height 22
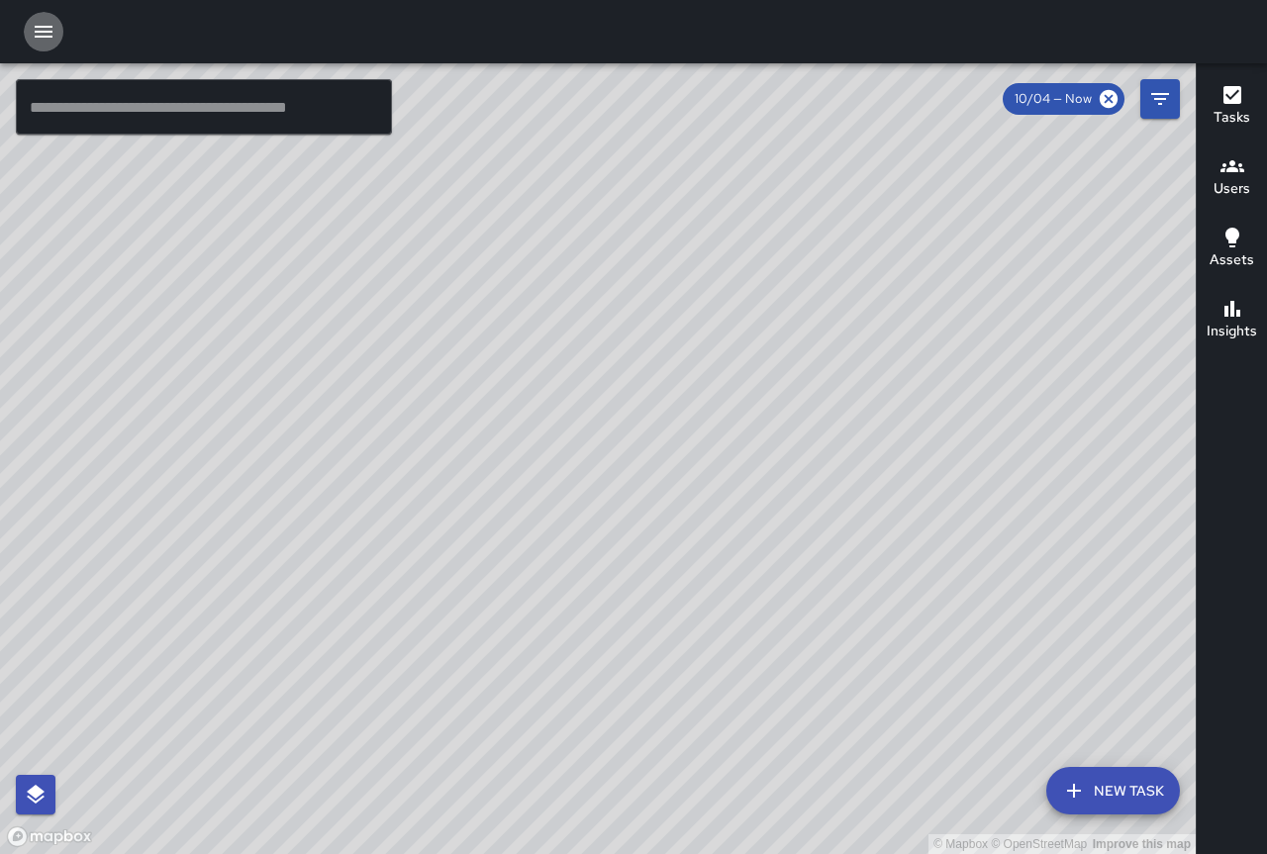
click at [51, 38] on icon "button" at bounding box center [44, 32] width 18 height 12
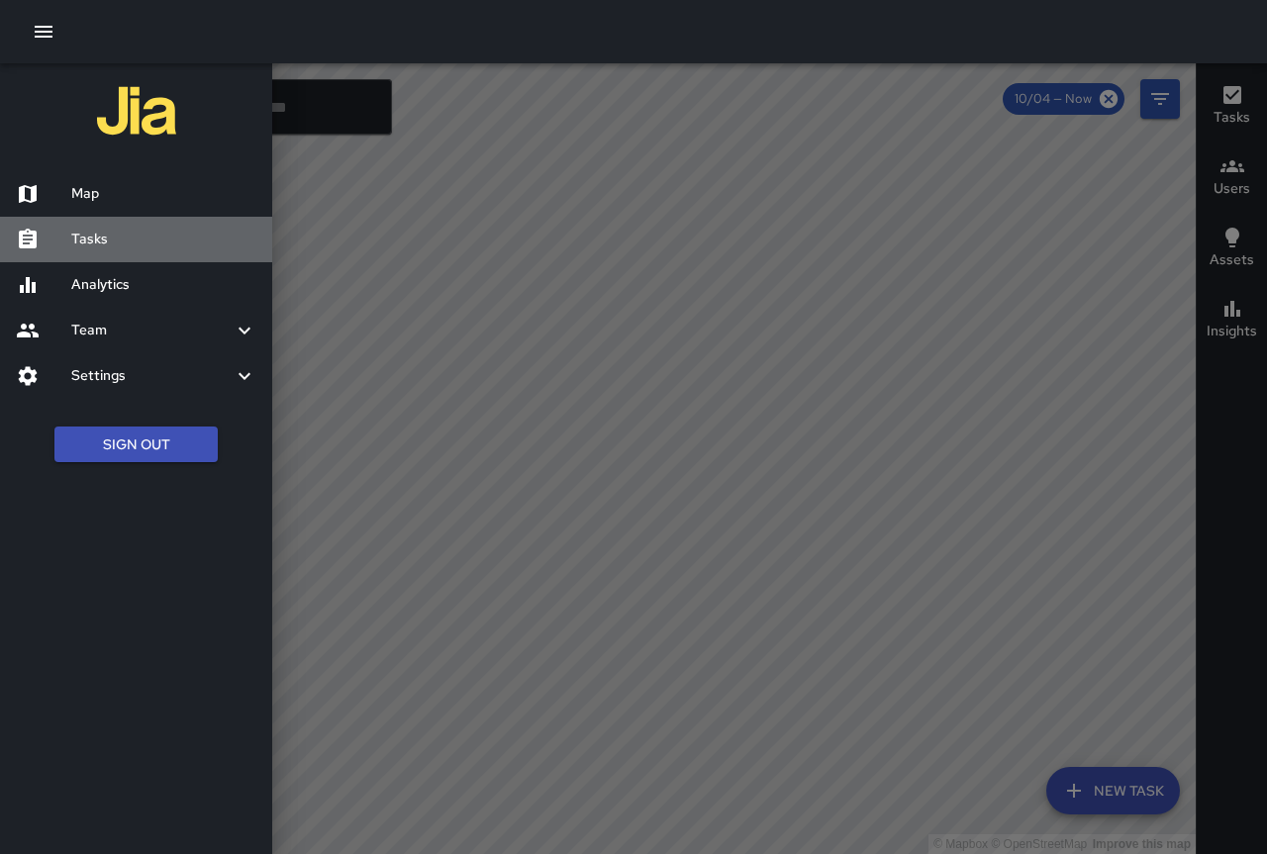
click at [96, 254] on div "Tasks" at bounding box center [136, 240] width 272 height 46
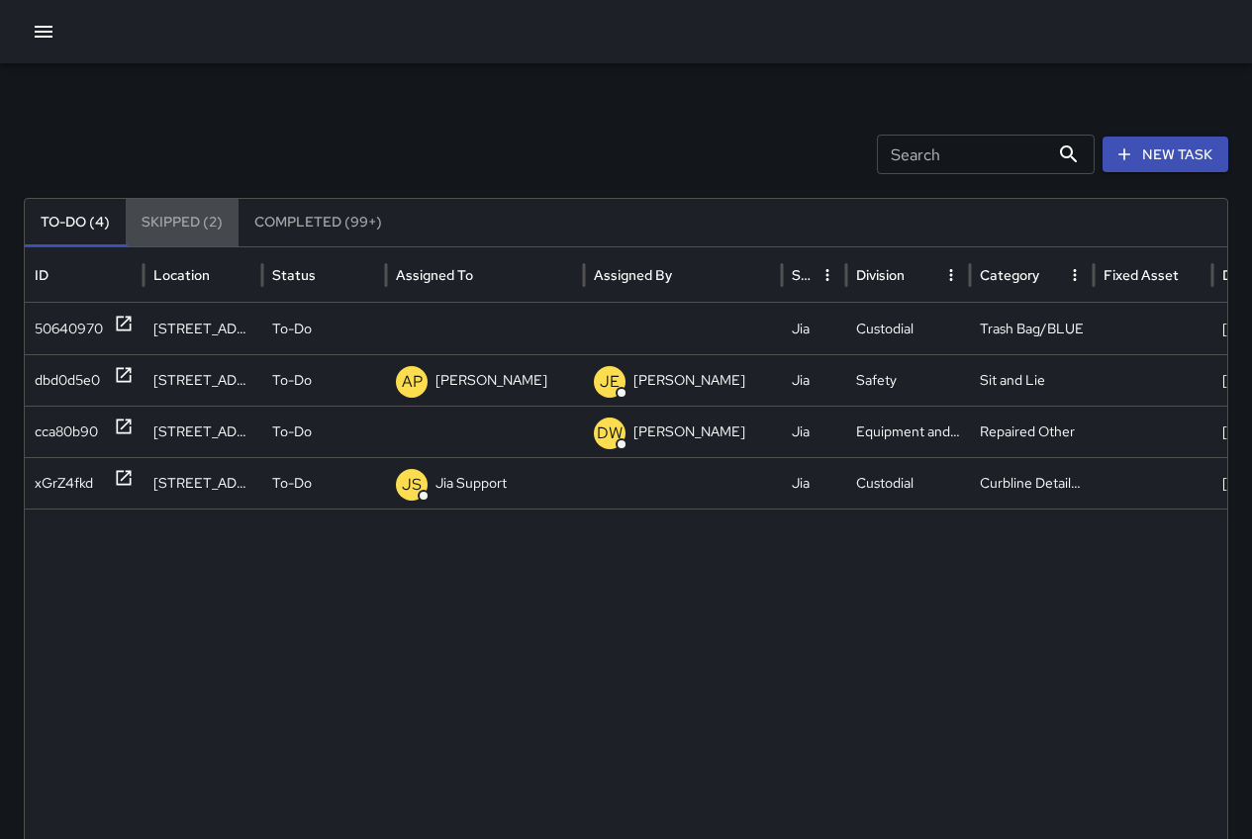
click at [191, 218] on button "Skipped (2)" at bounding box center [182, 223] width 113 height 48
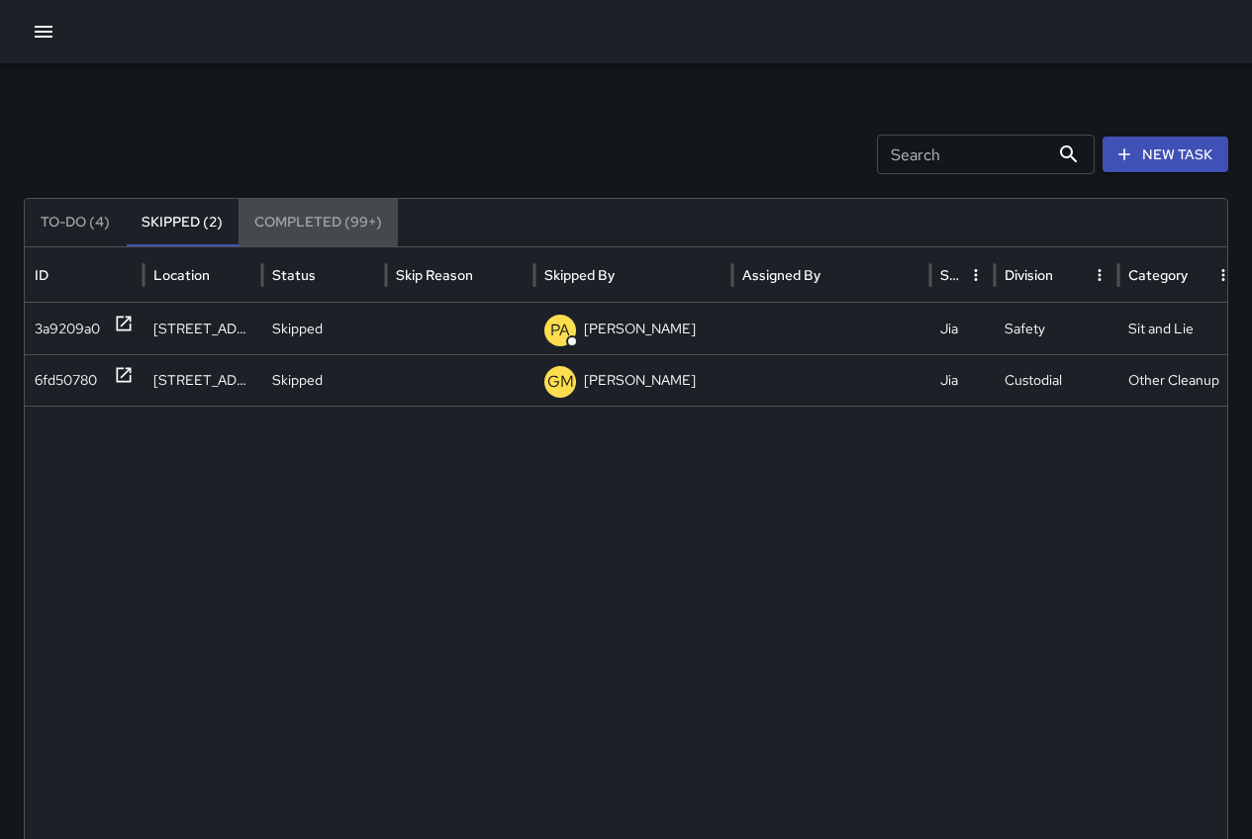
click at [297, 218] on button "Completed (99+)" at bounding box center [318, 223] width 159 height 48
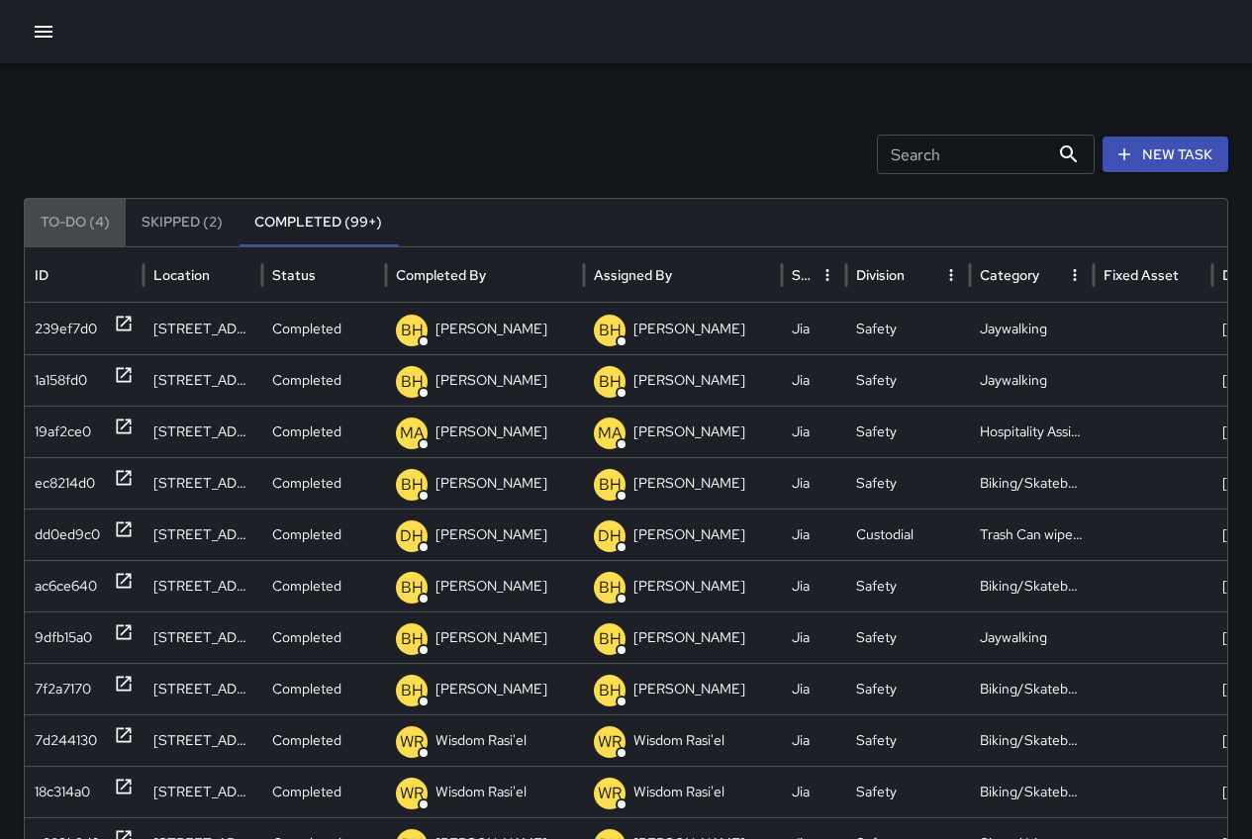
click at [74, 220] on button "To-Do (4)" at bounding box center [75, 223] width 101 height 48
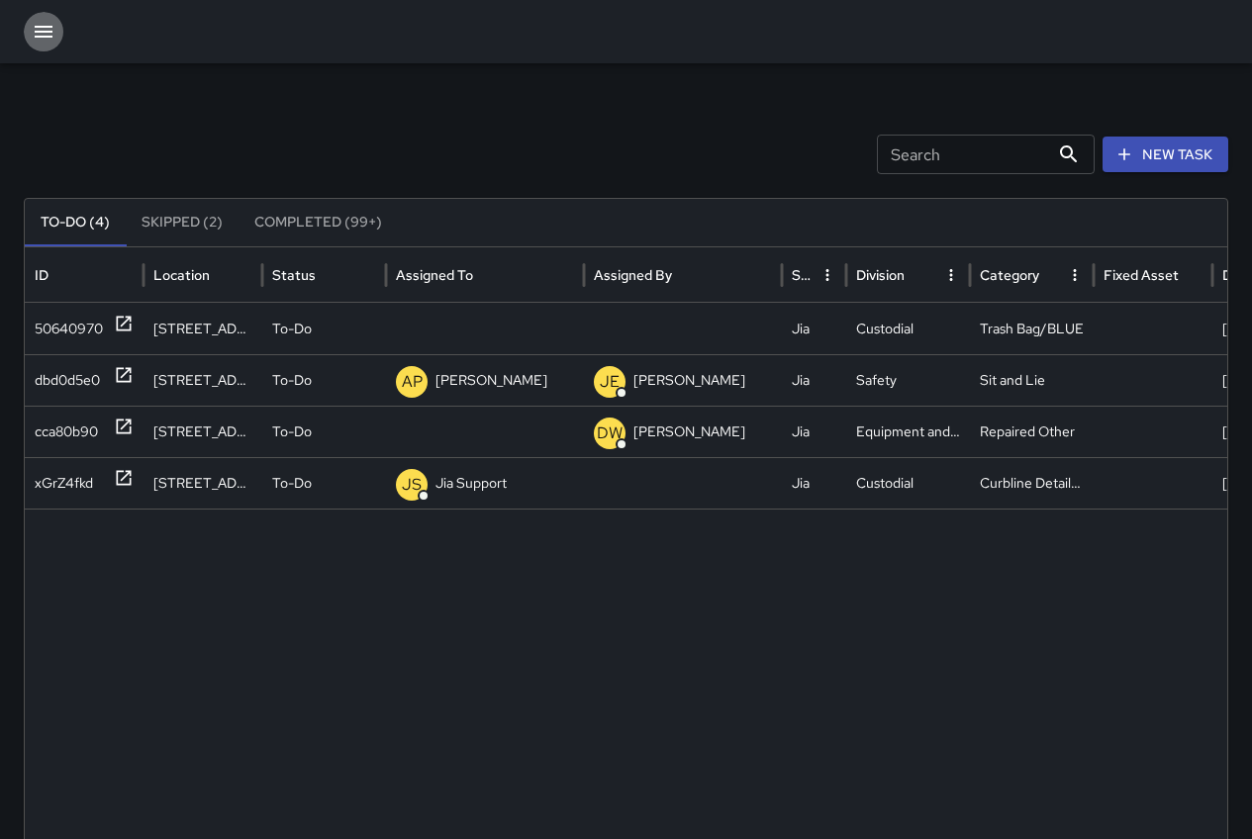
click at [43, 26] on icon "button" at bounding box center [44, 32] width 18 height 12
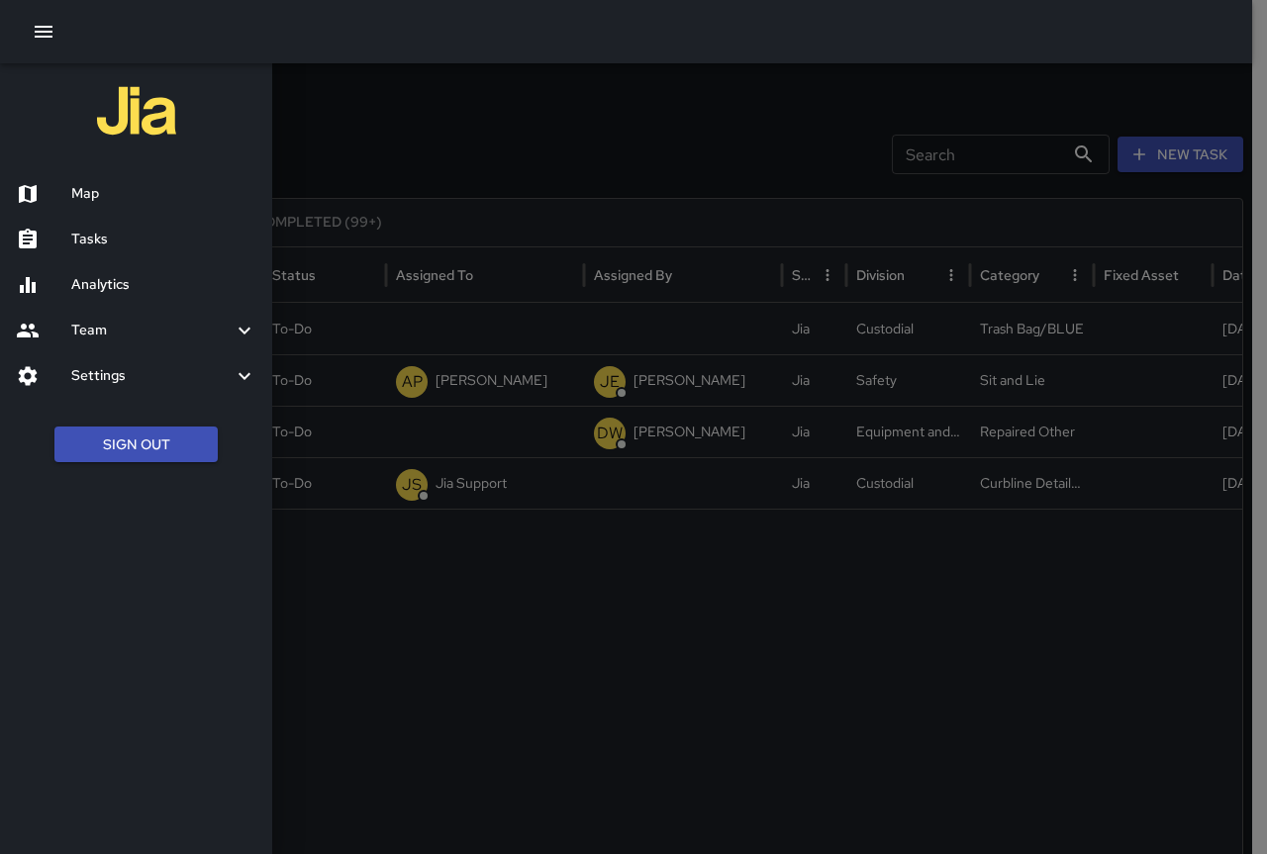
click at [103, 266] on div "Analytics" at bounding box center [136, 285] width 272 height 46
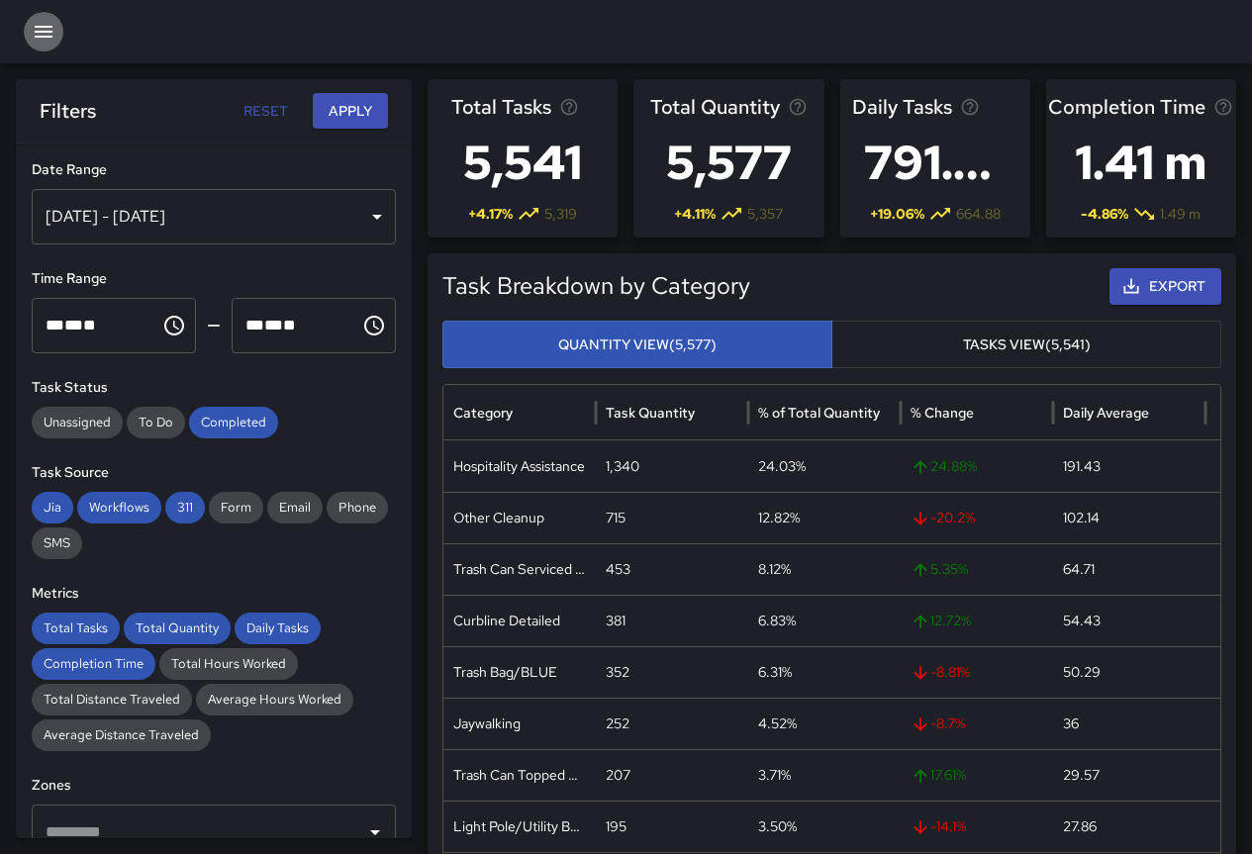
click at [46, 37] on icon "button" at bounding box center [44, 32] width 18 height 12
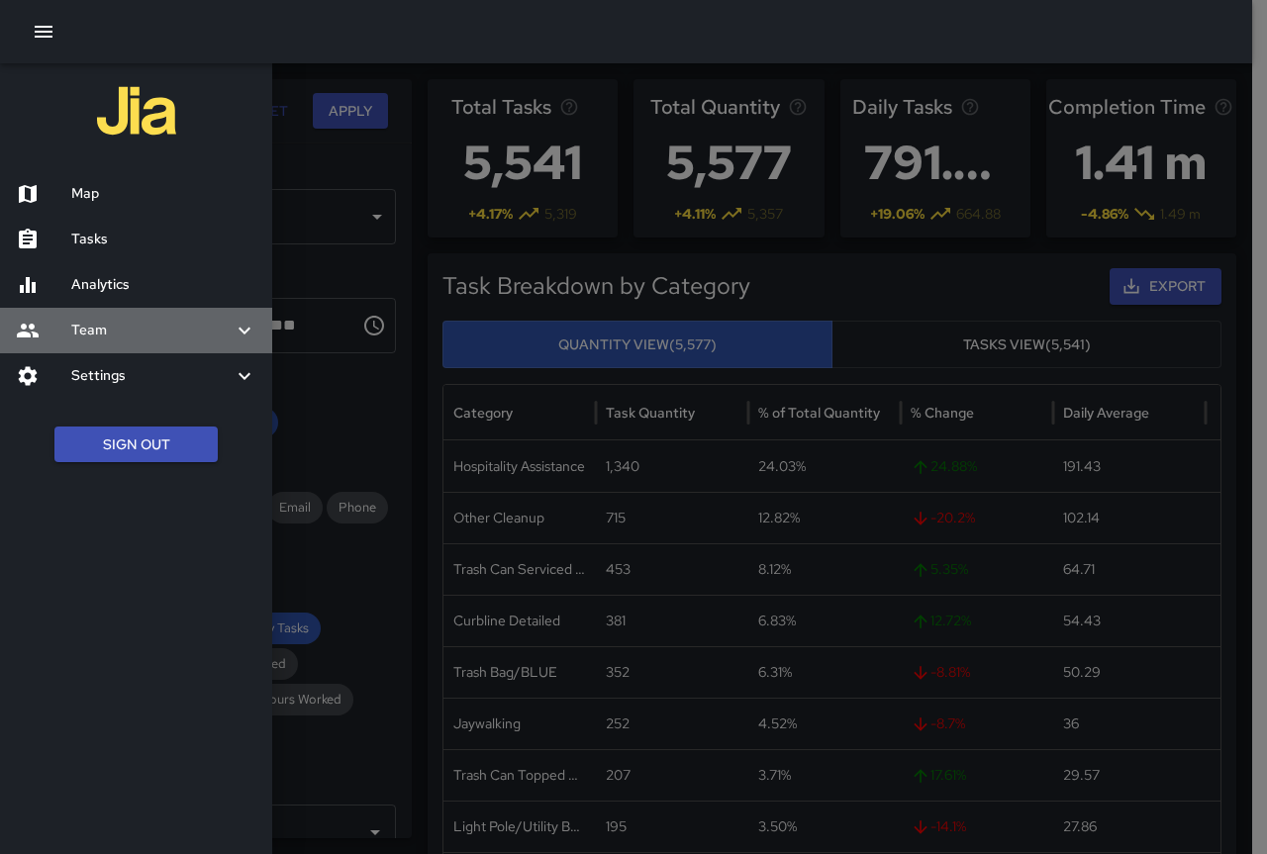
click at [124, 328] on h6 "Team" at bounding box center [151, 331] width 161 height 22
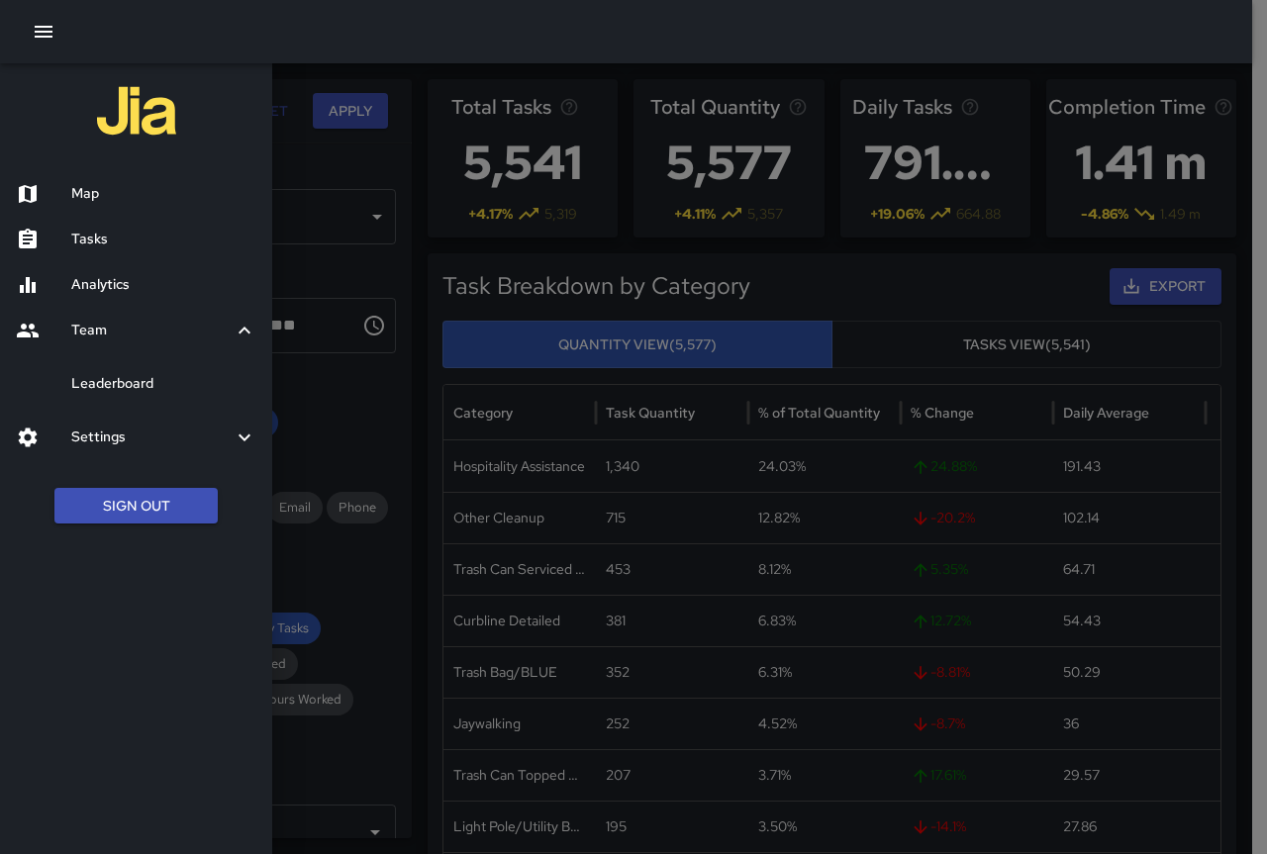
click at [124, 328] on h6 "Team" at bounding box center [151, 331] width 161 height 22
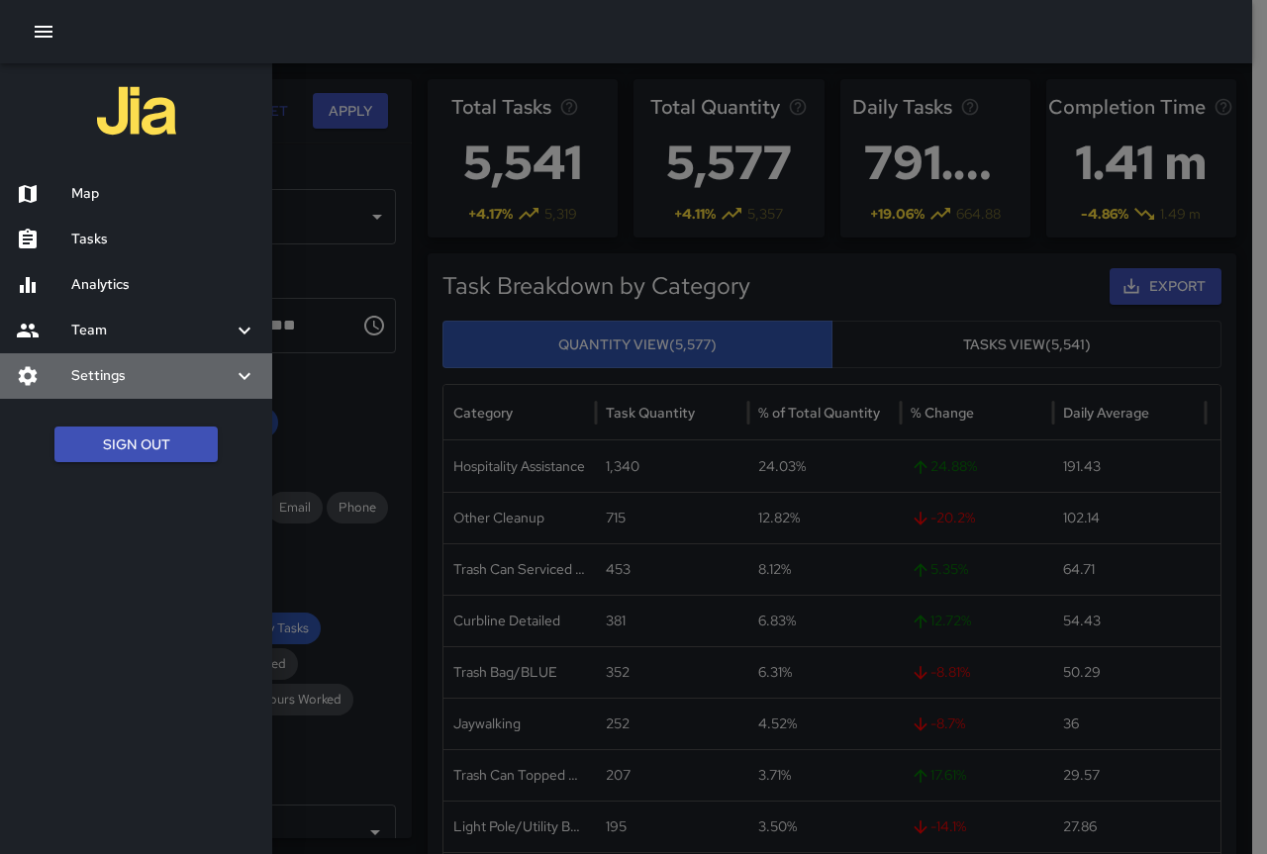
click at [123, 365] on h6 "Settings" at bounding box center [151, 376] width 161 height 22
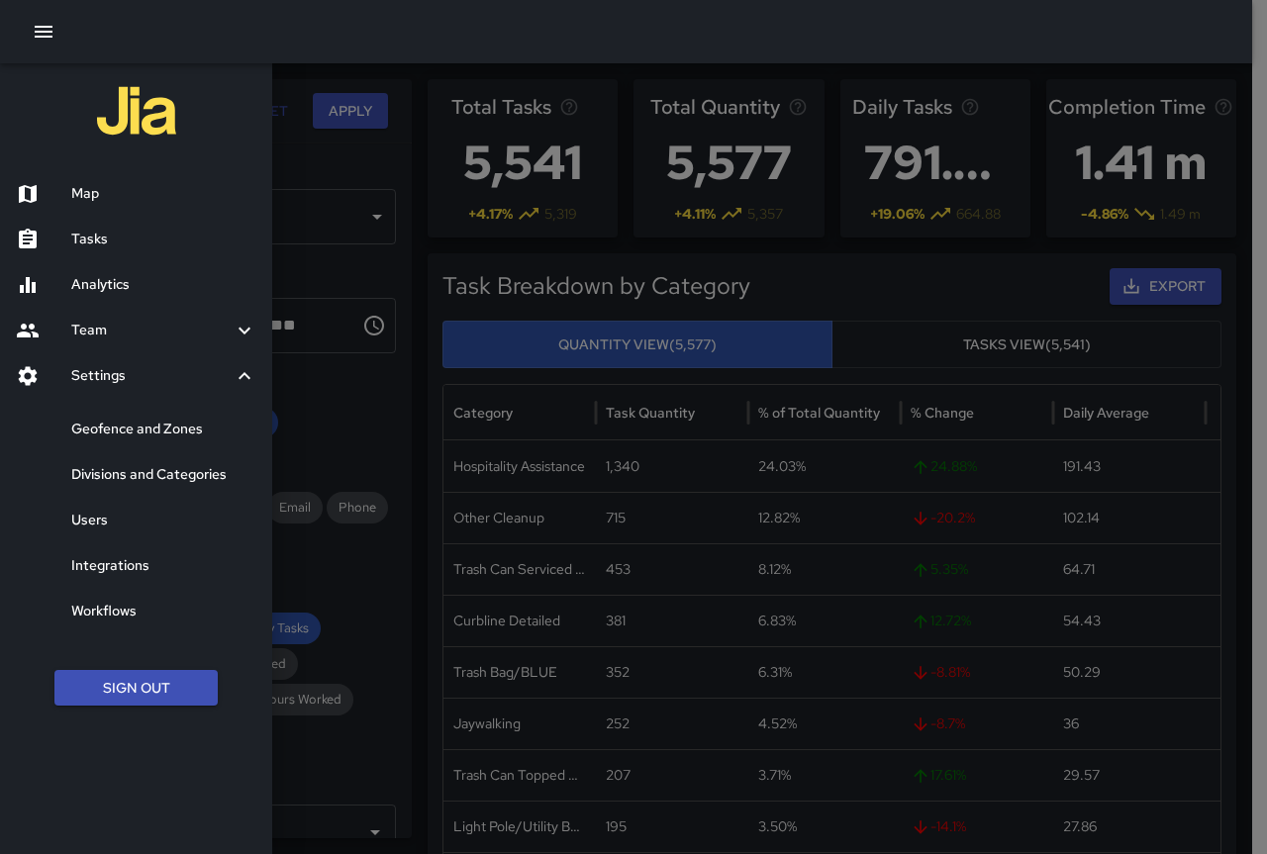
click at [125, 610] on h6 "Workflows" at bounding box center [163, 612] width 185 height 22
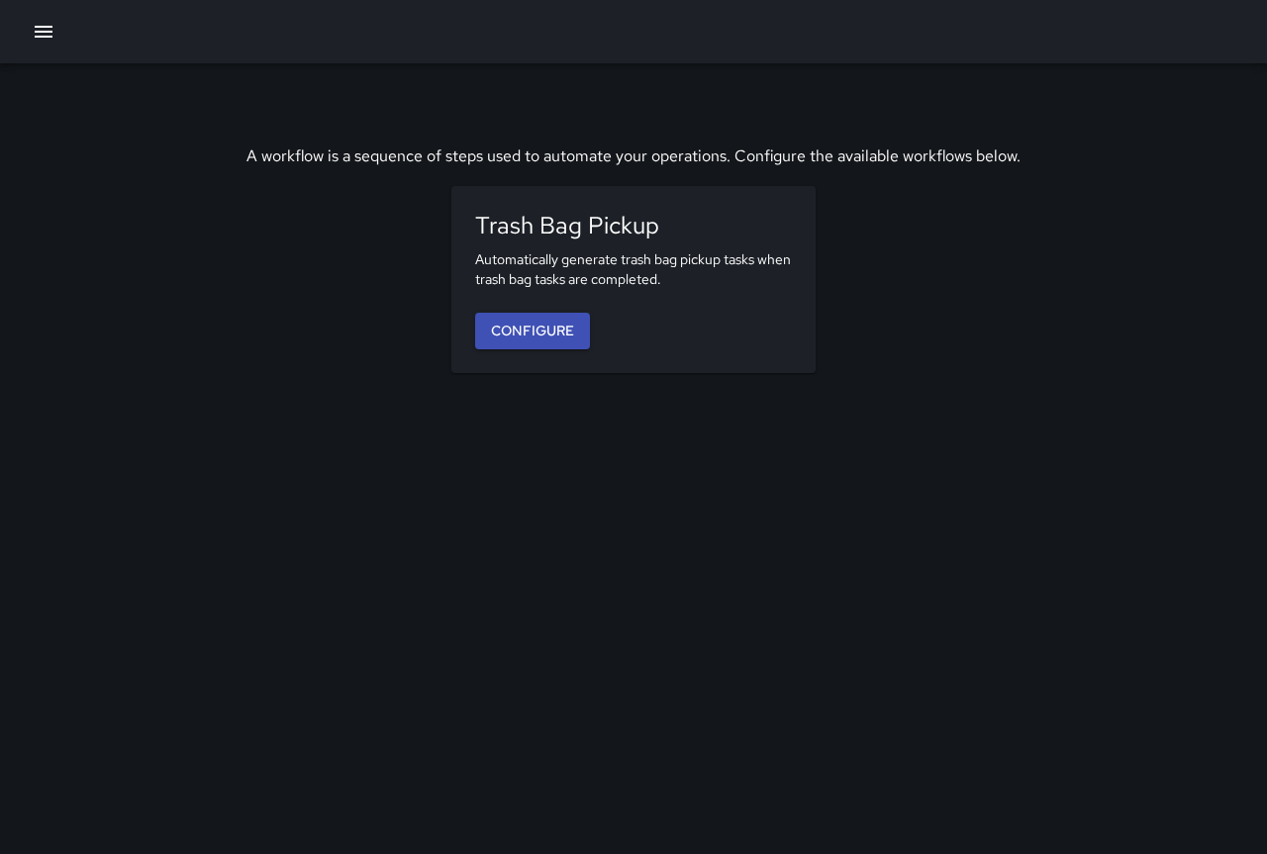
click at [36, 31] on icon "button" at bounding box center [44, 32] width 18 height 12
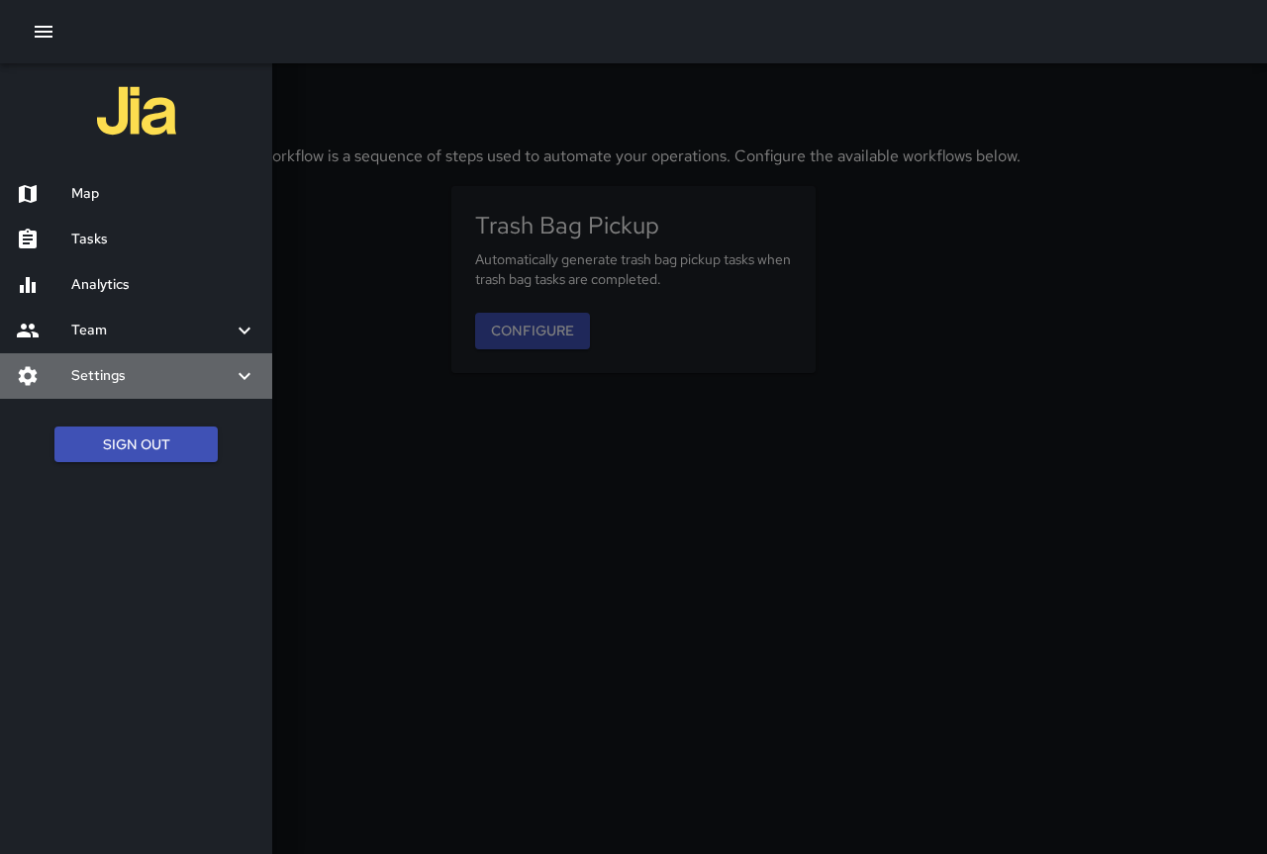
click at [131, 386] on h6 "Settings" at bounding box center [151, 376] width 161 height 22
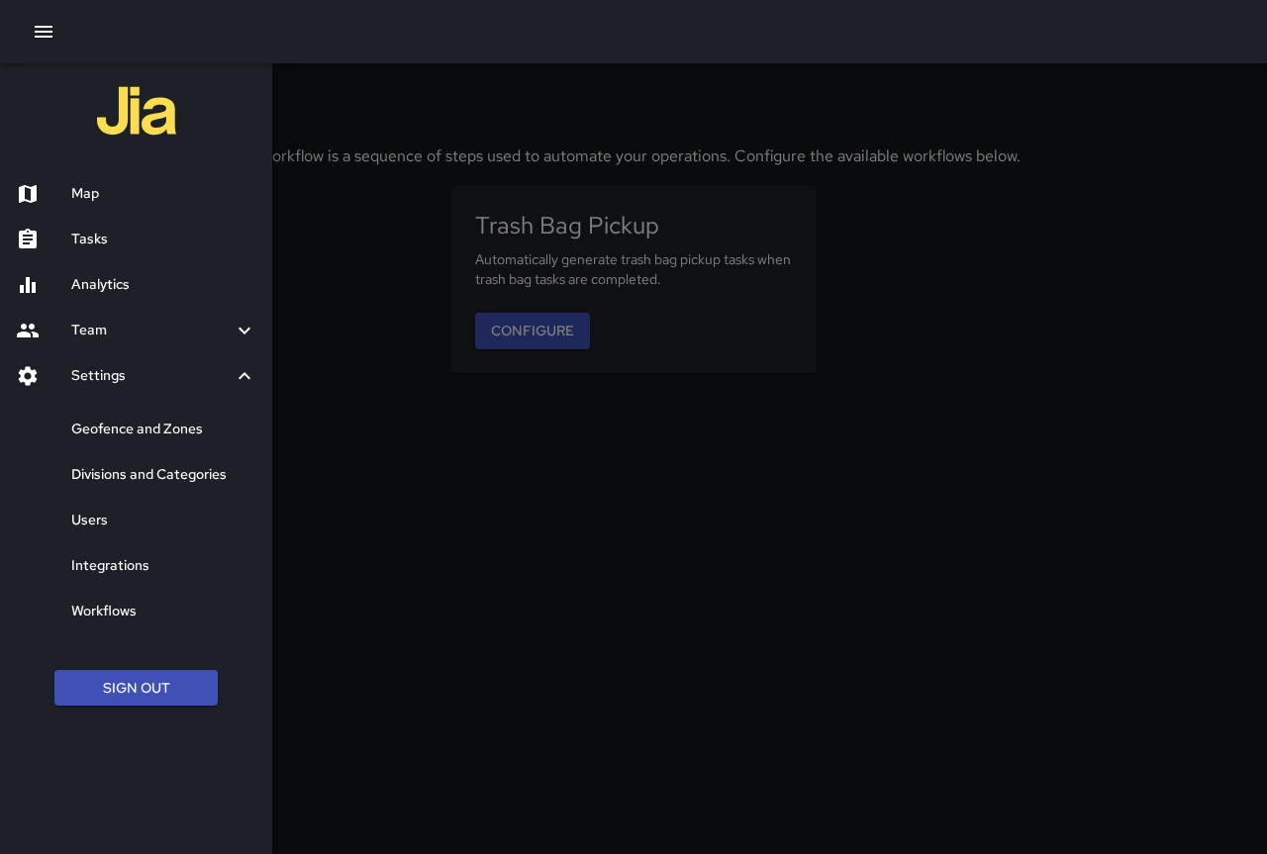
click at [130, 569] on h6 "Integrations" at bounding box center [163, 566] width 185 height 22
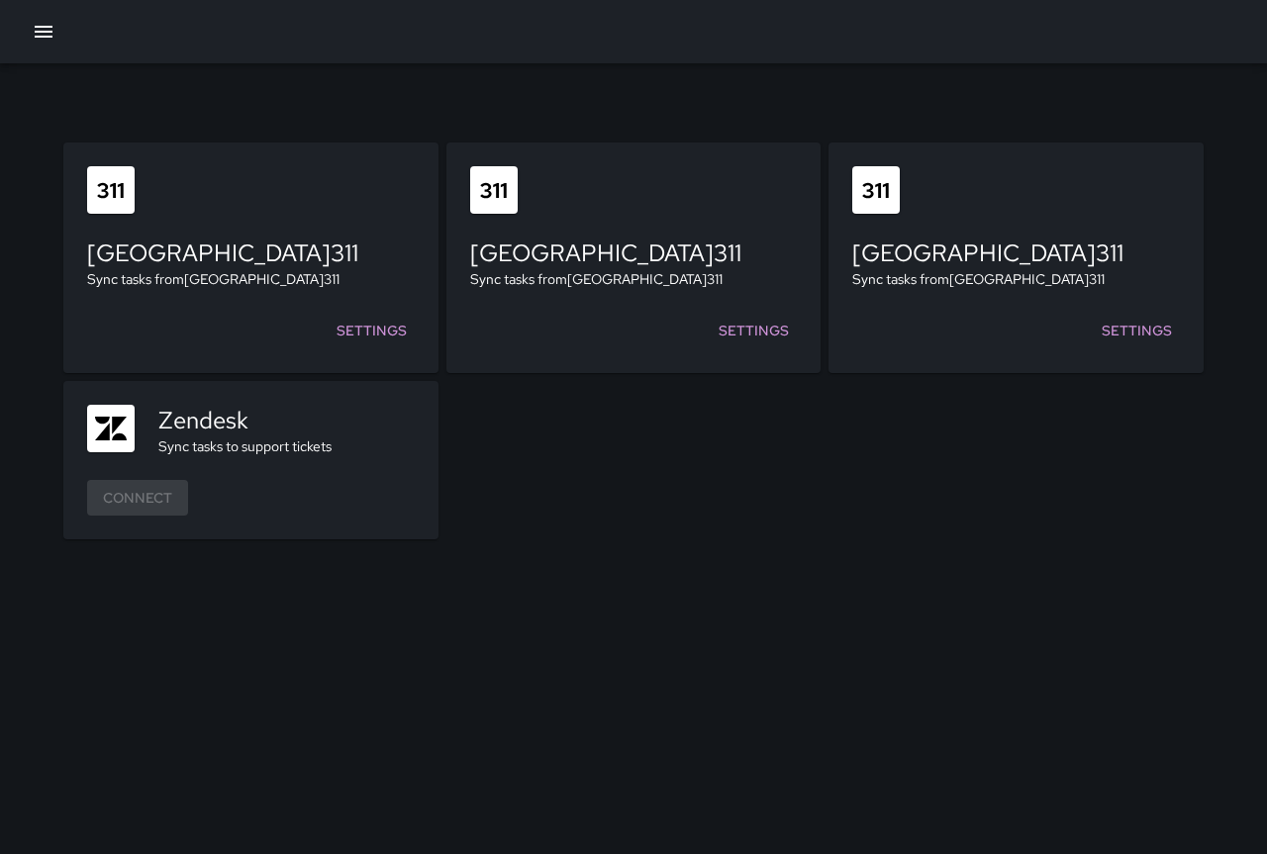
click at [43, 29] on icon "button" at bounding box center [44, 32] width 24 height 24
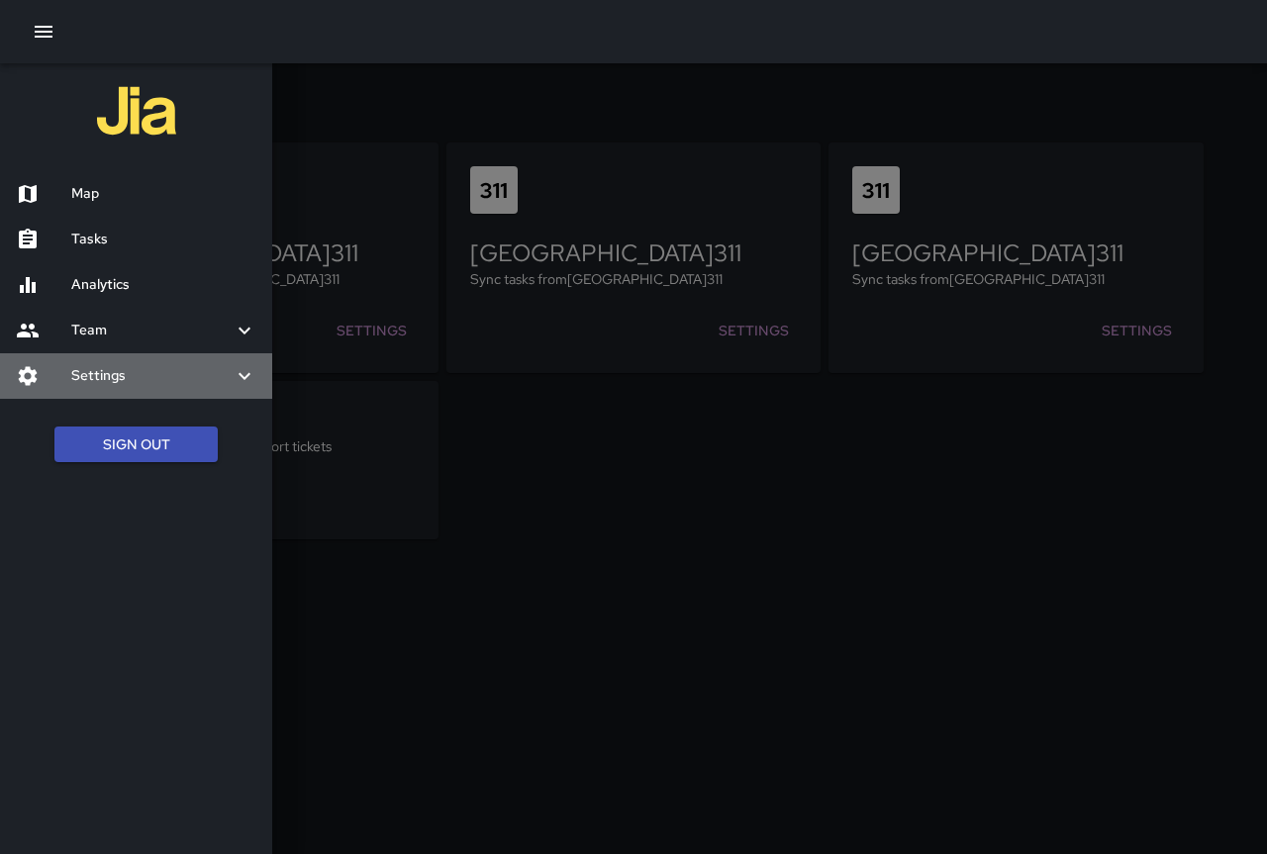
click at [102, 377] on h6 "Settings" at bounding box center [151, 376] width 161 height 22
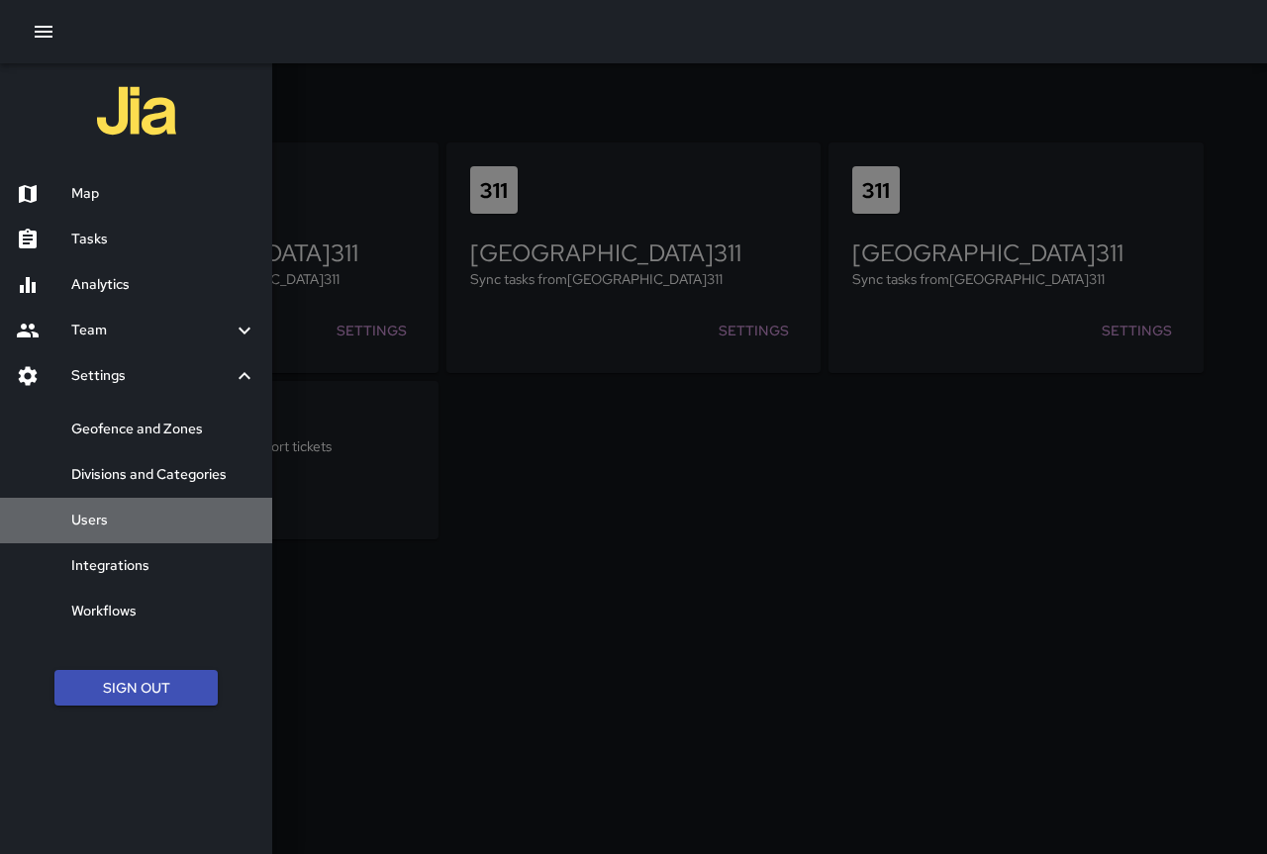
click at [115, 521] on h6 "Users" at bounding box center [163, 521] width 185 height 22
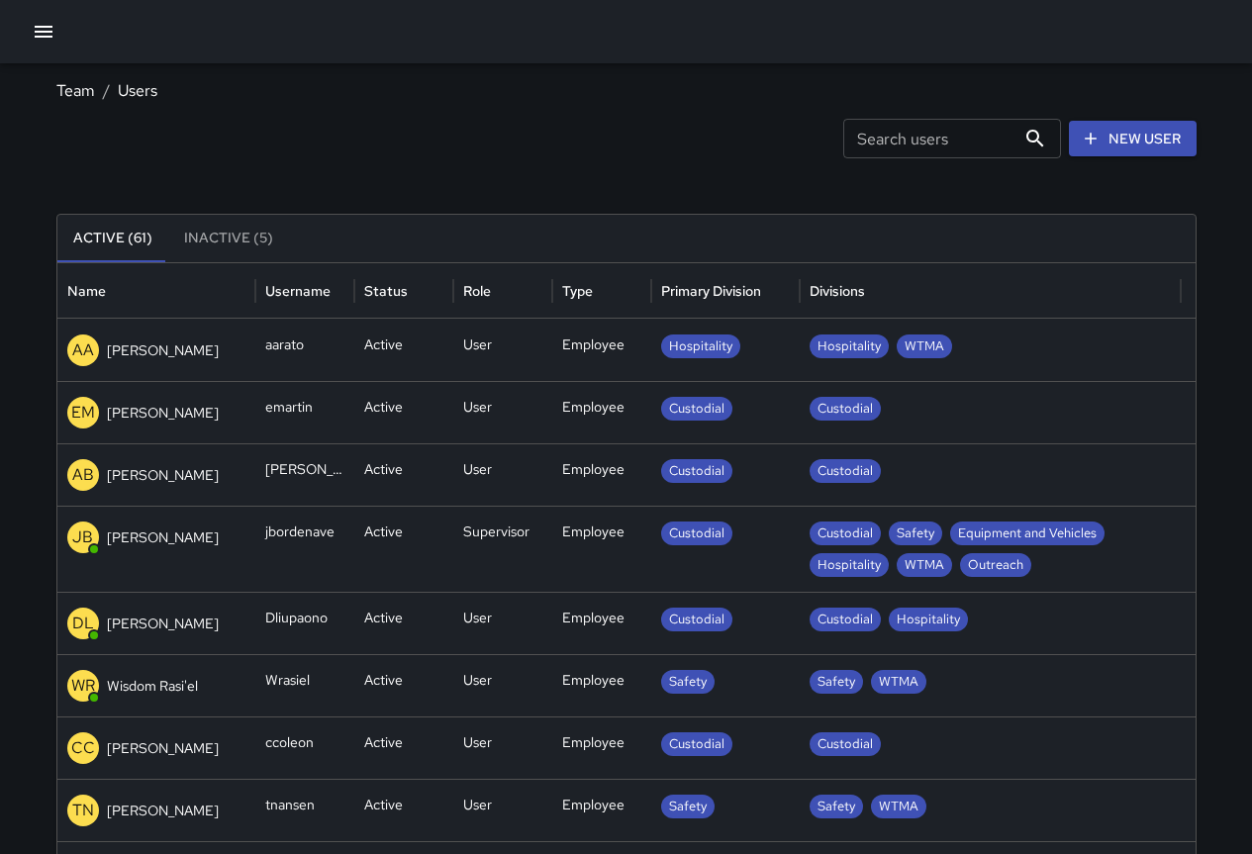
click at [46, 30] on icon "button" at bounding box center [44, 32] width 24 height 24
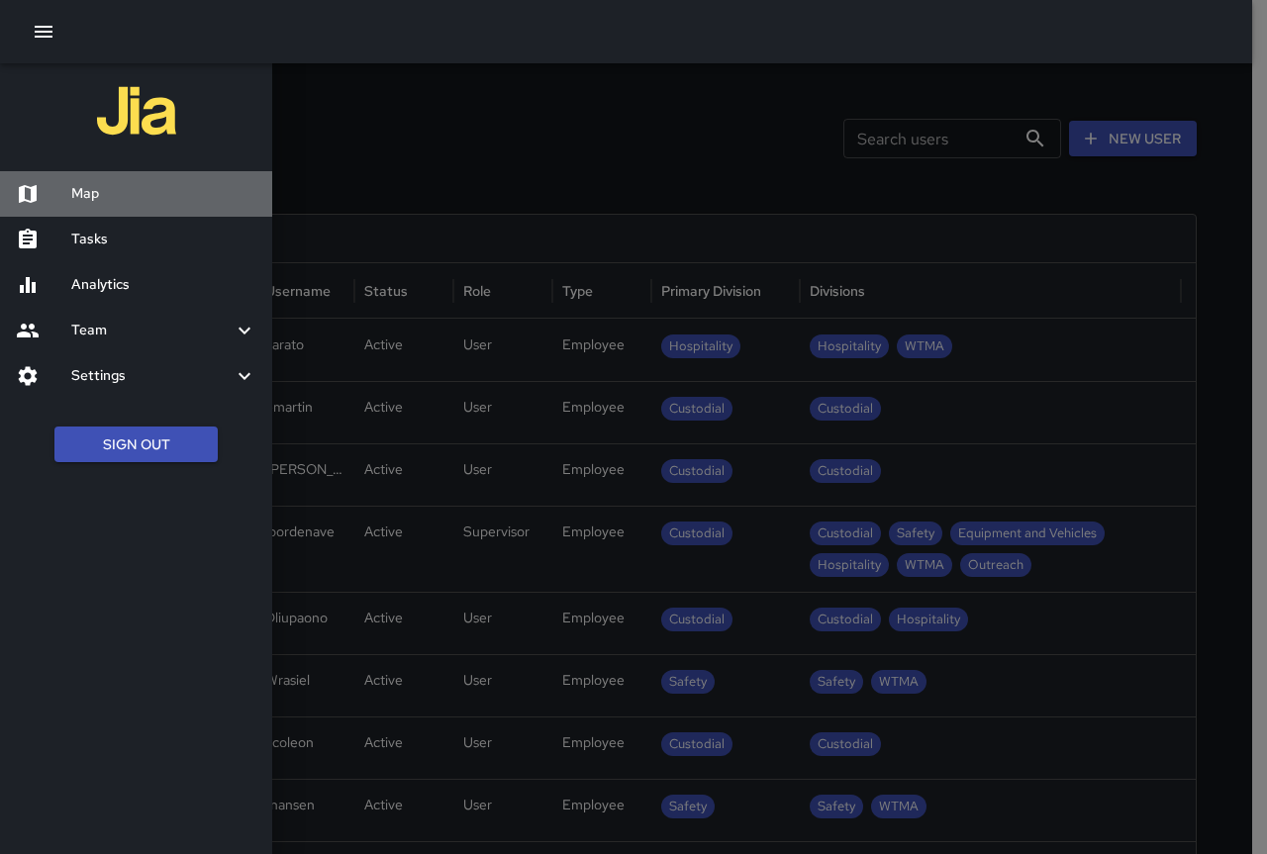
click at [81, 183] on h6 "Map" at bounding box center [163, 194] width 185 height 22
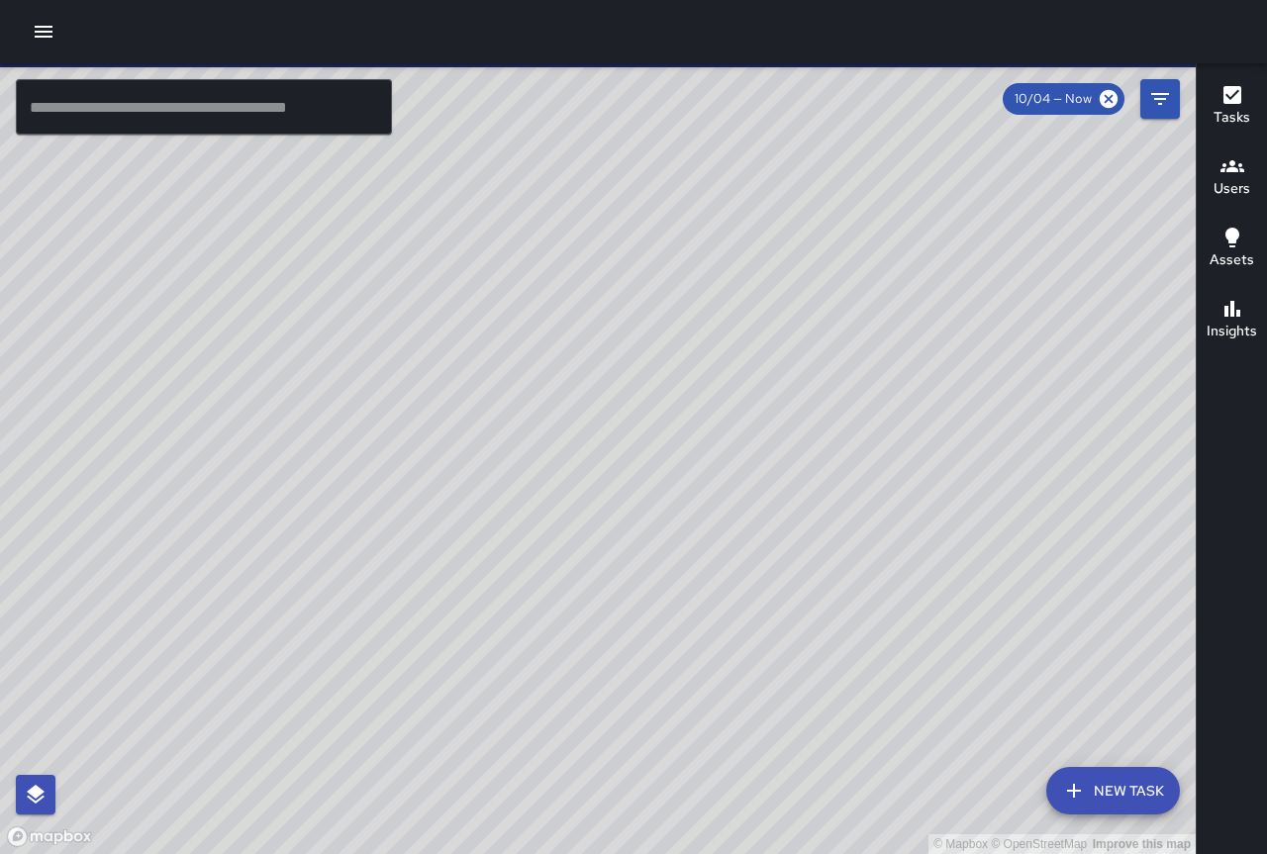
drag, startPoint x: 546, startPoint y: 432, endPoint x: 274, endPoint y: 609, distance: 324.8
click at [274, 609] on div "© Mapbox © OpenStreetMap Improve this map" at bounding box center [598, 458] width 1196 height 791
drag, startPoint x: 403, startPoint y: 649, endPoint x: 245, endPoint y: 500, distance: 217.0
click at [245, 500] on div "© Mapbox © OpenStreetMap Improve this map" at bounding box center [598, 458] width 1196 height 791
drag, startPoint x: 410, startPoint y: 655, endPoint x: 388, endPoint y: 637, distance: 28.1
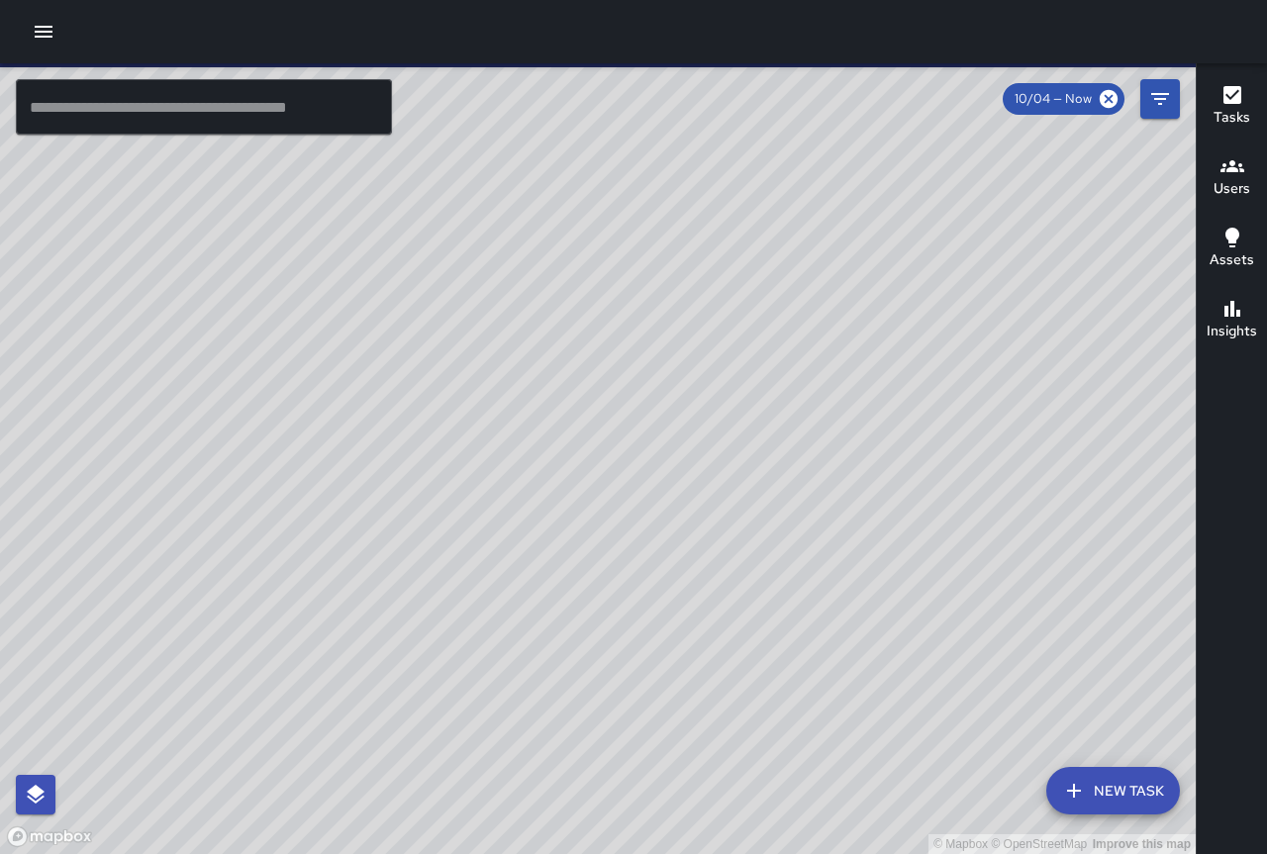
click at [388, 637] on div "© Mapbox © OpenStreetMap Improve this map" at bounding box center [598, 458] width 1196 height 791
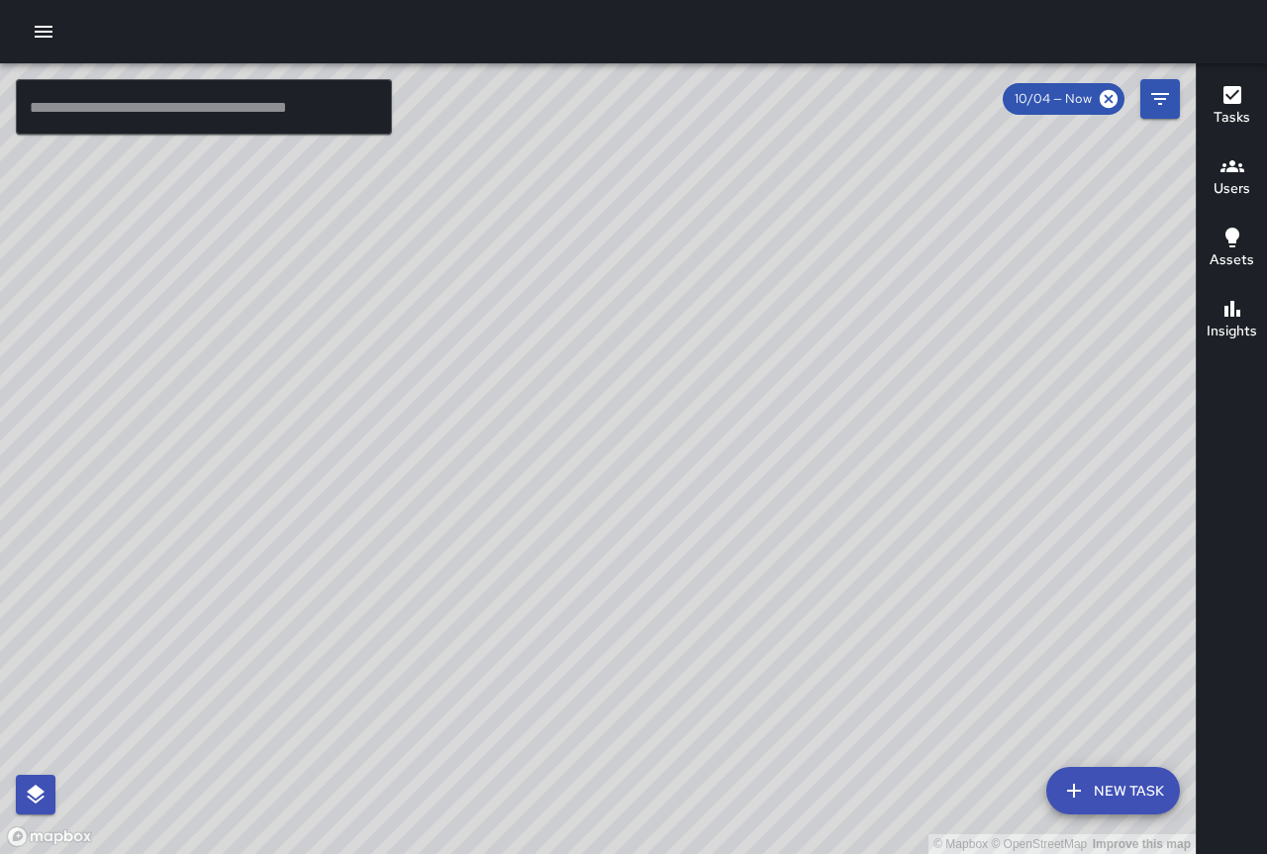
drag, startPoint x: 431, startPoint y: 632, endPoint x: 517, endPoint y: 580, distance: 100.8
click at [517, 580] on div "© Mapbox © OpenStreetMap Improve this map" at bounding box center [598, 458] width 1196 height 791
drag, startPoint x: 409, startPoint y: 566, endPoint x: 556, endPoint y: 644, distance: 166.9
click at [559, 644] on div "© Mapbox © OpenStreetMap Improve this map" at bounding box center [598, 458] width 1196 height 791
drag, startPoint x: 528, startPoint y: 609, endPoint x: 375, endPoint y: 672, distance: 165.1
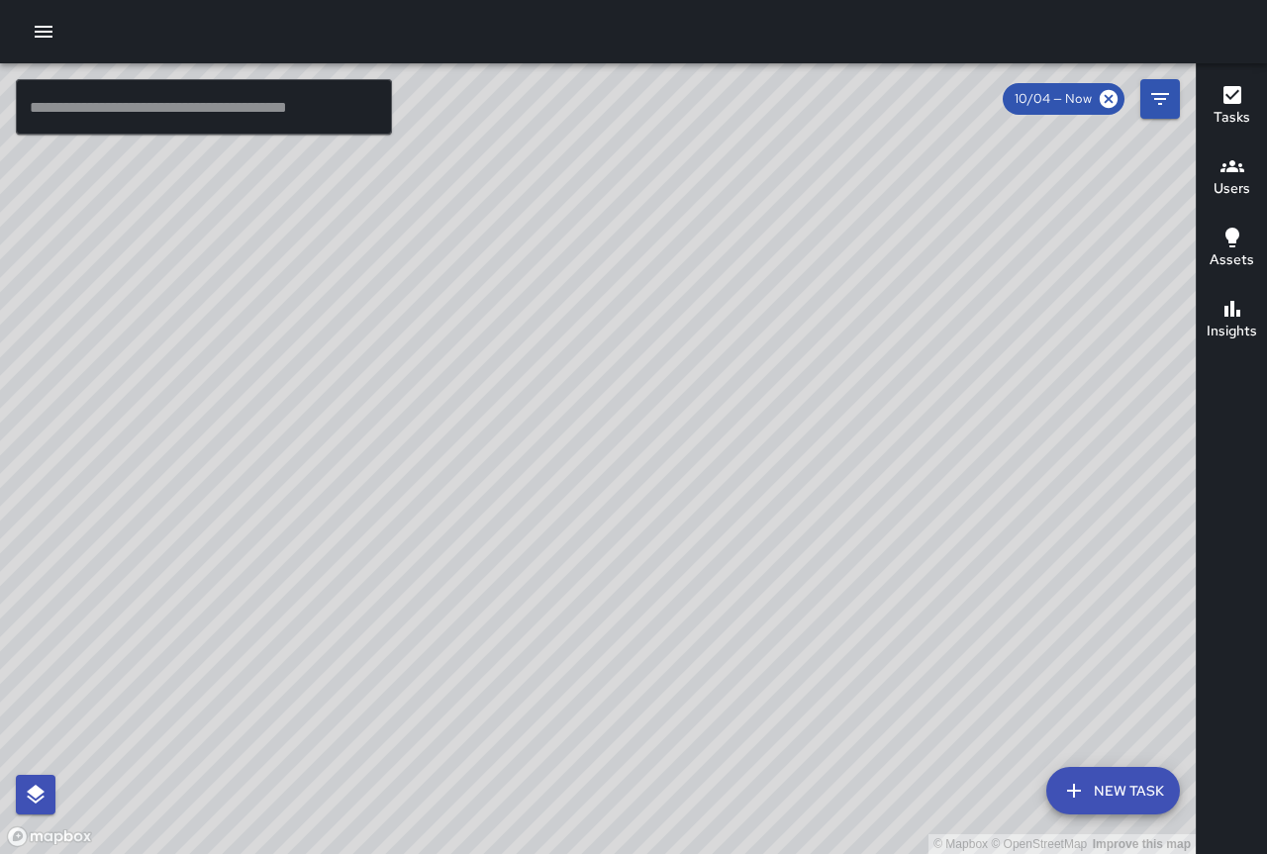
click at [375, 673] on div "© Mapbox © OpenStreetMap Improve this map" at bounding box center [598, 458] width 1196 height 791
click at [1242, 178] on h6 "Users" at bounding box center [1231, 189] width 37 height 22
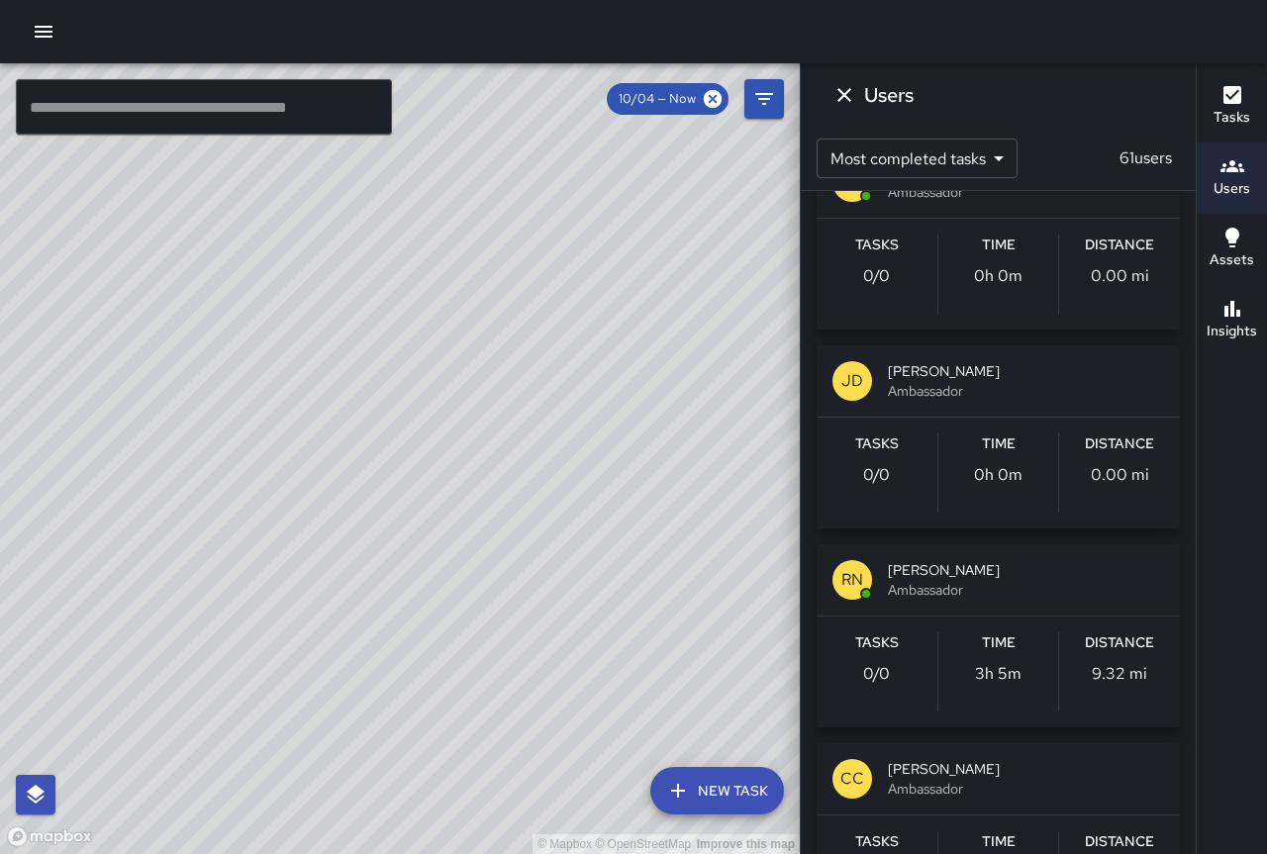
scroll to position [5839, 0]
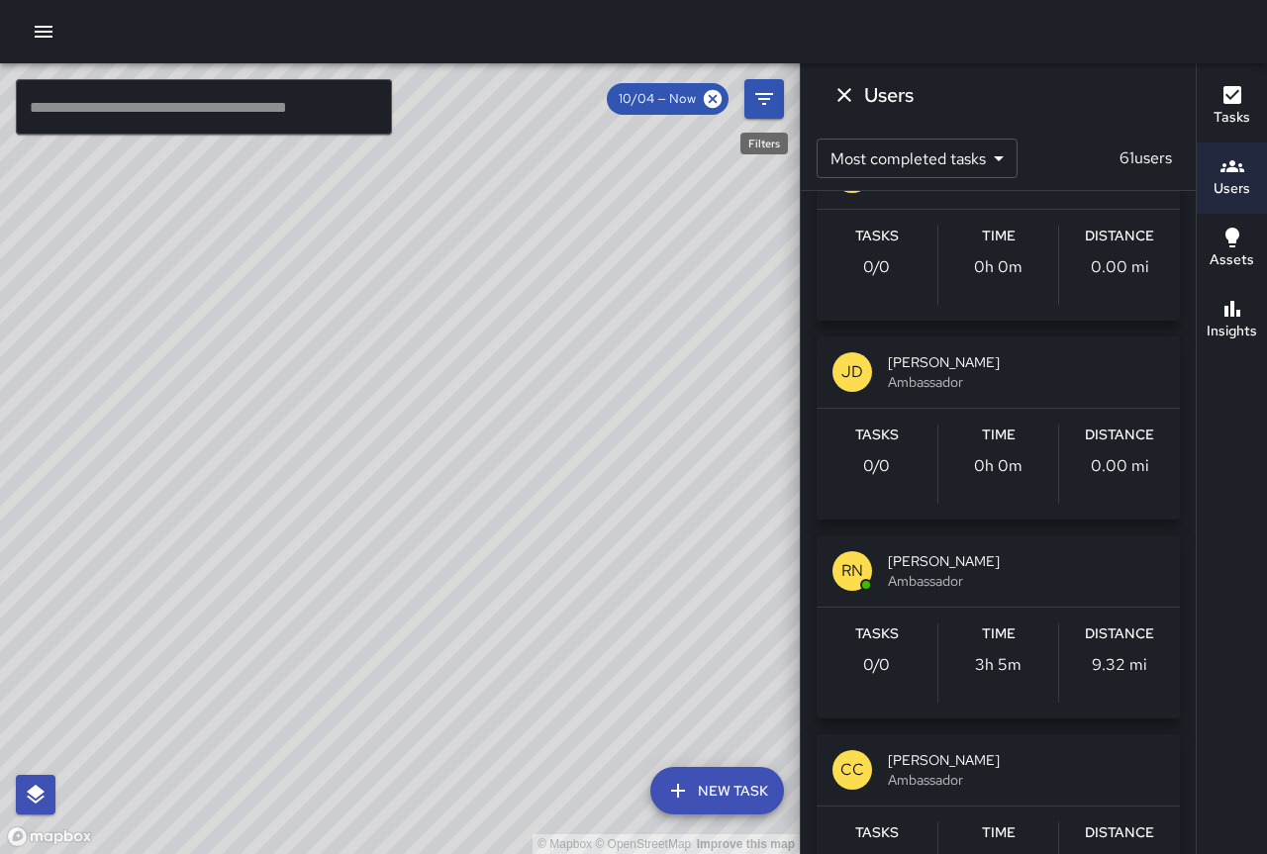
click at [768, 100] on icon "Filters" at bounding box center [764, 99] width 18 height 12
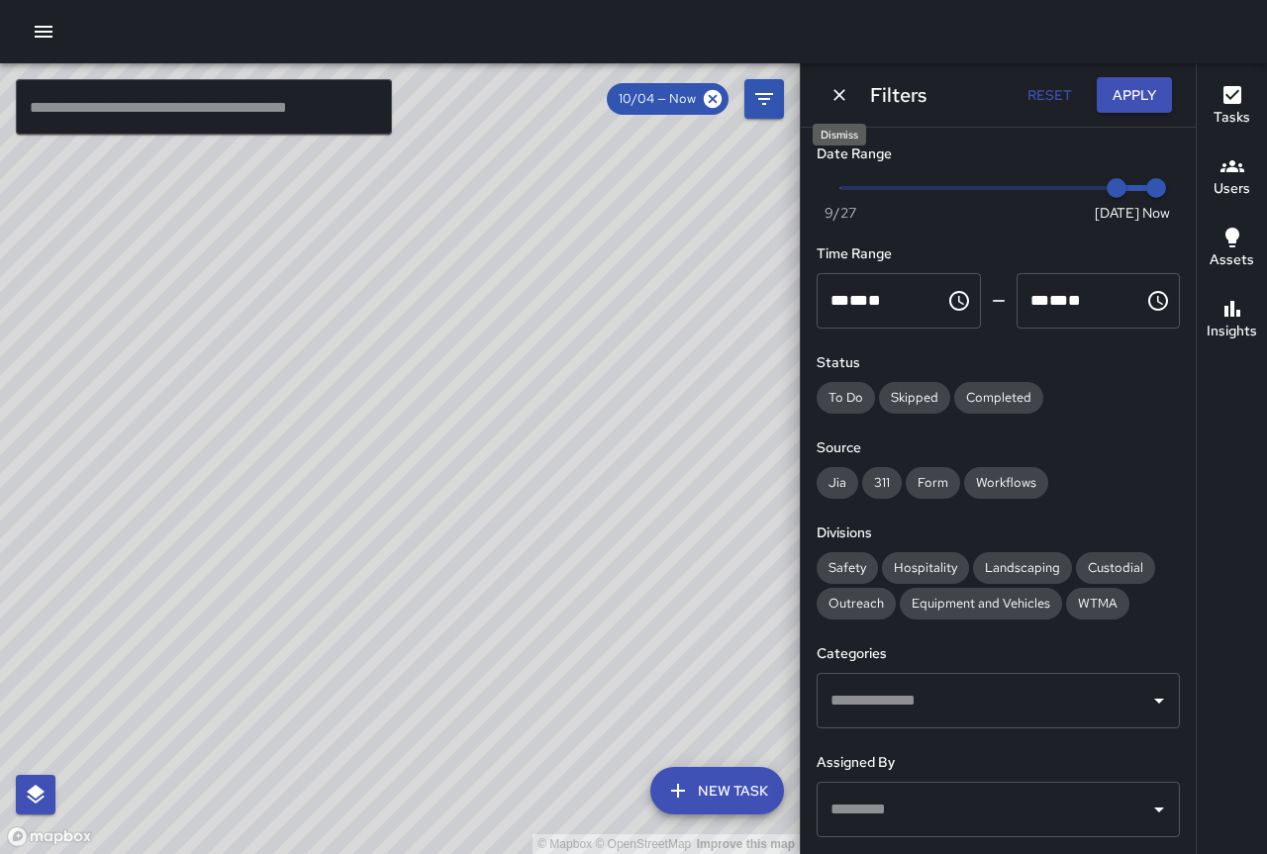
click at [842, 93] on icon "Dismiss" at bounding box center [839, 95] width 12 height 12
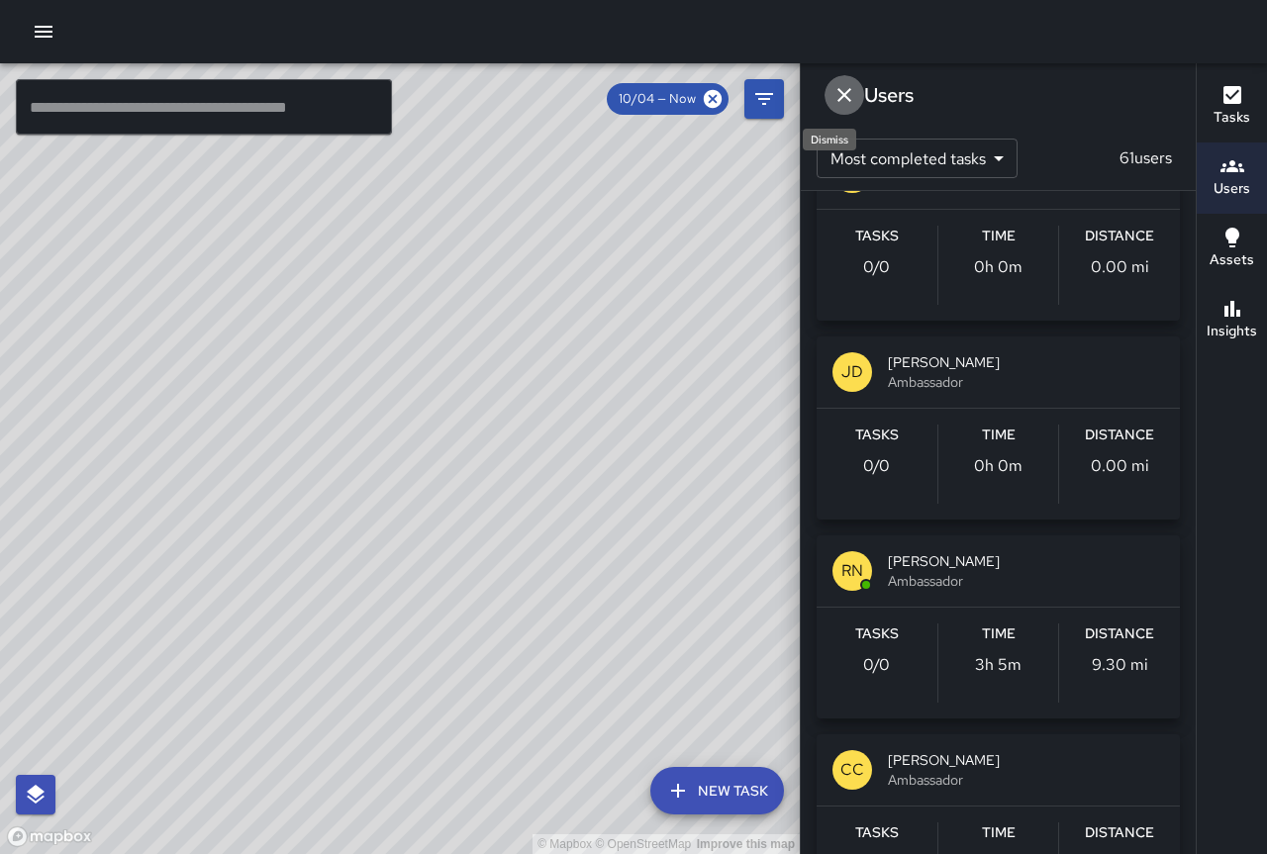
click at [841, 93] on icon "Dismiss" at bounding box center [844, 95] width 14 height 14
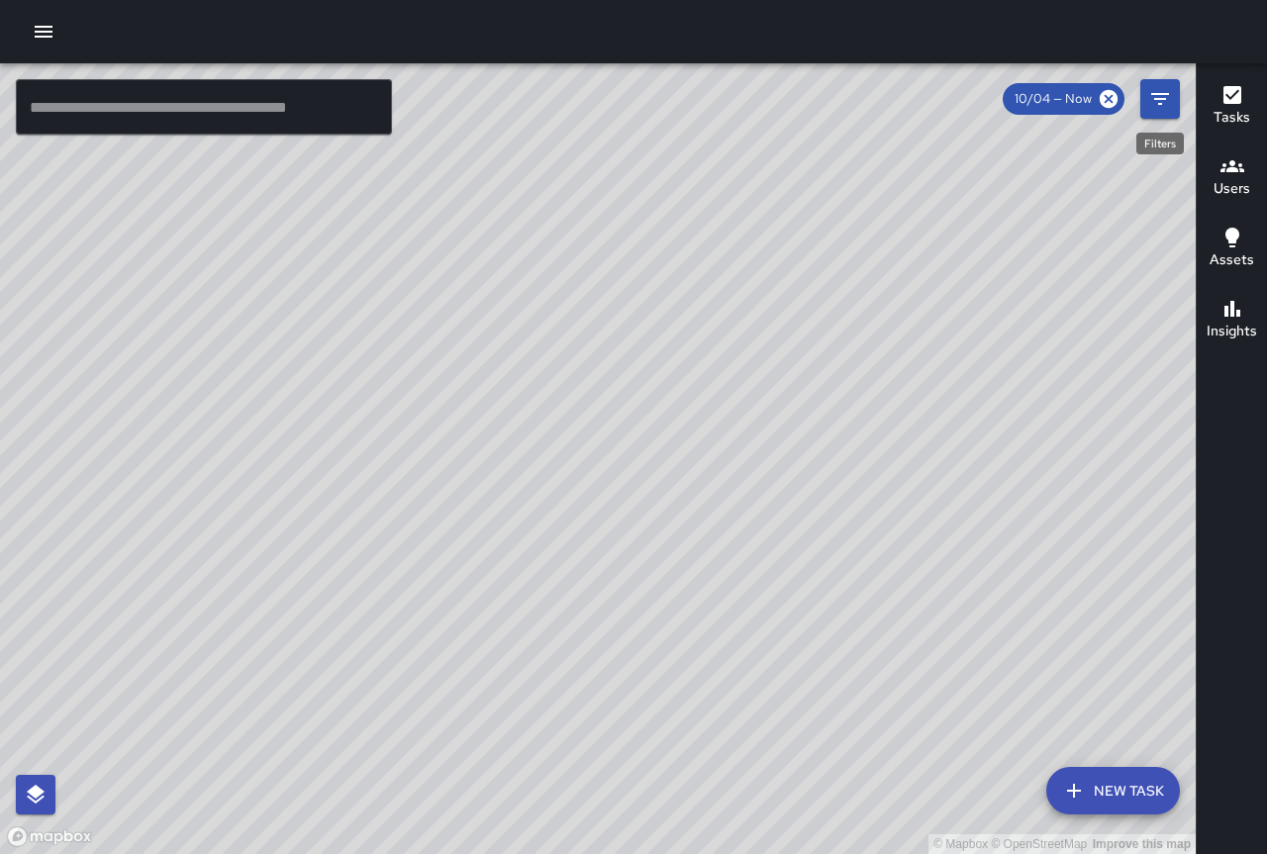
click at [1160, 102] on icon "Filters" at bounding box center [1160, 99] width 24 height 24
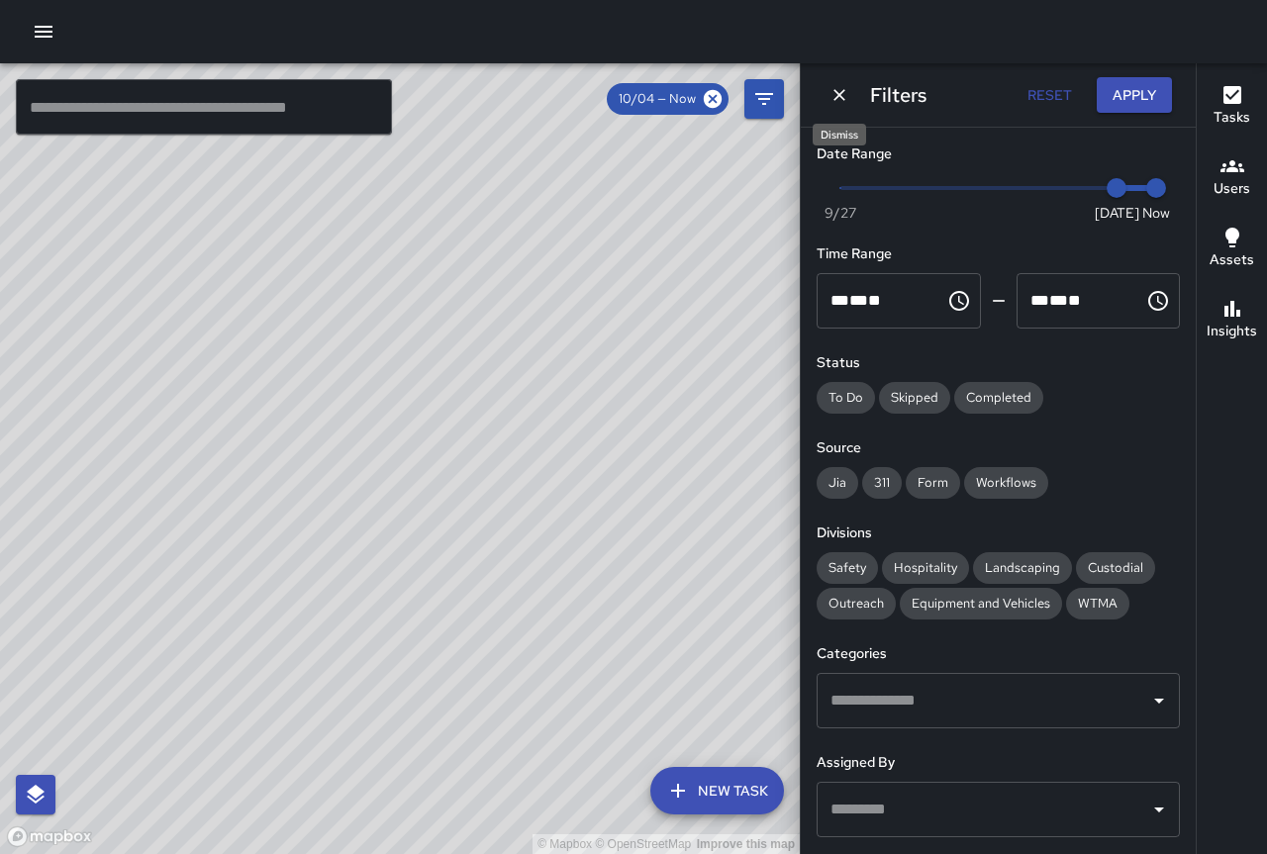
click at [844, 88] on icon "Dismiss" at bounding box center [839, 95] width 20 height 20
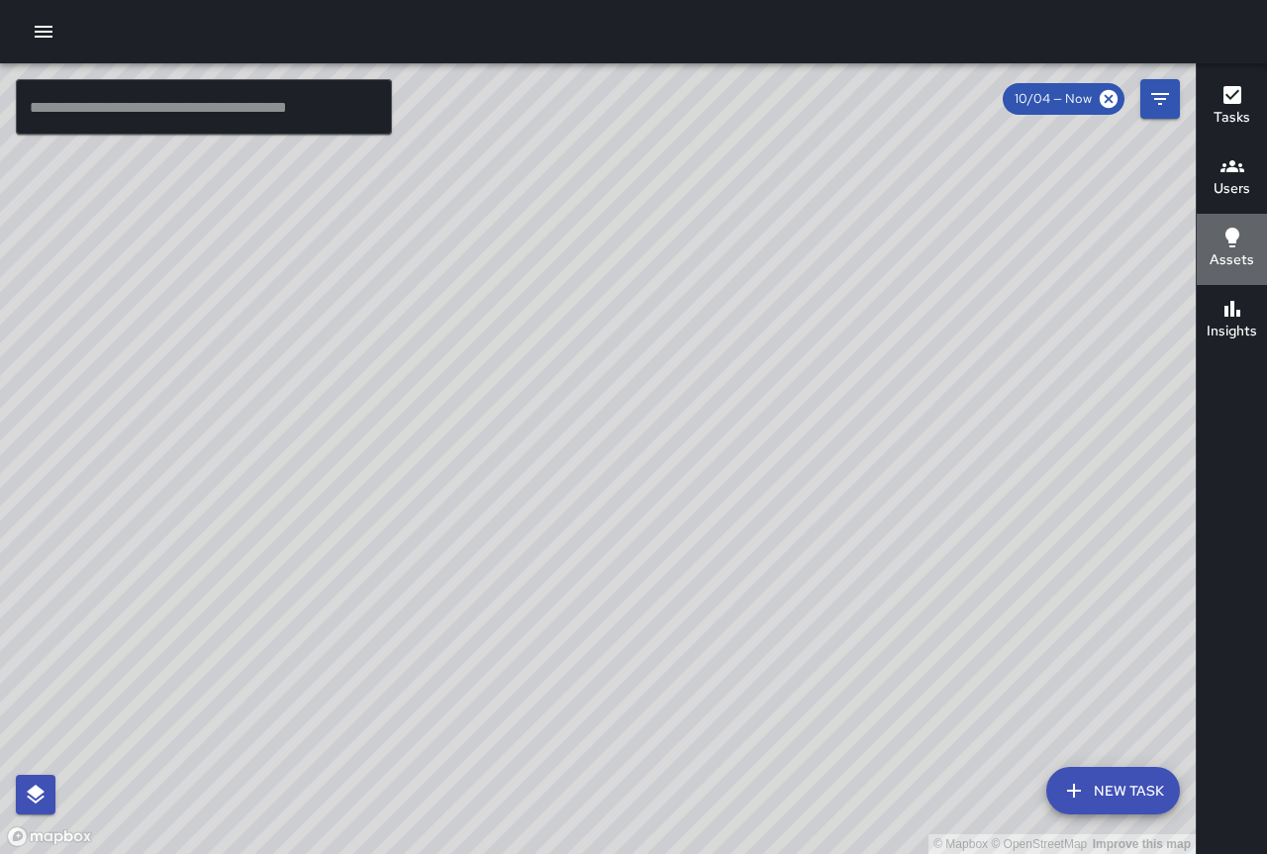
click at [1224, 224] on button "Assets" at bounding box center [1232, 249] width 70 height 71
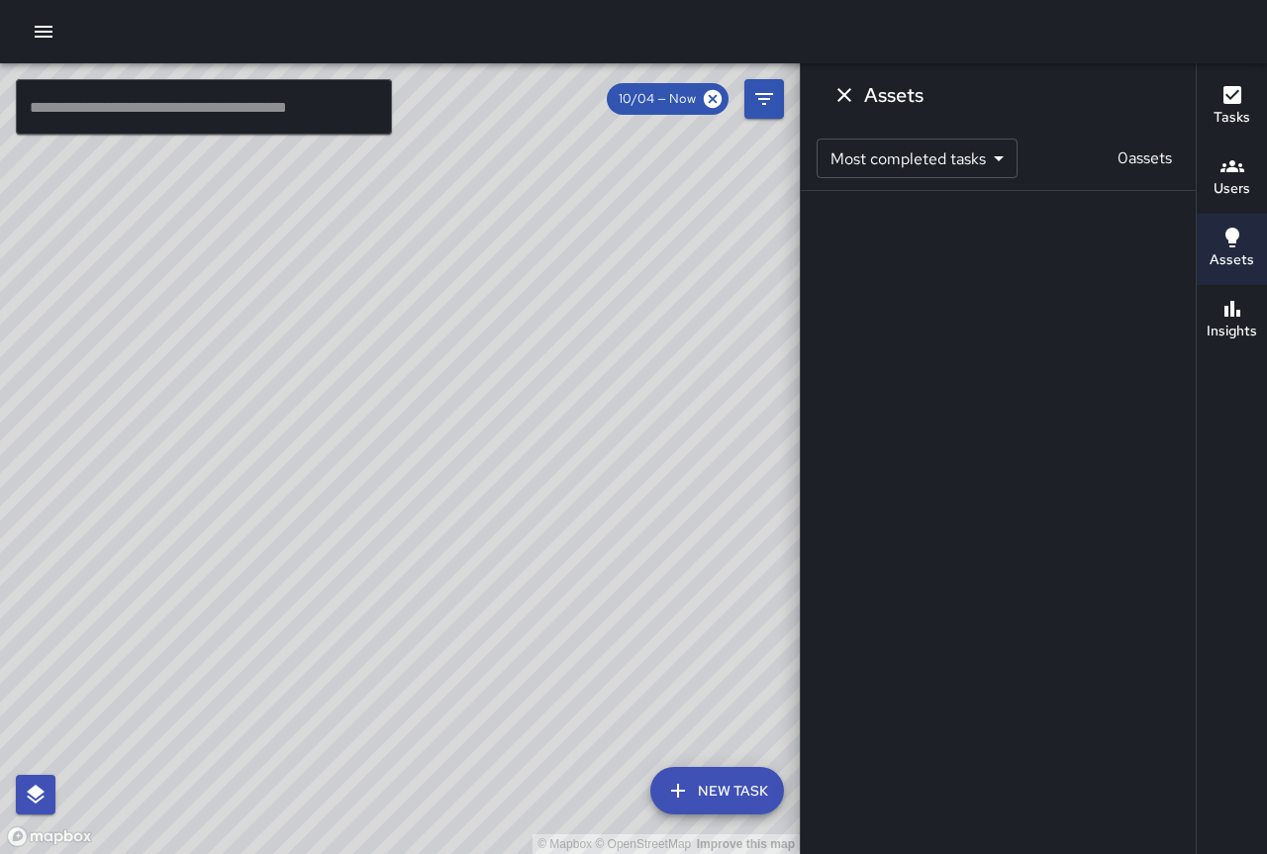
click at [1225, 336] on h6 "Insights" at bounding box center [1231, 332] width 50 height 22
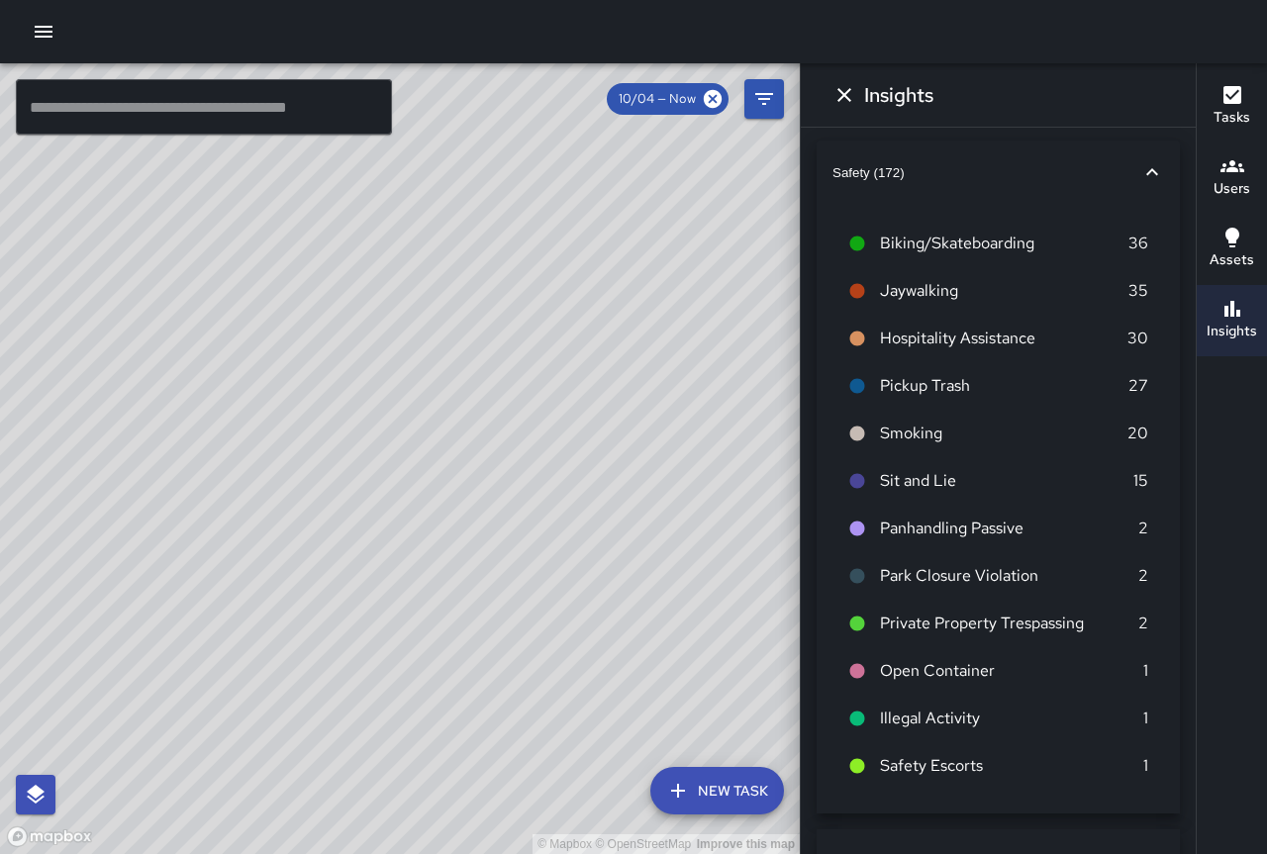
scroll to position [0, 0]
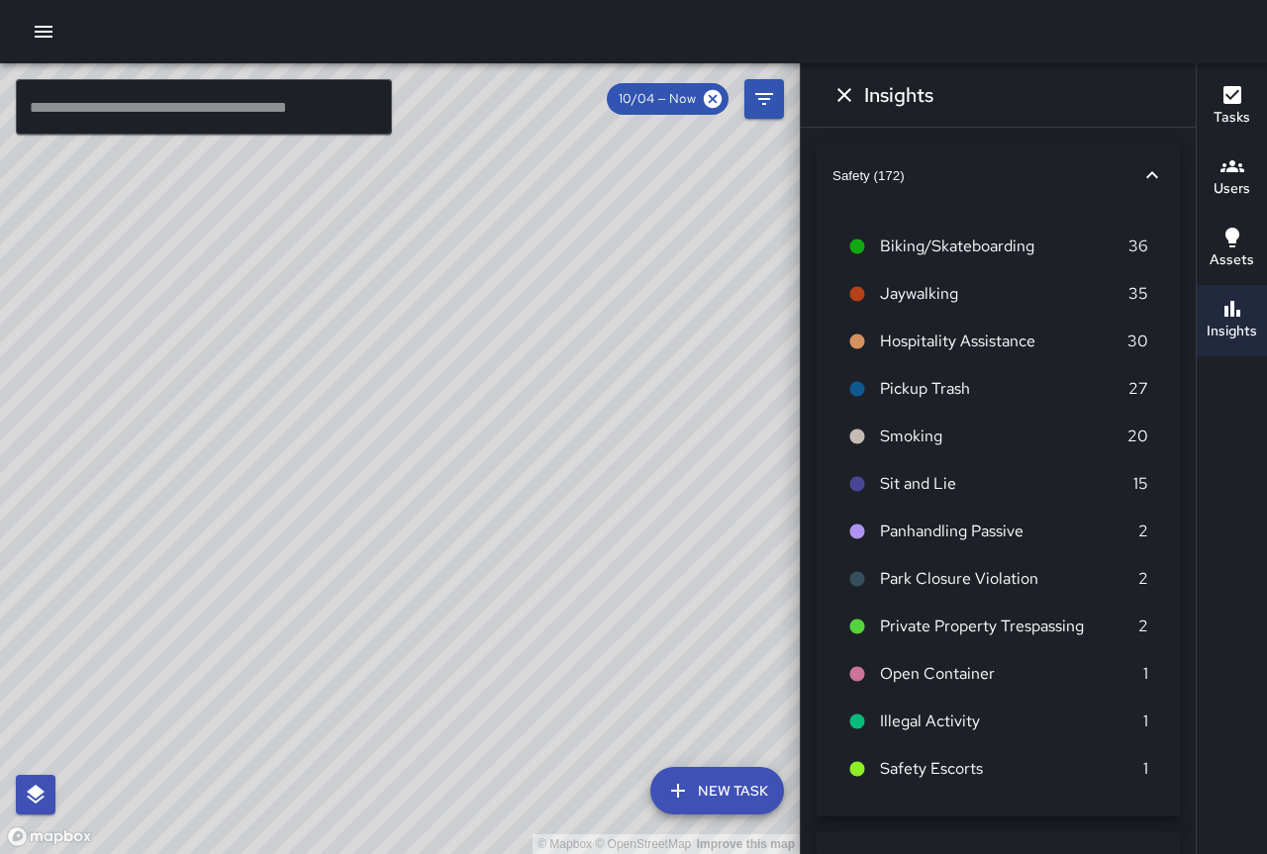
click at [1227, 178] on h6 "Users" at bounding box center [1231, 189] width 37 height 22
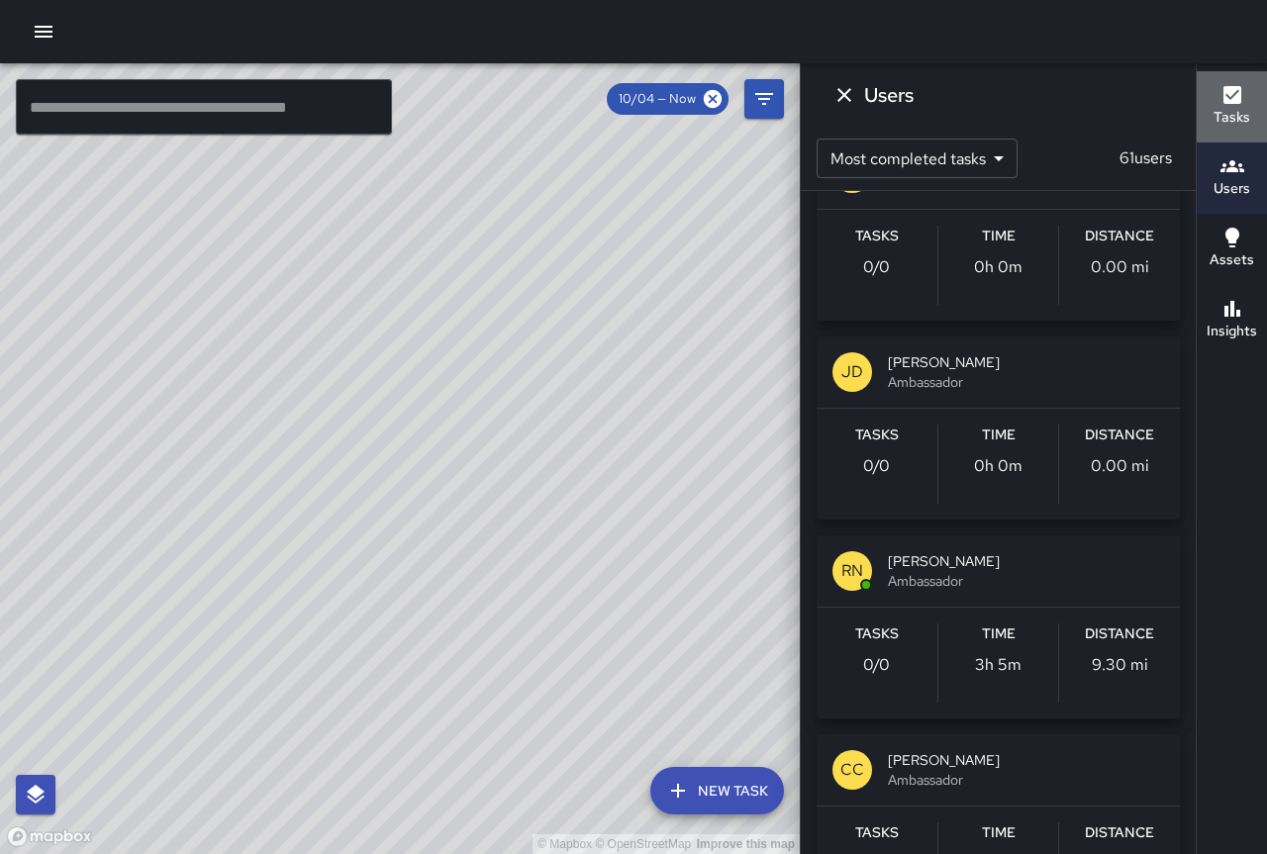
click at [1237, 87] on icon "button" at bounding box center [1232, 95] width 18 height 18
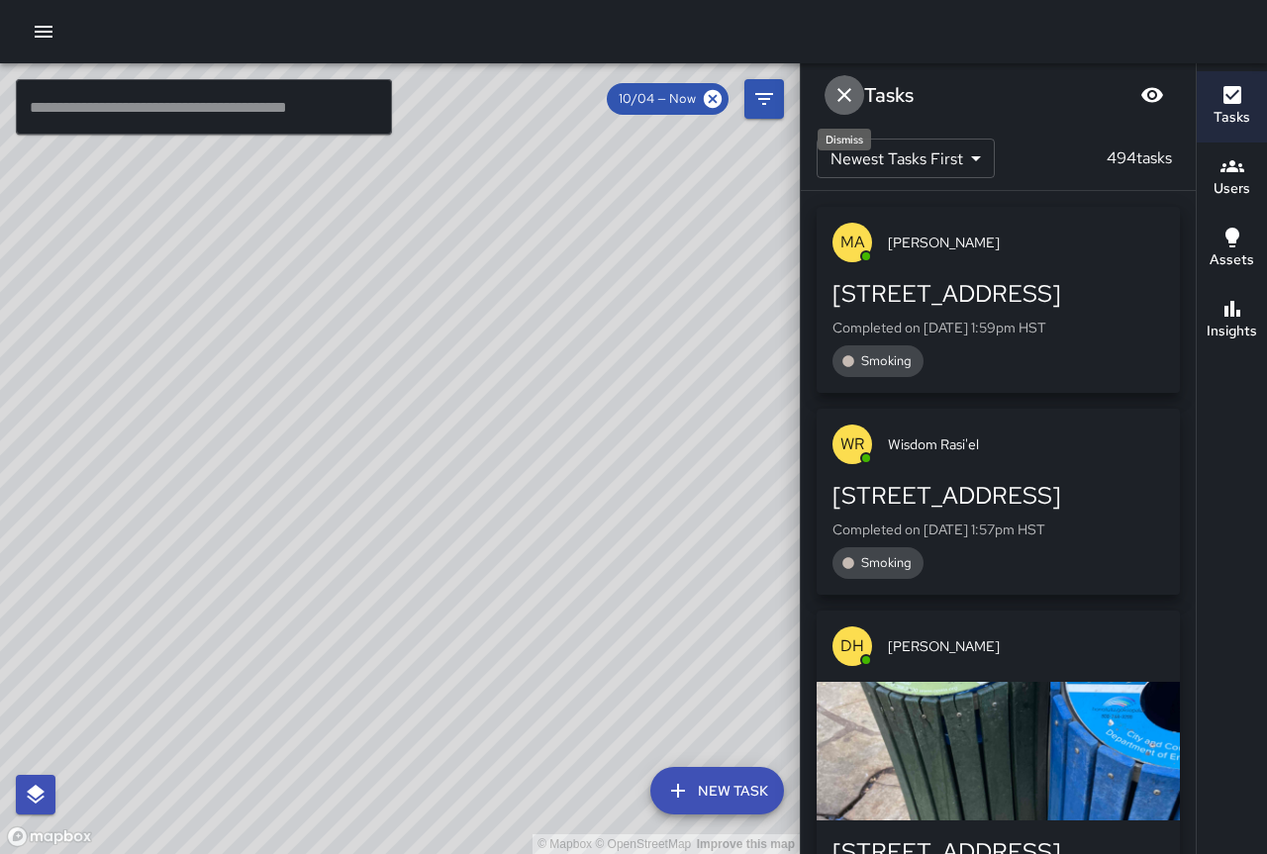
click at [850, 97] on icon "Dismiss" at bounding box center [844, 95] width 24 height 24
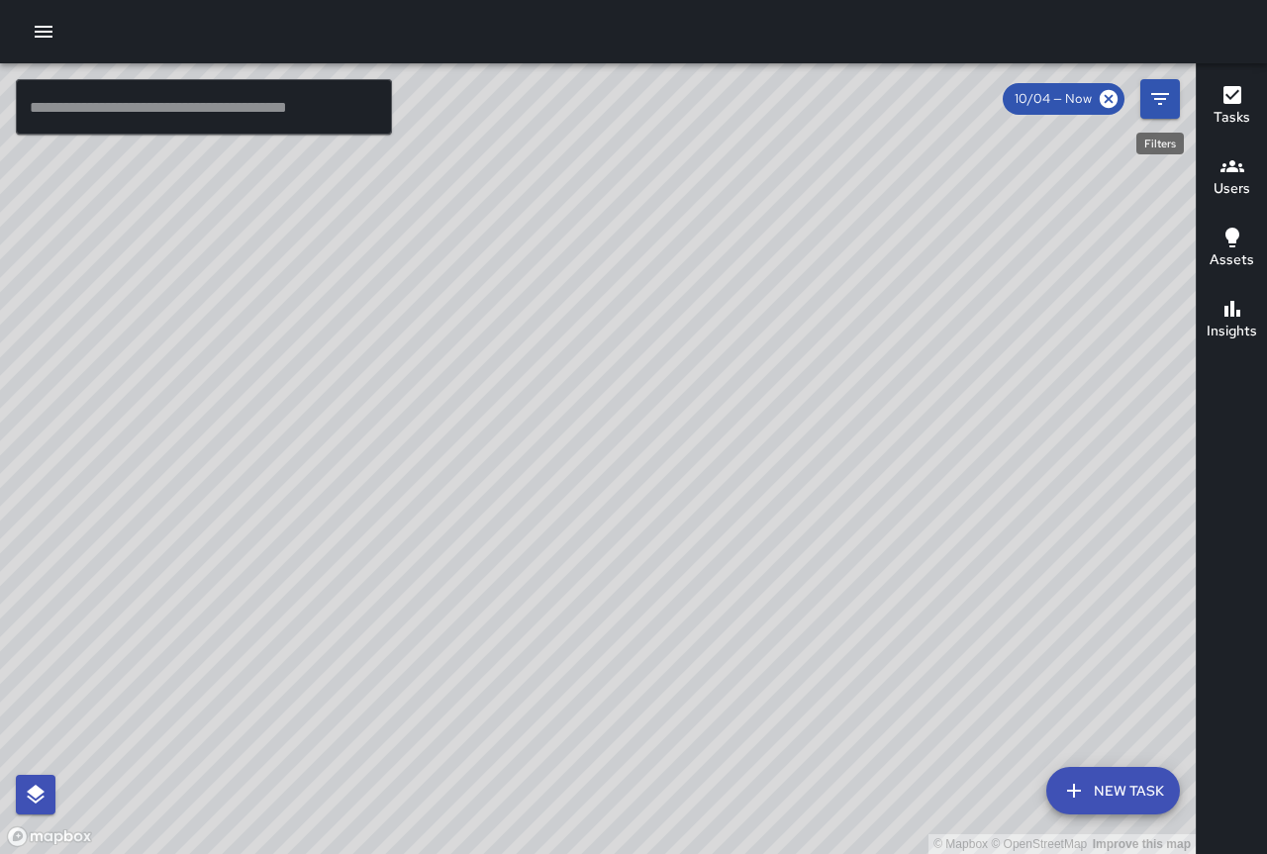
click at [1141, 98] on button "Filters" at bounding box center [1160, 99] width 40 height 40
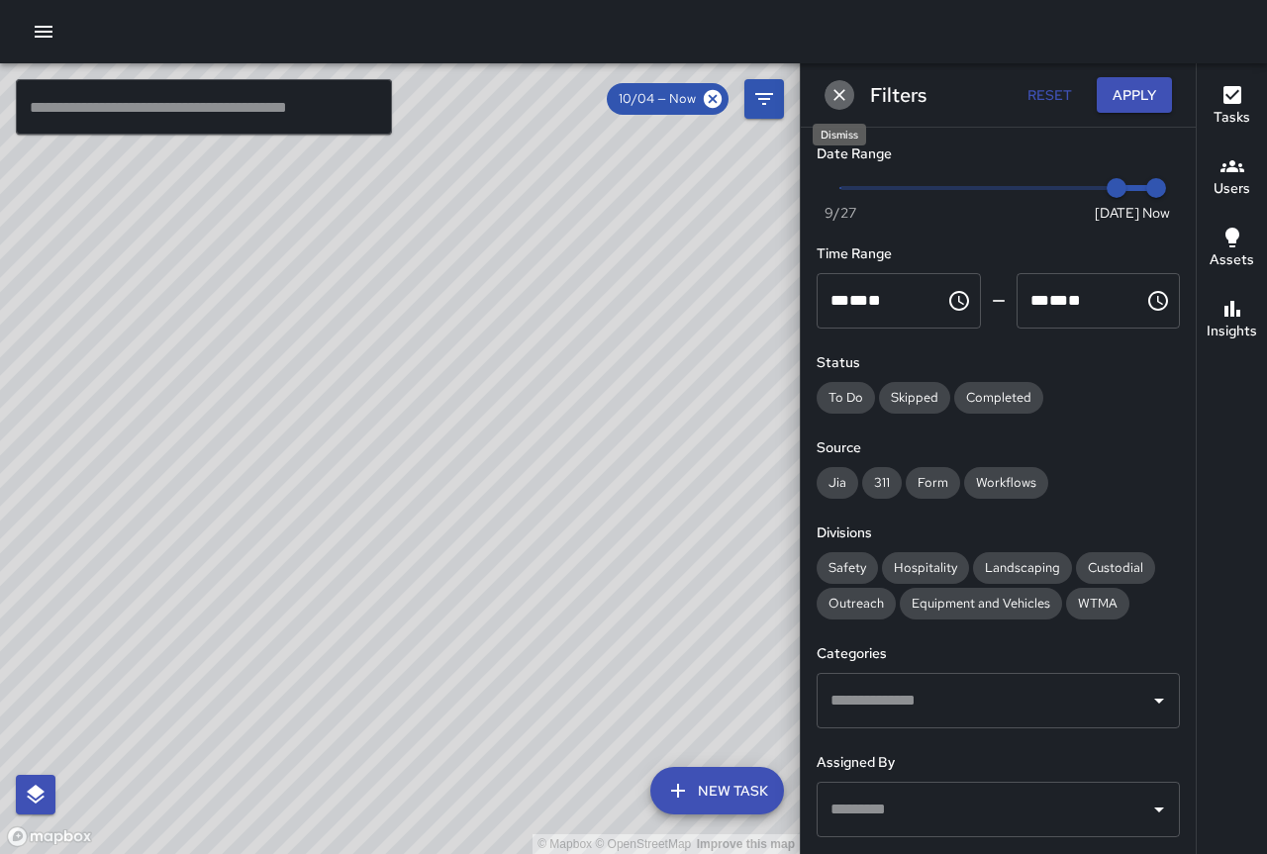
click at [841, 91] on icon "Dismiss" at bounding box center [839, 95] width 20 height 20
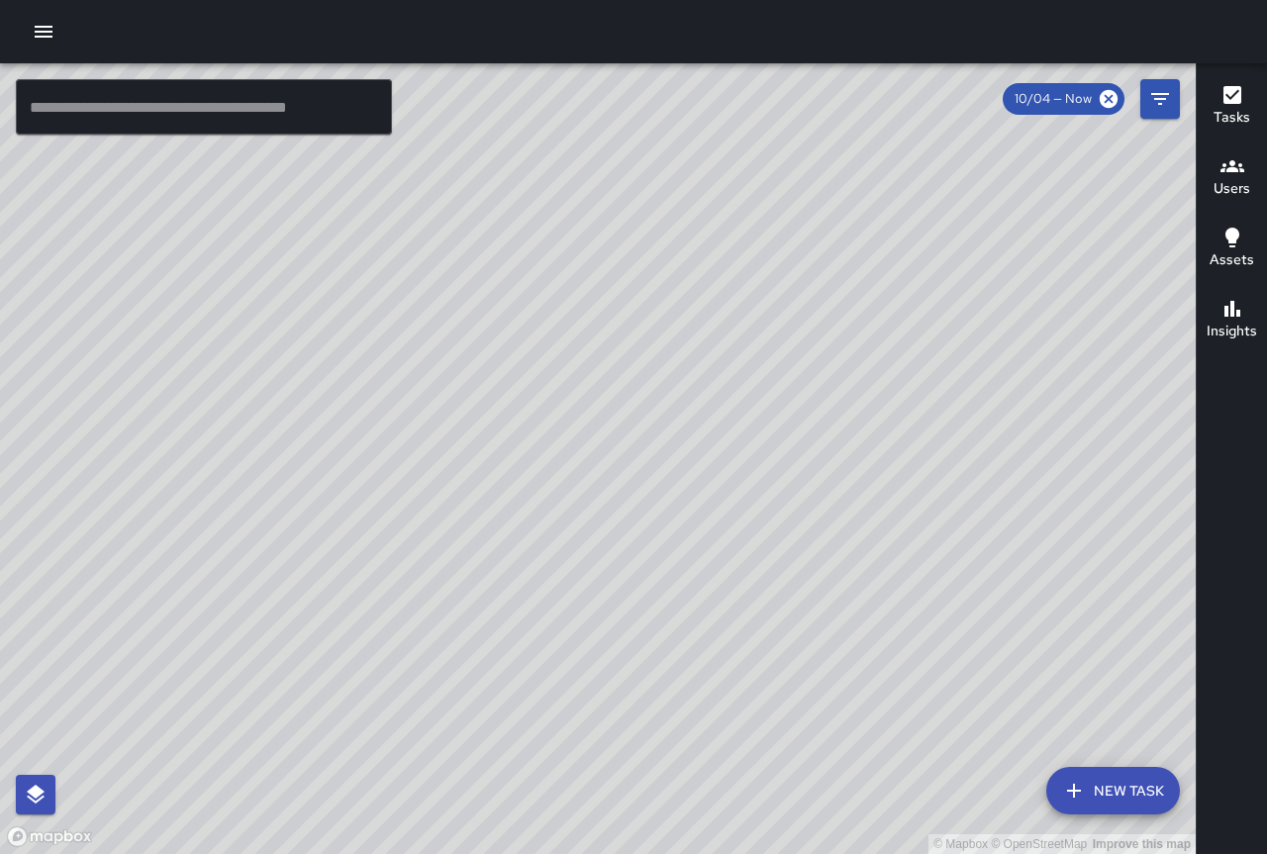
click at [41, 24] on icon "button" at bounding box center [44, 32] width 24 height 24
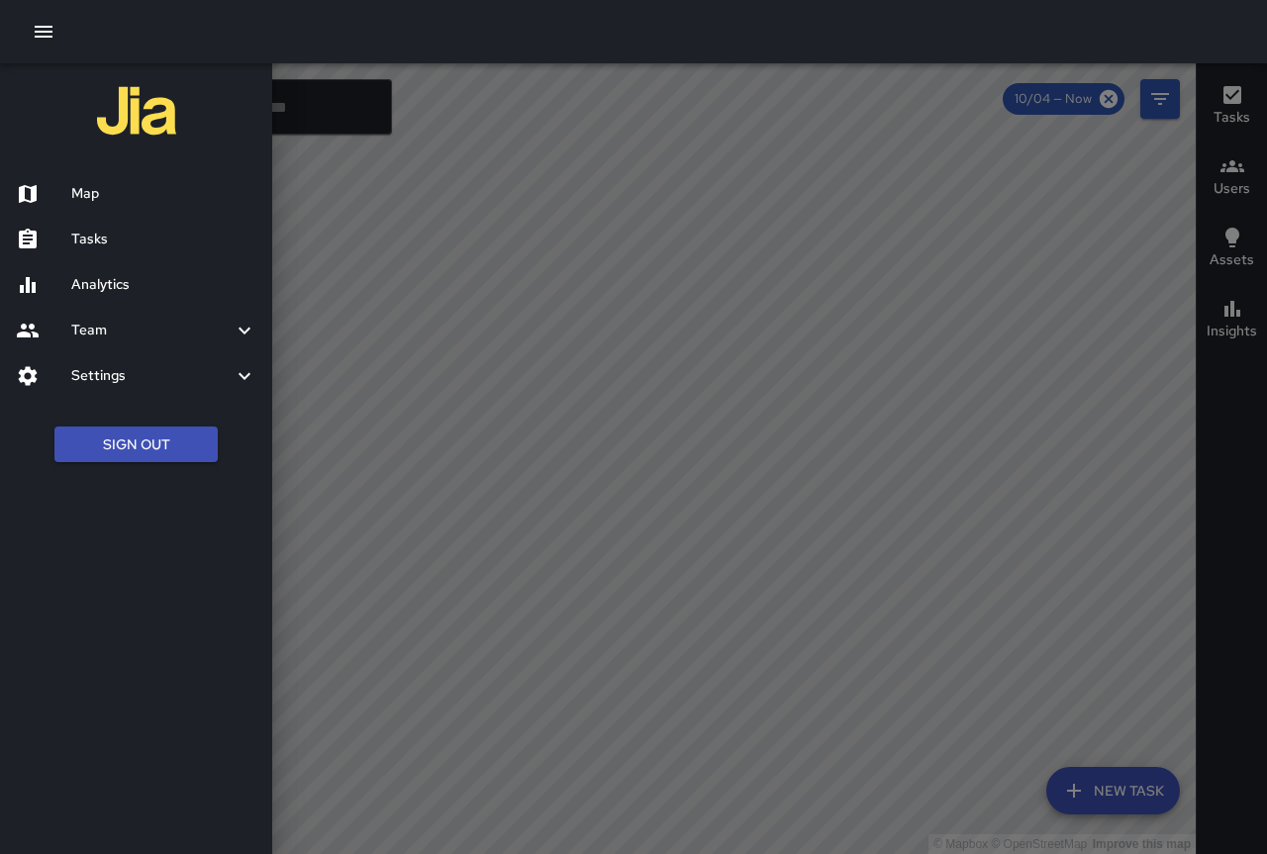
click at [385, 275] on div at bounding box center [633, 427] width 1267 height 854
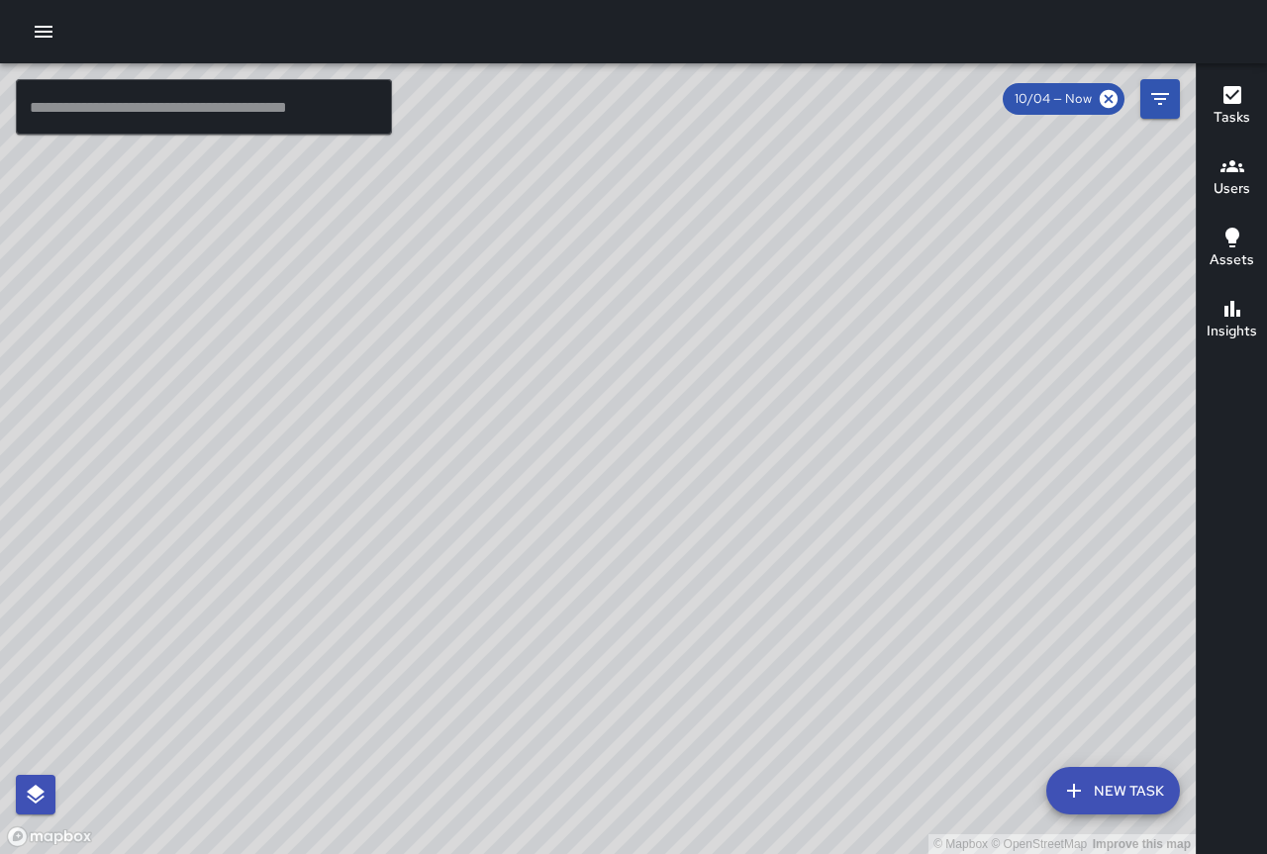
drag, startPoint x: 522, startPoint y: 657, endPoint x: 514, endPoint y: 673, distance: 17.7
click at [514, 673] on div "© Mapbox © OpenStreetMap Improve this map" at bounding box center [598, 458] width 1196 height 791
drag, startPoint x: 259, startPoint y: 516, endPoint x: 255, endPoint y: 529, distance: 13.5
drag, startPoint x: 255, startPoint y: 529, endPoint x: 642, endPoint y: 614, distance: 396.2
click at [642, 614] on div "© Mapbox © OpenStreetMap Improve this map" at bounding box center [598, 458] width 1196 height 791
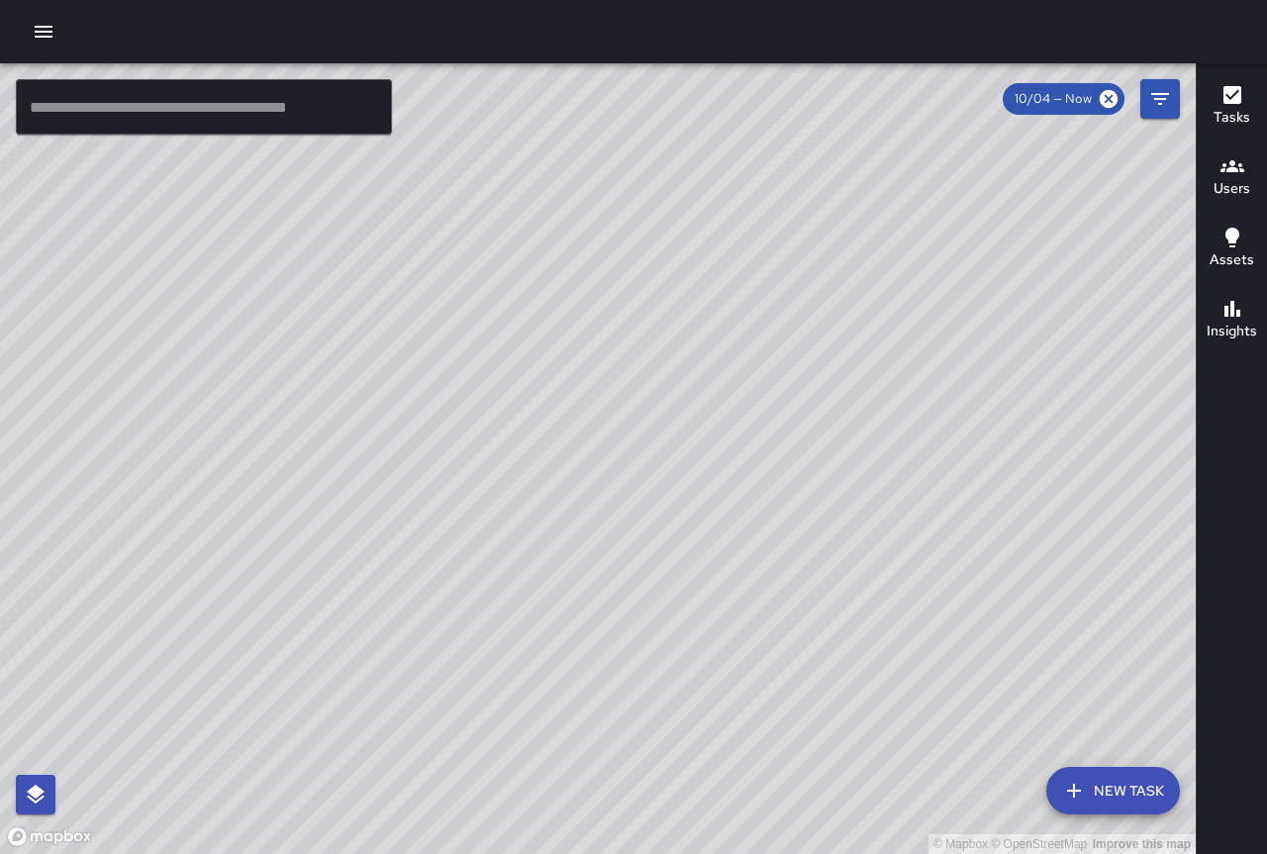
drag, startPoint x: 397, startPoint y: 550, endPoint x: 729, endPoint y: 574, distance: 333.4
click at [729, 574] on div "© Mapbox © OpenStreetMap Improve this map" at bounding box center [598, 458] width 1196 height 791
drag, startPoint x: 701, startPoint y: 441, endPoint x: 600, endPoint y: 491, distance: 112.4
click at [600, 491] on div "© Mapbox © OpenStreetMap Improve this map" at bounding box center [598, 458] width 1196 height 791
click at [48, 37] on icon "button" at bounding box center [44, 32] width 18 height 12
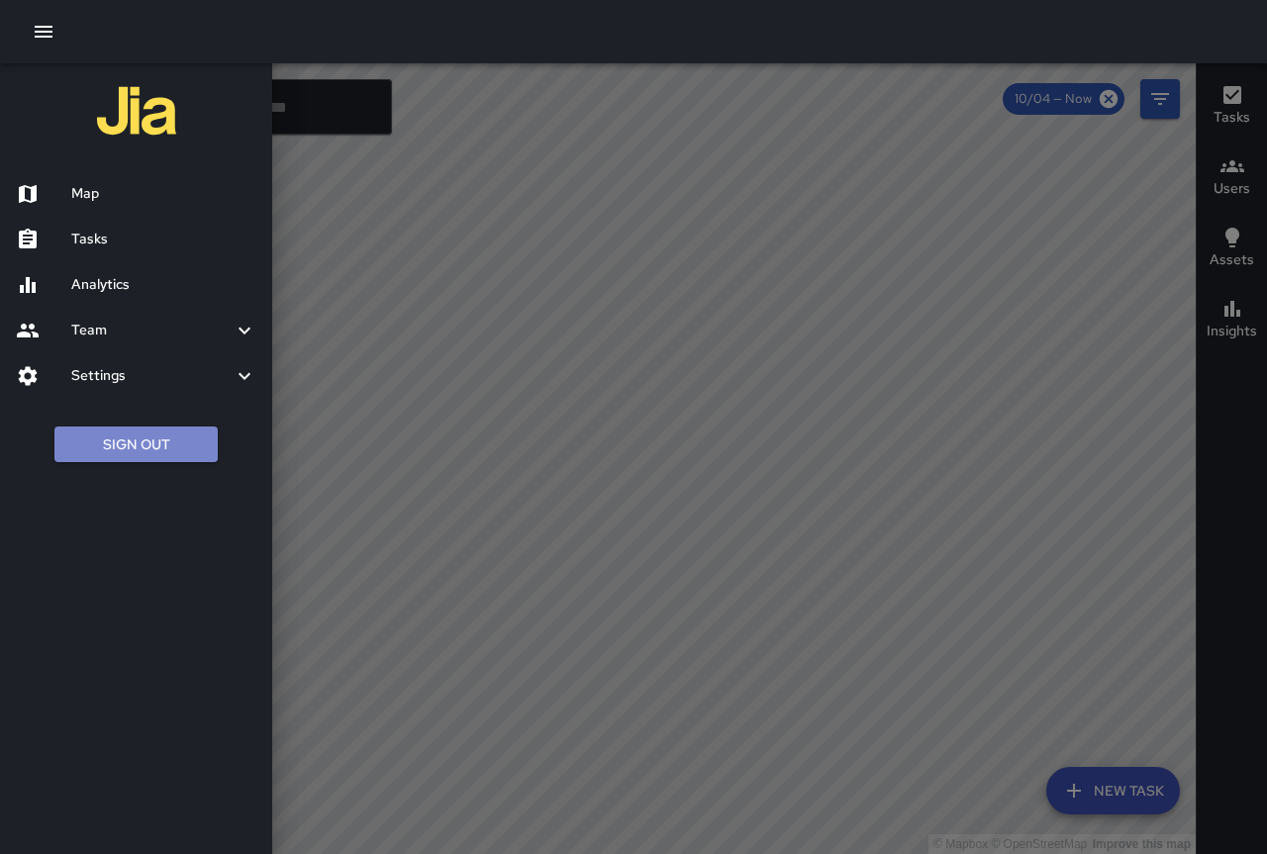
click at [156, 455] on button "Sign Out" at bounding box center [135, 445] width 163 height 37
